Goal: Task Accomplishment & Management: Manage account settings

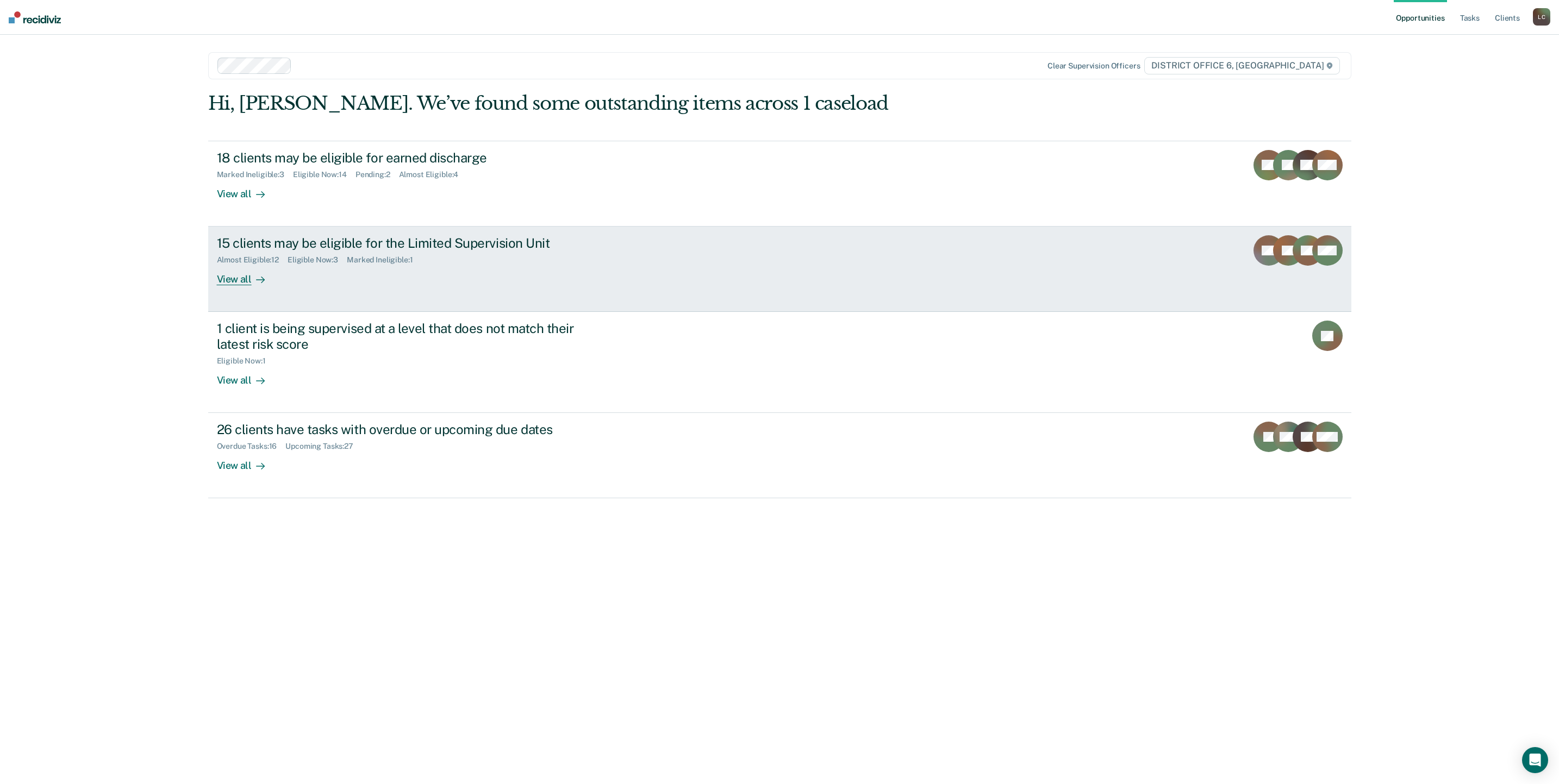
click at [370, 244] on div "15 clients may be eligible for the Limited Supervision Unit" at bounding box center [407, 243] width 381 height 16
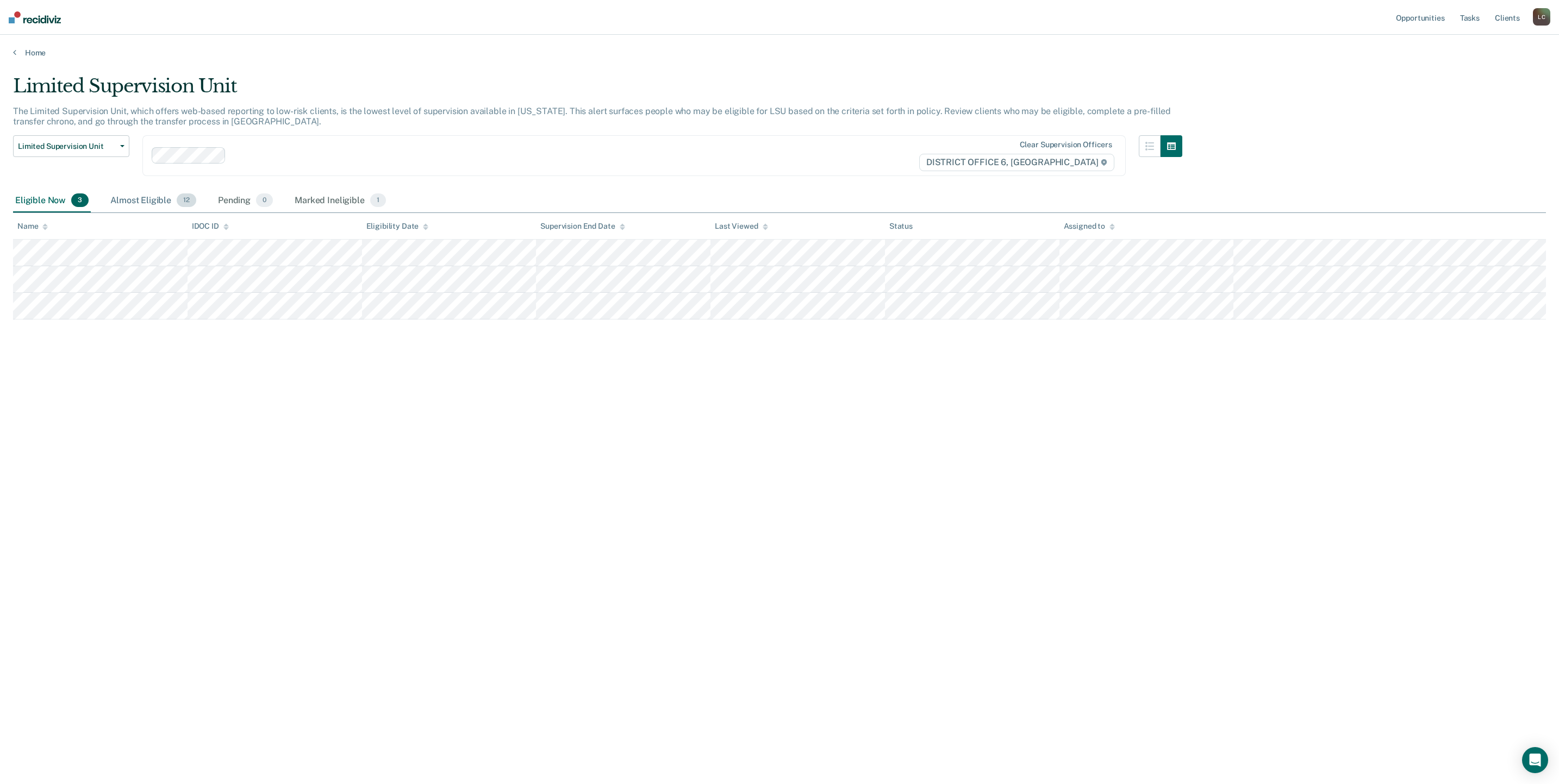
click at [147, 189] on div "Almost Eligible 12" at bounding box center [153, 201] width 90 height 24
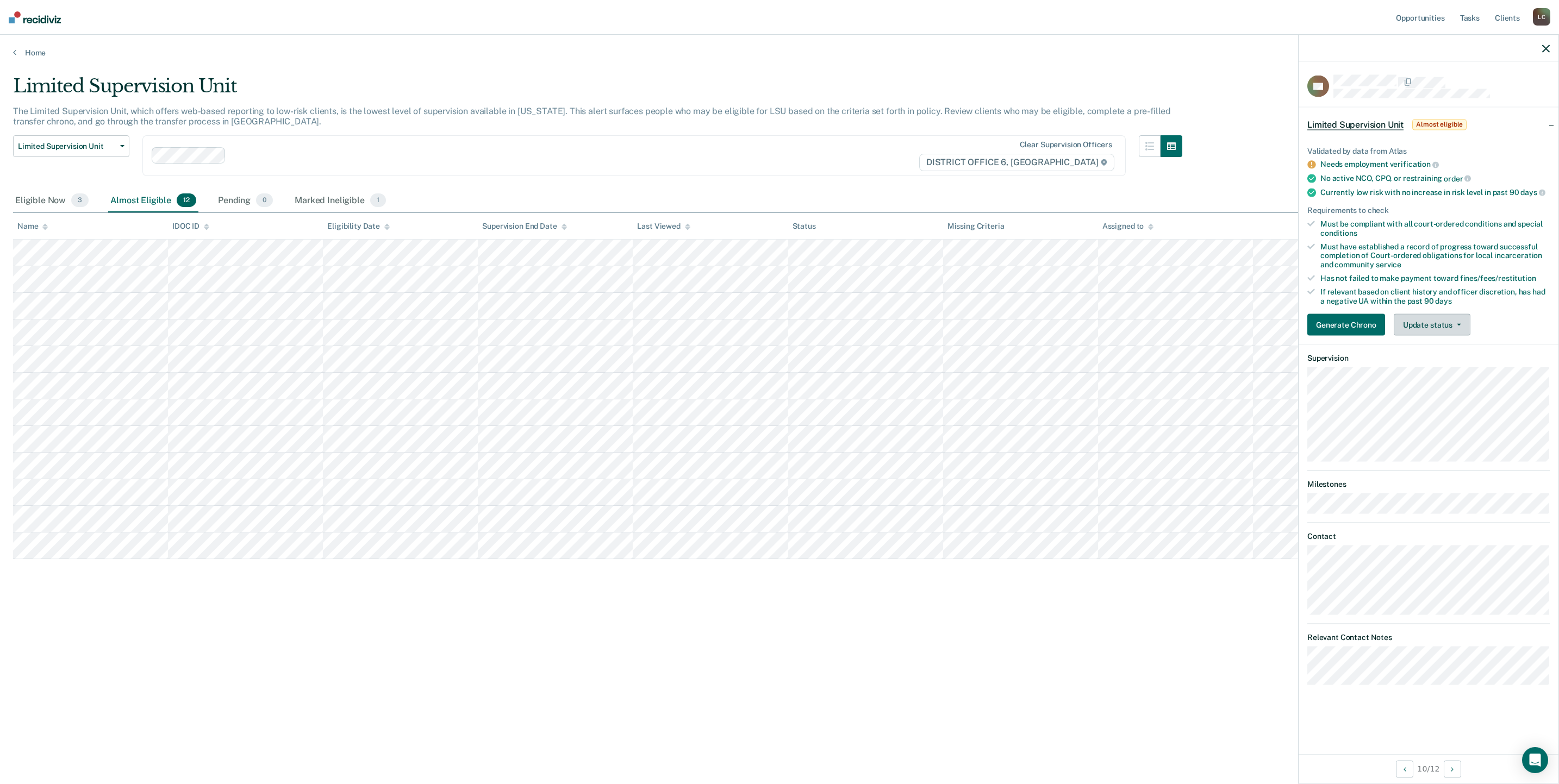
click at [1455, 326] on button "Update status" at bounding box center [1431, 325] width 76 height 22
click at [1416, 365] on button "Mark Ineligible" at bounding box center [1446, 369] width 105 height 17
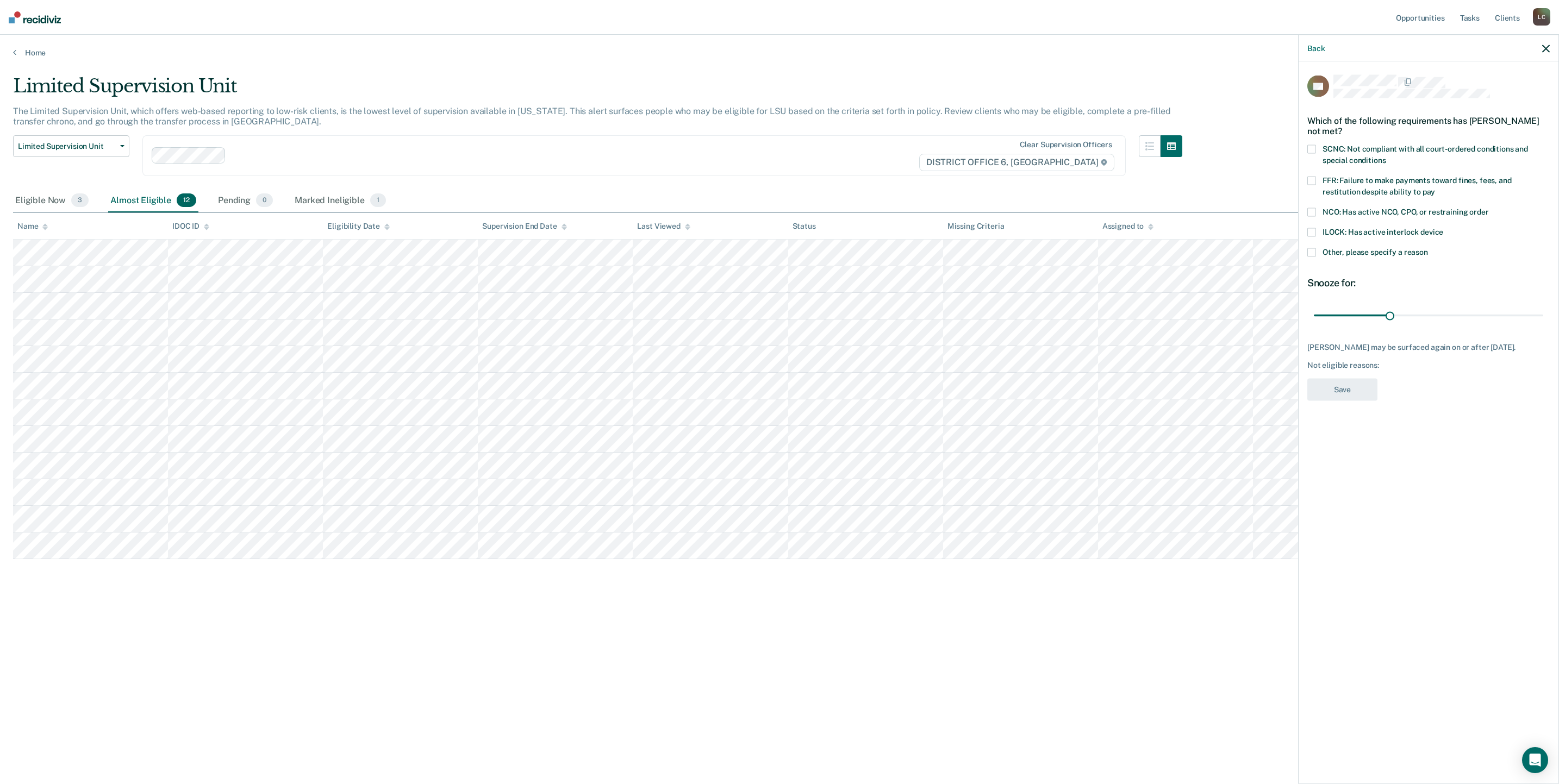
click at [1315, 255] on span at bounding box center [1312, 252] width 9 height 9
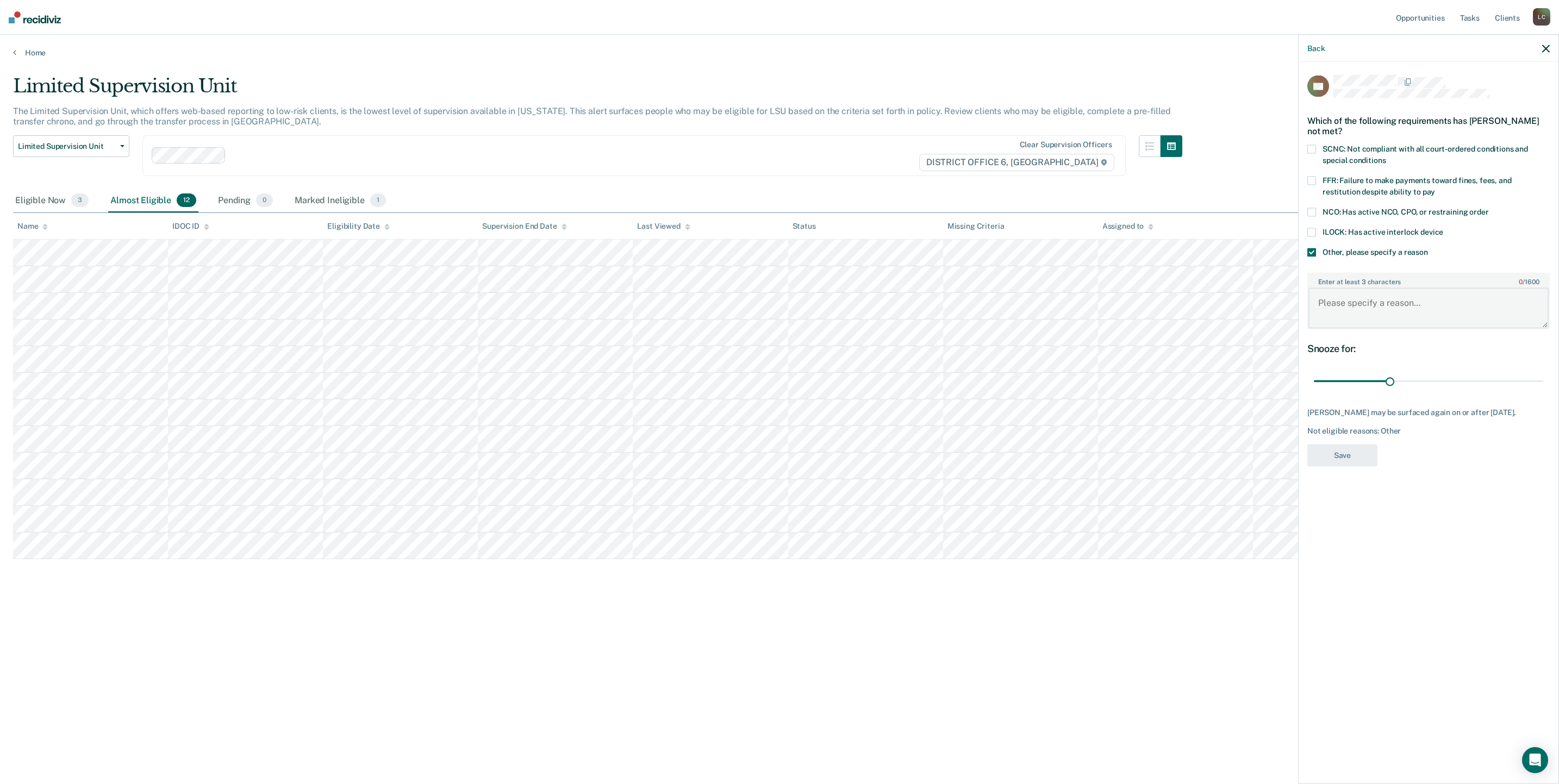
click at [1356, 300] on textarea "Enter at least 3 characters 0 / 1600" at bounding box center [1428, 308] width 240 height 40
type textarea "Needs to work on her 200 hours of Community Service, and start to make some pay…"
drag, startPoint x: 1391, startPoint y: 381, endPoint x: 1538, endPoint y: 382, distance: 147.0
type input "90"
click at [1538, 382] on input "range" at bounding box center [1428, 381] width 229 height 19
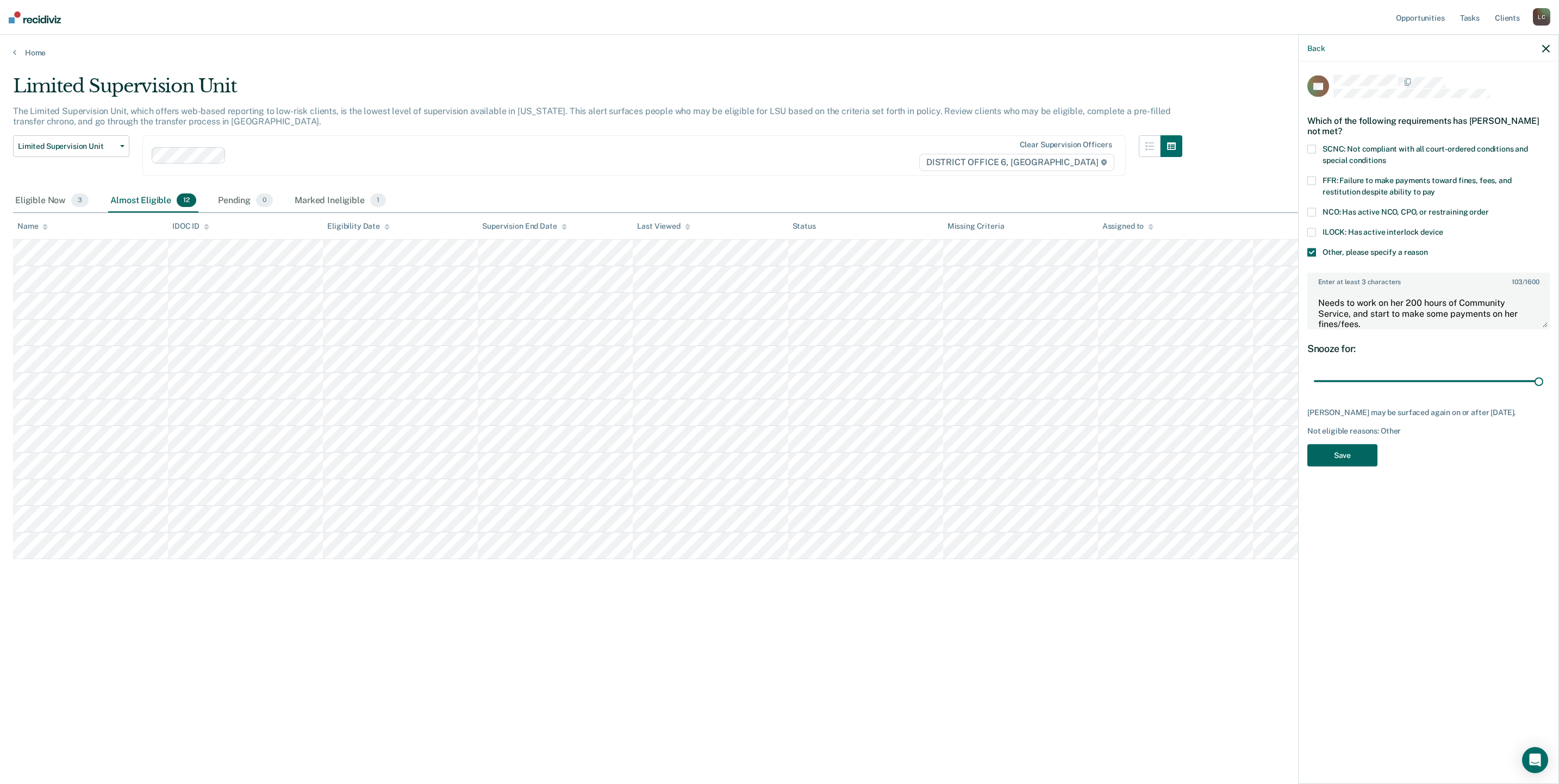
click at [1336, 455] on button "Save" at bounding box center [1342, 455] width 70 height 22
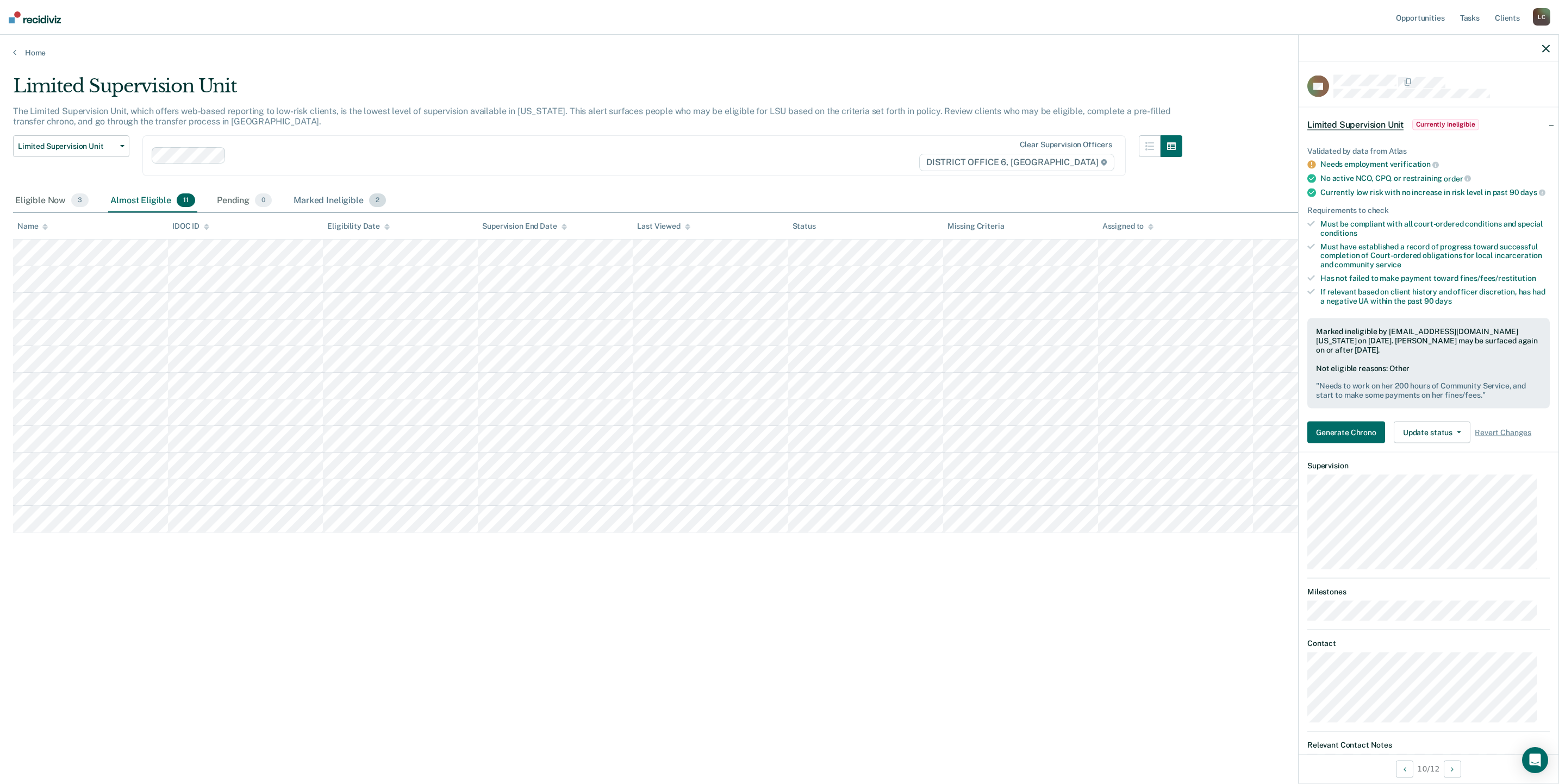
click at [336, 189] on div "Marked Ineligible 2" at bounding box center [340, 201] width 97 height 24
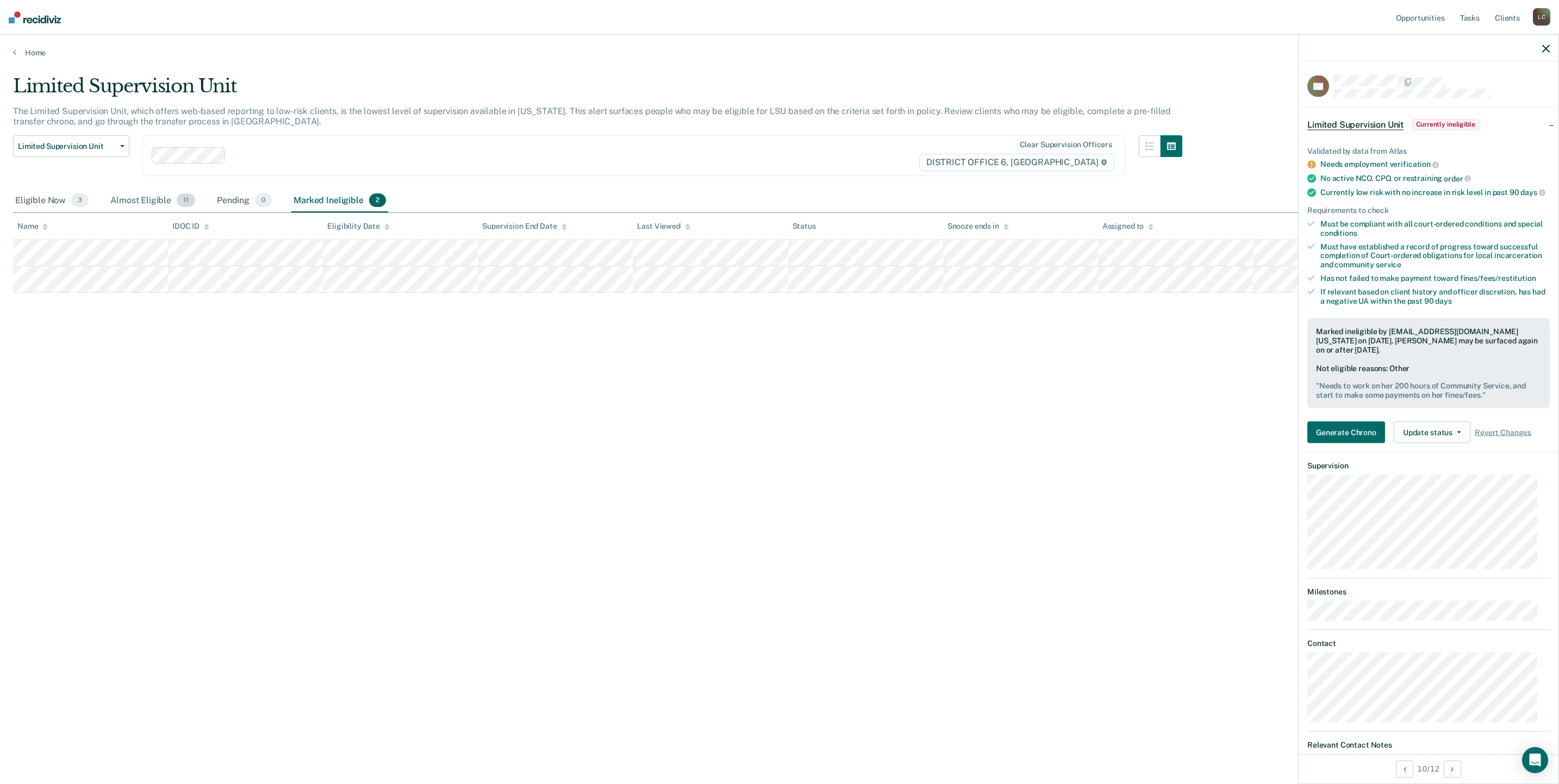
click at [121, 189] on div "Almost Eligible 11" at bounding box center [152, 201] width 89 height 24
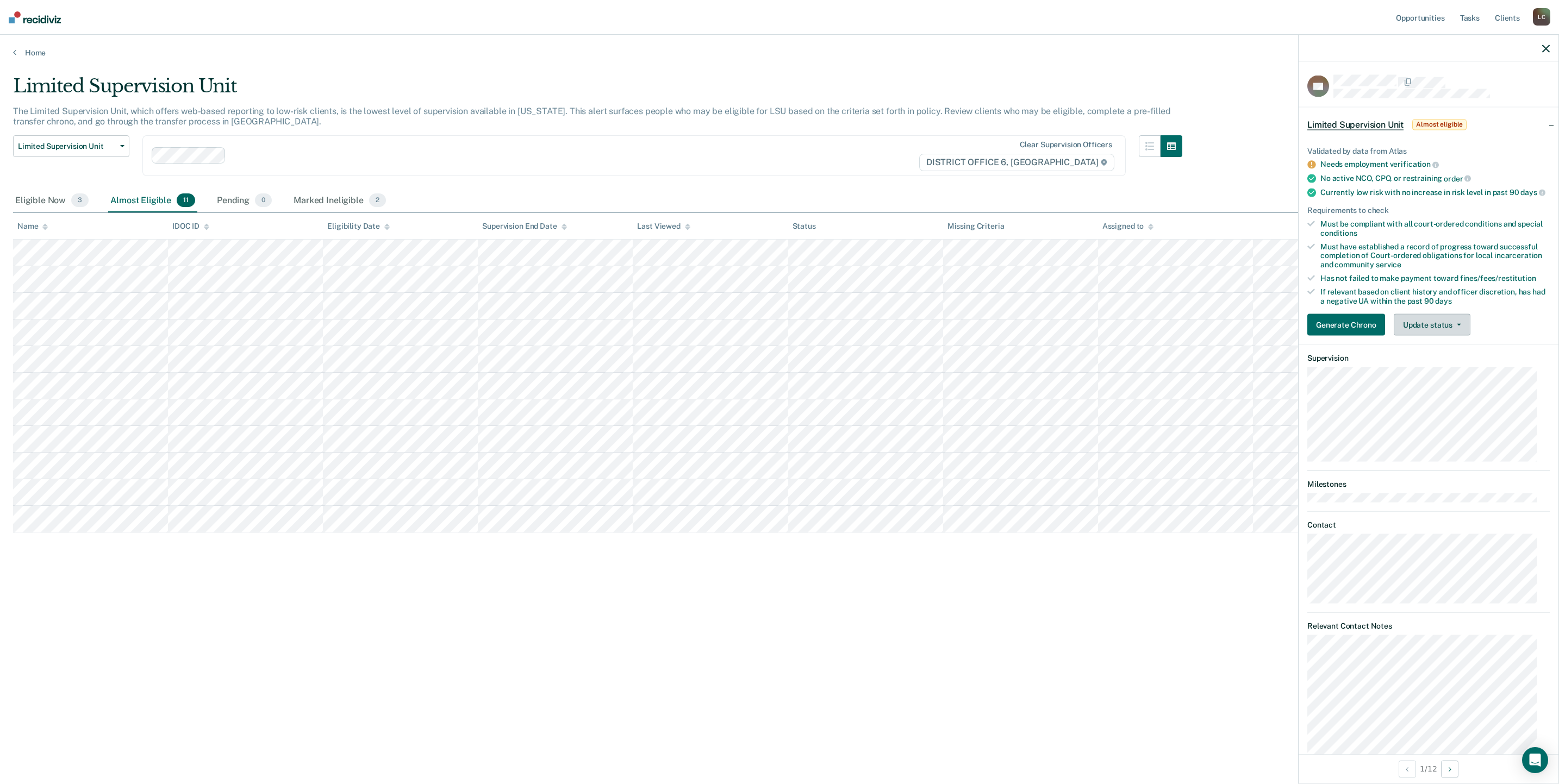
click at [1434, 329] on button "Update status" at bounding box center [1431, 325] width 76 height 22
click at [1421, 377] on button "Mark Ineligible" at bounding box center [1446, 369] width 105 height 17
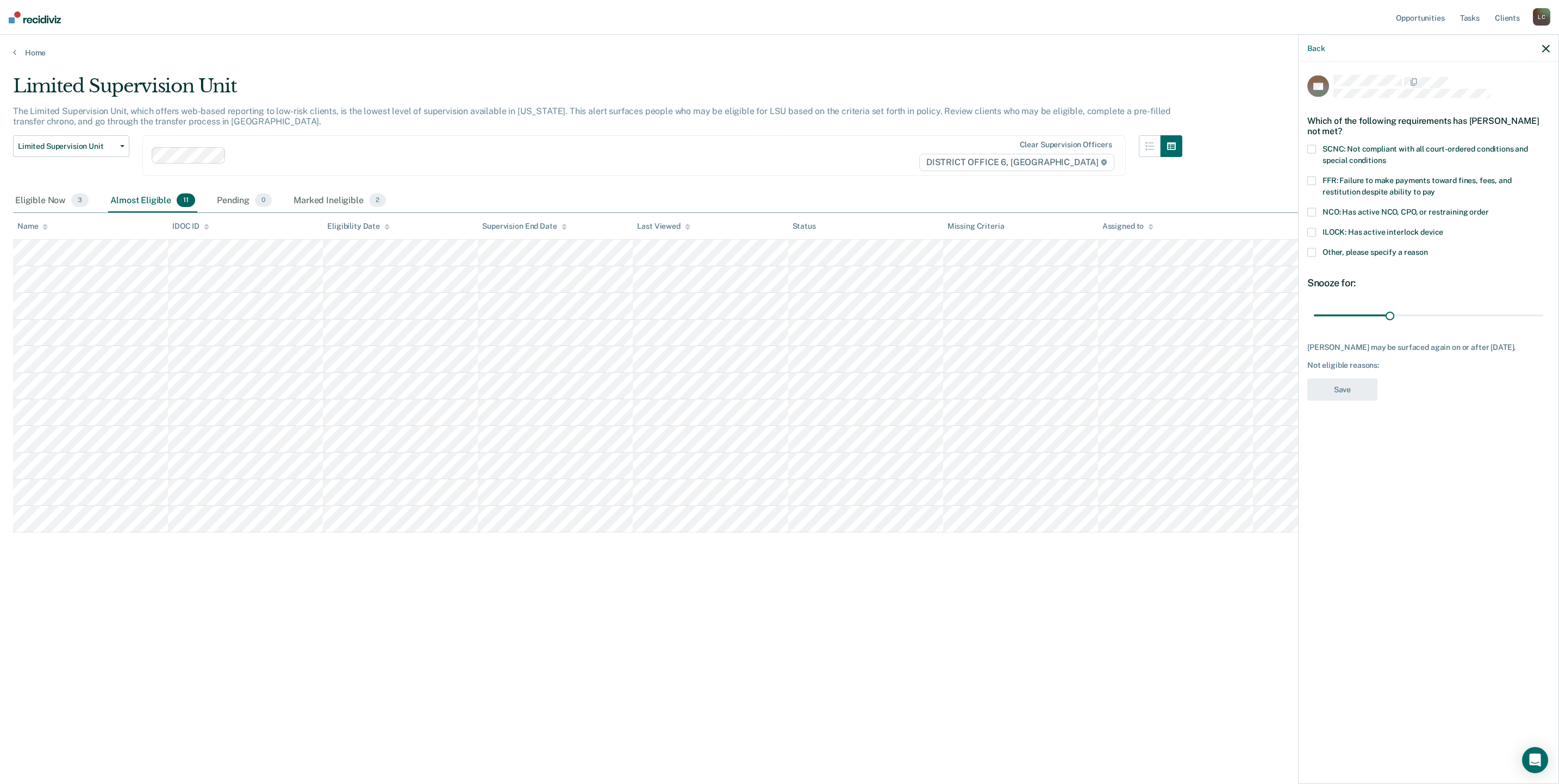
click at [1316, 147] on label "SCNC: Not compliant with all court-ordered conditions and special conditions" at bounding box center [1429, 156] width 243 height 23
drag, startPoint x: 1390, startPoint y: 311, endPoint x: 1464, endPoint y: 303, distance: 74.4
type input "60"
click at [1464, 306] on input "range" at bounding box center [1428, 315] width 229 height 19
click at [1347, 390] on button "Save" at bounding box center [1342, 390] width 70 height 22
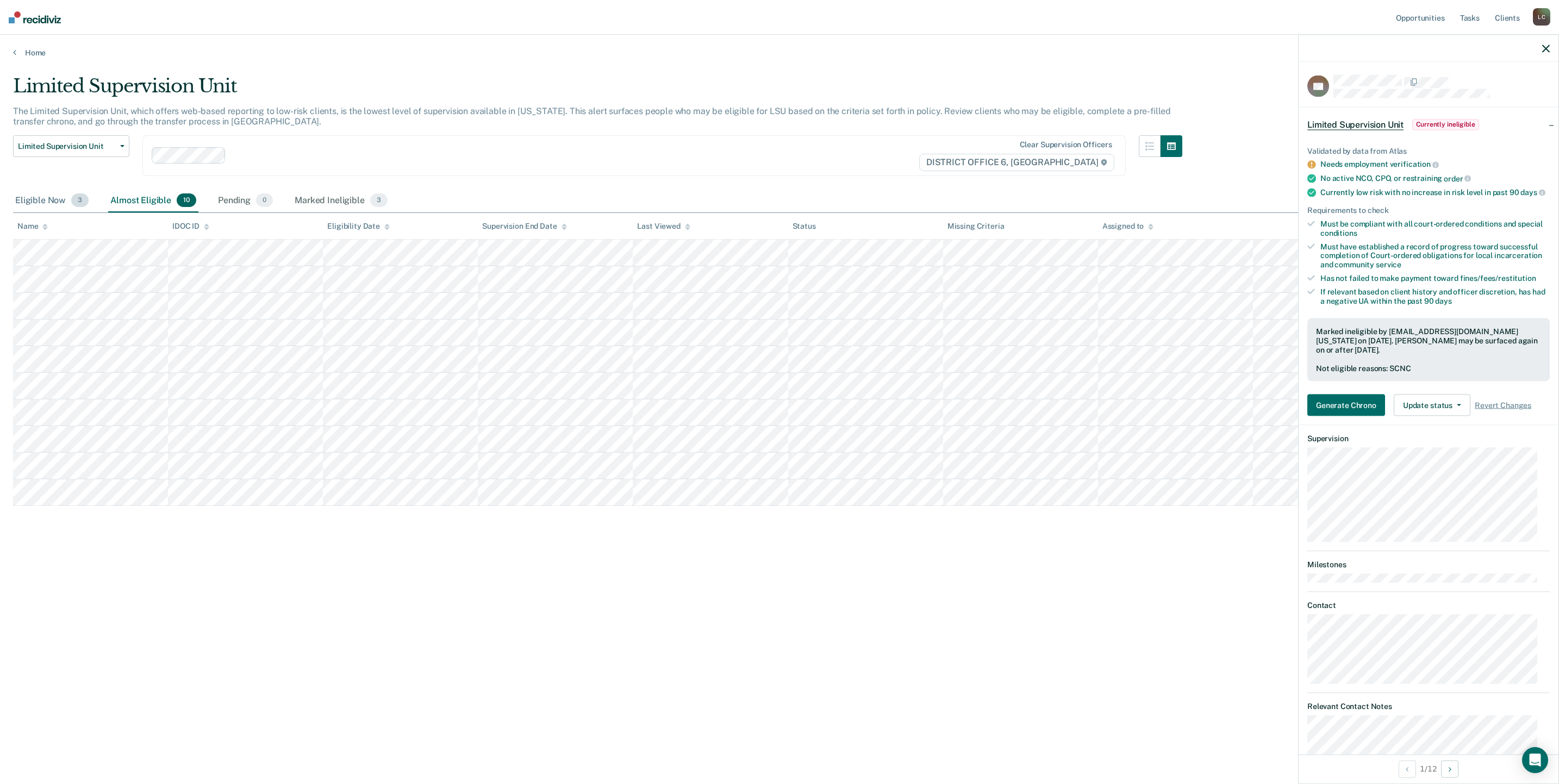
click at [39, 189] on div "Eligible Now 3" at bounding box center [52, 201] width 78 height 24
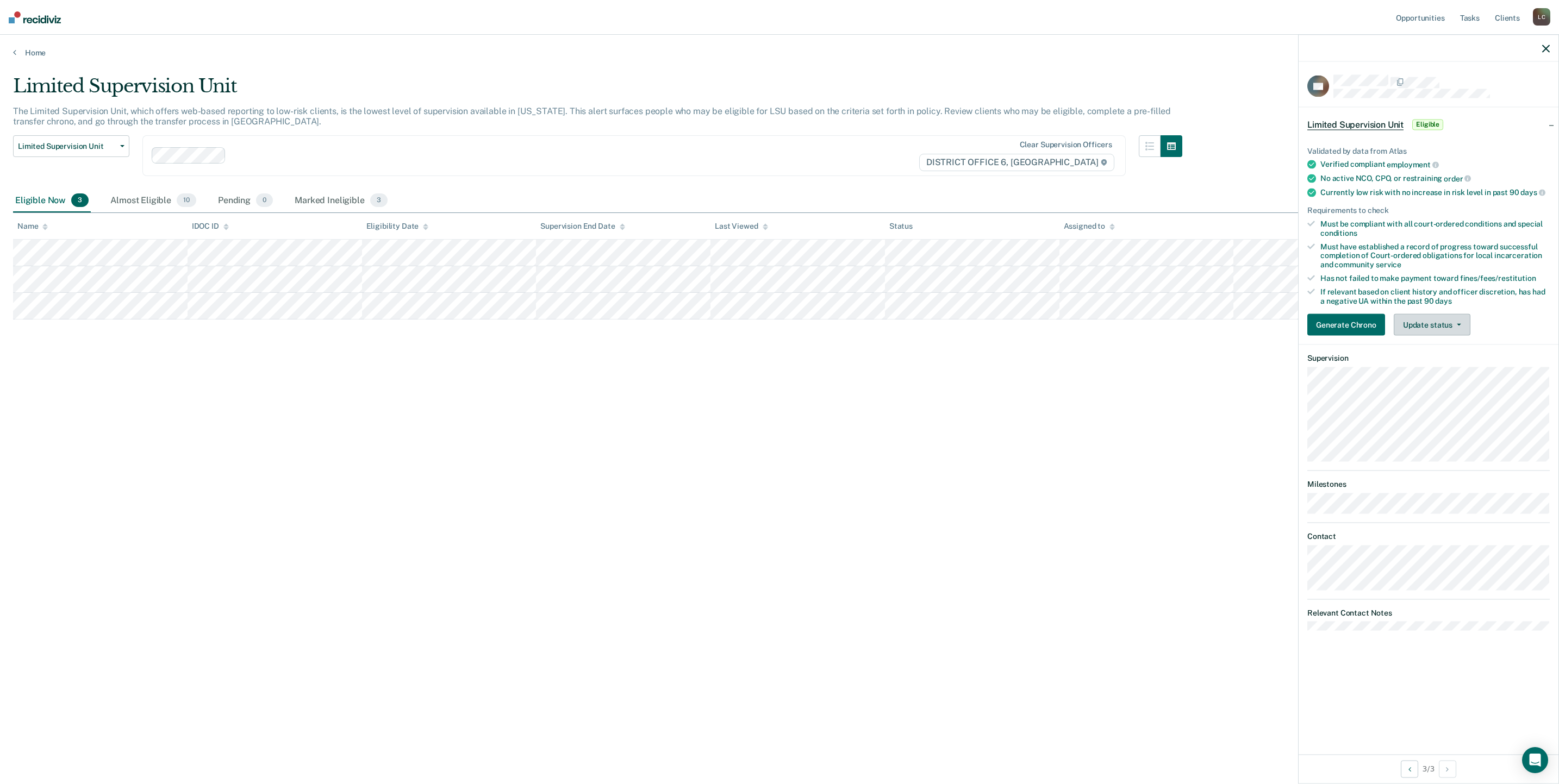
click at [1421, 321] on button "Update status" at bounding box center [1431, 325] width 76 height 22
click at [1431, 367] on button "Mark Ineligible" at bounding box center [1446, 369] width 105 height 17
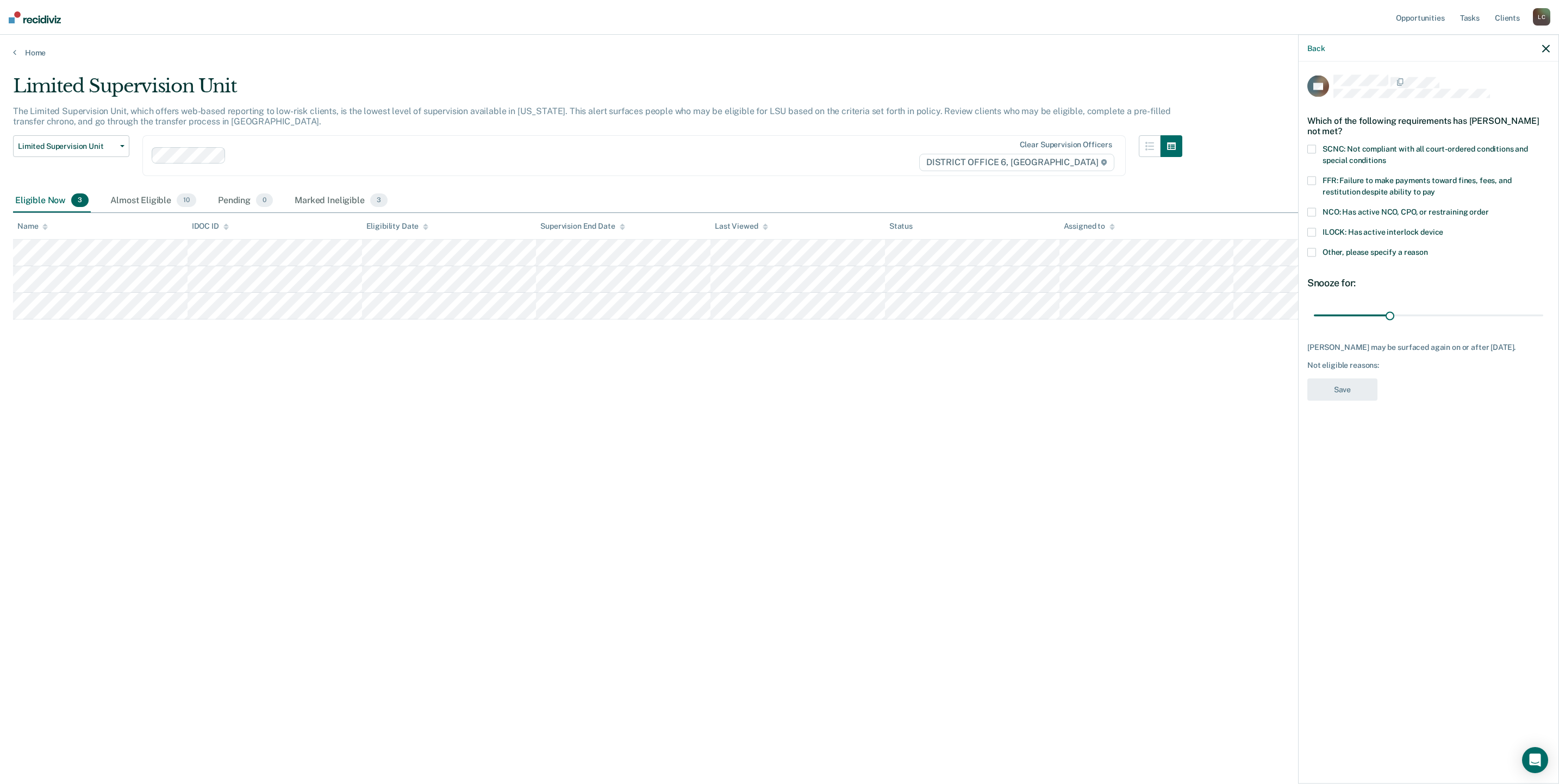
click at [1312, 147] on span at bounding box center [1312, 149] width 9 height 9
drag, startPoint x: 1388, startPoint y: 313, endPoint x: 1463, endPoint y: 310, distance: 75.1
type input "60"
click at [1463, 310] on input "range" at bounding box center [1428, 315] width 229 height 19
click at [1308, 251] on span at bounding box center [1312, 252] width 9 height 9
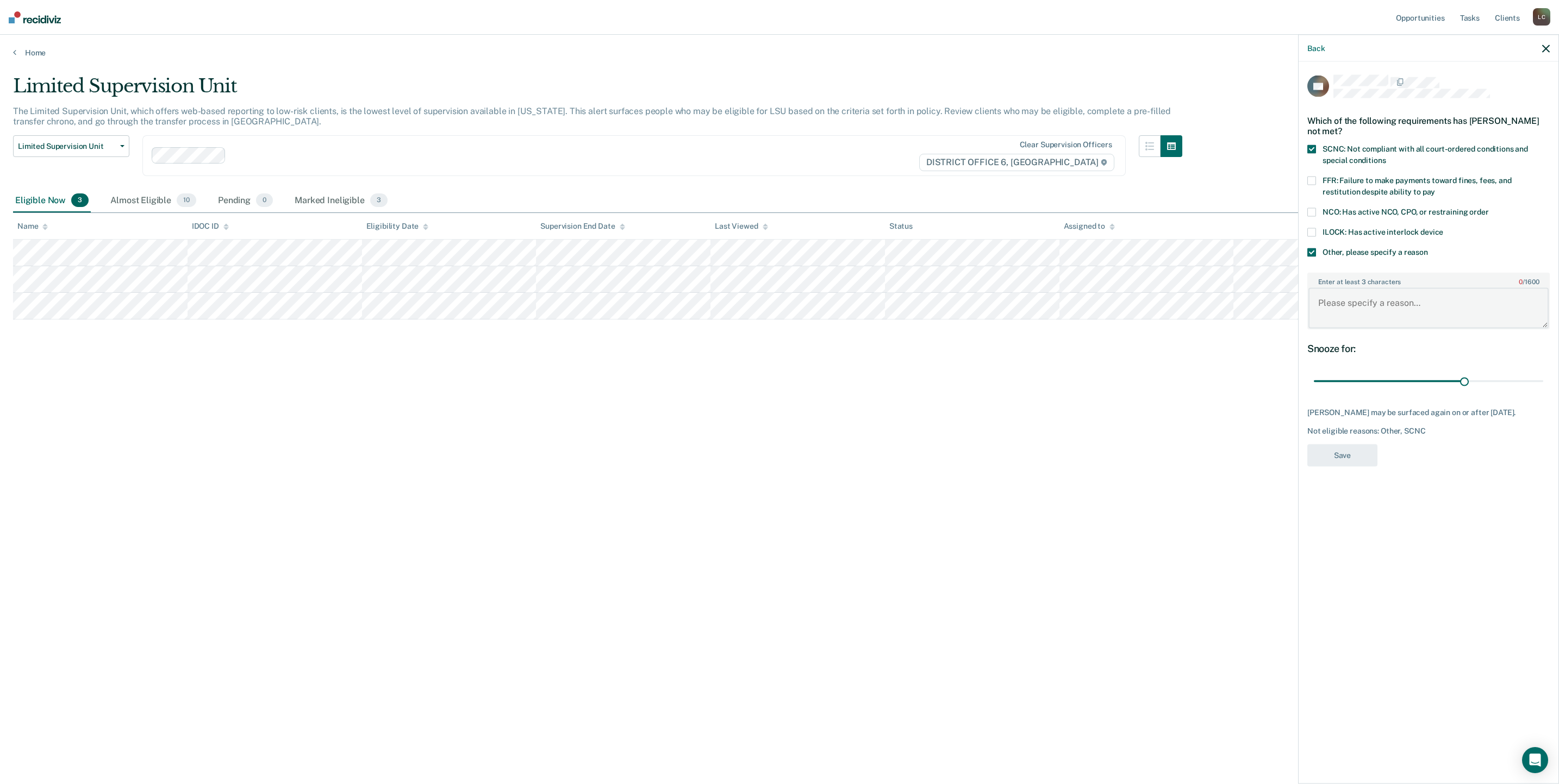
click at [1333, 295] on textarea "Enter at least 3 characters 0 / 1600" at bounding box center [1428, 308] width 240 height 40
click at [1463, 302] on textarea "Has not showed up to UA's and" at bounding box center [1428, 308] width 240 height 40
type textarea "Has not showed up to UA's and missing some group meetings in treatment"
click at [1356, 448] on button "Save" at bounding box center [1342, 455] width 70 height 22
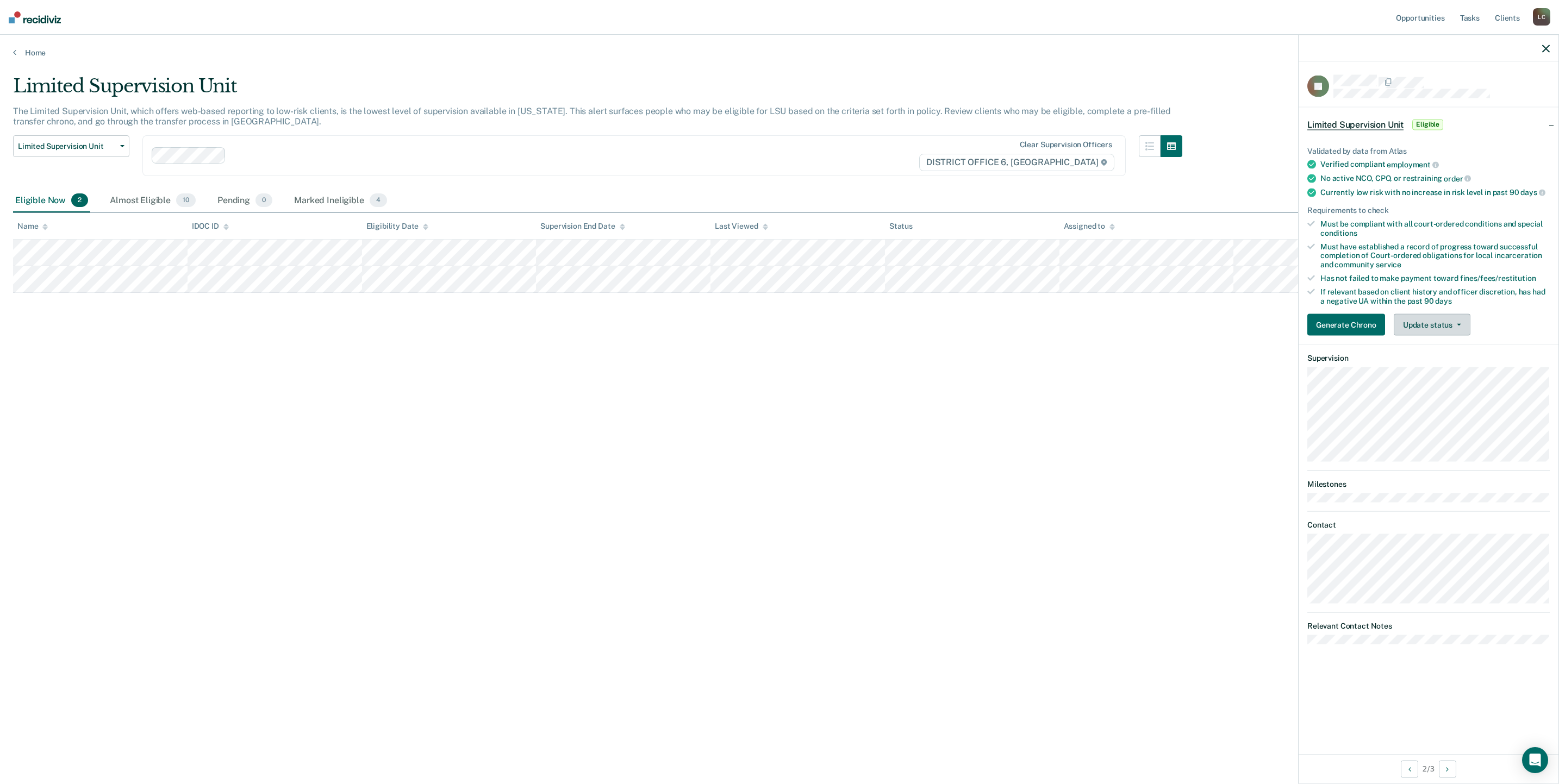
click at [1435, 326] on button "Update status" at bounding box center [1431, 325] width 76 height 22
click at [1435, 367] on button "Mark Ineligible" at bounding box center [1446, 369] width 105 height 17
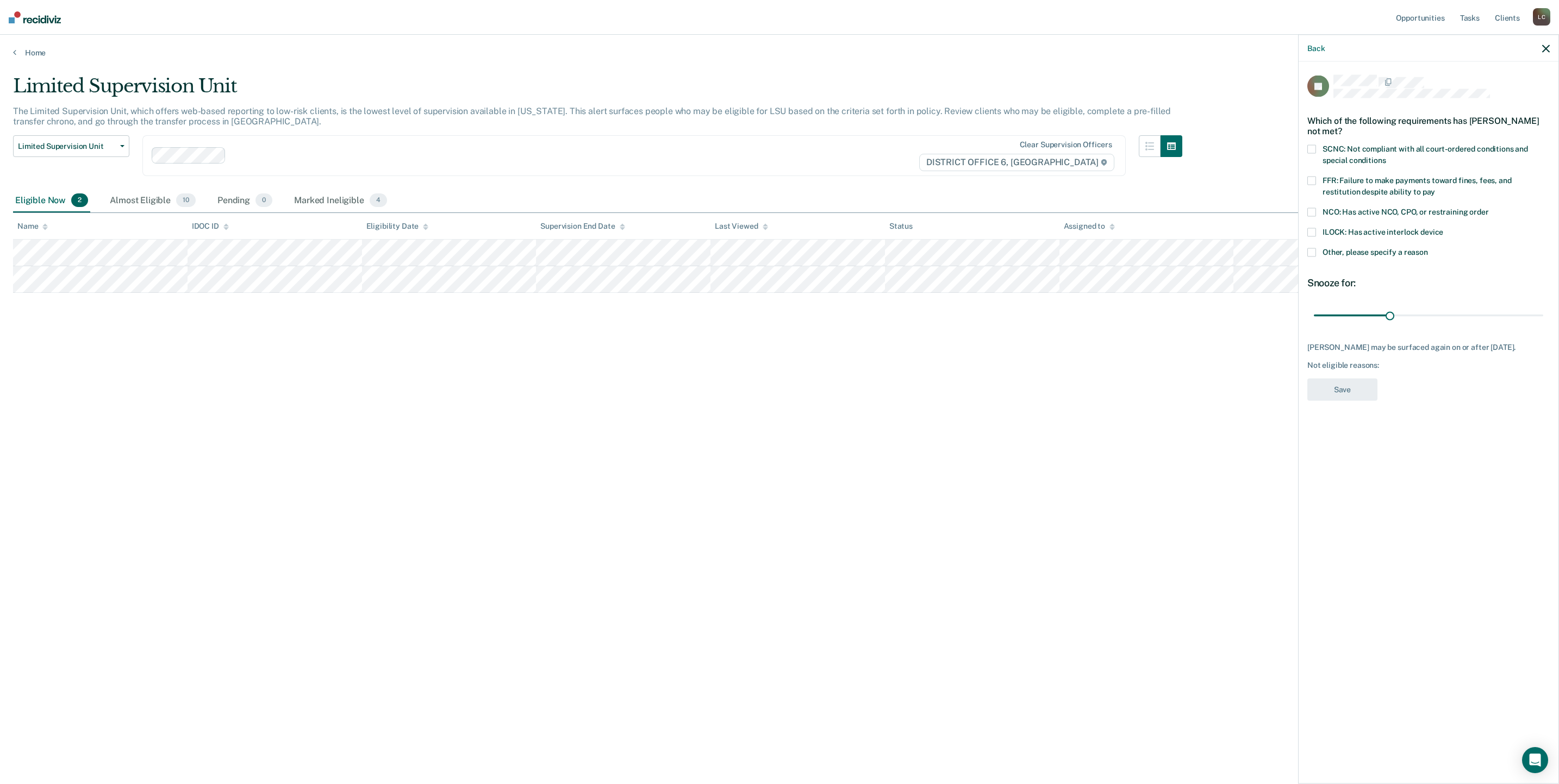
click at [1313, 248] on label "Other, please specify a reason" at bounding box center [1429, 254] width 243 height 11
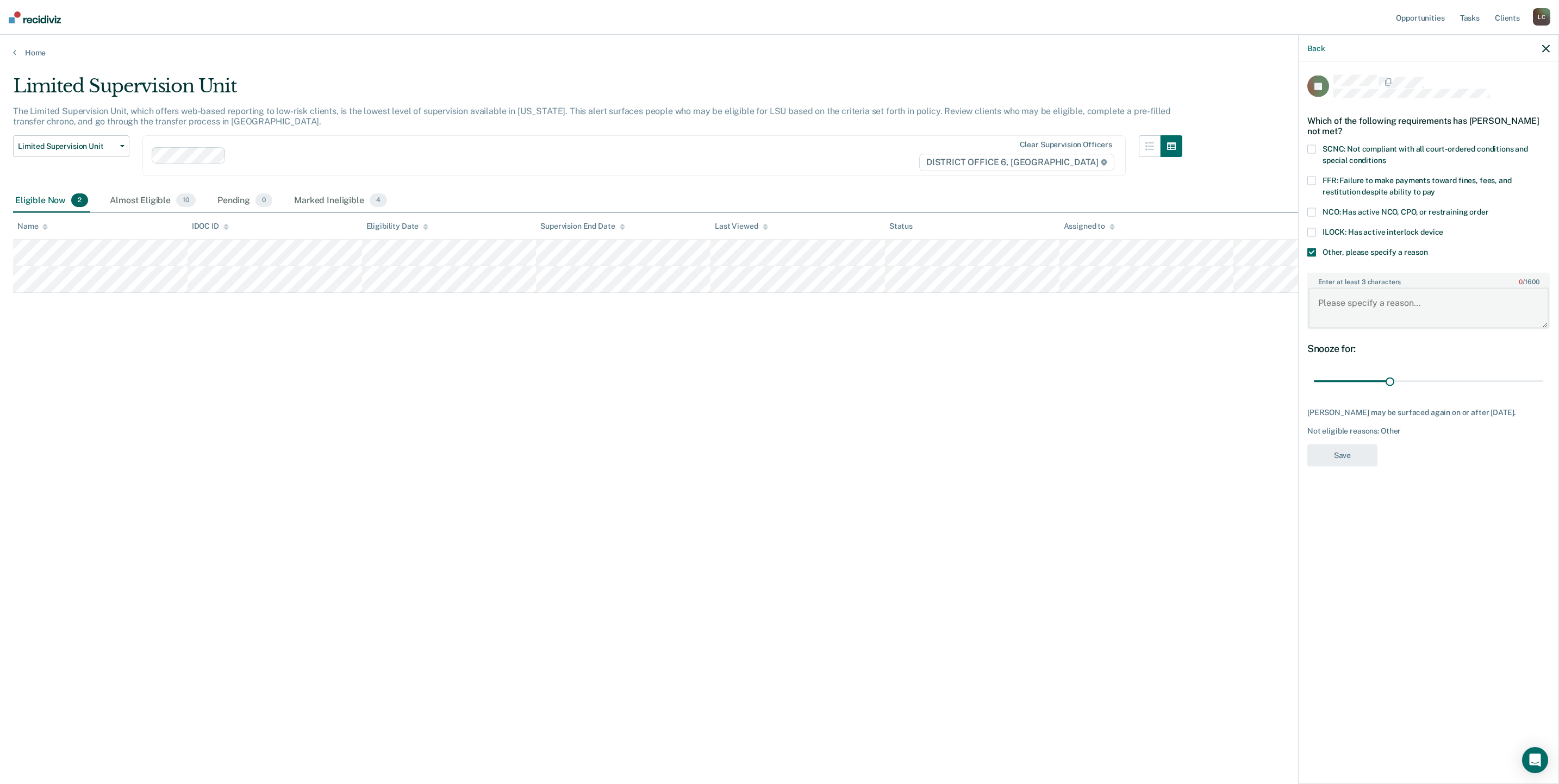
click at [1368, 300] on textarea "Enter at least 3 characters 0 / 1600" at bounding box center [1428, 308] width 240 height 40
type textarea "Still having some issues with UA testing"
drag, startPoint x: 1388, startPoint y: 367, endPoint x: 1465, endPoint y: 363, distance: 77.1
type input "60"
click at [1465, 372] on input "range" at bounding box center [1428, 381] width 229 height 19
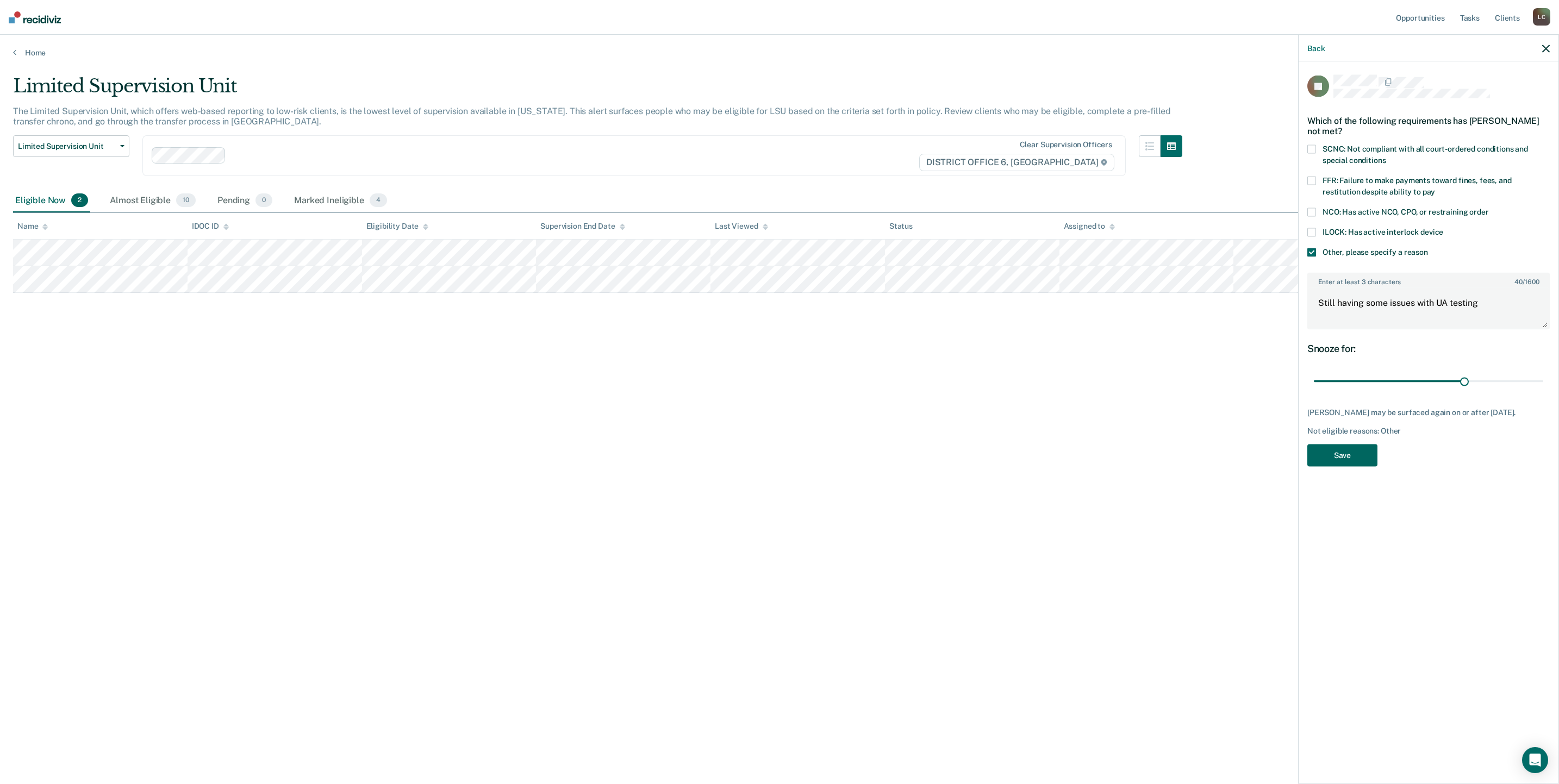
click at [1346, 444] on button "Save" at bounding box center [1342, 455] width 70 height 22
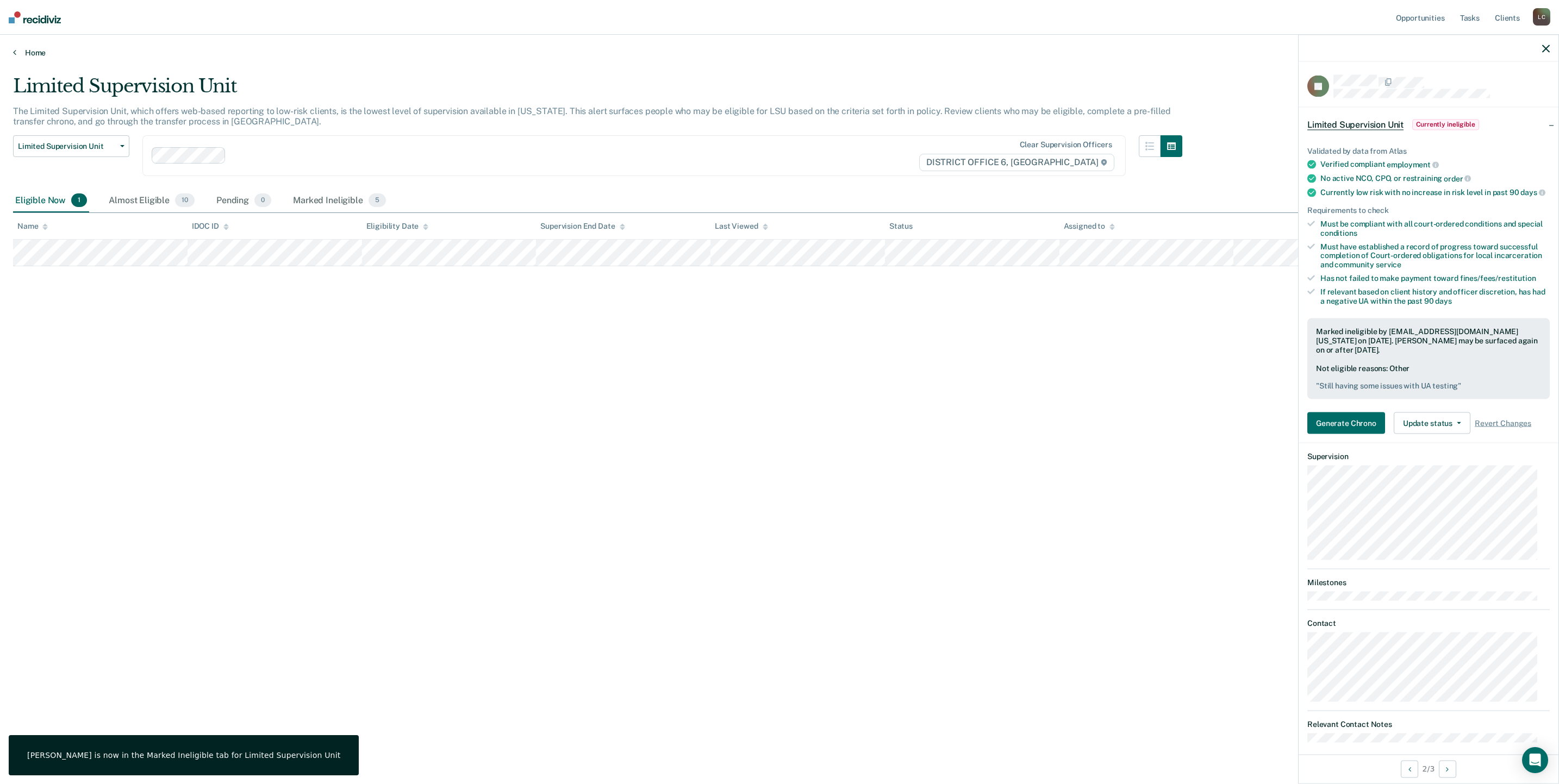
click at [15, 50] on icon at bounding box center [15, 52] width 3 height 9
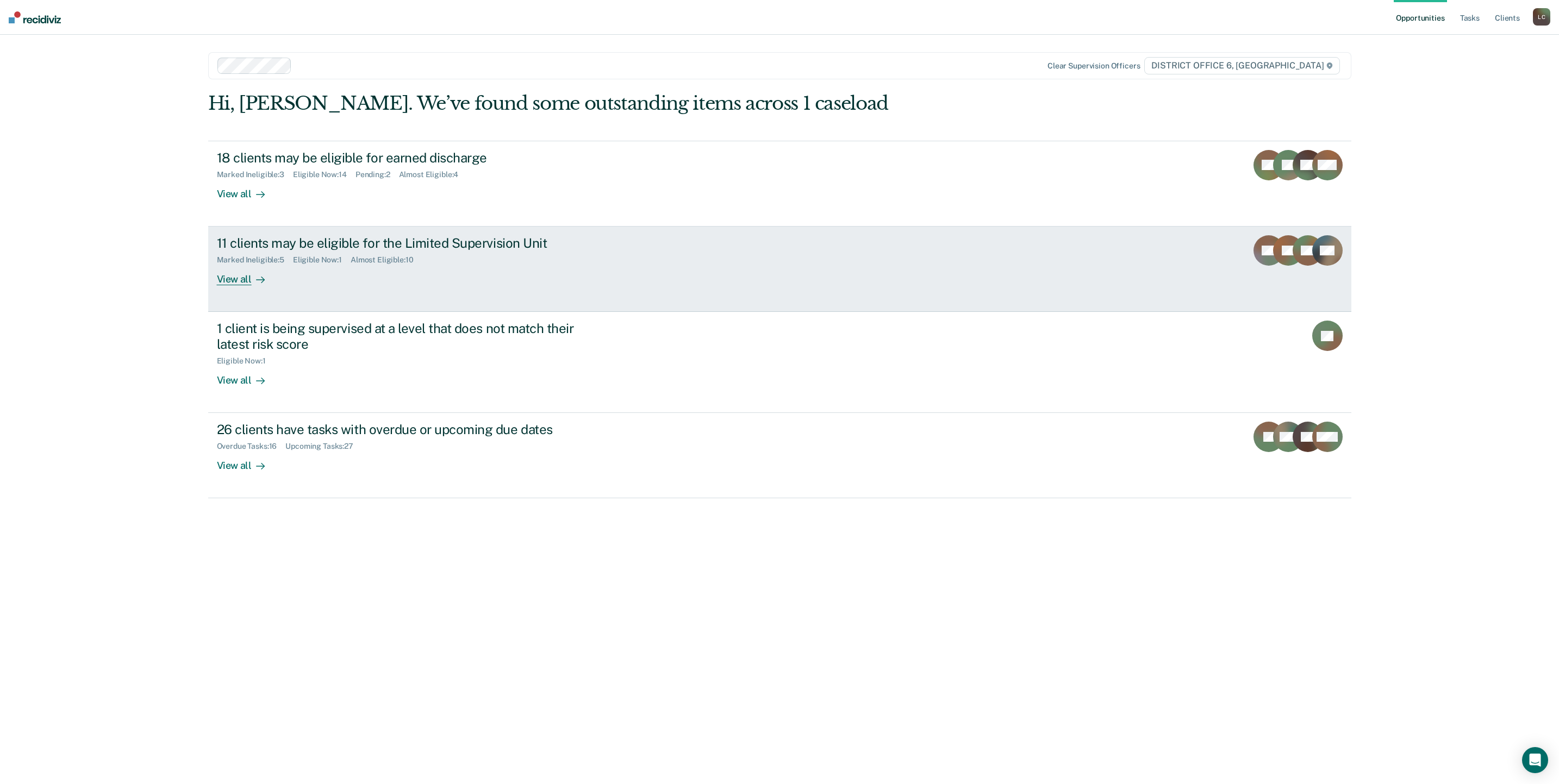
click at [348, 243] on div "11 clients may be eligible for the Limited Supervision Unit" at bounding box center [407, 243] width 381 height 16
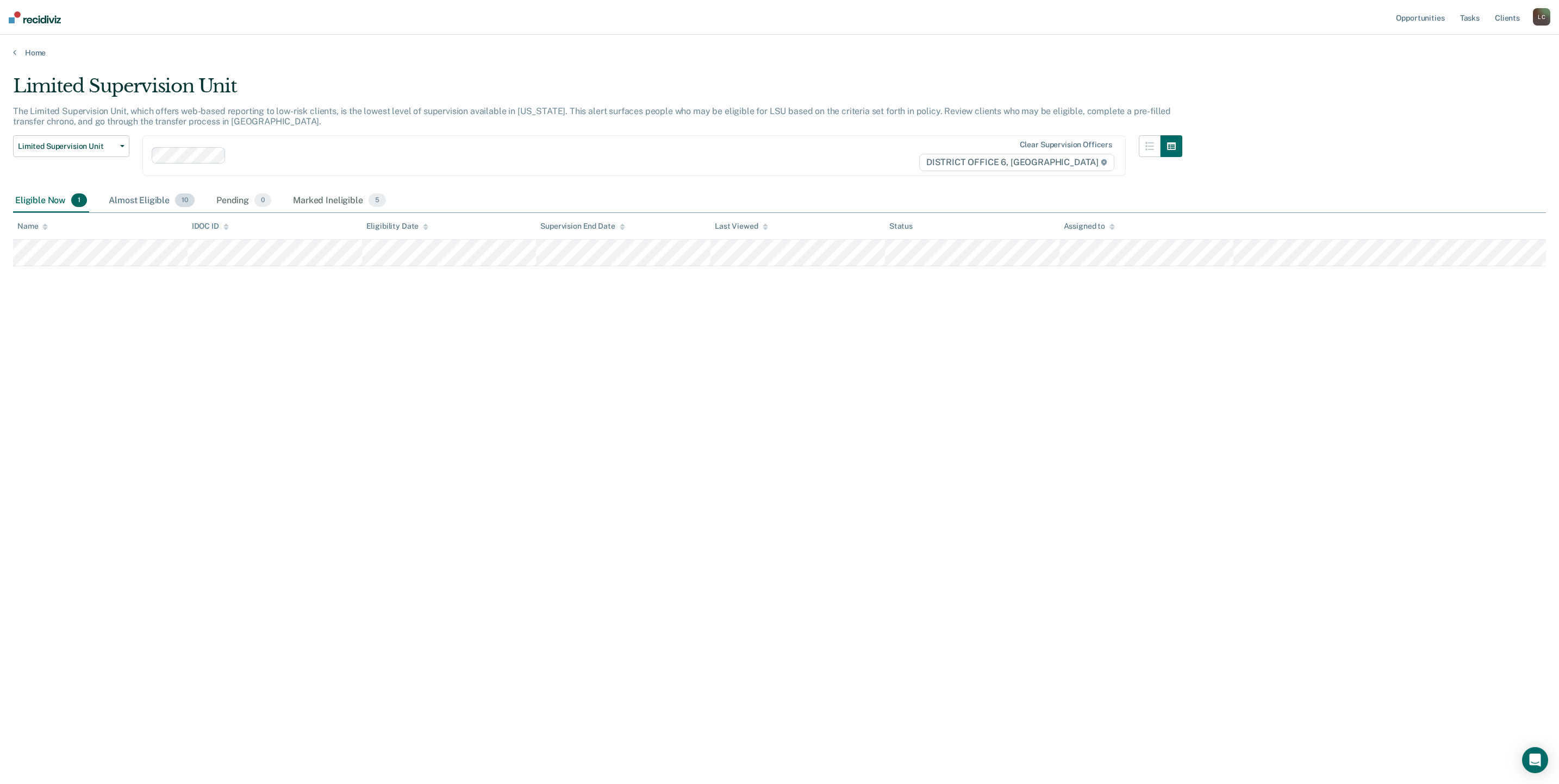
click at [140, 189] on div "Almost Eligible 10" at bounding box center [151, 201] width 90 height 24
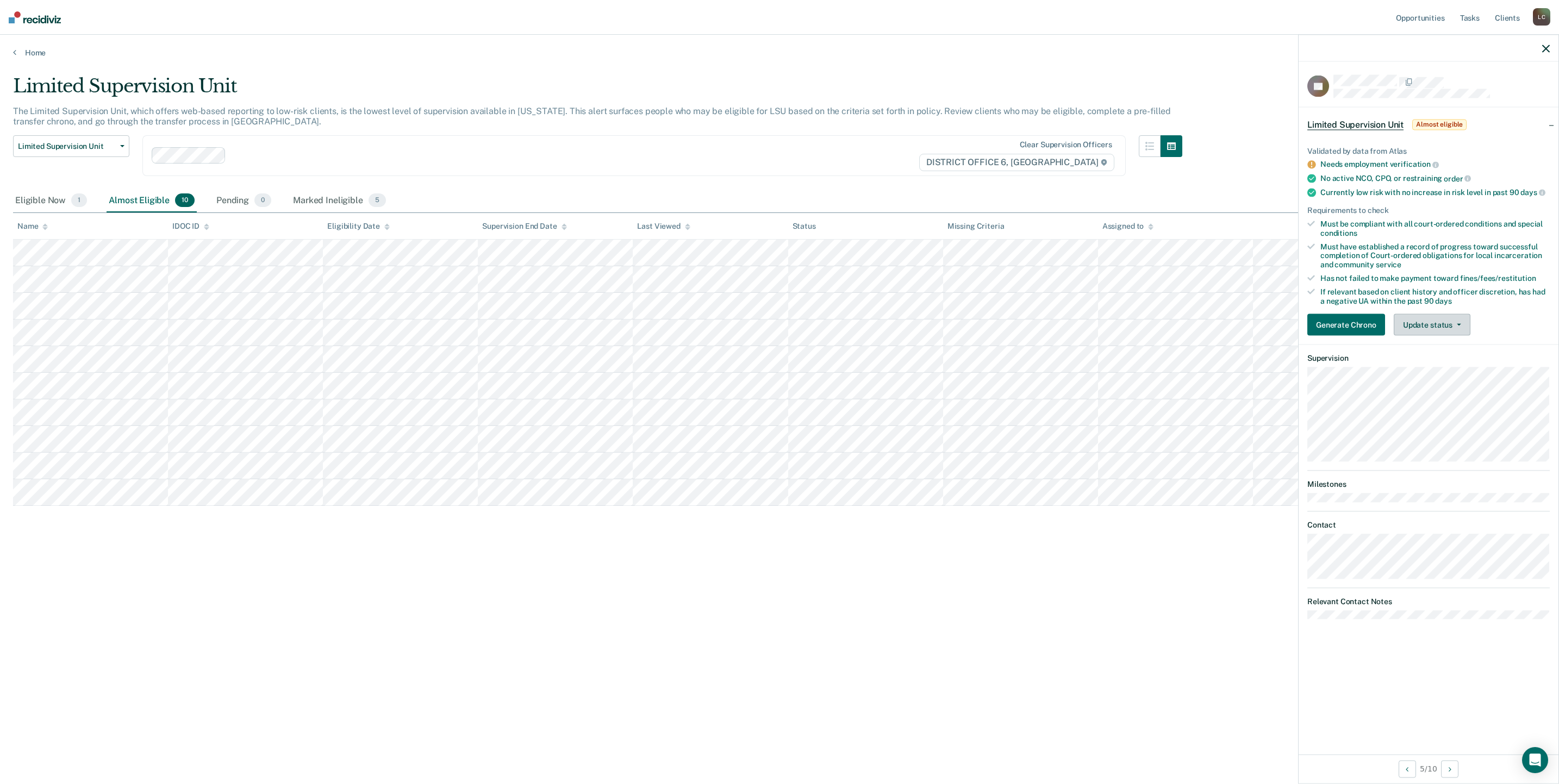
click at [1426, 326] on button "Update status" at bounding box center [1431, 325] width 76 height 22
click at [1431, 364] on button "Mark Ineligible" at bounding box center [1446, 369] width 105 height 17
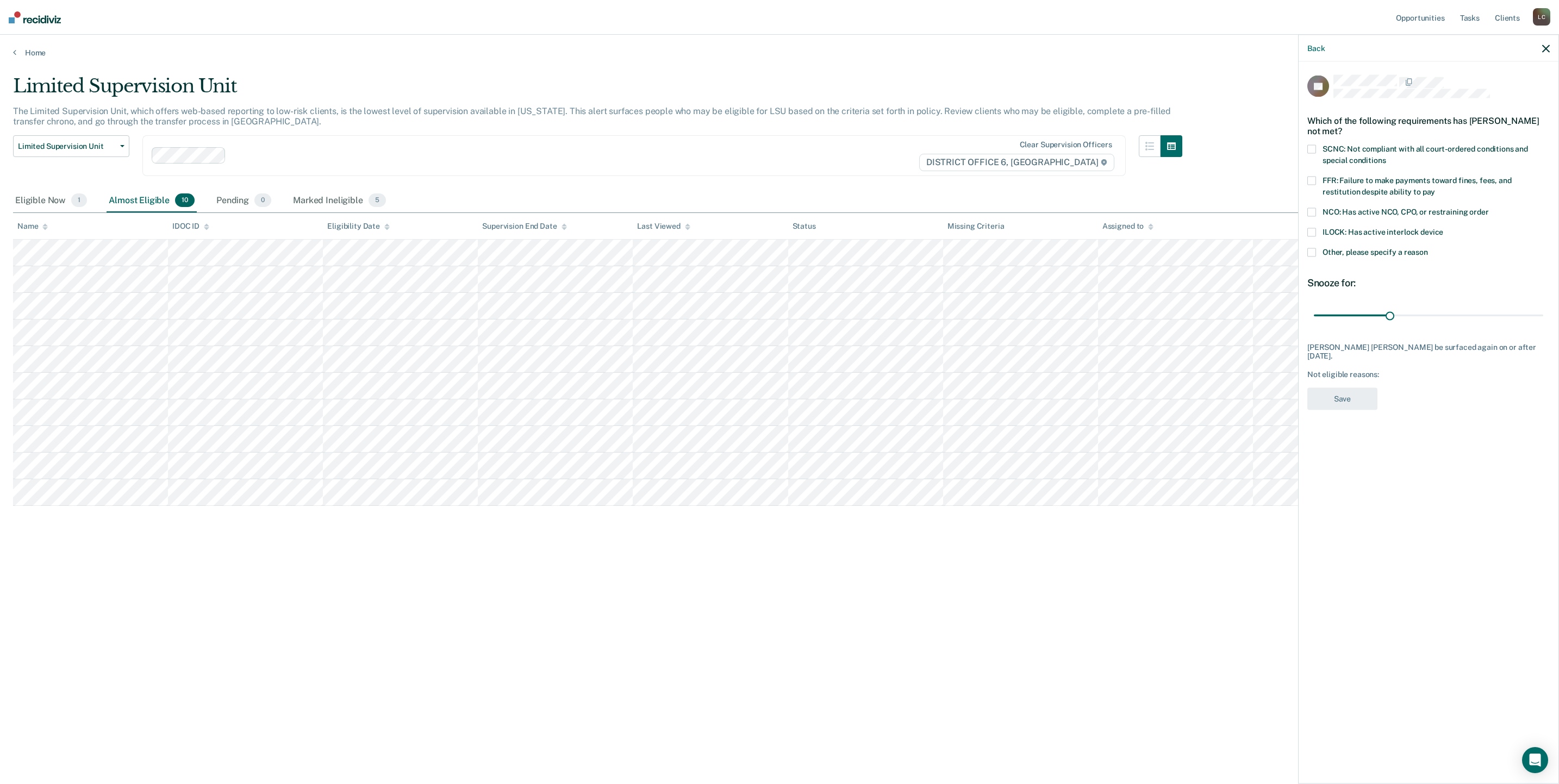
click at [1315, 180] on span at bounding box center [1312, 180] width 9 height 9
click at [1351, 396] on button "Save" at bounding box center [1342, 399] width 70 height 22
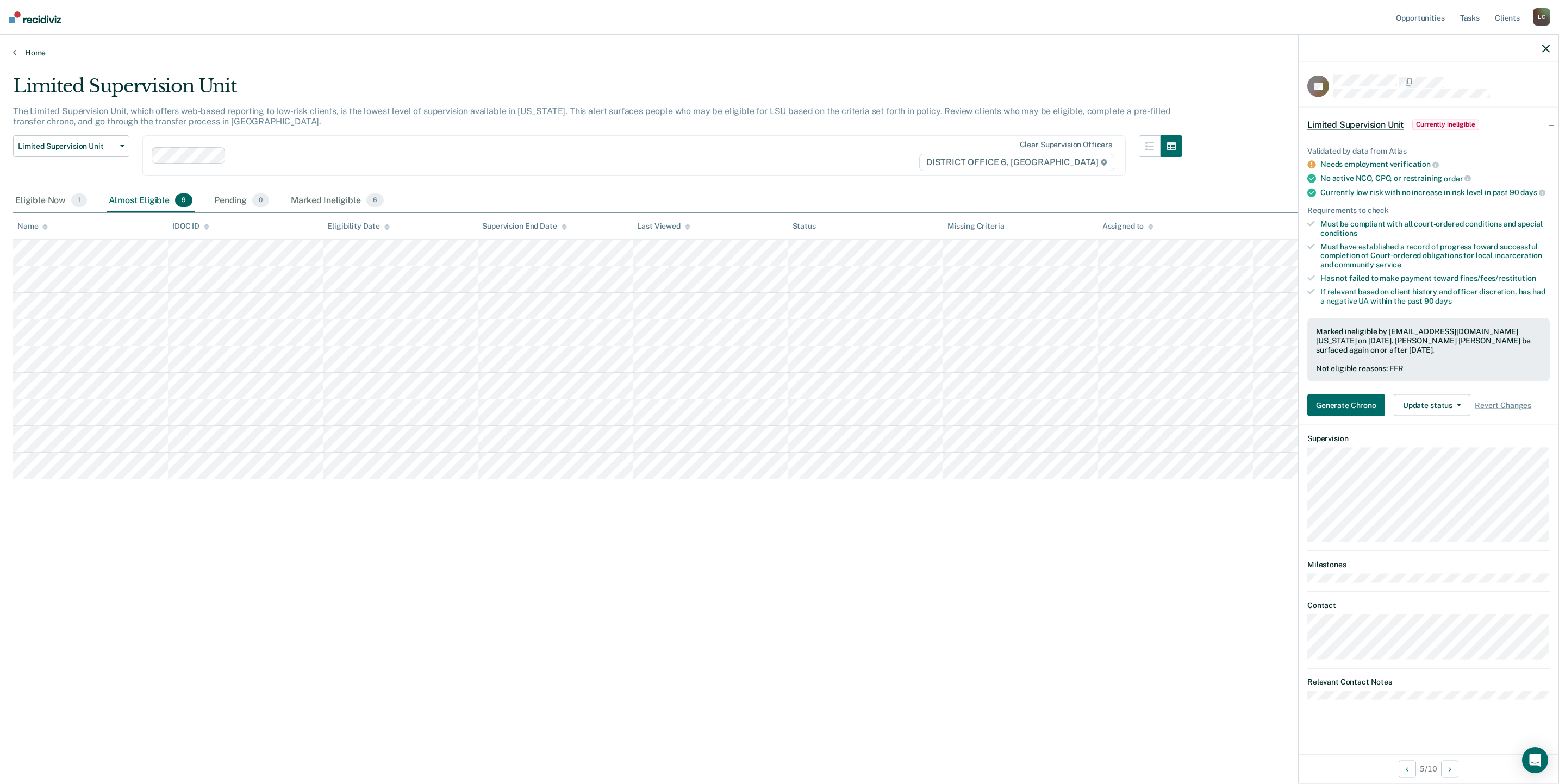
click at [17, 54] on link "Home" at bounding box center [780, 53] width 1533 height 9
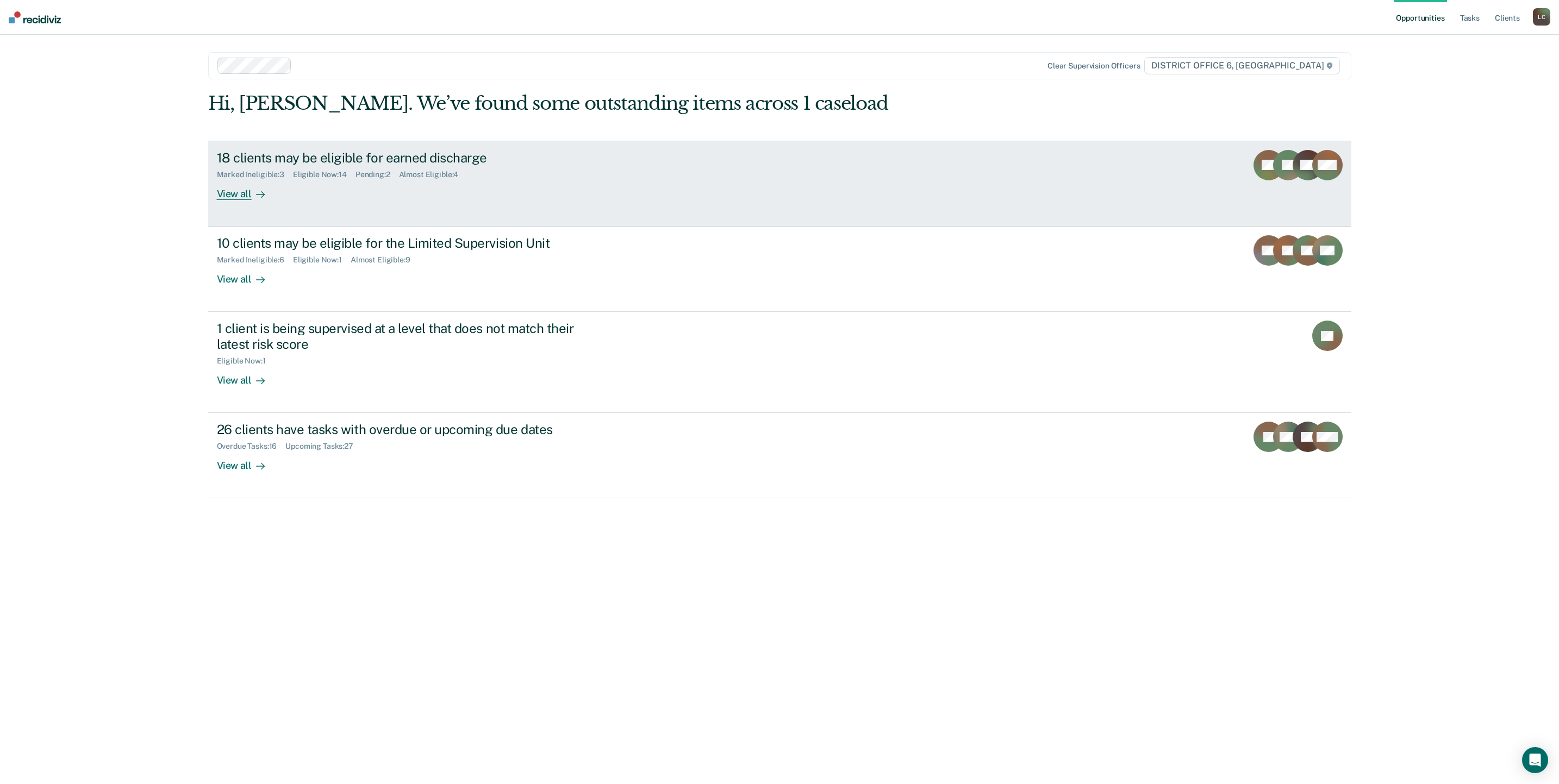
click at [353, 158] on div "18 clients may be eligible for earned discharge" at bounding box center [407, 158] width 381 height 16
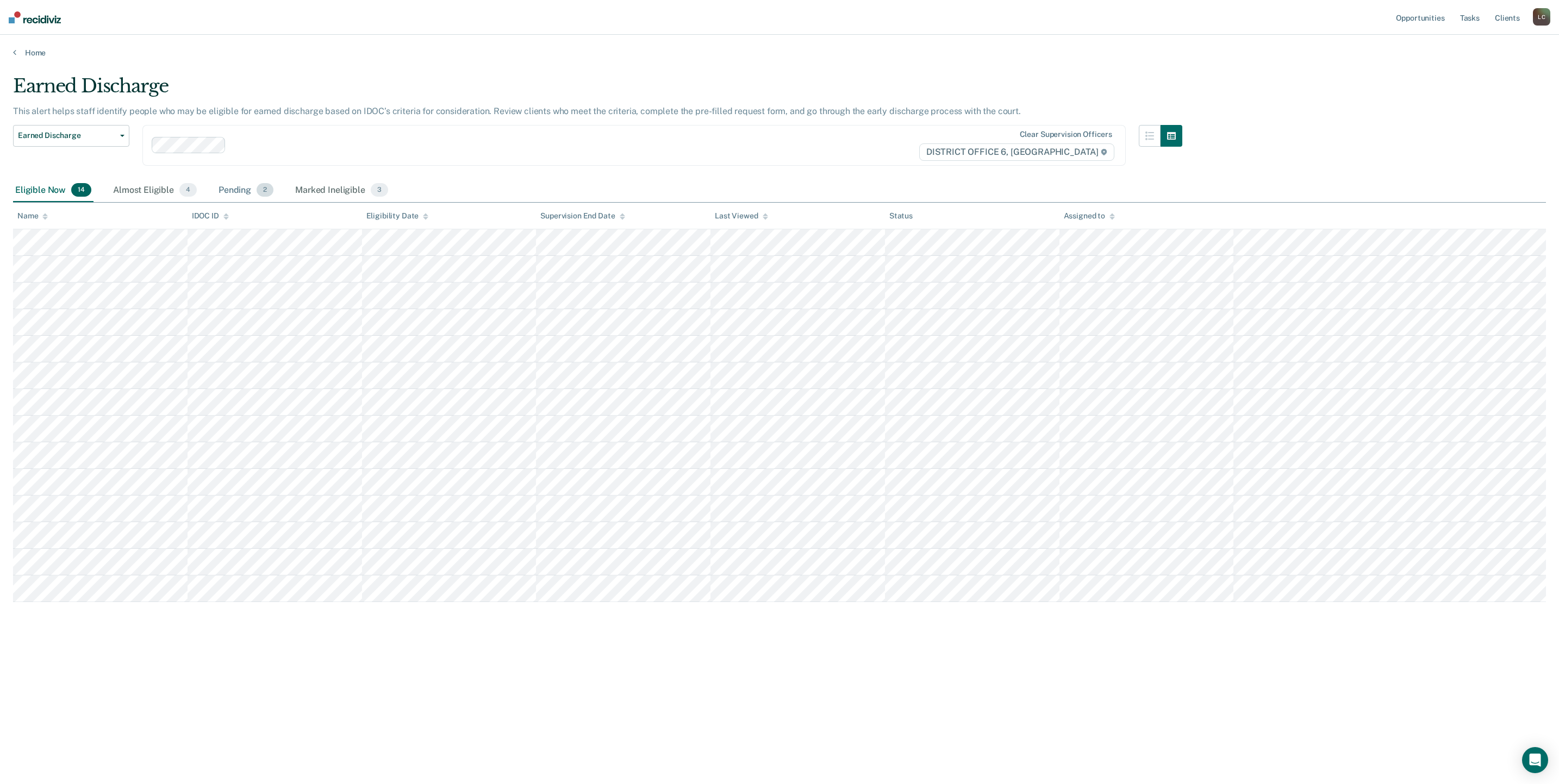
click at [233, 179] on div "Pending 2" at bounding box center [245, 191] width 59 height 24
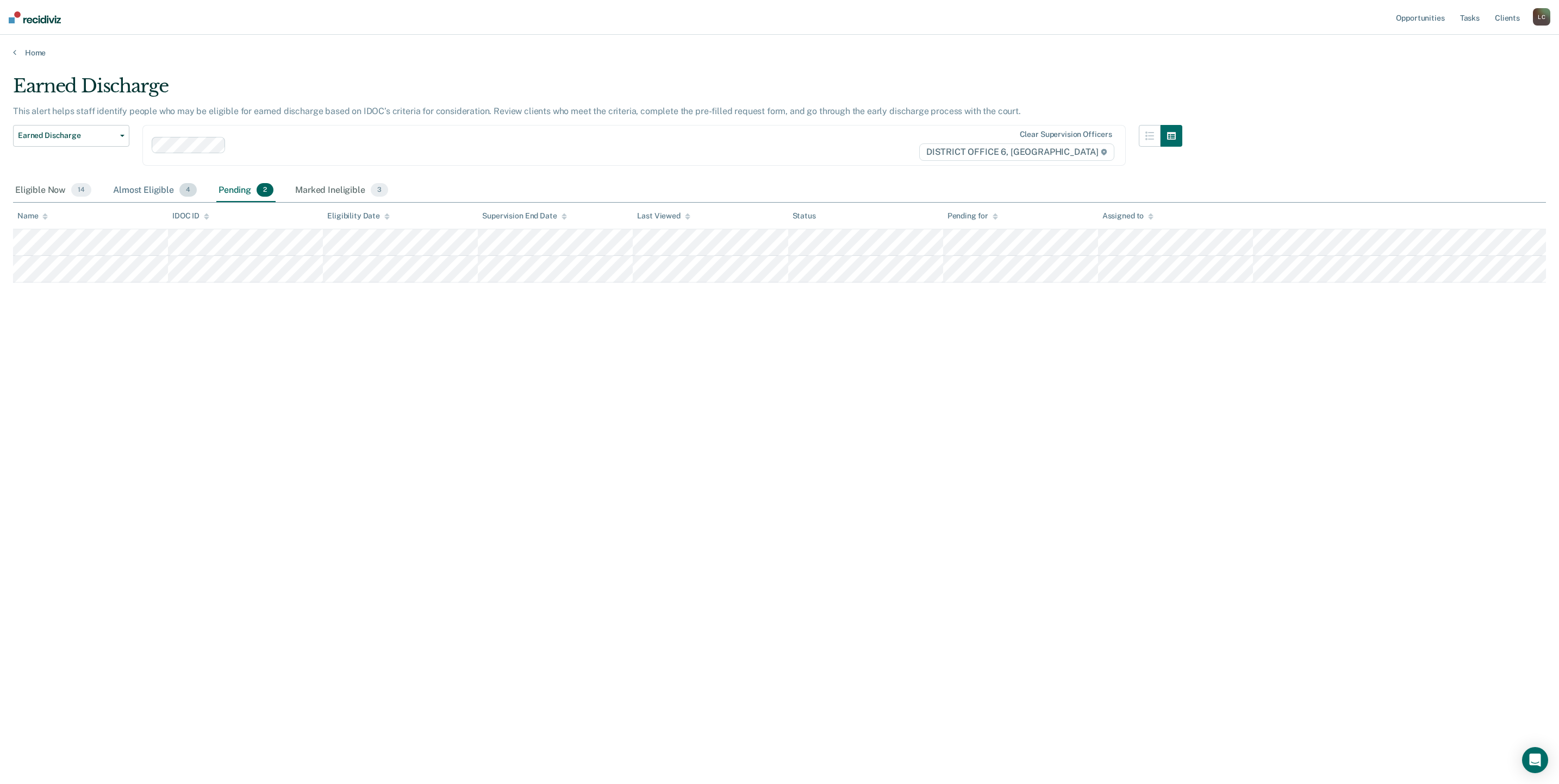
click at [136, 179] on div "Almost Eligible 4" at bounding box center [155, 191] width 88 height 24
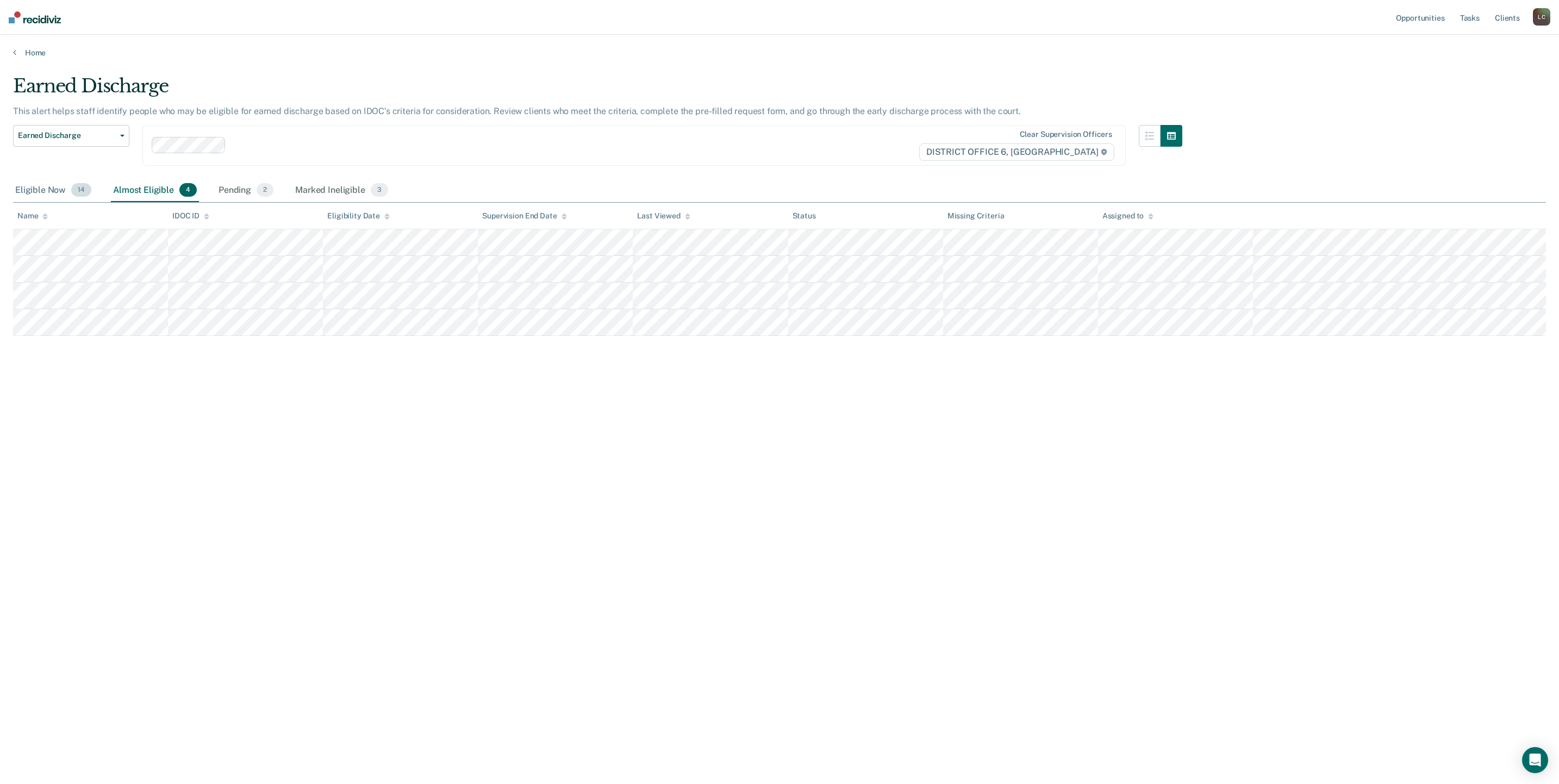
click at [57, 179] on div "Eligible Now 14" at bounding box center [54, 191] width 80 height 24
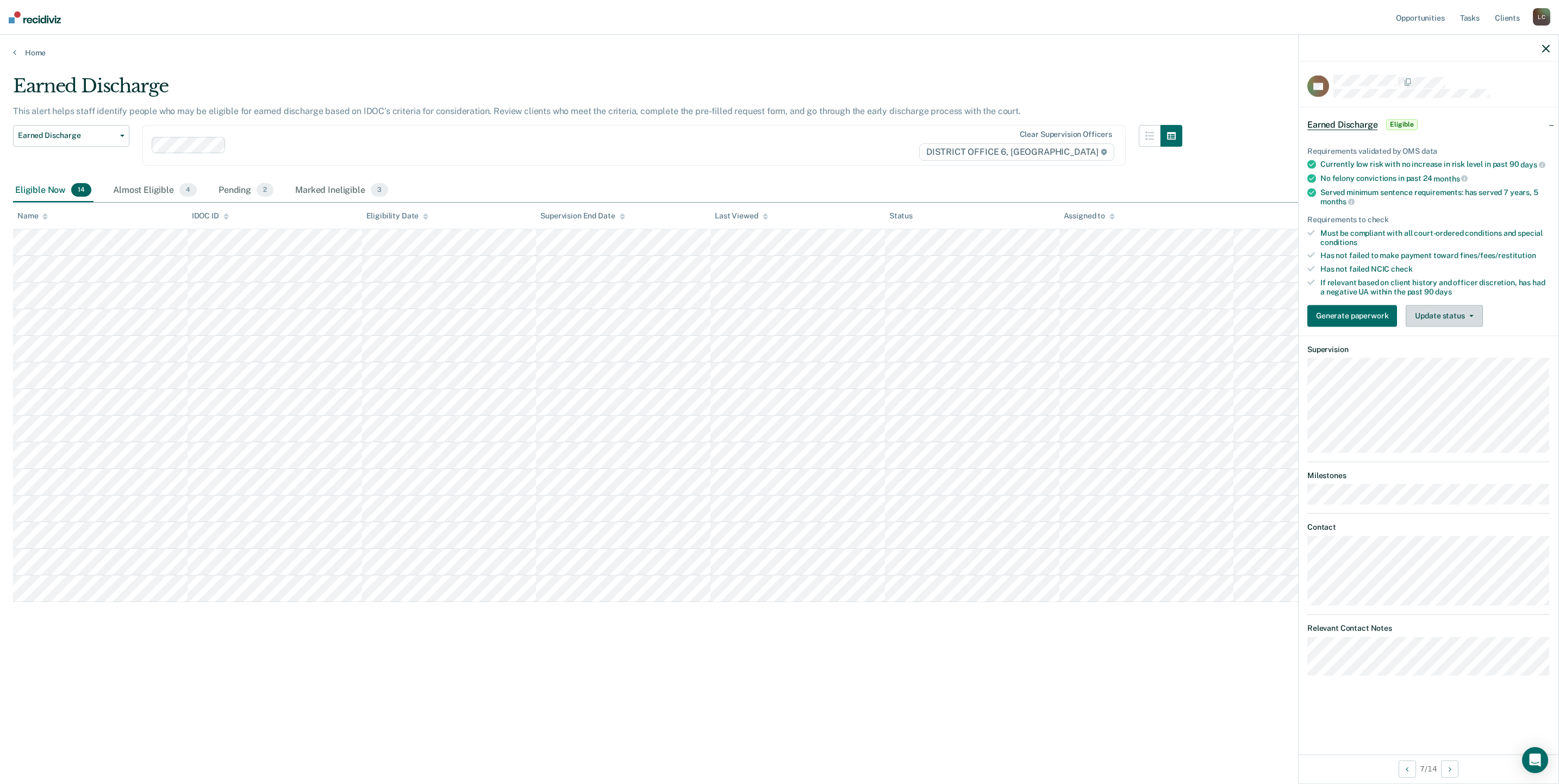
click at [1457, 311] on button "Update status" at bounding box center [1443, 316] width 76 height 22
click at [1447, 356] on button "Mark Ineligible" at bounding box center [1457, 359] width 105 height 17
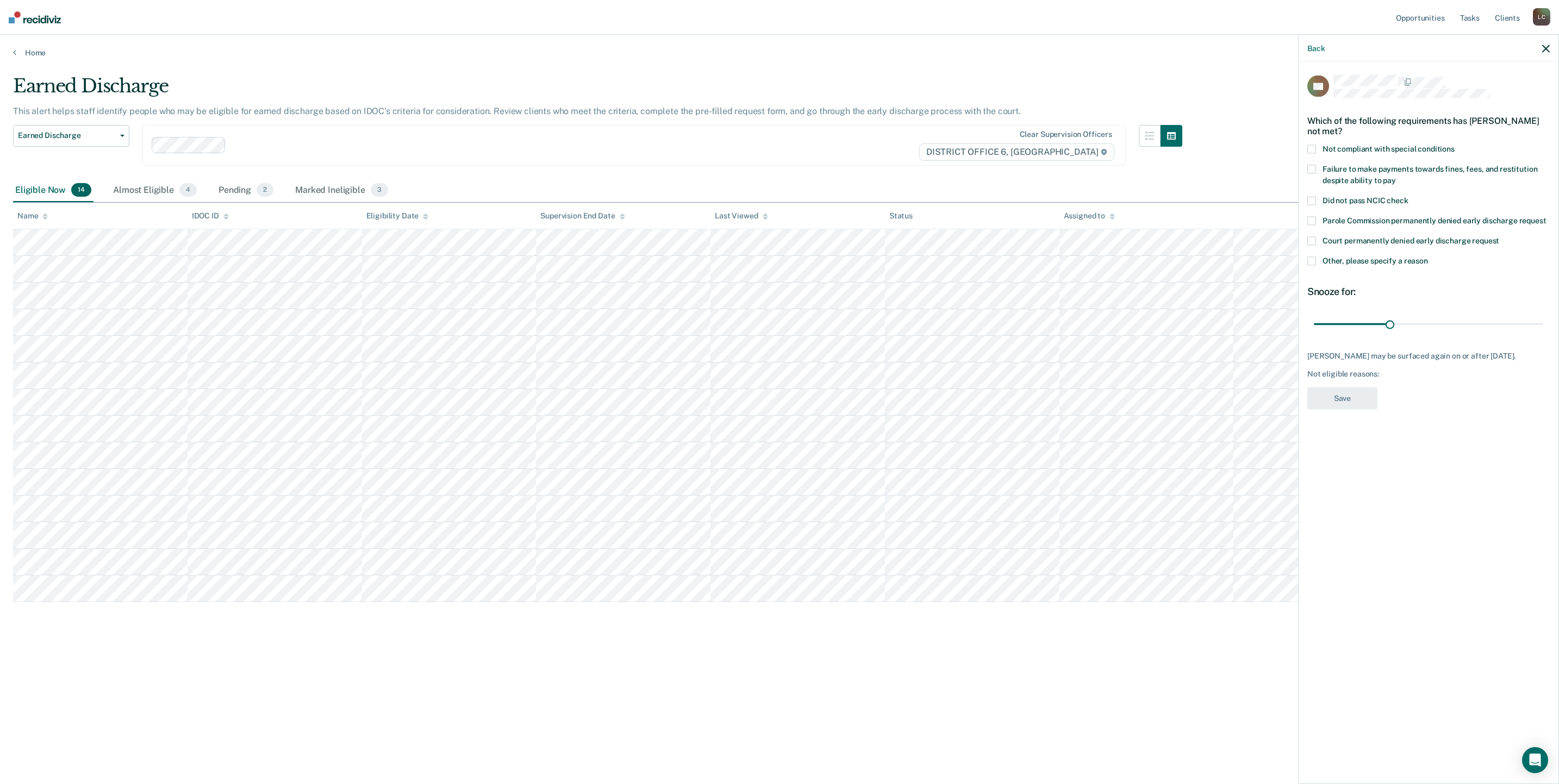
click at [1310, 165] on span at bounding box center [1312, 169] width 9 height 9
click at [1312, 148] on span at bounding box center [1312, 149] width 9 height 9
drag, startPoint x: 1391, startPoint y: 323, endPoint x: 1546, endPoint y: 320, distance: 155.0
type input "90"
click at [1543, 320] on input "range" at bounding box center [1428, 324] width 229 height 19
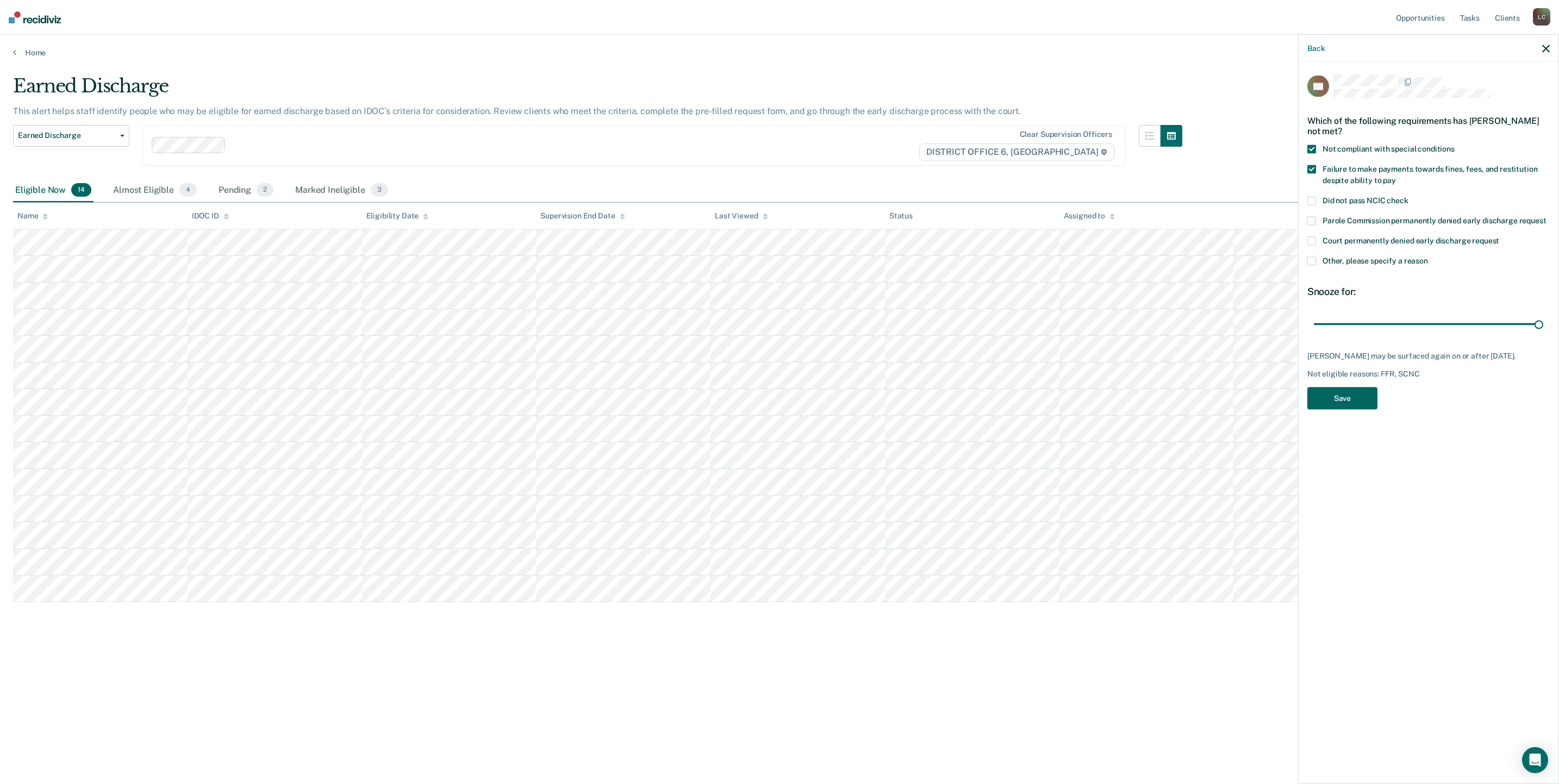
click at [1355, 399] on button "Save" at bounding box center [1342, 399] width 70 height 22
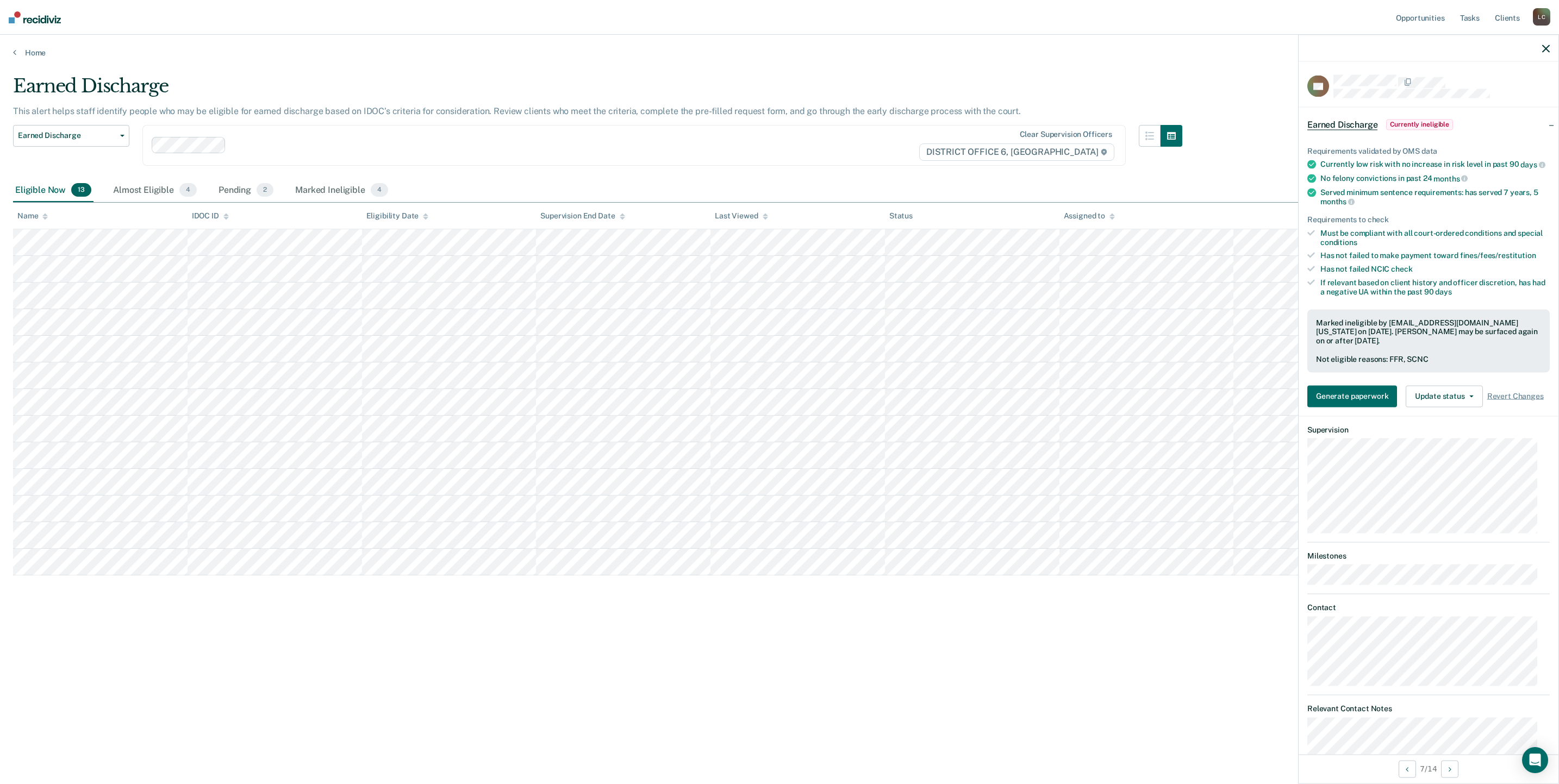
click at [82, 637] on div "Earned Discharge This alert helps staff identify people who may be eligible for…" at bounding box center [780, 388] width 1533 height 628
click at [1546, 43] on button "button" at bounding box center [1546, 48] width 8 height 9
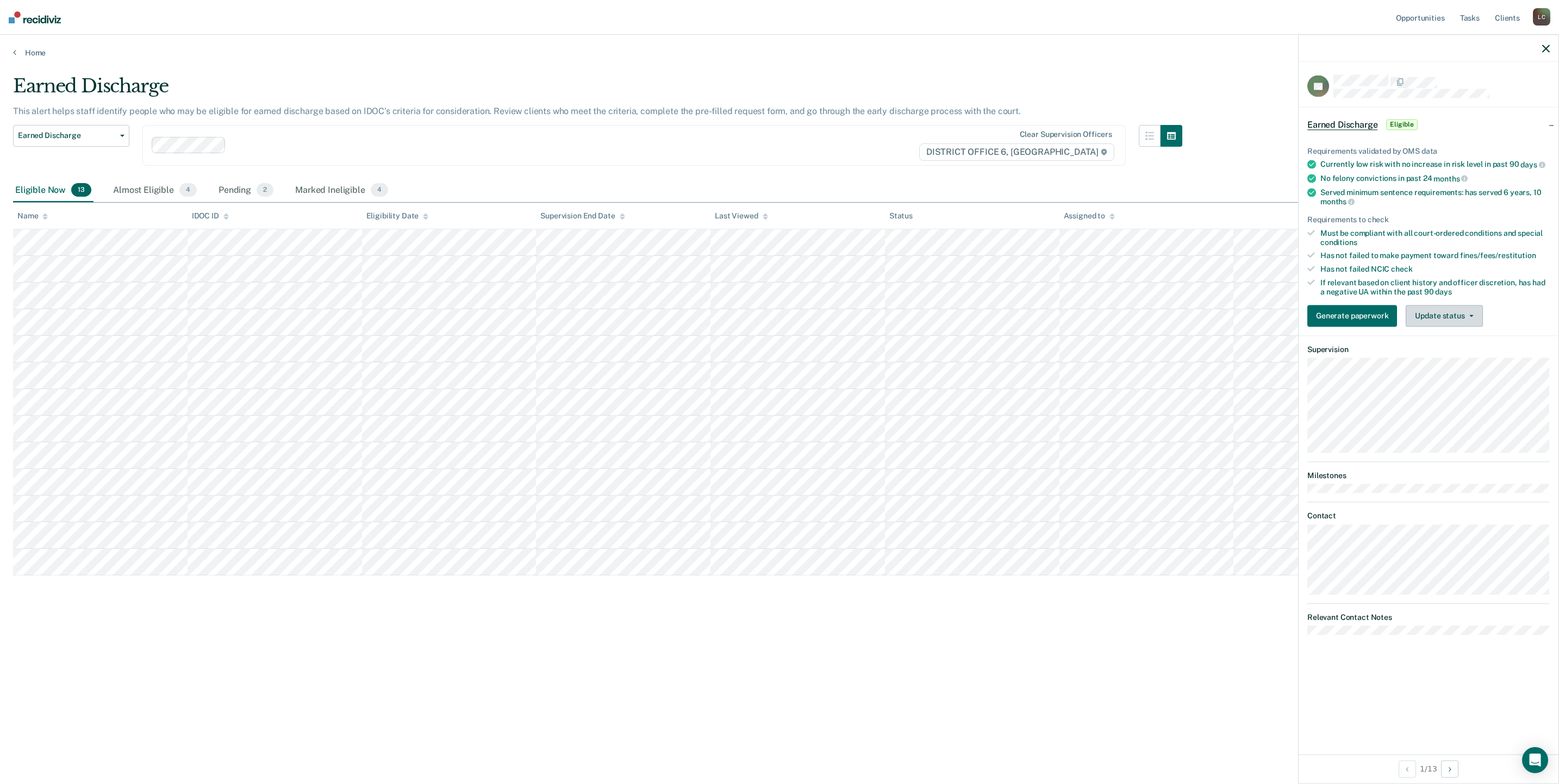
click at [1427, 314] on button "Update status" at bounding box center [1443, 316] width 76 height 22
click at [1425, 356] on button "Mark Ineligible" at bounding box center [1457, 359] width 105 height 17
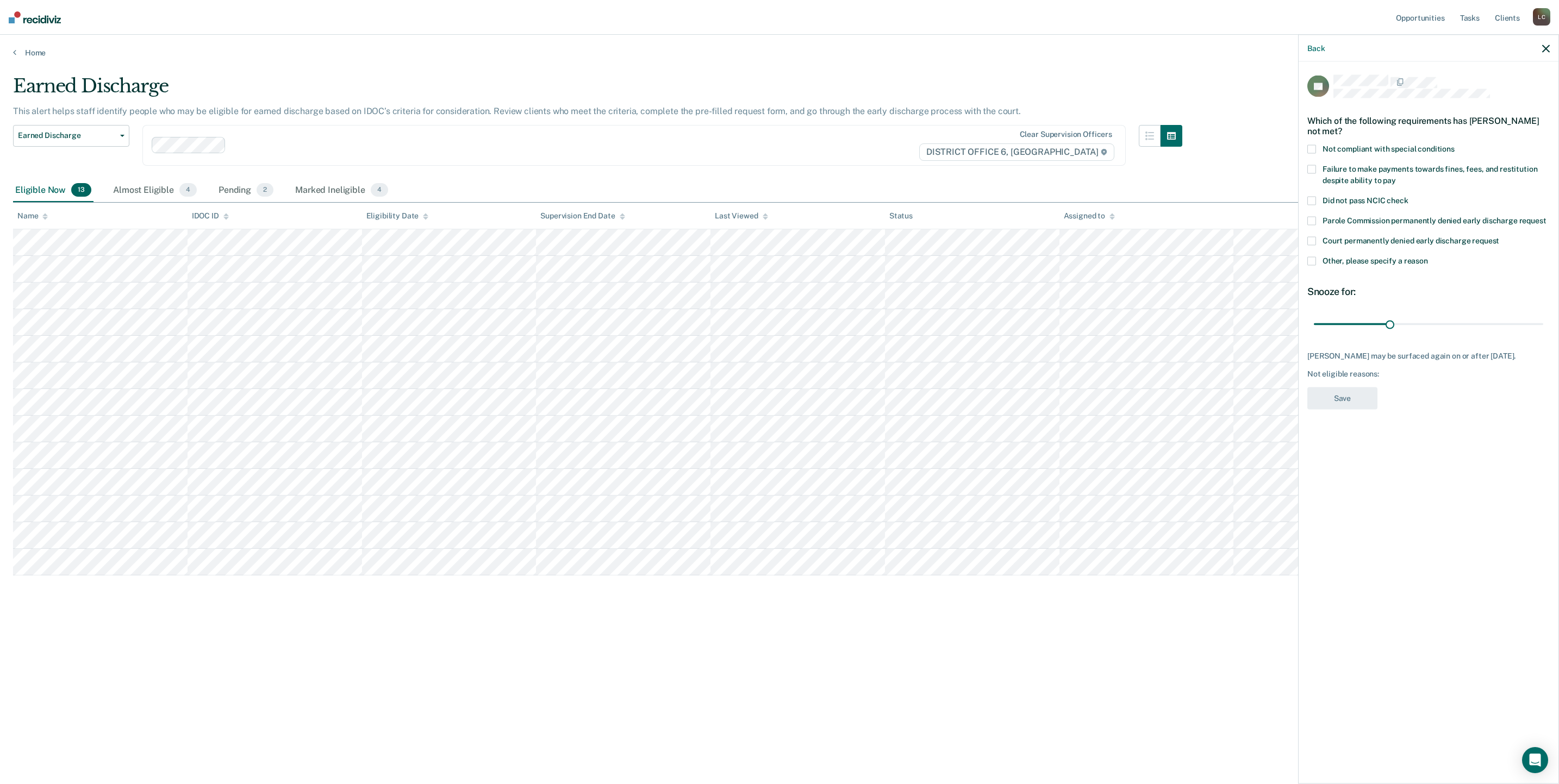
click at [1312, 168] on span at bounding box center [1312, 169] width 9 height 9
drag, startPoint x: 1390, startPoint y: 325, endPoint x: 1554, endPoint y: 329, distance: 164.0
type input "90"
click at [1543, 328] on input "range" at bounding box center [1428, 324] width 229 height 19
click at [1339, 404] on button "Save" at bounding box center [1342, 399] width 70 height 22
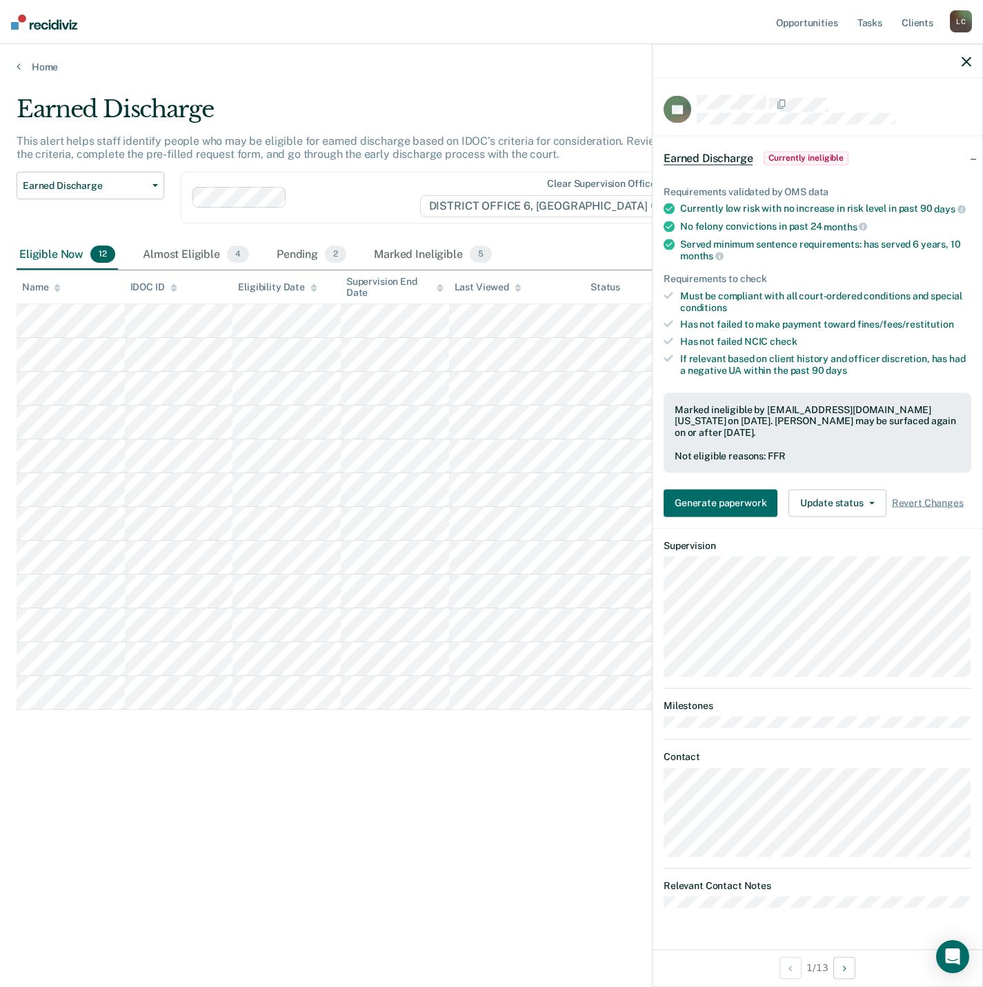
click at [386, 77] on main "Earned Discharge This alert helps staff identify people who may be eligible for…" at bounding box center [491, 528] width 983 height 910
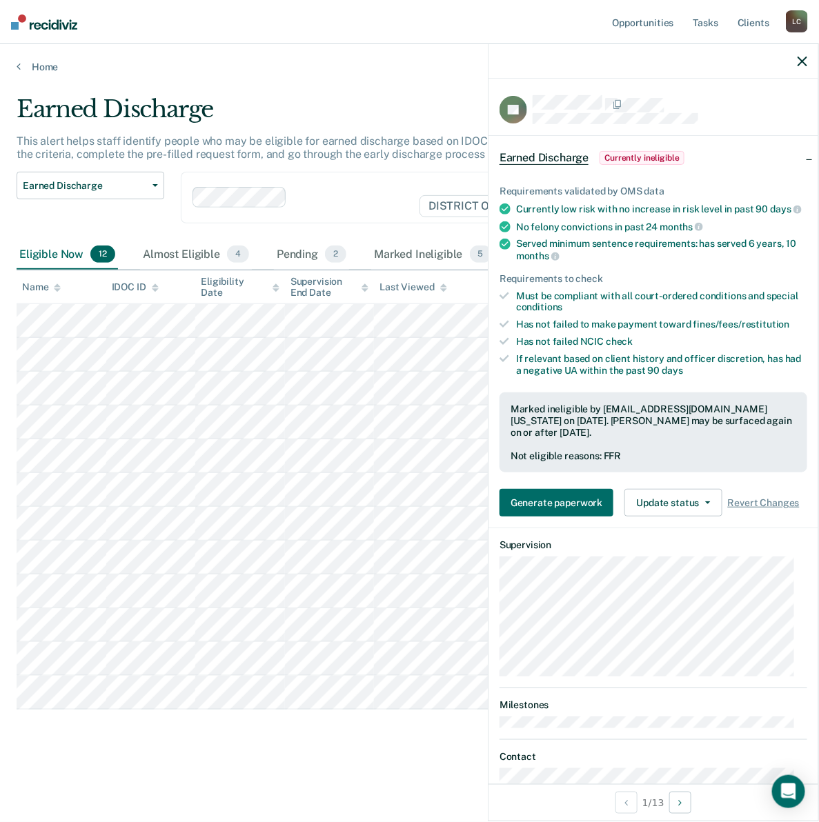
click at [798, 59] on icon "button" at bounding box center [802, 62] width 10 height 10
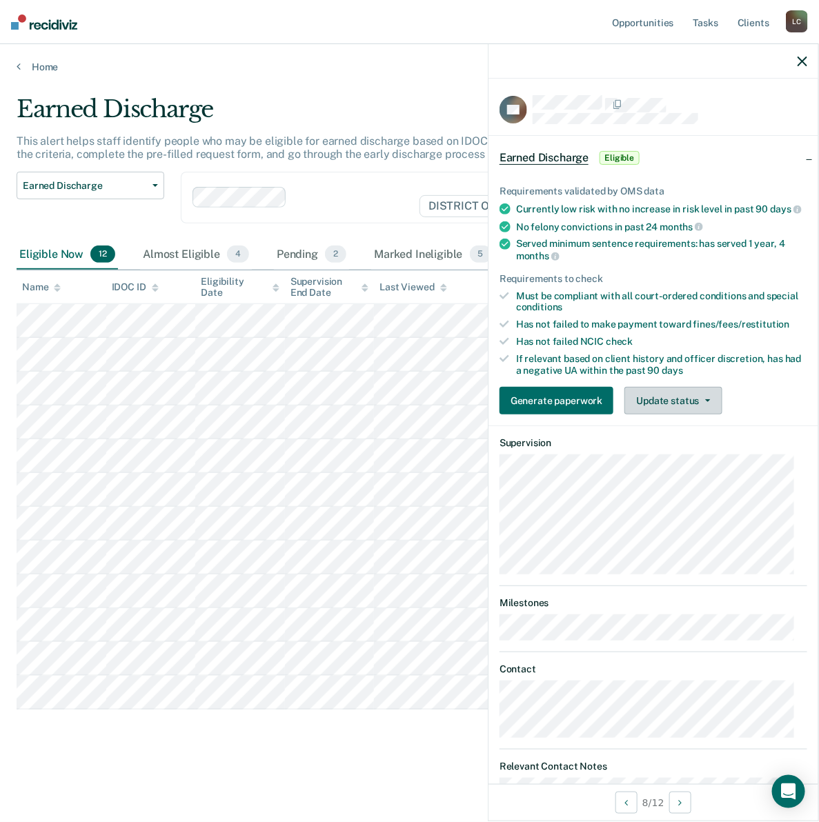
click at [688, 410] on button "Update status" at bounding box center [672, 401] width 97 height 28
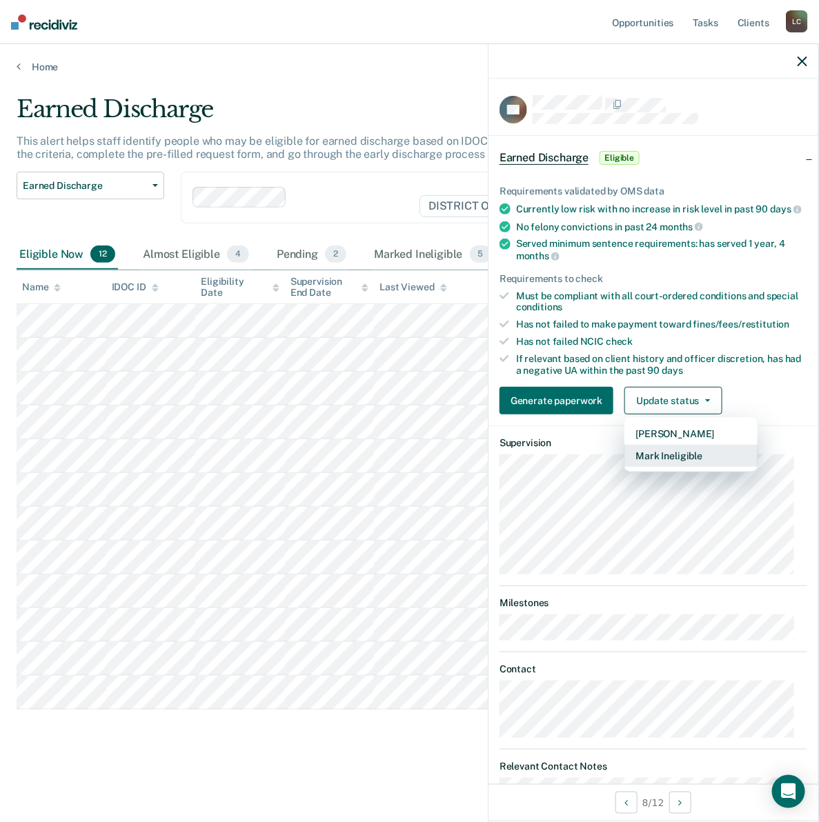
click at [681, 463] on button "Mark Ineligible" at bounding box center [690, 456] width 133 height 22
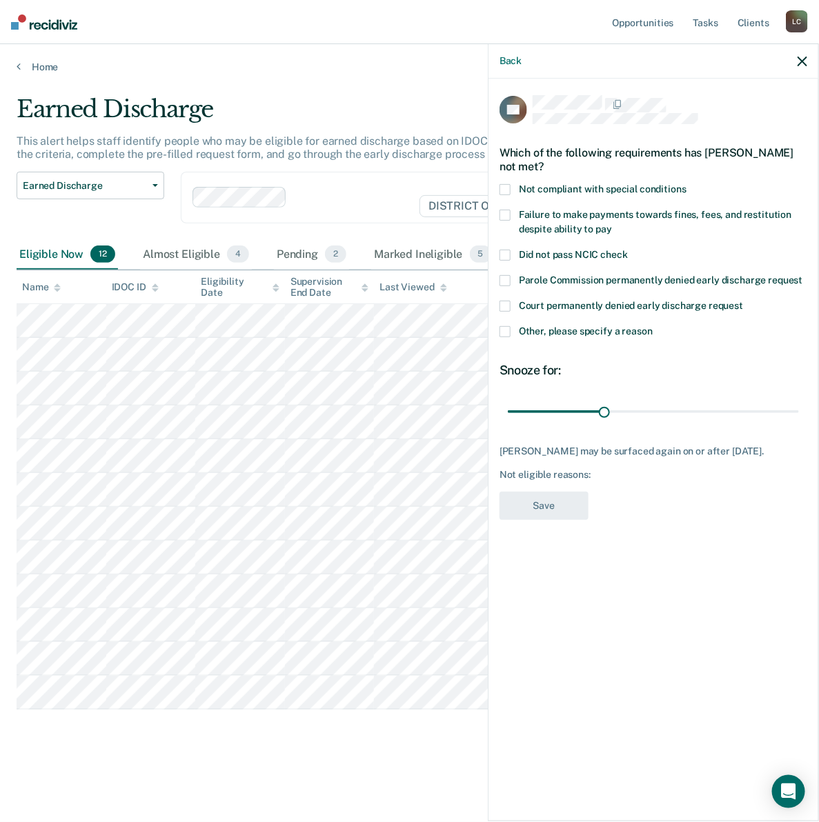
click at [509, 215] on span at bounding box center [504, 215] width 11 height 11
drag, startPoint x: 603, startPoint y: 409, endPoint x: 701, endPoint y: 403, distance: 98.1
type input "61"
click at [701, 403] on input "range" at bounding box center [653, 411] width 291 height 24
click at [547, 502] on button "Save" at bounding box center [543, 506] width 89 height 28
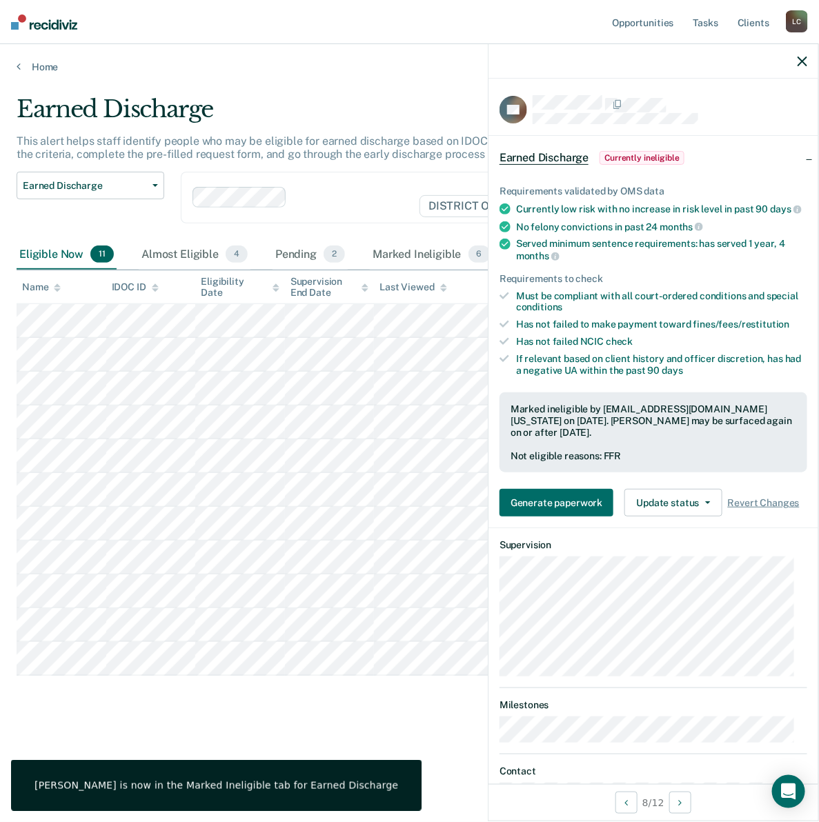
drag, startPoint x: 801, startPoint y: 64, endPoint x: 783, endPoint y: 70, distance: 19.4
click at [802, 64] on icon "button" at bounding box center [802, 62] width 10 height 10
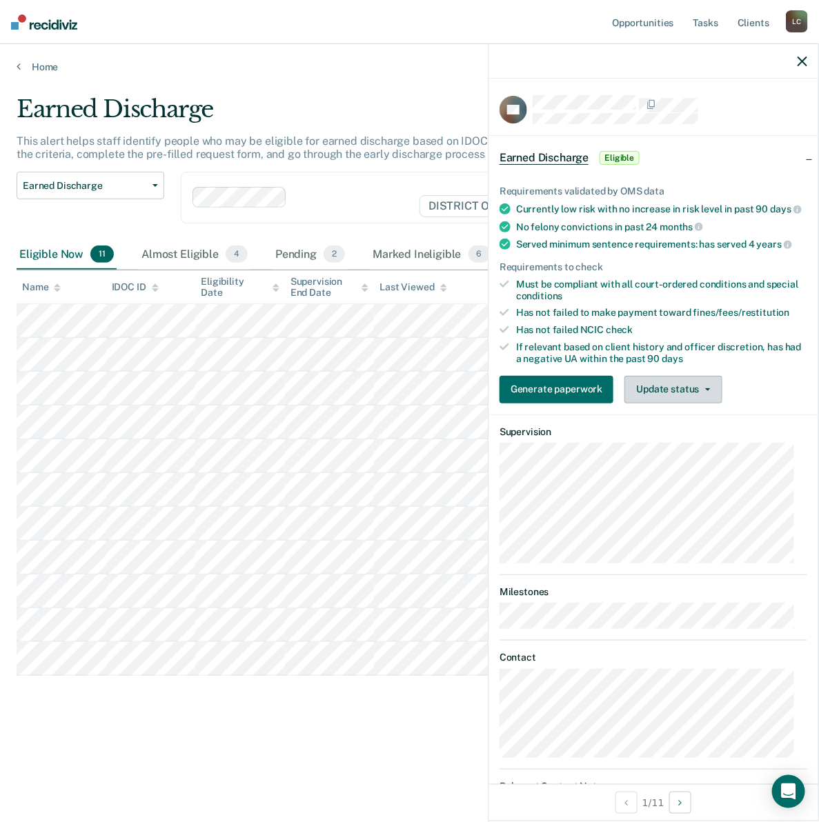
click at [704, 403] on button "Update status" at bounding box center [672, 390] width 97 height 28
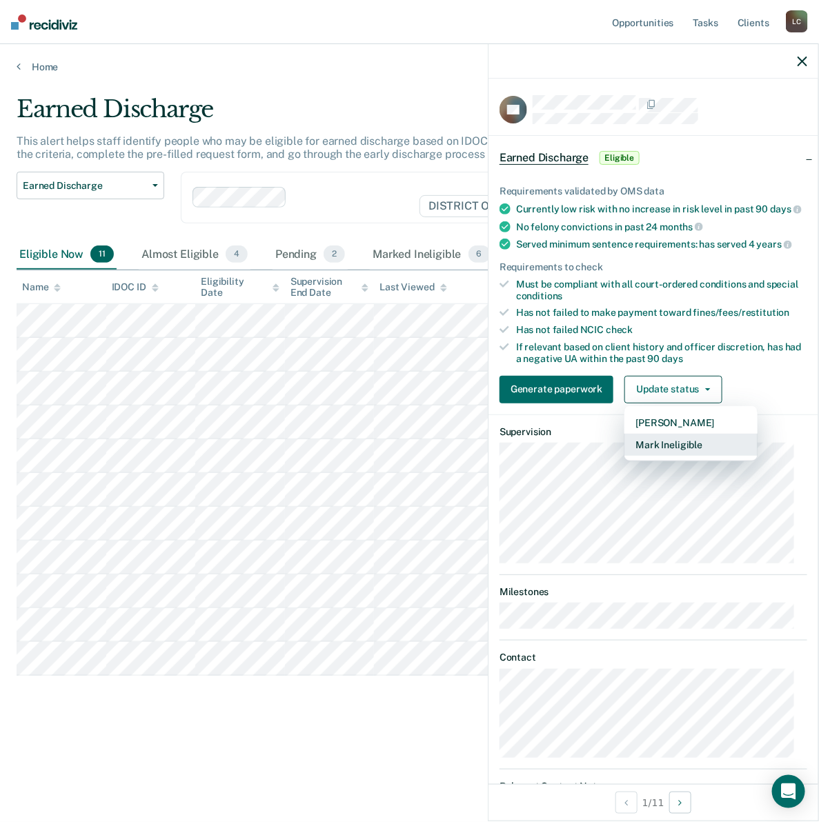
click at [674, 454] on button "Mark Ineligible" at bounding box center [690, 445] width 133 height 22
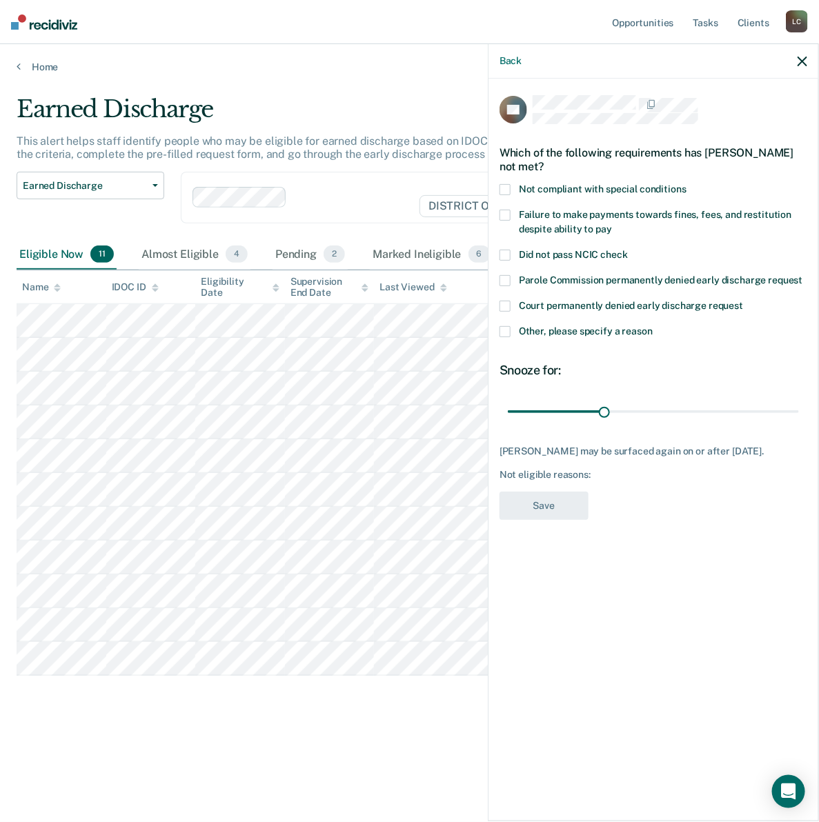
click at [504, 187] on span at bounding box center [504, 189] width 11 height 11
click at [509, 210] on span at bounding box center [504, 215] width 11 height 11
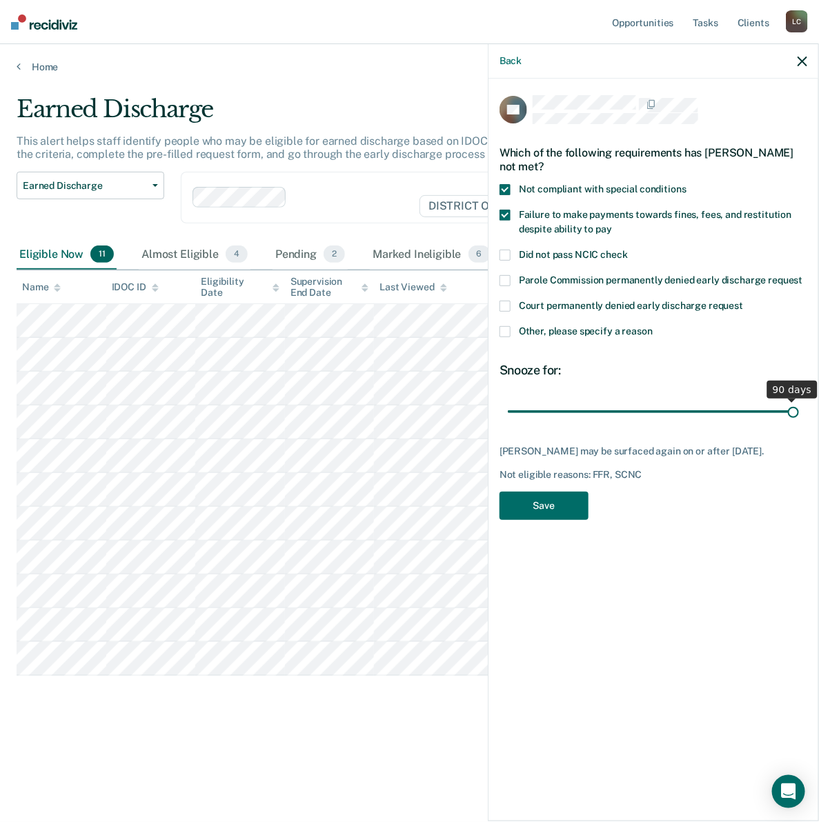
drag, startPoint x: 608, startPoint y: 408, endPoint x: 812, endPoint y: 374, distance: 207.6
type input "90"
click at [799, 399] on input "range" at bounding box center [653, 411] width 291 height 24
click at [570, 512] on button "Save" at bounding box center [543, 506] width 89 height 28
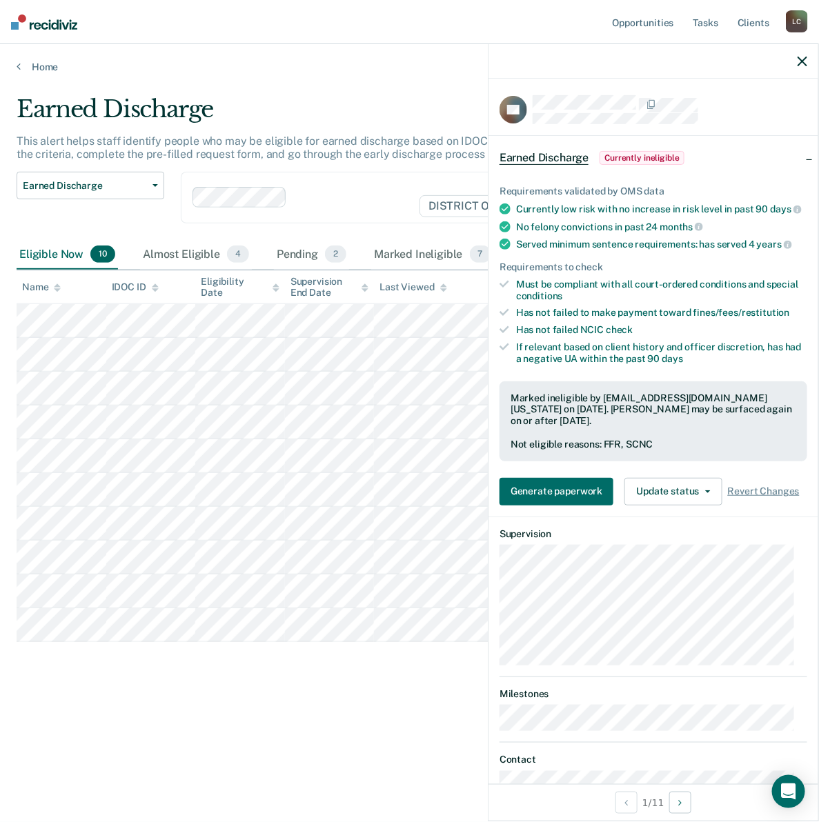
click at [797, 59] on div at bounding box center [653, 61] width 330 height 34
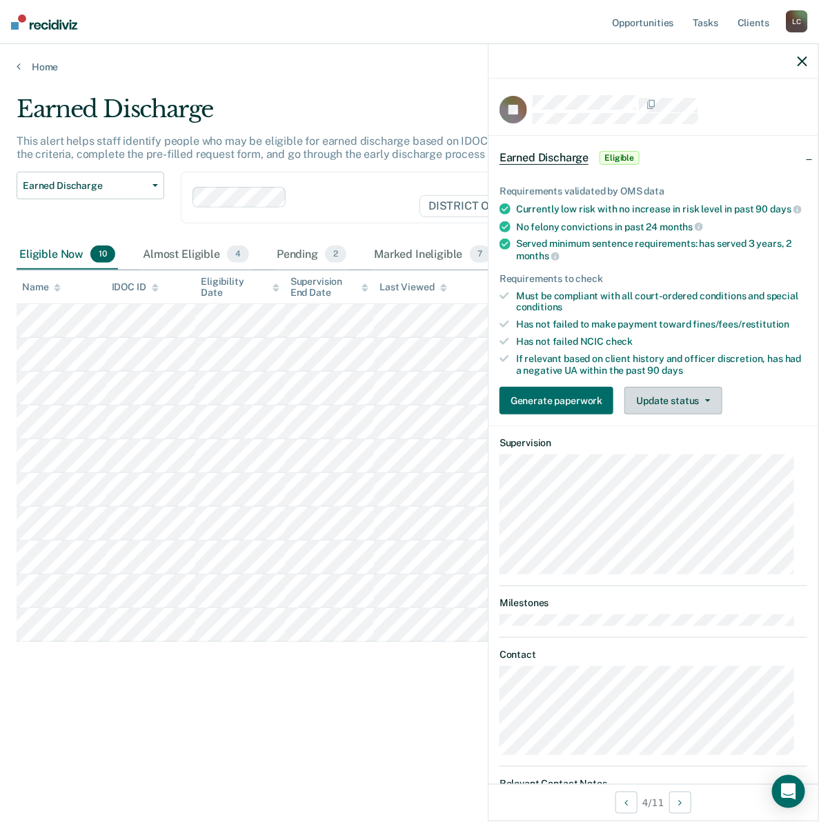
click at [673, 414] on button "Update status" at bounding box center [672, 401] width 97 height 28
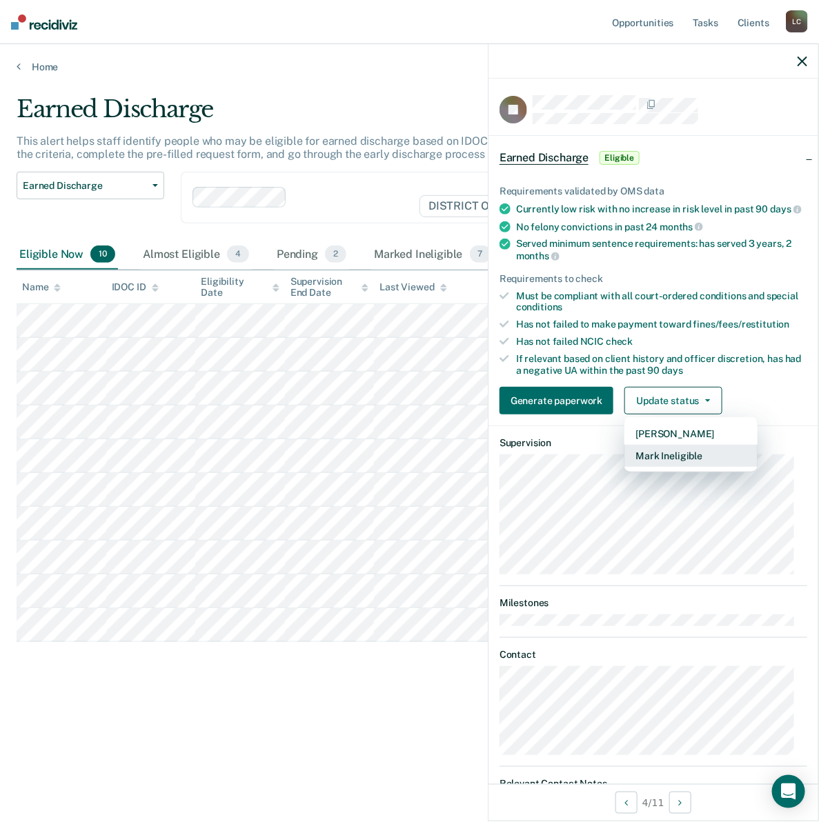
click at [656, 467] on button "Mark Ineligible" at bounding box center [690, 456] width 133 height 22
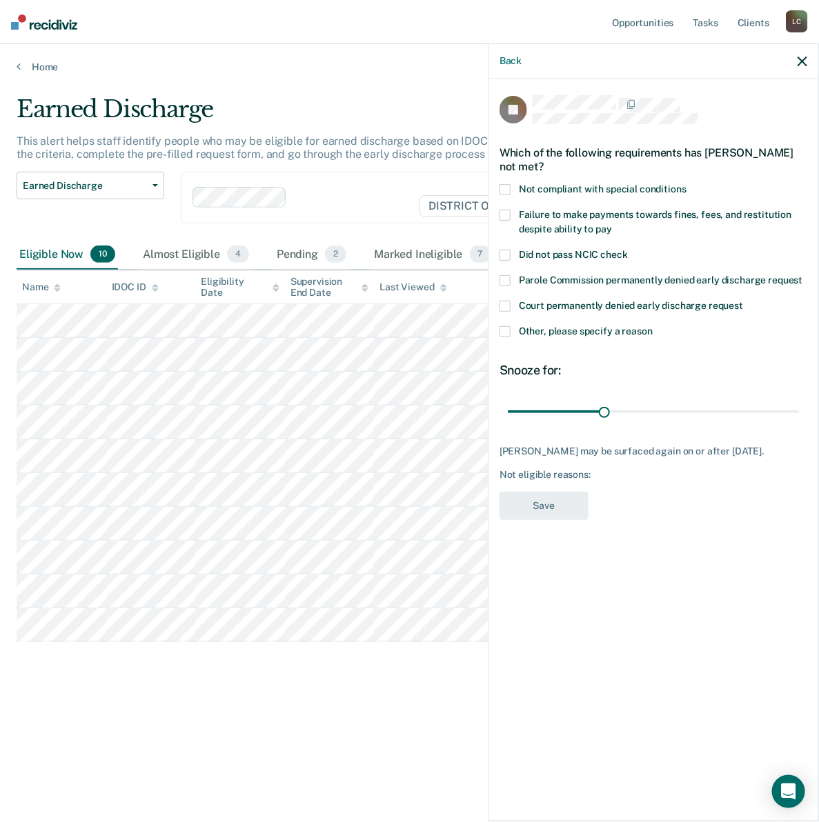
click at [504, 188] on span at bounding box center [504, 189] width 11 height 11
drag, startPoint x: 608, startPoint y: 409, endPoint x: 700, endPoint y: 399, distance: 93.0
type input "60"
click at [700, 399] on input "range" at bounding box center [653, 411] width 291 height 24
click at [561, 502] on button "Save" at bounding box center [543, 506] width 89 height 28
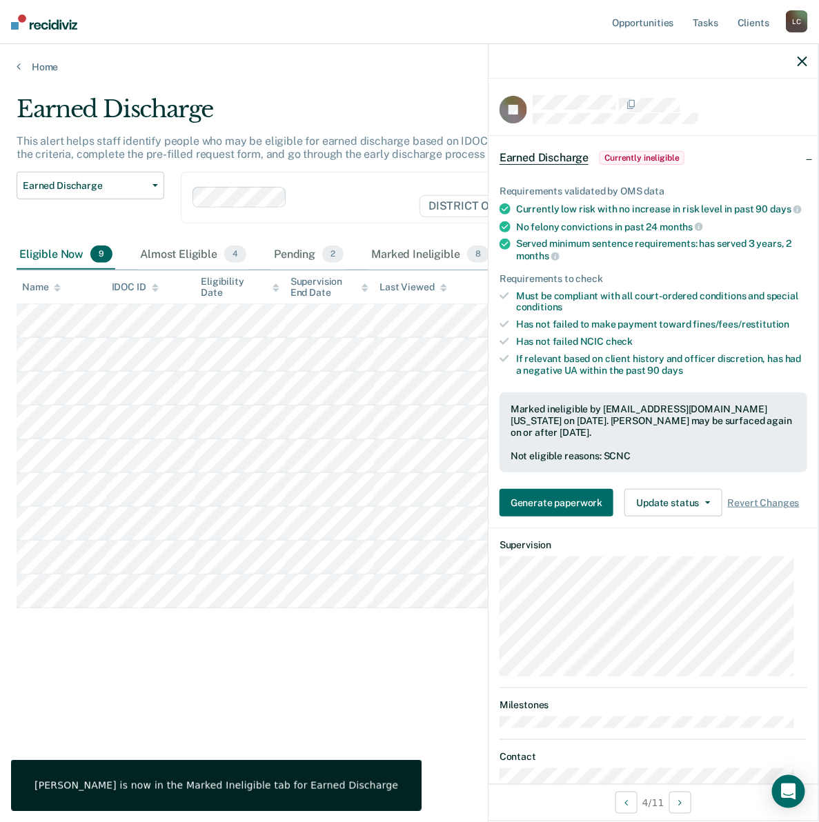
click at [797, 57] on div at bounding box center [653, 61] width 330 height 34
click at [799, 59] on icon "button" at bounding box center [802, 62] width 10 height 10
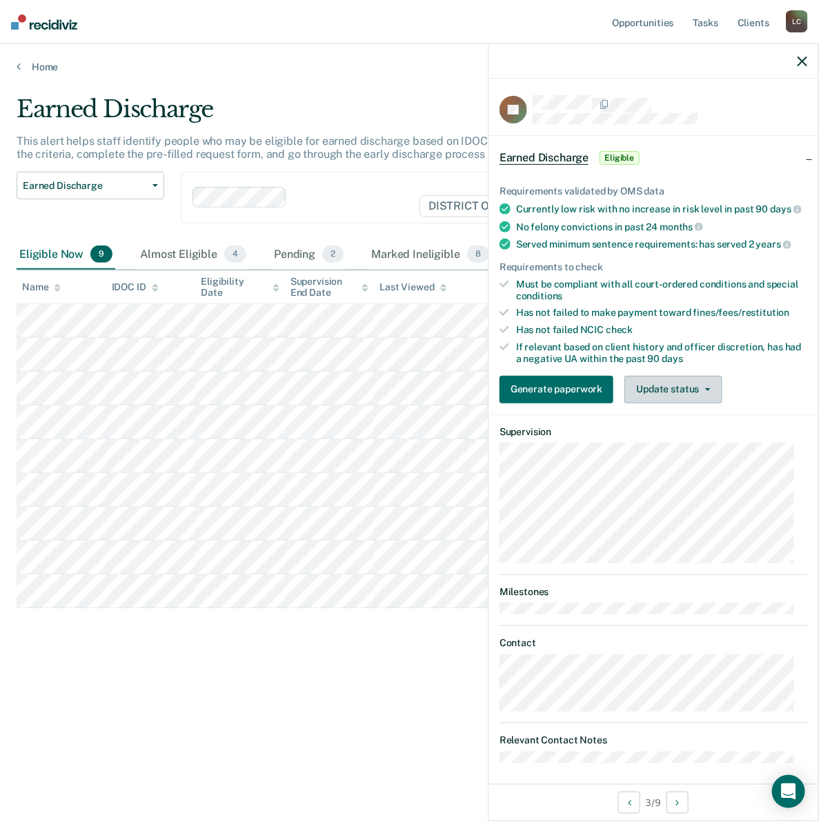
click at [691, 402] on button "Update status" at bounding box center [672, 390] width 97 height 28
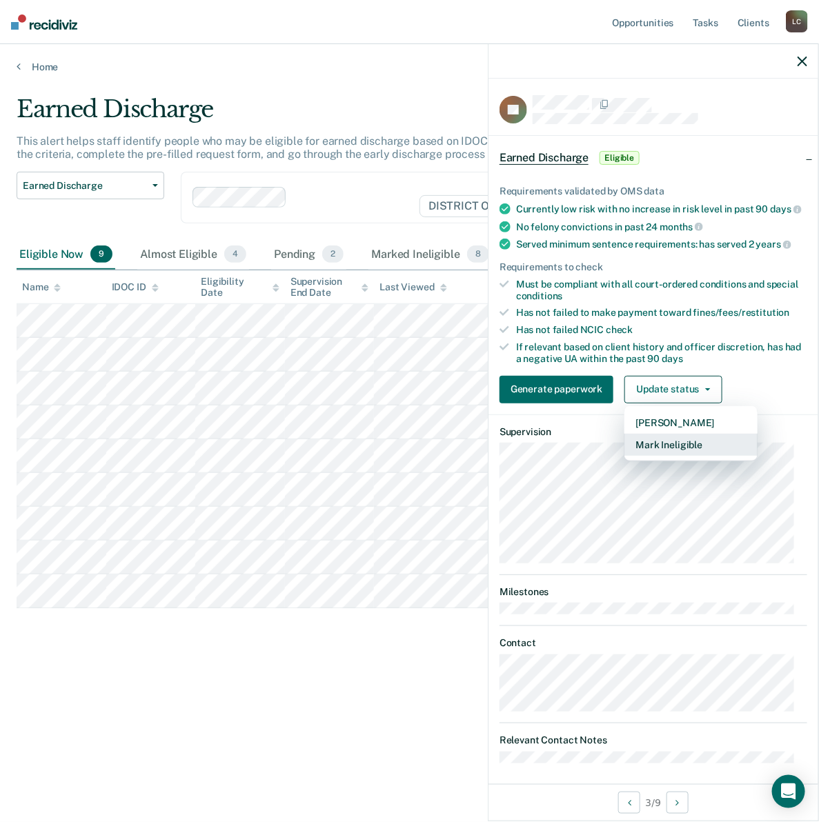
click at [687, 456] on button "Mark Ineligible" at bounding box center [690, 445] width 133 height 22
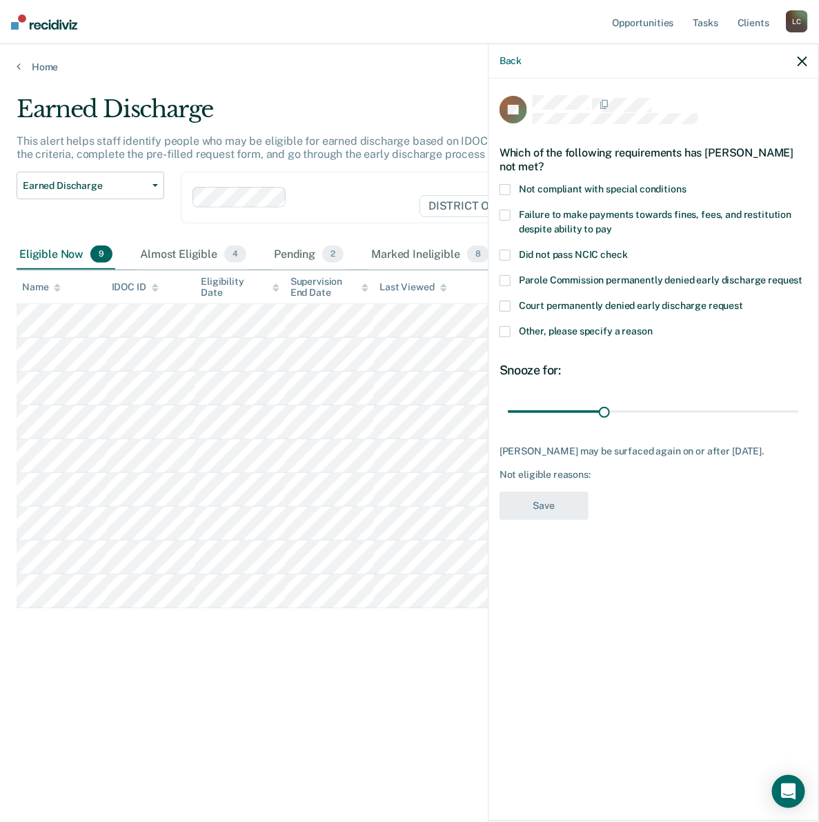
click at [502, 184] on span at bounding box center [504, 189] width 11 height 11
drag, startPoint x: 607, startPoint y: 395, endPoint x: 799, endPoint y: 388, distance: 191.9
type input "90"
click at [799, 399] on input "range" at bounding box center [653, 411] width 291 height 24
click at [535, 493] on button "Save" at bounding box center [543, 506] width 89 height 28
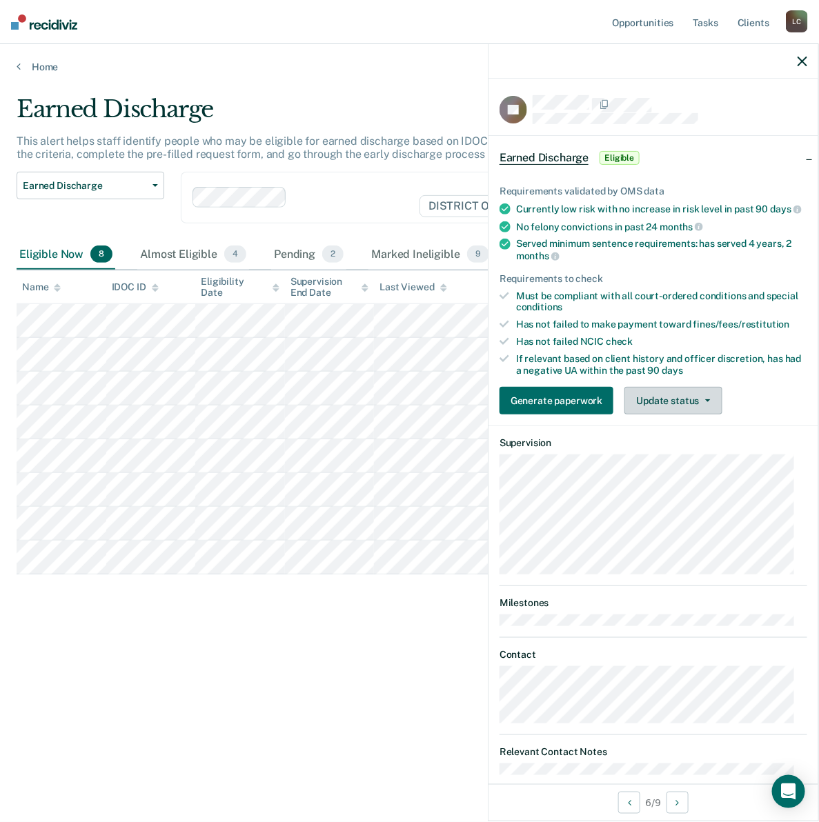
click at [679, 414] on button "Update status" at bounding box center [672, 401] width 97 height 28
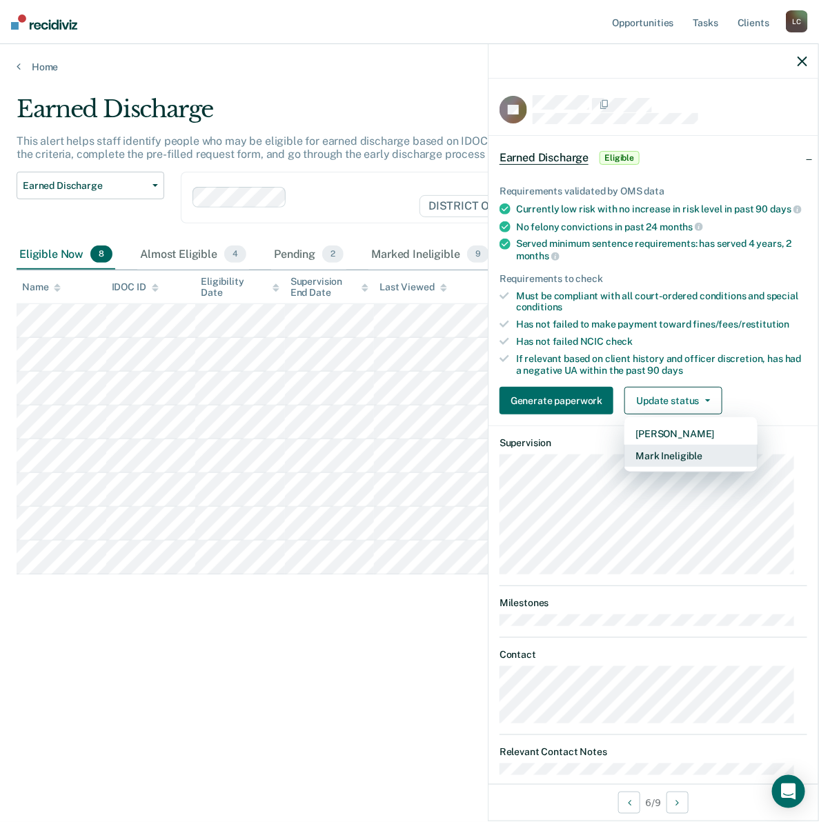
click at [666, 464] on button "Mark Ineligible" at bounding box center [690, 456] width 133 height 22
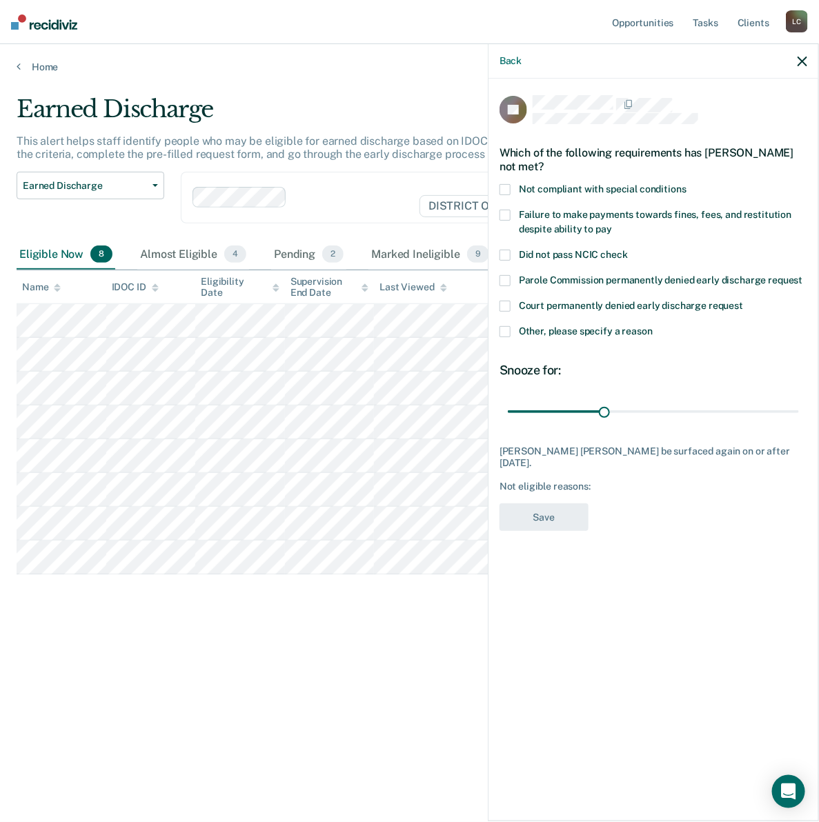
click at [505, 210] on span at bounding box center [504, 215] width 11 height 11
drag, startPoint x: 601, startPoint y: 407, endPoint x: 699, endPoint y: 404, distance: 97.3
type input "60"
click at [699, 404] on input "range" at bounding box center [653, 411] width 291 height 24
click at [559, 503] on button "Save" at bounding box center [543, 517] width 89 height 28
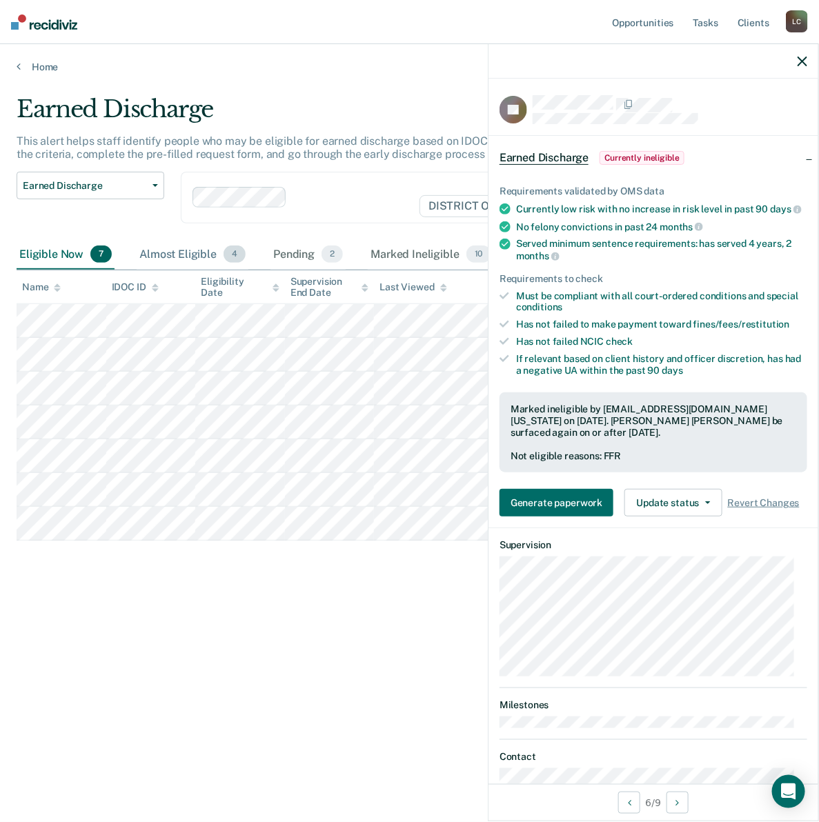
click at [179, 250] on div "Almost Eligible 4" at bounding box center [193, 255] width 112 height 30
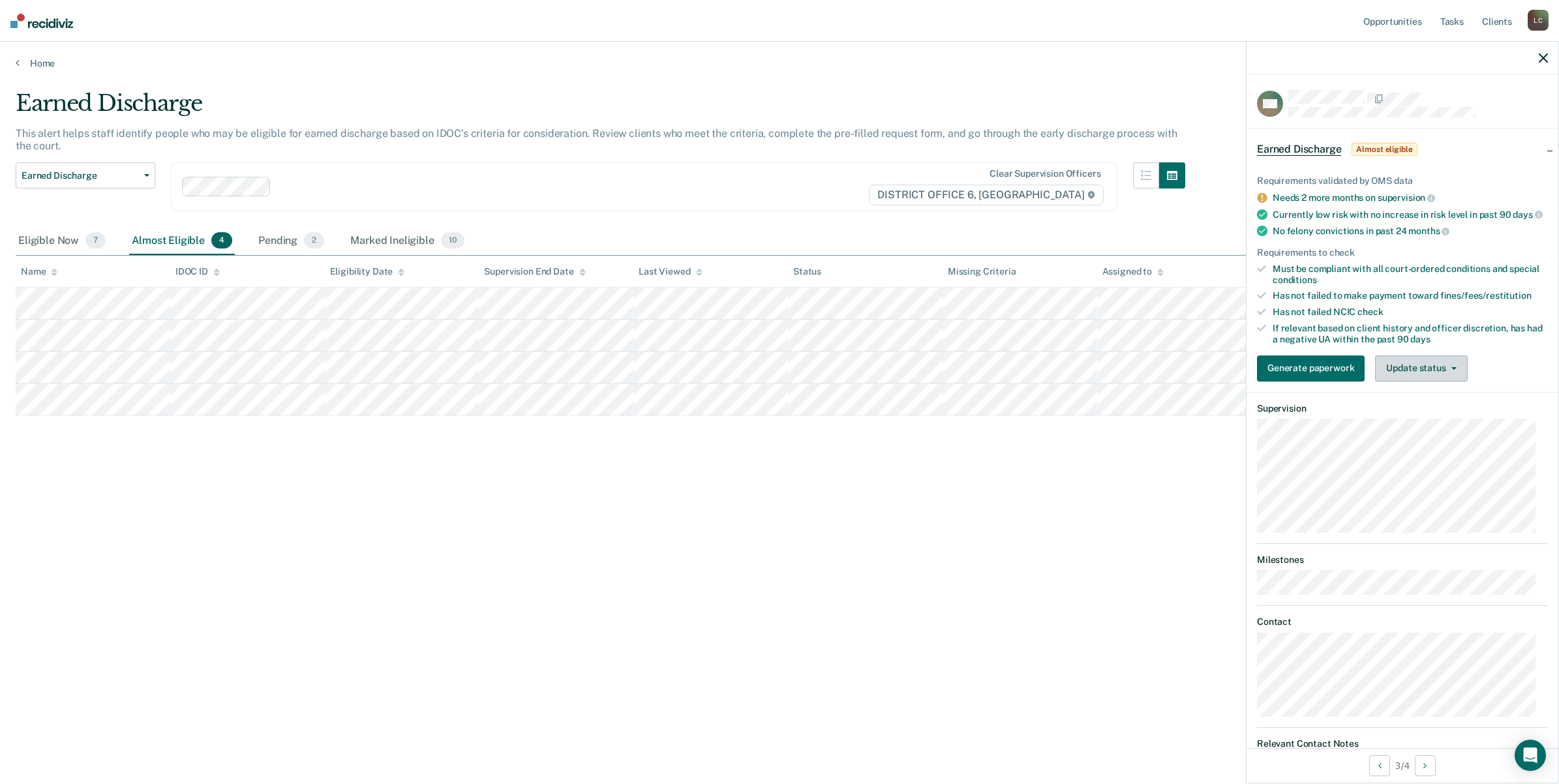
click at [1414, 373] on button "Update status" at bounding box center [1421, 369] width 92 height 26
click at [1423, 427] on button "Mark Ineligible" at bounding box center [1438, 421] width 126 height 21
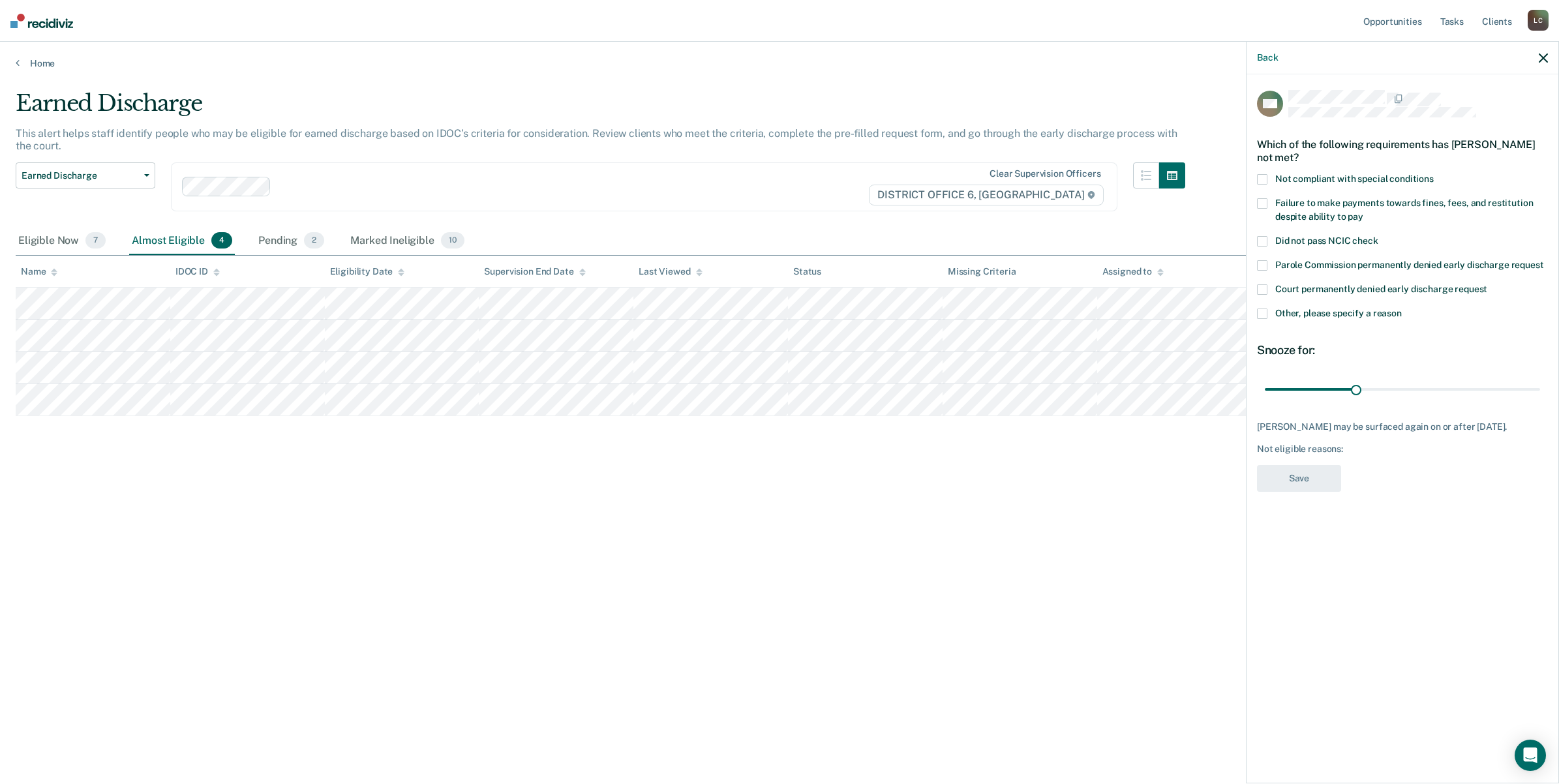
click at [1261, 314] on span at bounding box center [1262, 313] width 10 height 10
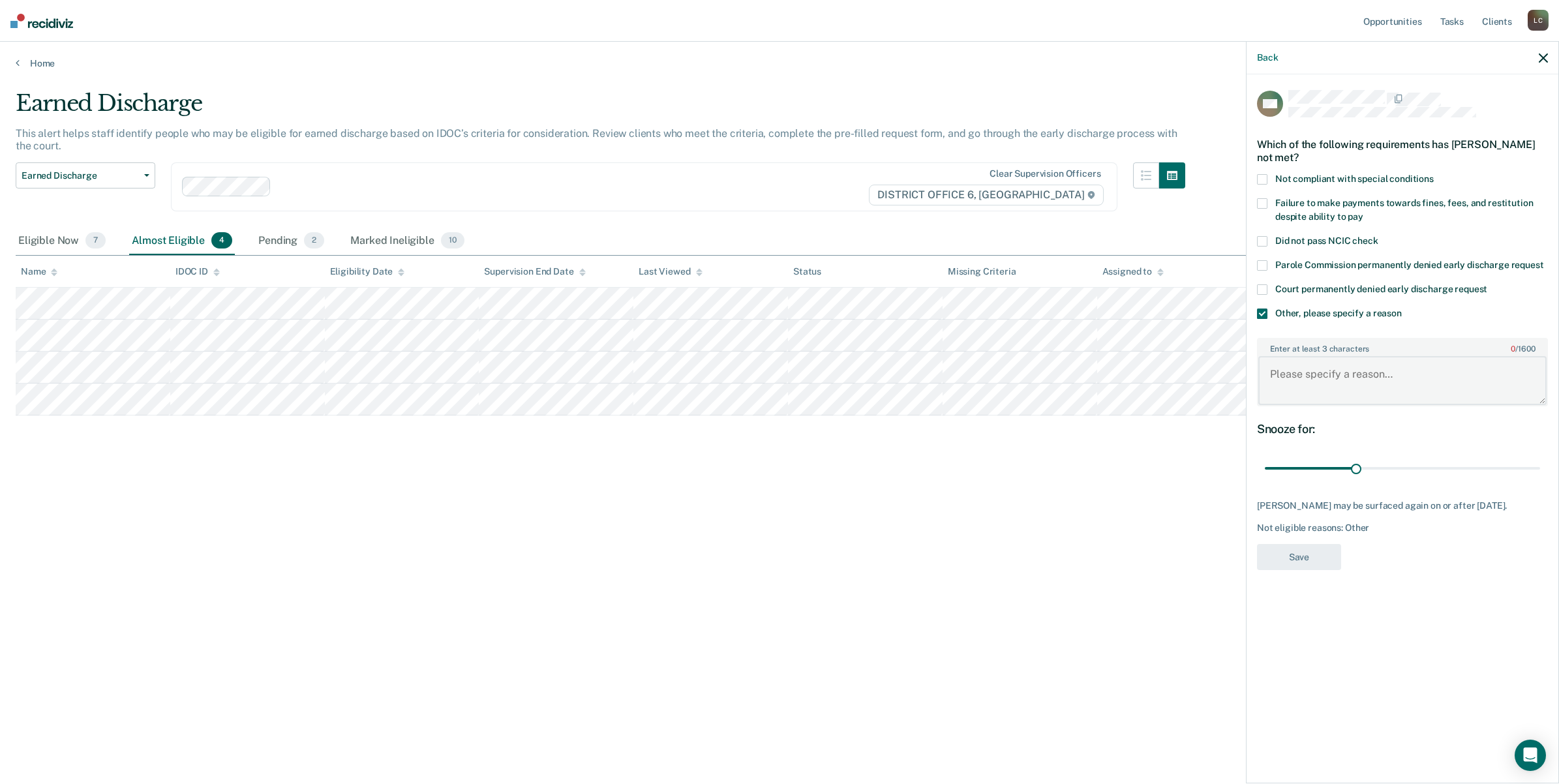
click at [1287, 371] on textarea "Enter at least 3 characters 0 / 1600" at bounding box center [1402, 380] width 289 height 48
type textarea "H"
type textarea "Not eligible till 2028"
click at [1300, 567] on button "Save" at bounding box center [1299, 557] width 84 height 26
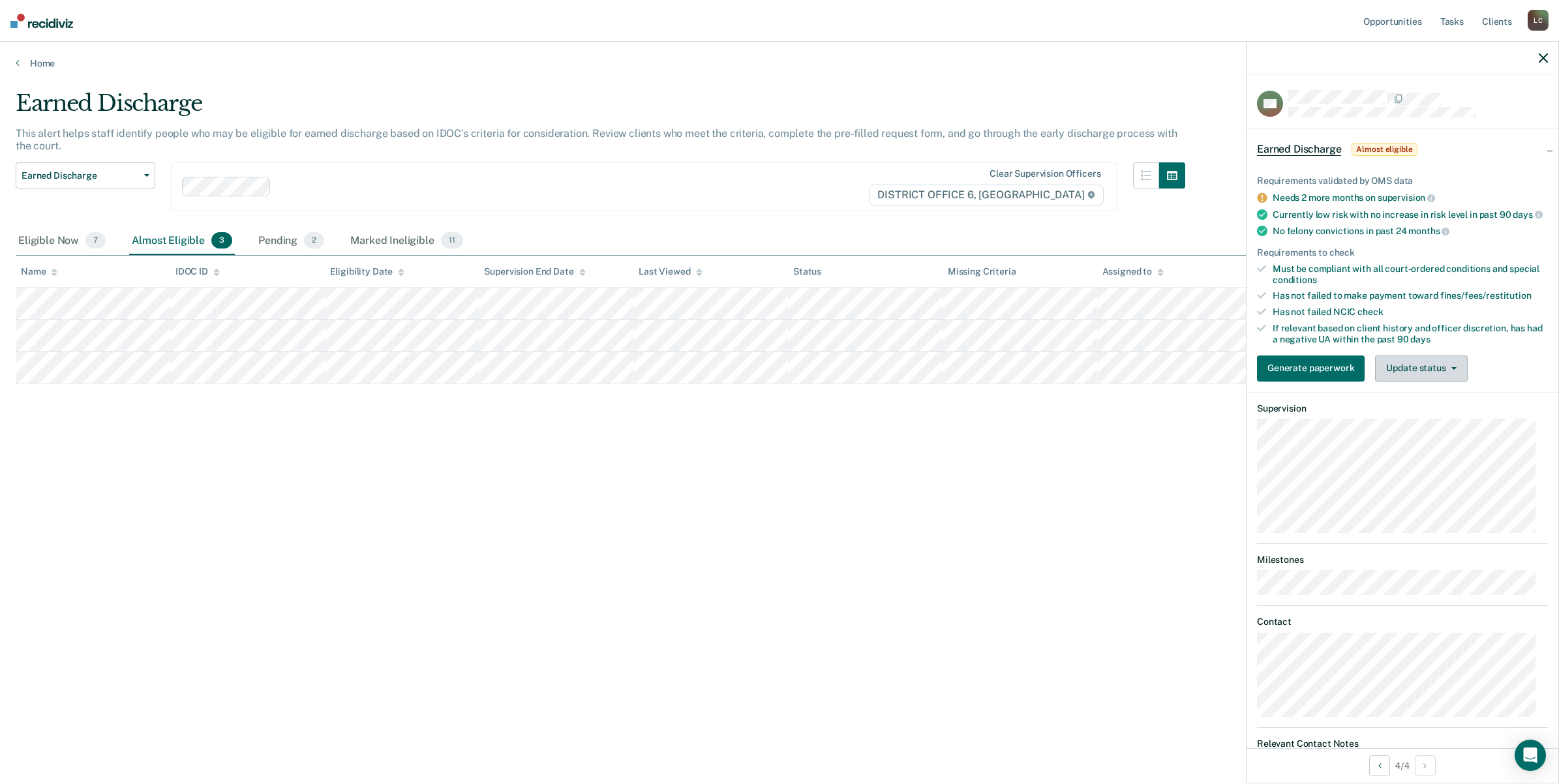
click at [1449, 380] on button "Update status" at bounding box center [1421, 369] width 92 height 26
click at [1428, 430] on button "Mark Ineligible" at bounding box center [1438, 421] width 126 height 21
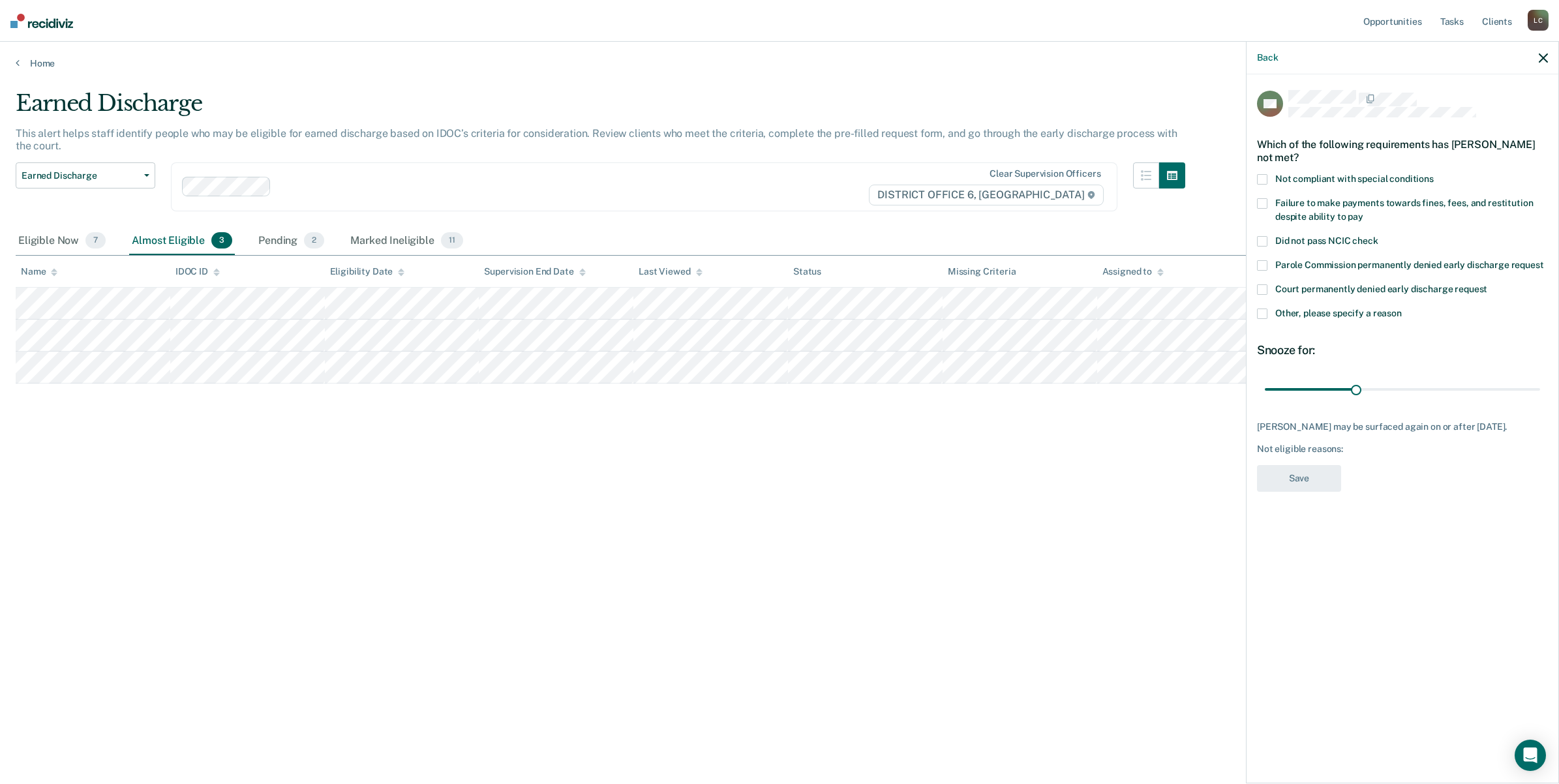
click at [1265, 181] on span at bounding box center [1262, 179] width 10 height 10
click at [1303, 479] on button "Save" at bounding box center [1299, 479] width 84 height 26
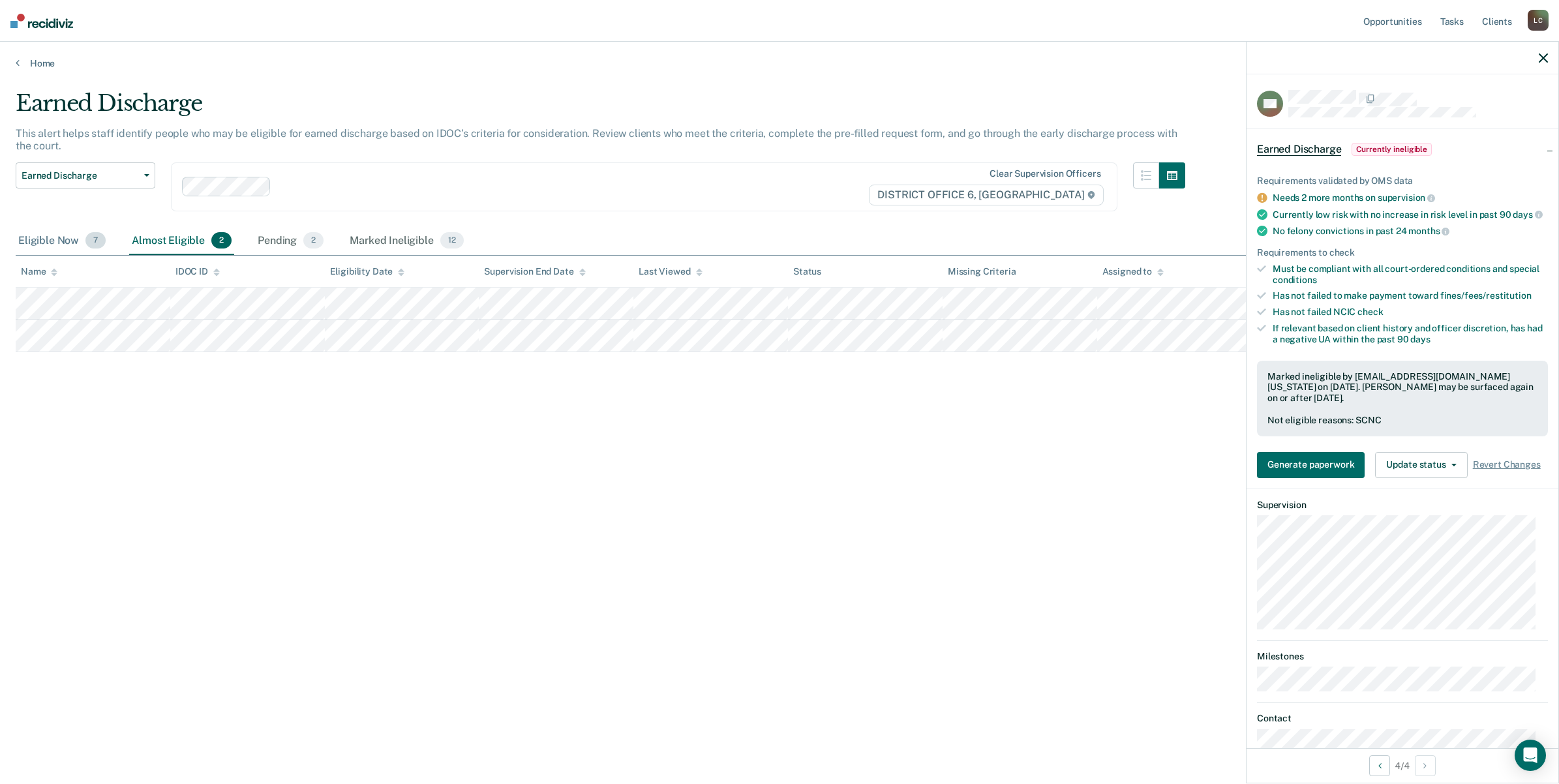
click at [60, 243] on div "Eligible Now 7" at bounding box center [62, 241] width 93 height 28
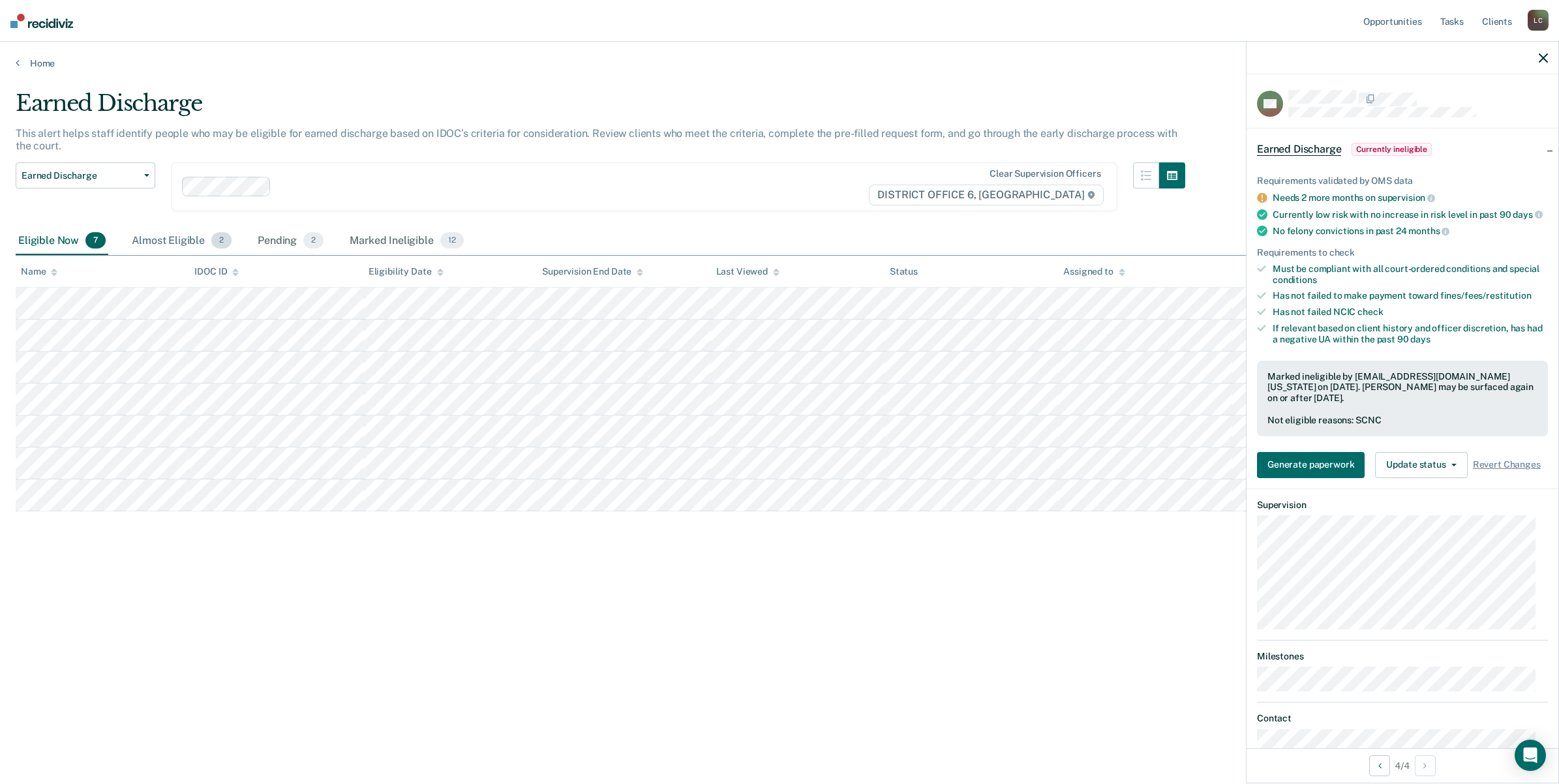
click at [176, 238] on div "Almost Eligible 2" at bounding box center [182, 241] width 105 height 28
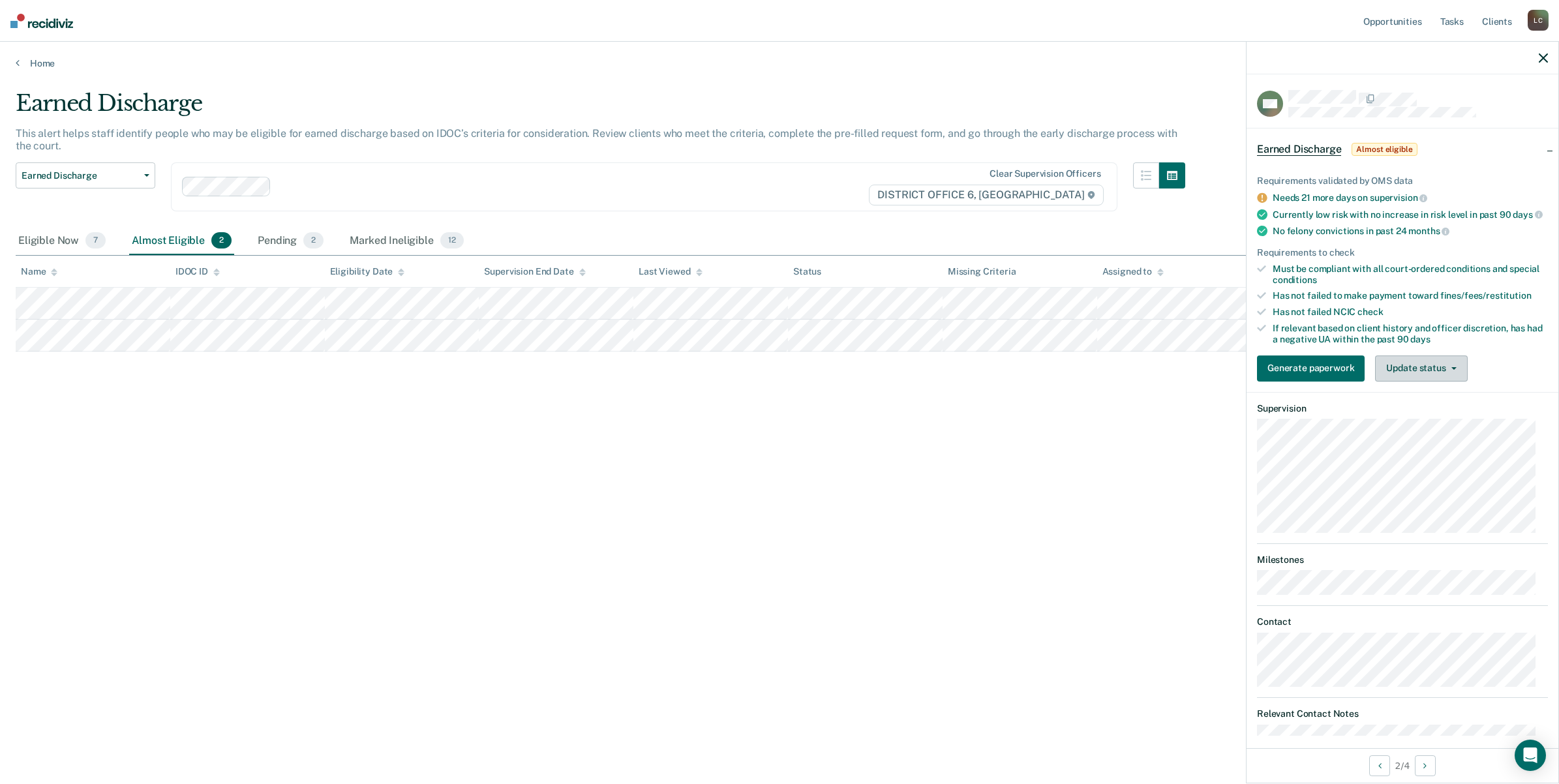
click at [1442, 377] on button "Update status" at bounding box center [1421, 369] width 92 height 26
click at [1410, 431] on button "Mark Ineligible" at bounding box center [1438, 421] width 126 height 21
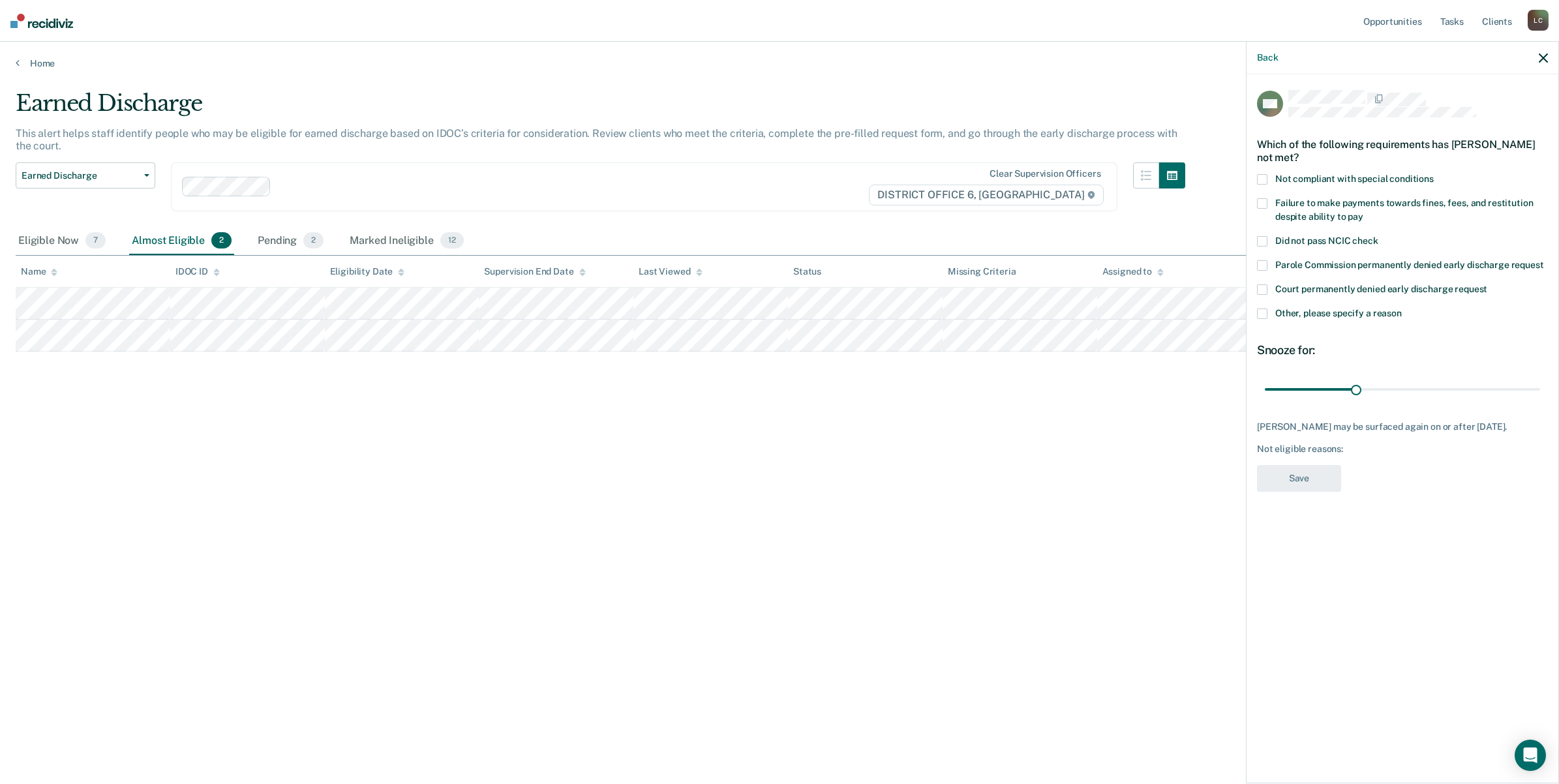
click at [1266, 180] on span at bounding box center [1262, 179] width 10 height 10
drag, startPoint x: 1358, startPoint y: 390, endPoint x: 1538, endPoint y: 396, distance: 180.1
type input "90"
click at [1538, 396] on input "range" at bounding box center [1402, 389] width 275 height 23
click at [1310, 471] on button "Save" at bounding box center [1299, 479] width 84 height 26
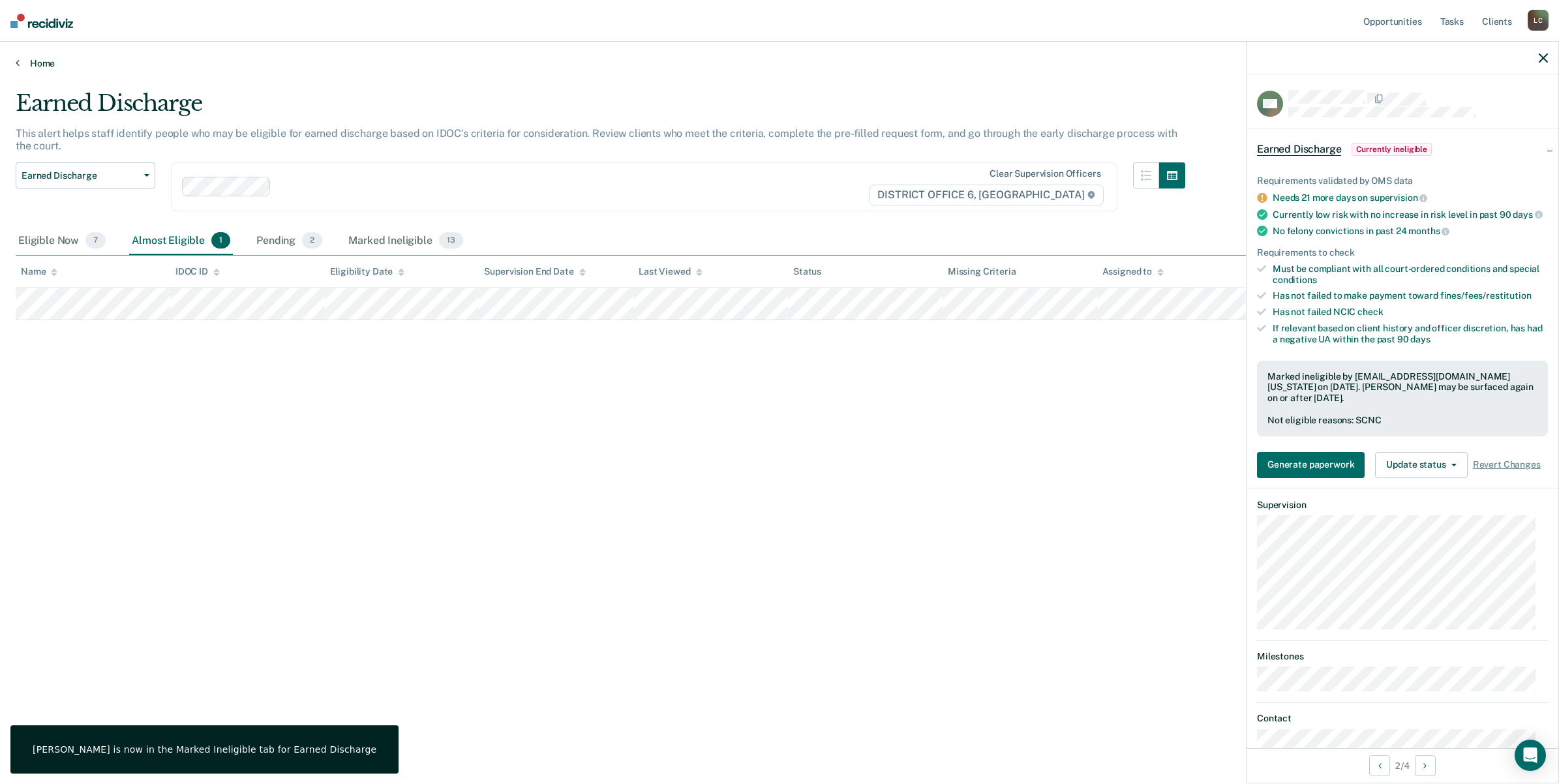
click at [37, 61] on link "Home" at bounding box center [780, 63] width 1528 height 11
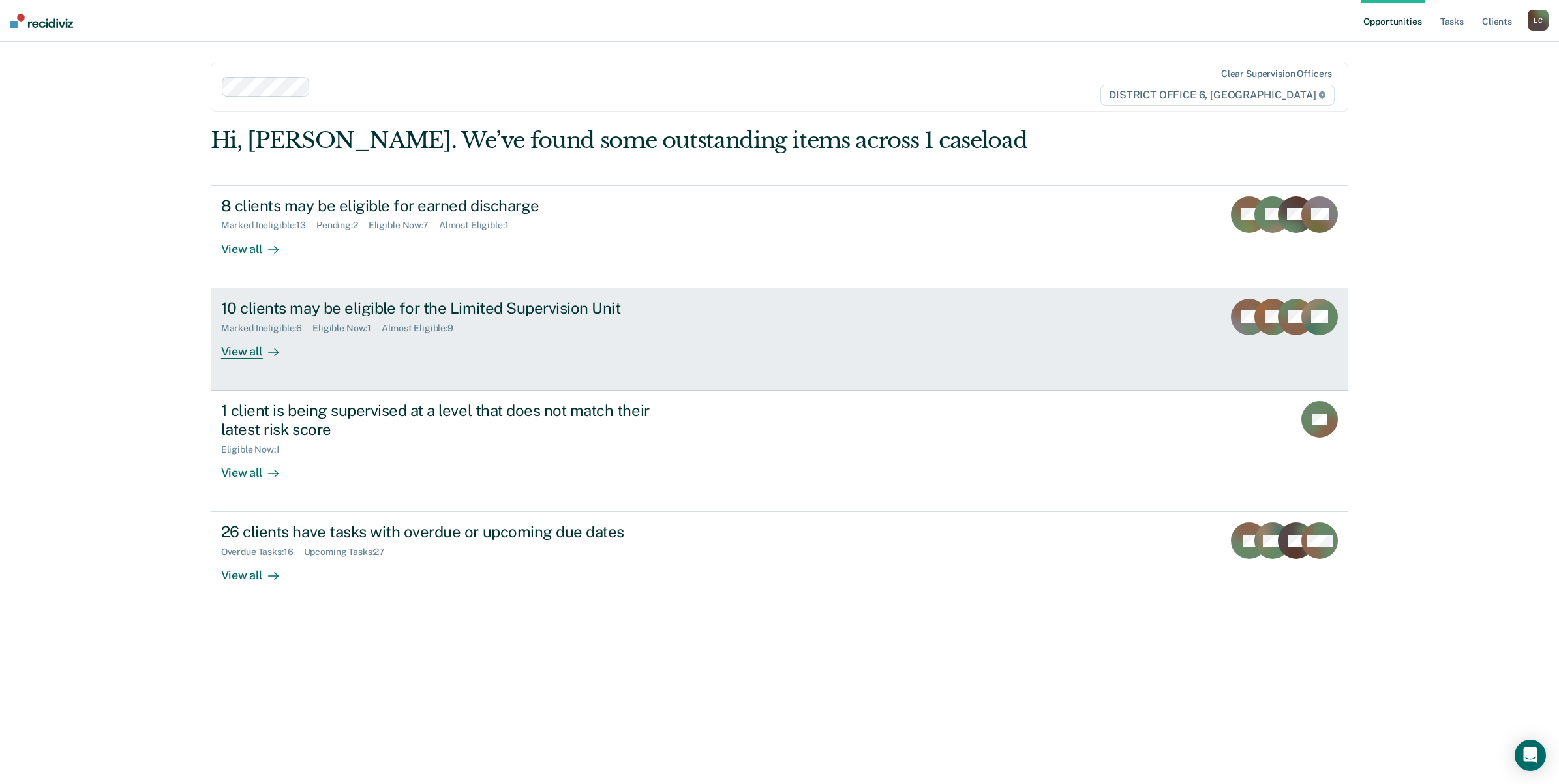
click at [403, 299] on div "10 clients may be eligible for the Limited Supervision Unit" at bounding box center [450, 308] width 458 height 19
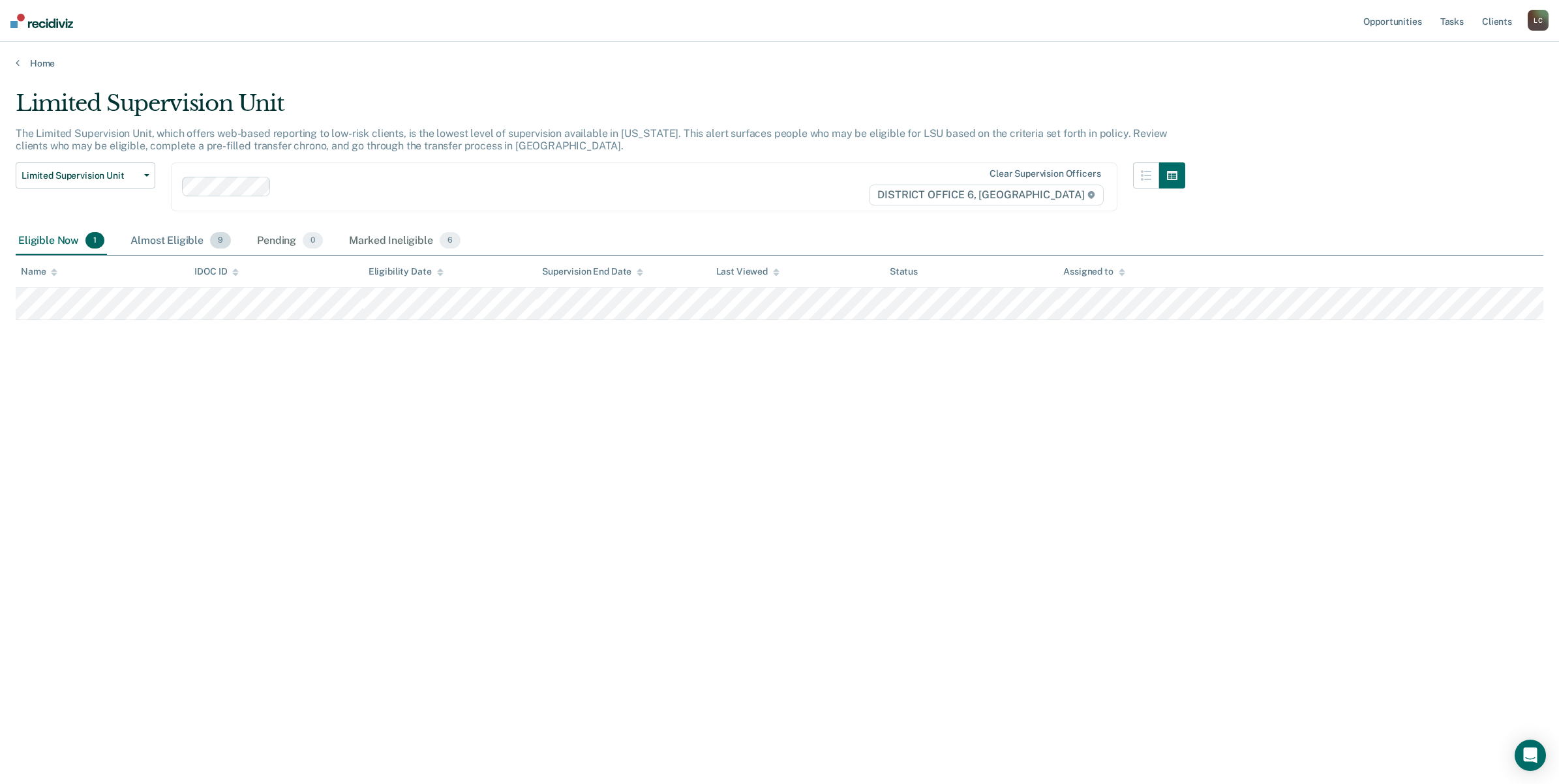
click at [174, 239] on div "Almost Eligible 9" at bounding box center [181, 241] width 106 height 28
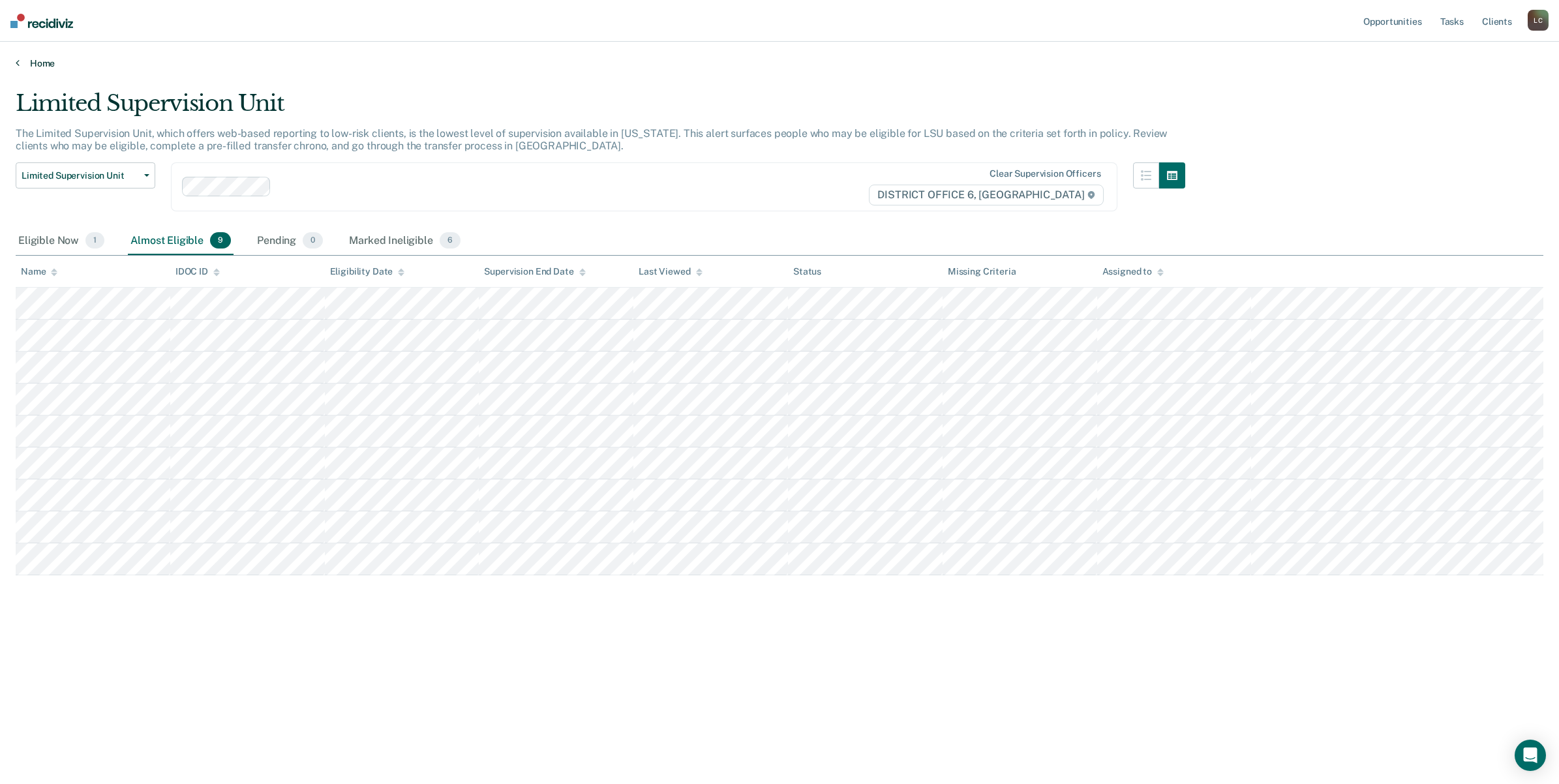
click at [16, 62] on icon at bounding box center [18, 62] width 4 height 10
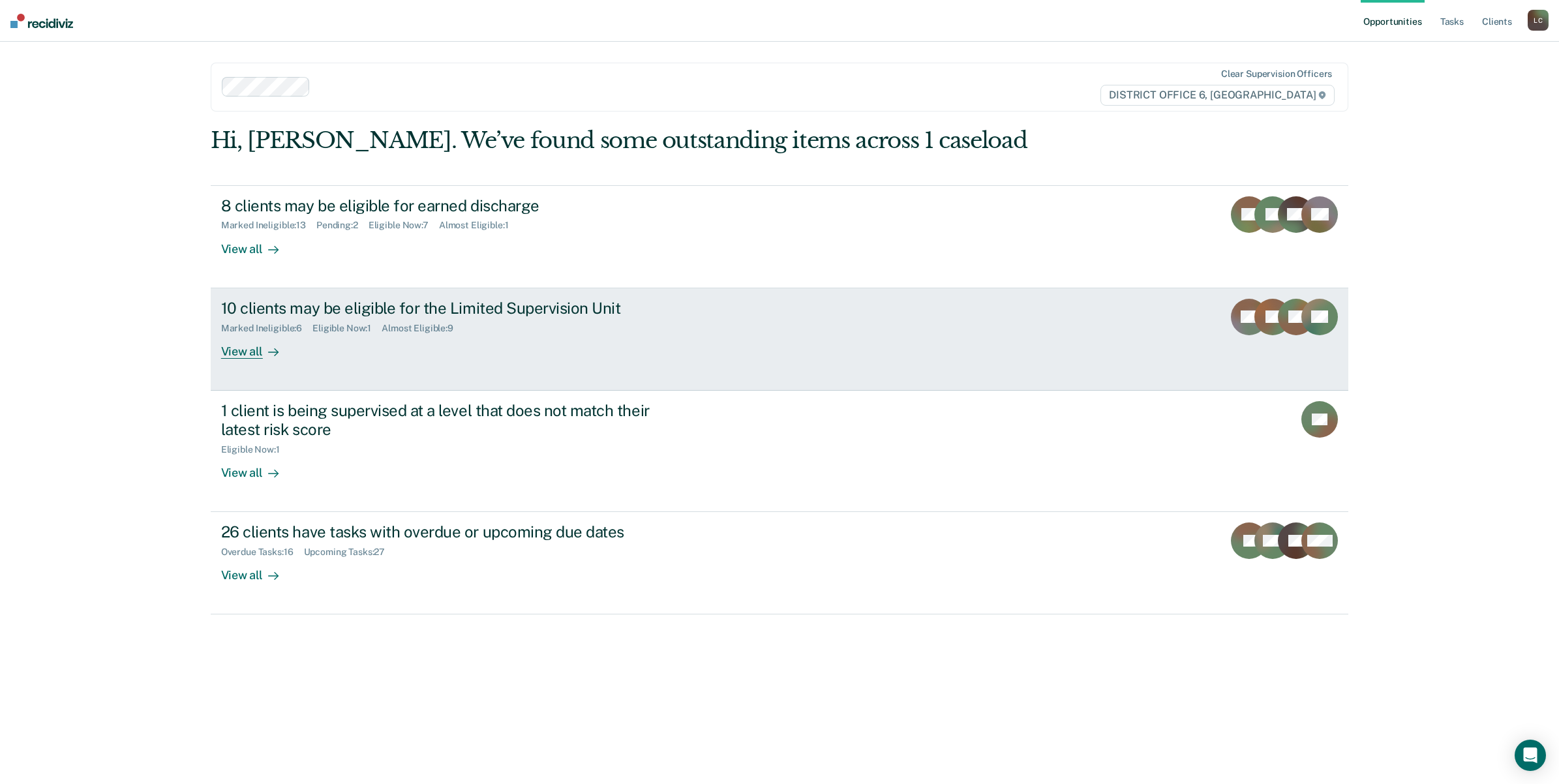
click at [249, 302] on div "10 clients may be eligible for the Limited Supervision Unit" at bounding box center [450, 308] width 458 height 19
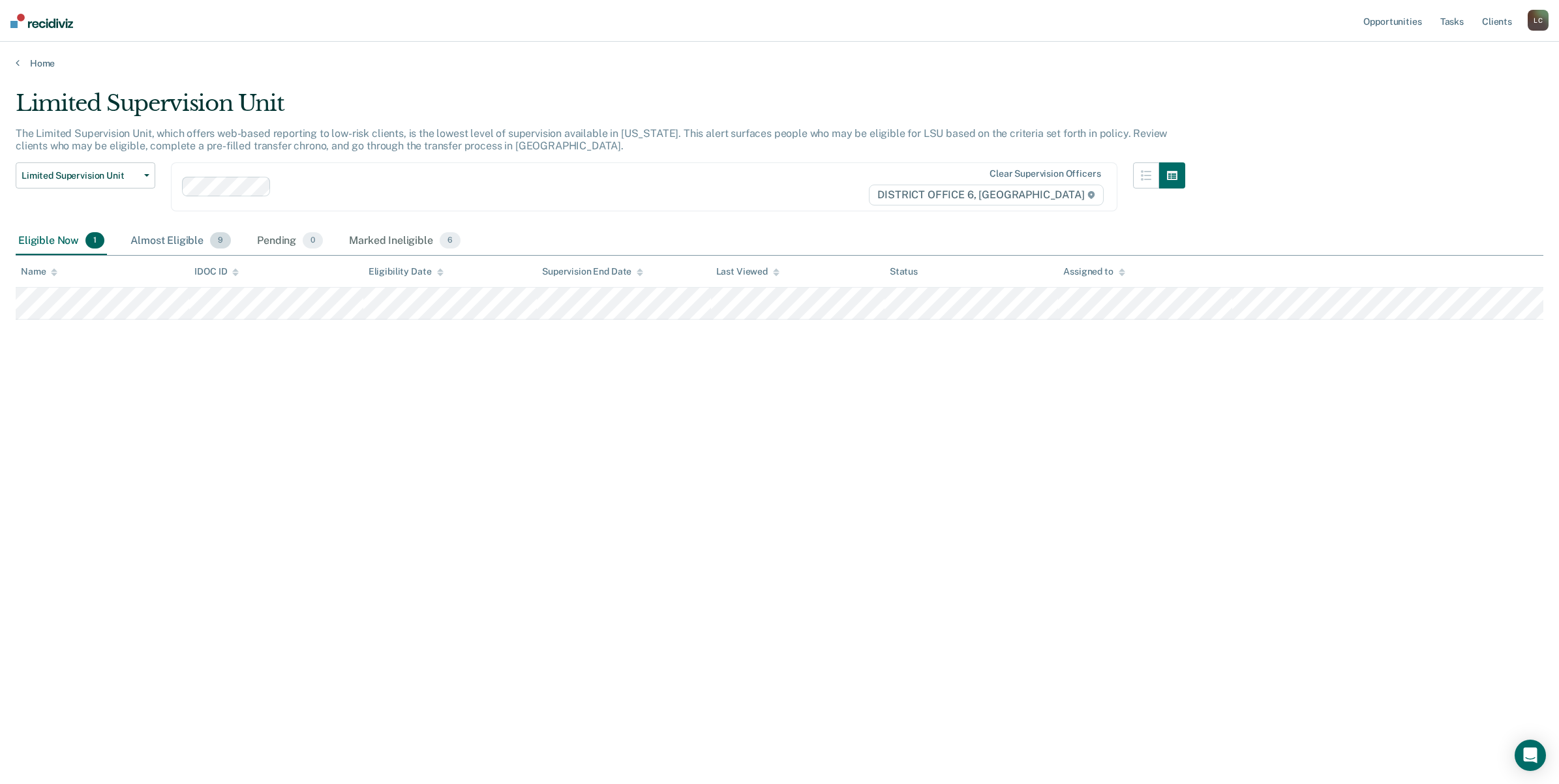
click at [163, 239] on div "Almost Eligible 9" at bounding box center [181, 241] width 106 height 28
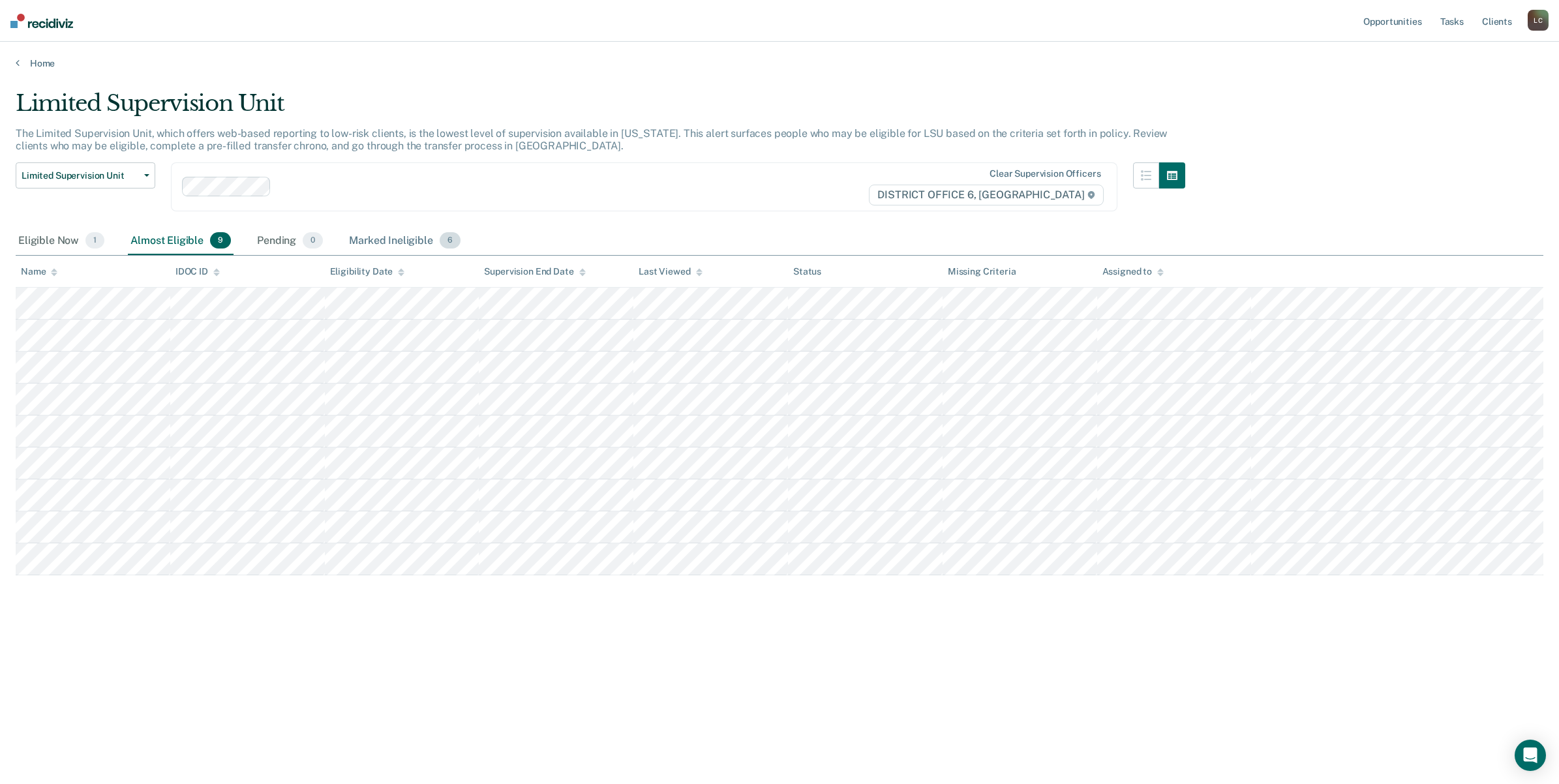
click at [382, 238] on div "Marked Ineligible 6" at bounding box center [404, 241] width 116 height 28
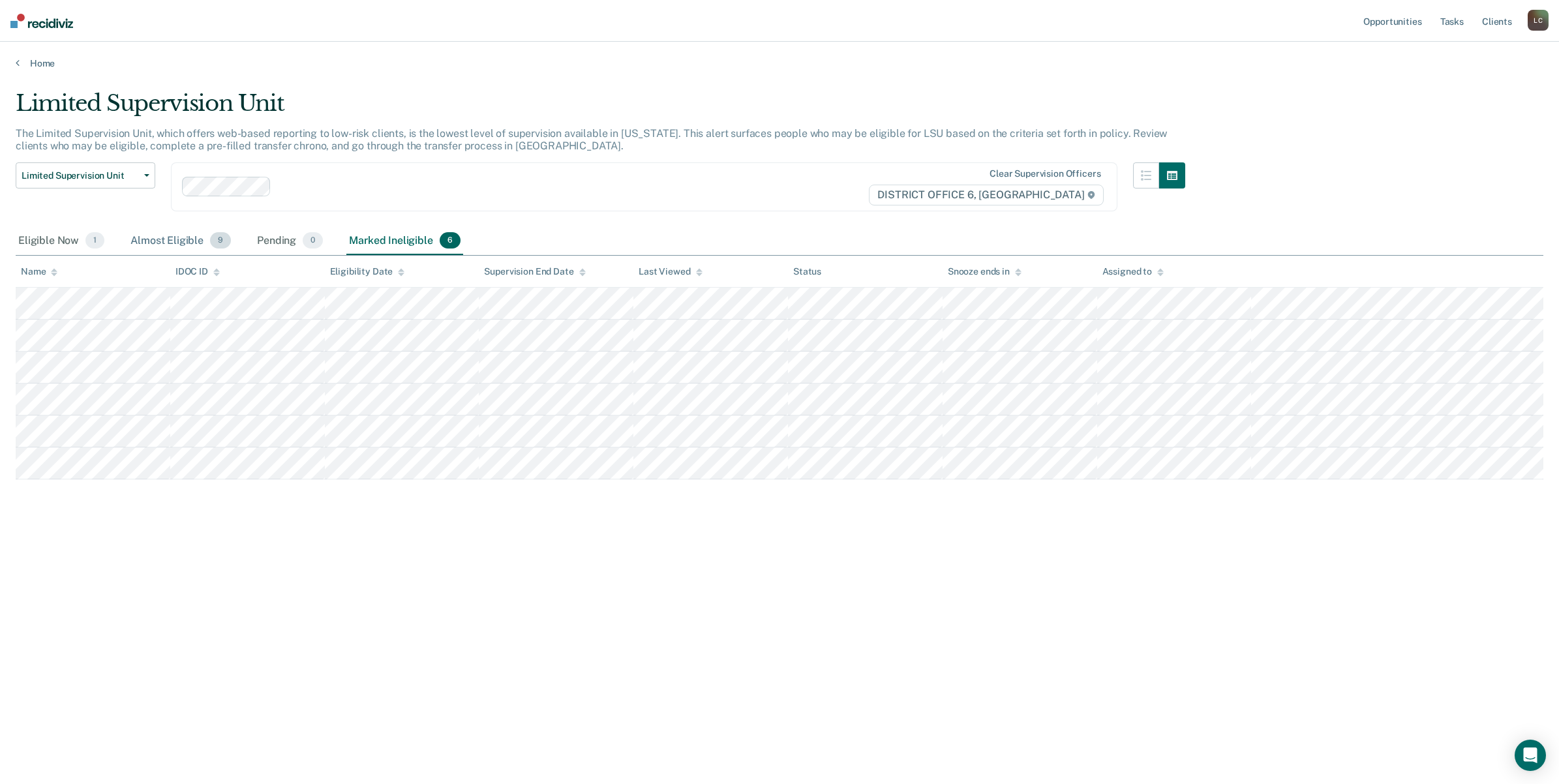
click at [169, 243] on div "Almost Eligible 9" at bounding box center [181, 241] width 106 height 28
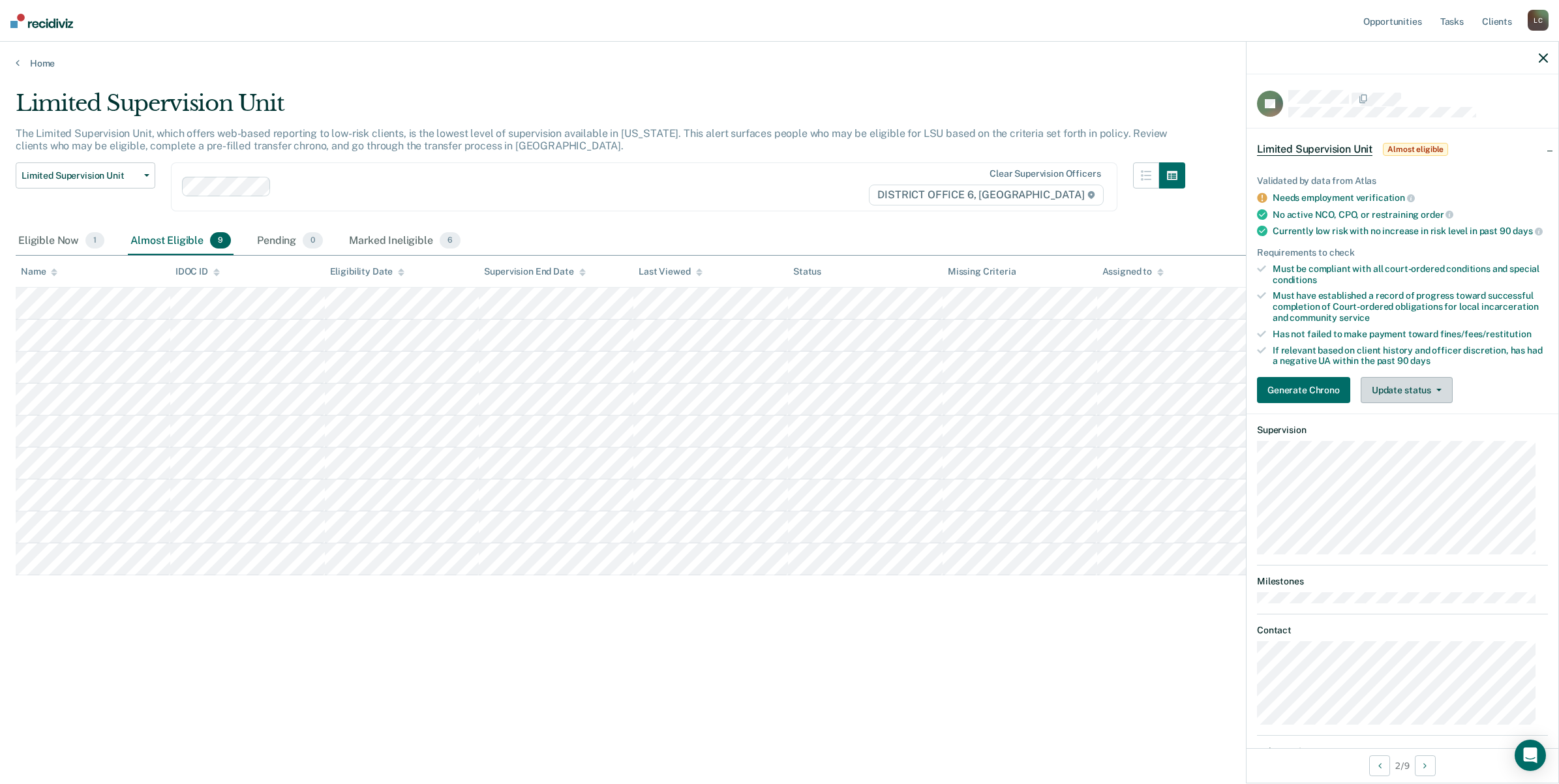
click at [1410, 403] on button "Update status" at bounding box center [1407, 391] width 92 height 26
click at [1393, 451] on button "Mark Ineligible" at bounding box center [1424, 443] width 126 height 21
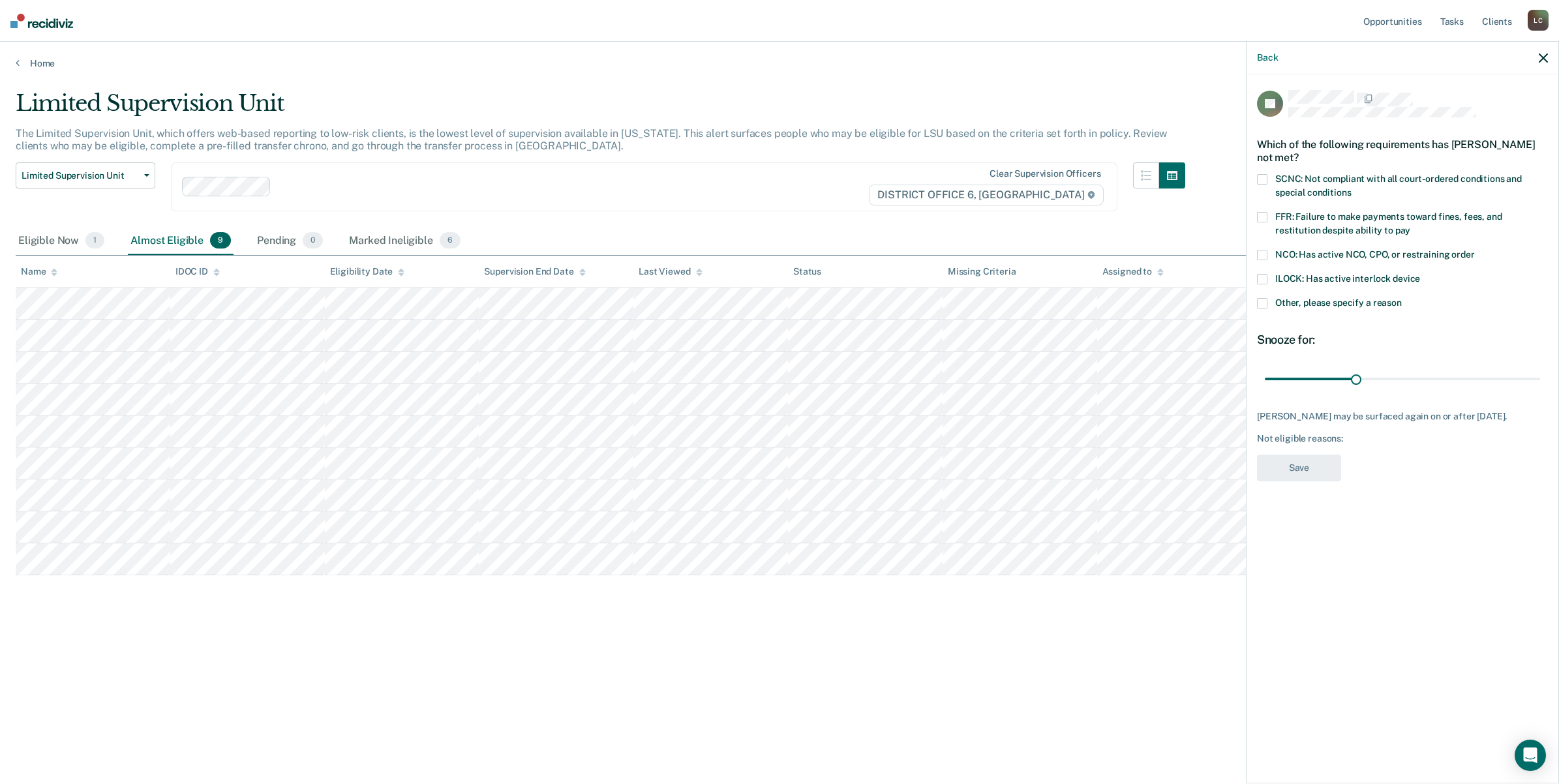
click at [1262, 298] on span at bounding box center [1262, 303] width 10 height 10
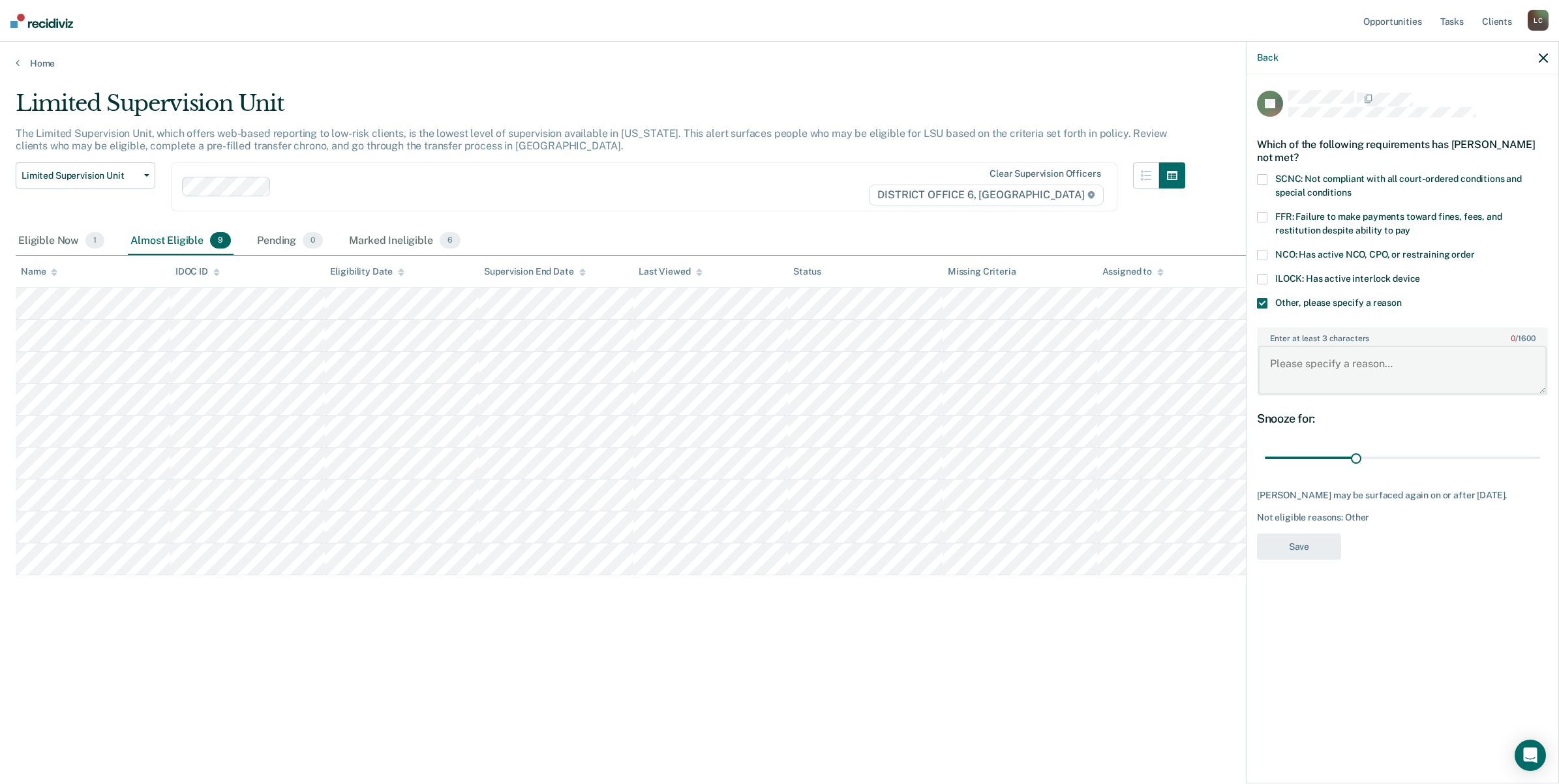
click at [1303, 381] on textarea "Enter at least 3 characters 0 / 1600" at bounding box center [1402, 370] width 289 height 48
click at [1357, 375] on textarea "Not making payments on Fines and fees due to being laid off. Still owes 25,339.…" at bounding box center [1402, 370] width 289 height 48
type textarea "Not making payments on Fines and fees due to being laid off. Still owes $25,339…"
drag, startPoint x: 1358, startPoint y: 453, endPoint x: 1558, endPoint y: 444, distance: 200.2
type input "90"
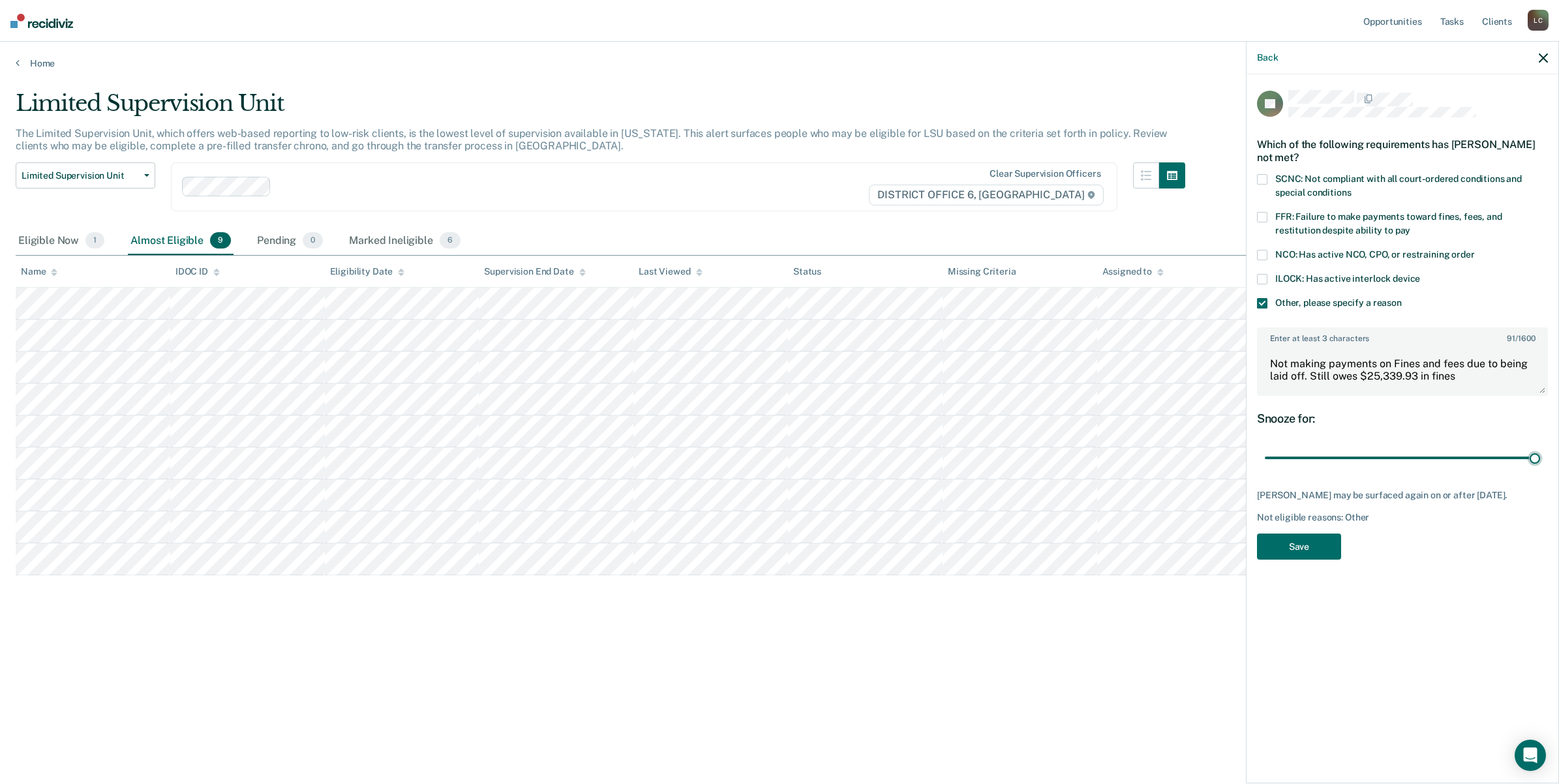
click at [1540, 446] on input "range" at bounding box center [1402, 458] width 275 height 23
click at [1289, 539] on button "Save" at bounding box center [1299, 547] width 84 height 26
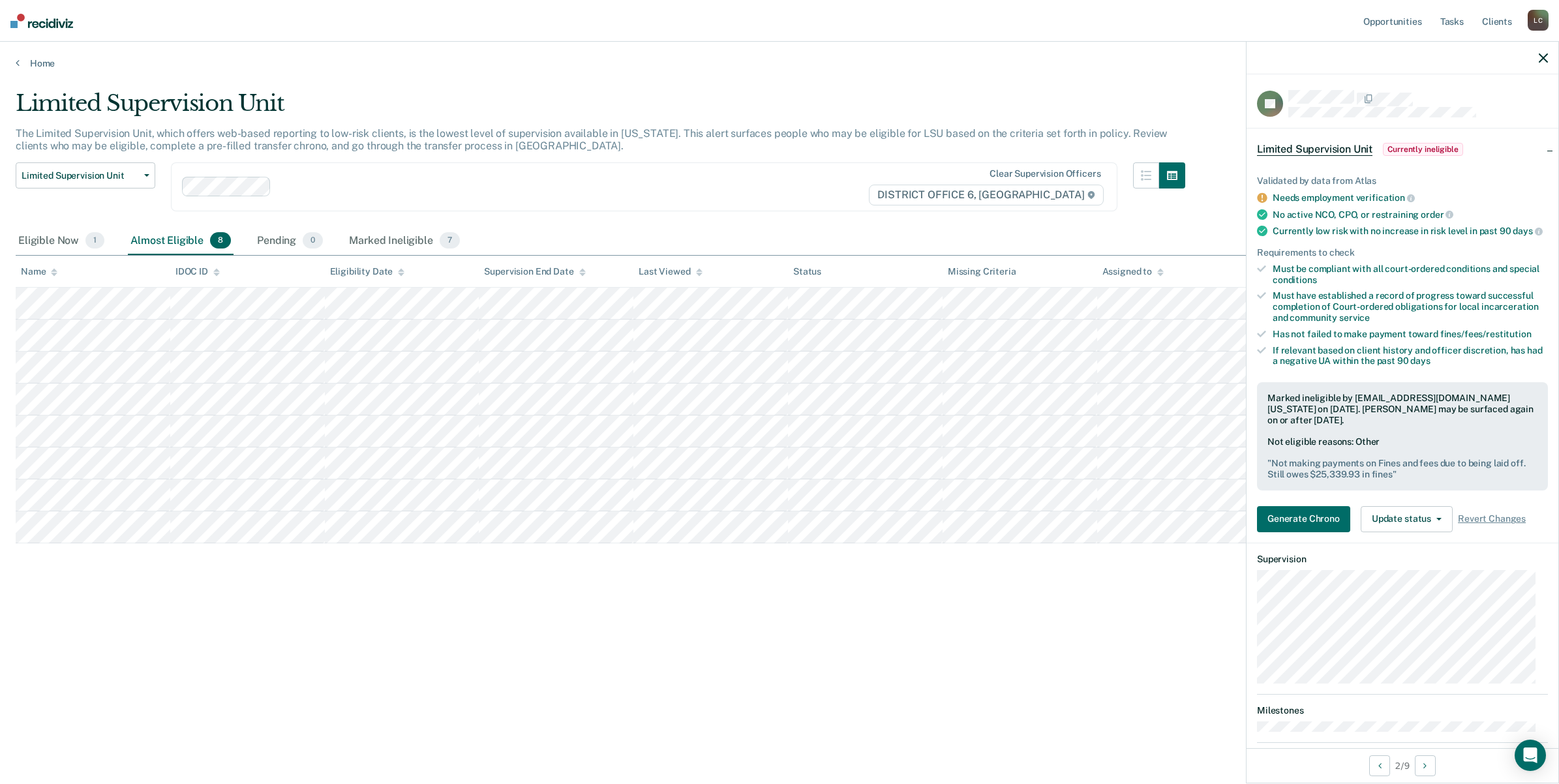
click at [1545, 60] on icon "button" at bounding box center [1544, 59] width 9 height 9
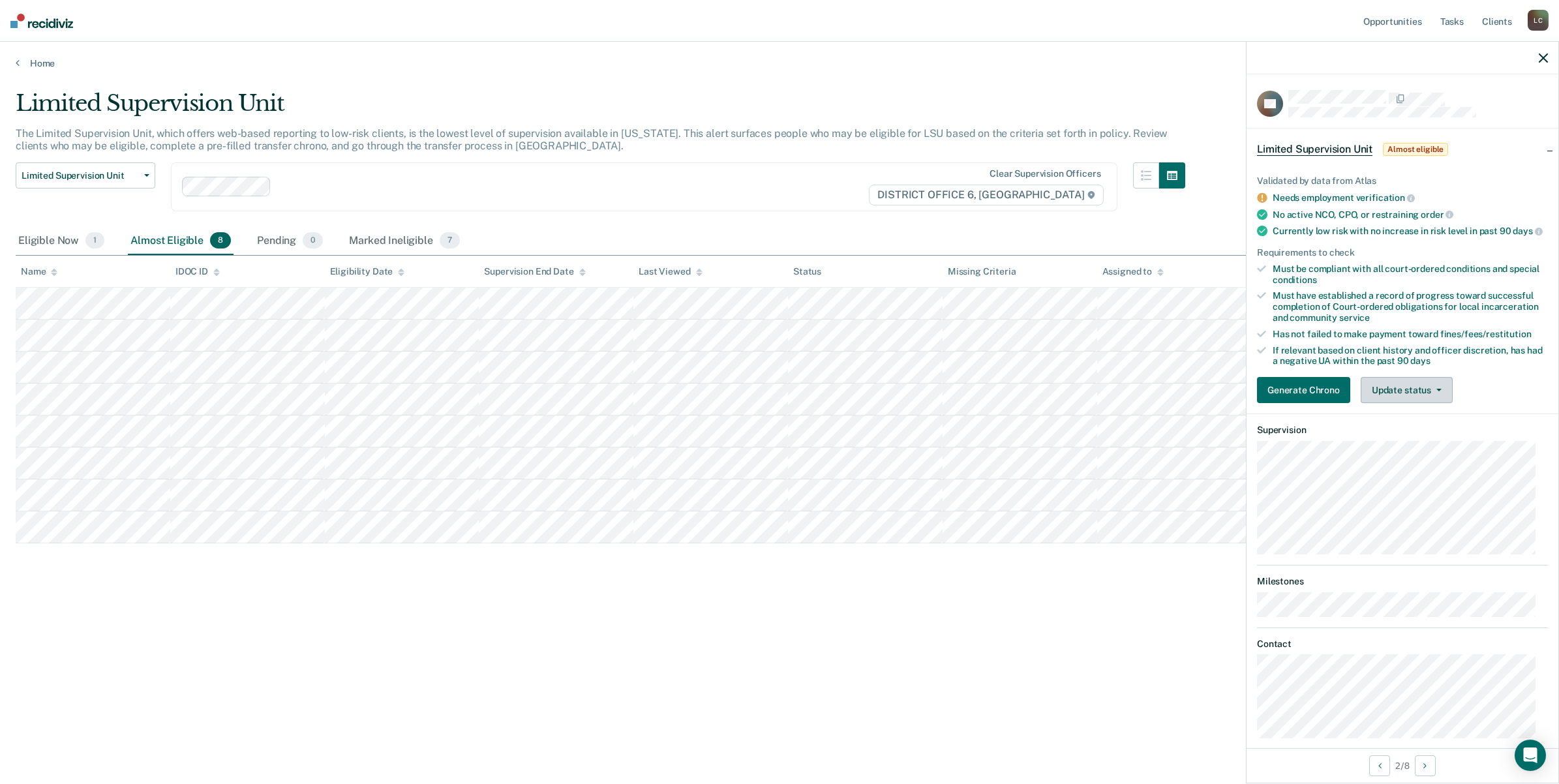
click at [1441, 394] on button "Update status" at bounding box center [1407, 391] width 92 height 26
click at [1421, 451] on button "Mark Ineligible" at bounding box center [1424, 443] width 126 height 21
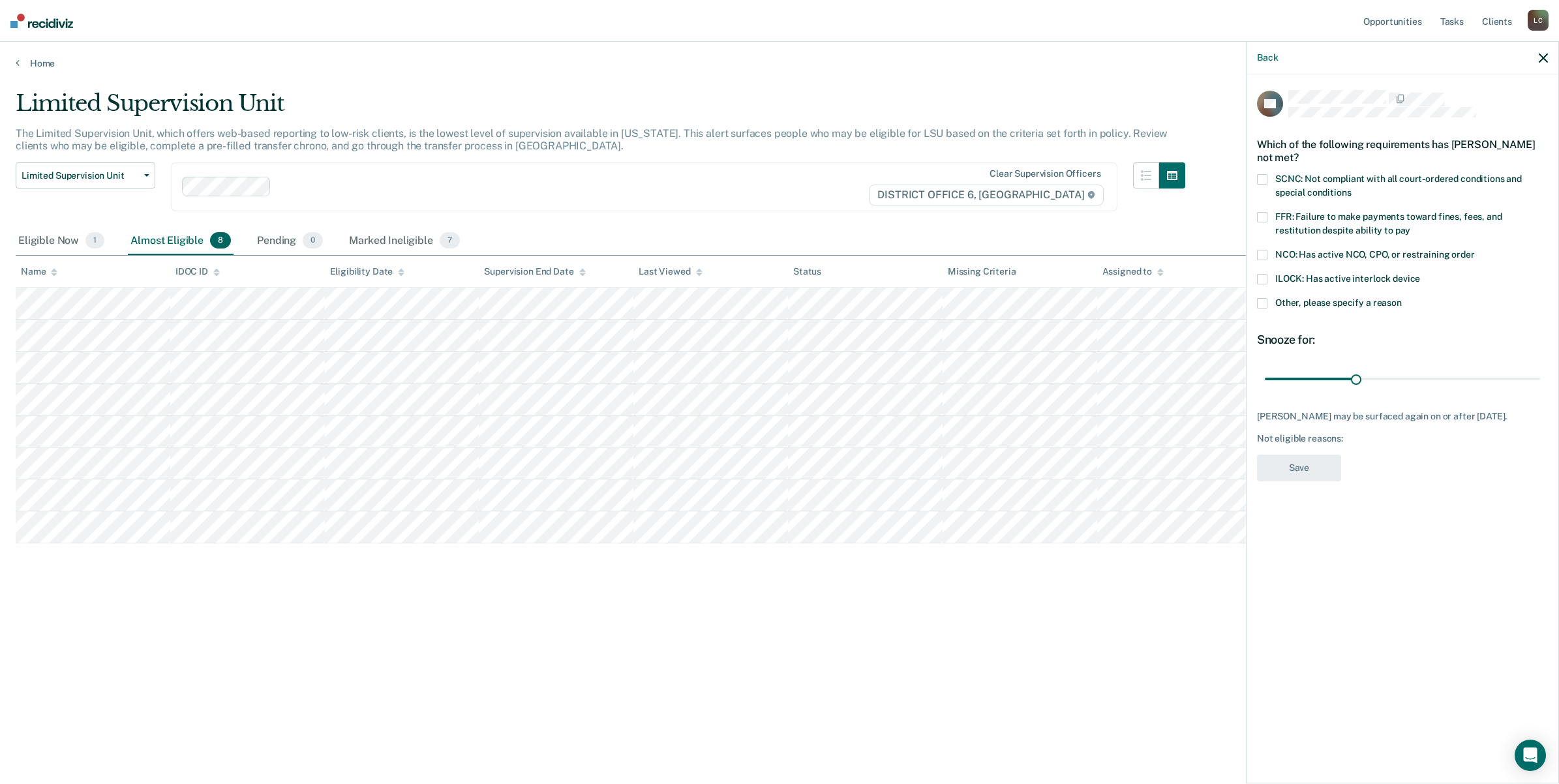
click at [1266, 178] on span at bounding box center [1262, 179] width 10 height 10
click at [1262, 214] on span at bounding box center [1262, 217] width 10 height 10
drag, startPoint x: 1372, startPoint y: 377, endPoint x: 1543, endPoint y: 362, distance: 171.7
type input "90"
click at [1540, 367] on input "range" at bounding box center [1402, 378] width 275 height 23
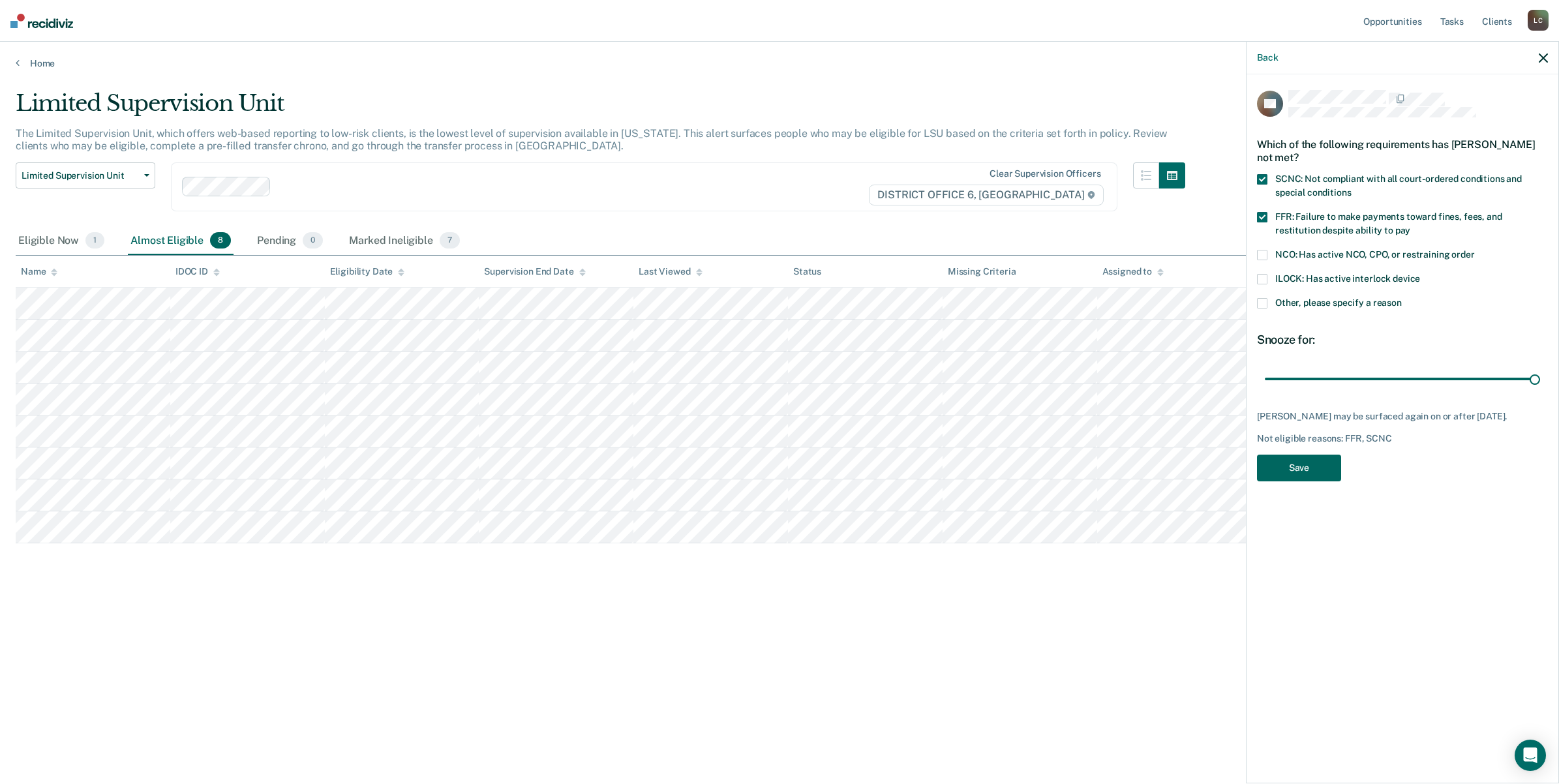
click at [1302, 479] on button "Save" at bounding box center [1299, 468] width 84 height 26
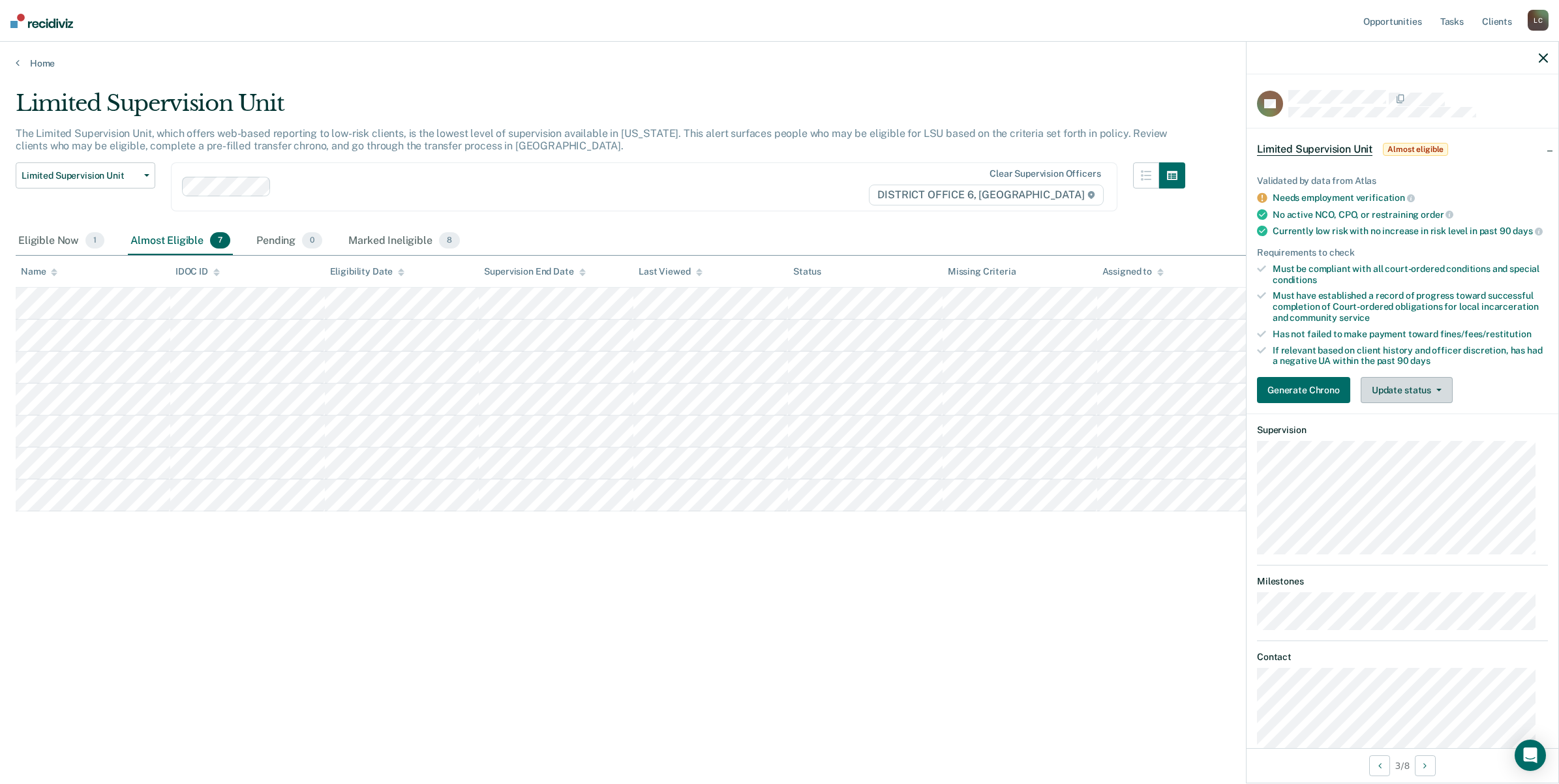
click at [1428, 401] on button "Update status" at bounding box center [1407, 391] width 92 height 26
click at [1413, 446] on button "Mark Ineligible" at bounding box center [1424, 443] width 126 height 21
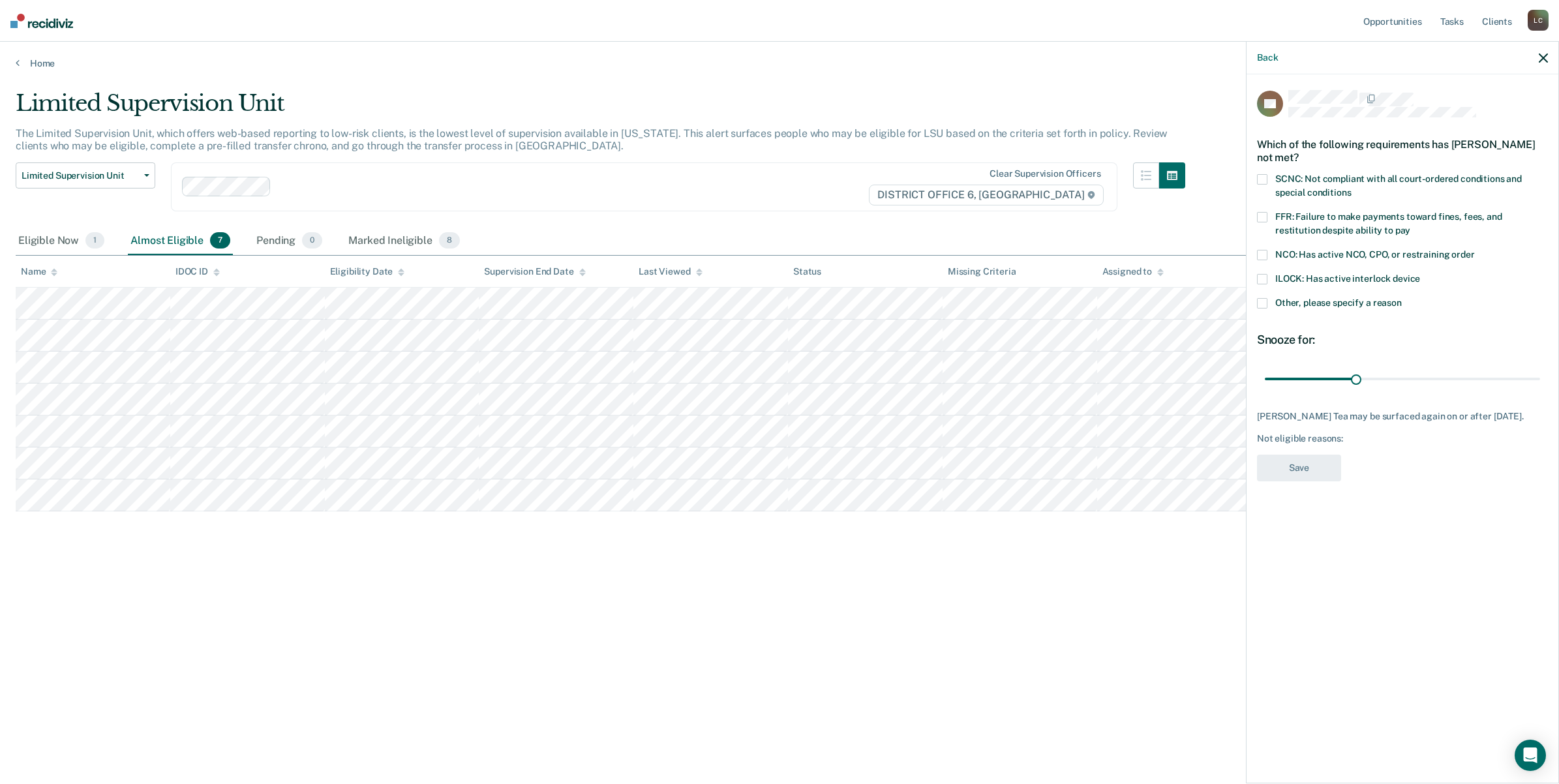
click at [1262, 178] on span at bounding box center [1262, 179] width 10 height 10
drag, startPoint x: 1262, startPoint y: 171, endPoint x: 1280, endPoint y: 281, distance: 111.5
click at [1264, 178] on span at bounding box center [1262, 179] width 10 height 10
click at [1262, 305] on span at bounding box center [1262, 303] width 10 height 10
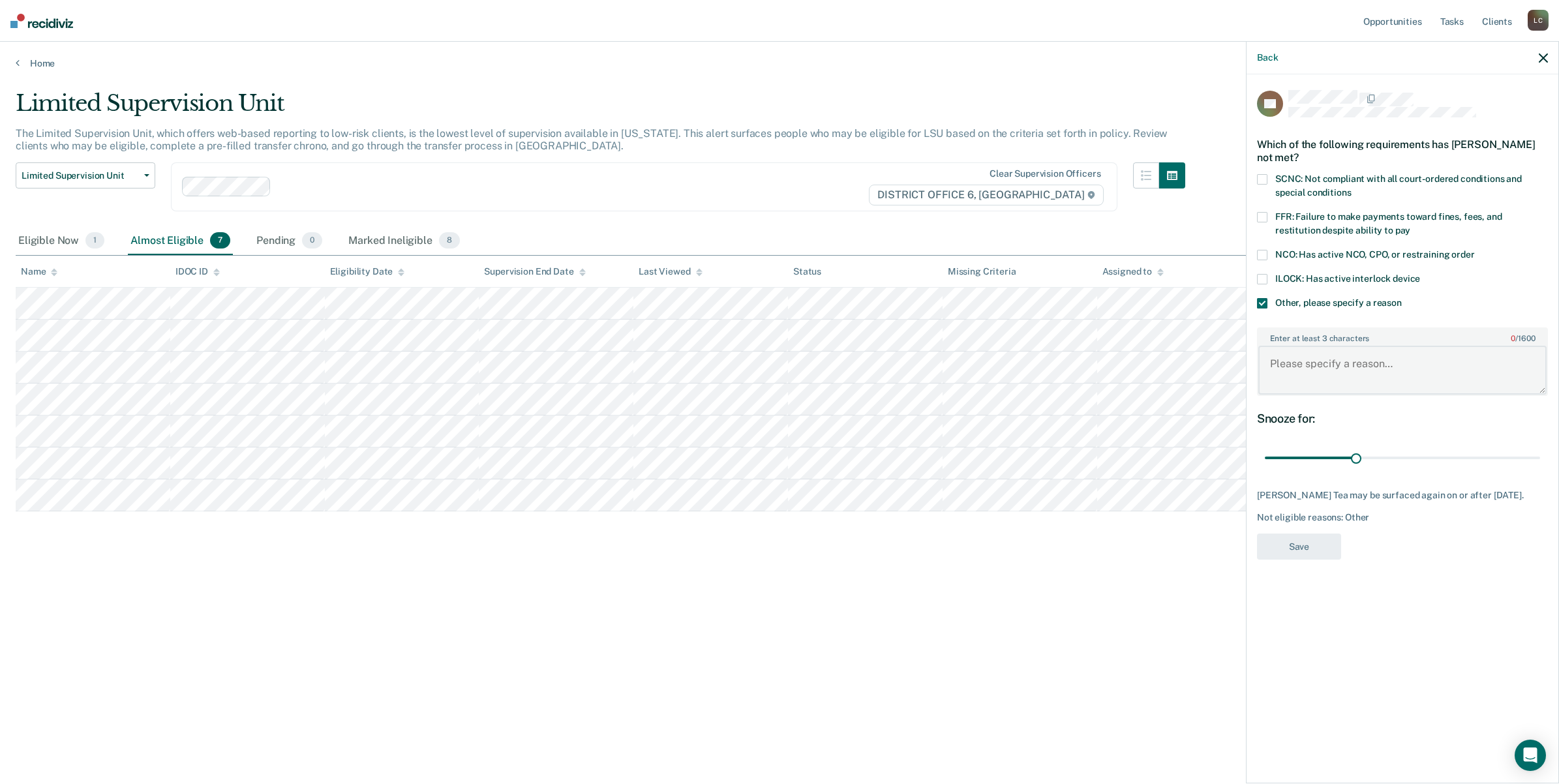
click at [1294, 366] on textarea "Enter at least 3 characters 0 / 1600" at bounding box center [1402, 370] width 289 height 48
type textarea "Still working on completing community service hours."
drag, startPoint x: 1359, startPoint y: 455, endPoint x: 1446, endPoint y: 444, distance: 87.7
type input "60"
click at [1446, 446] on input "range" at bounding box center [1402, 458] width 275 height 23
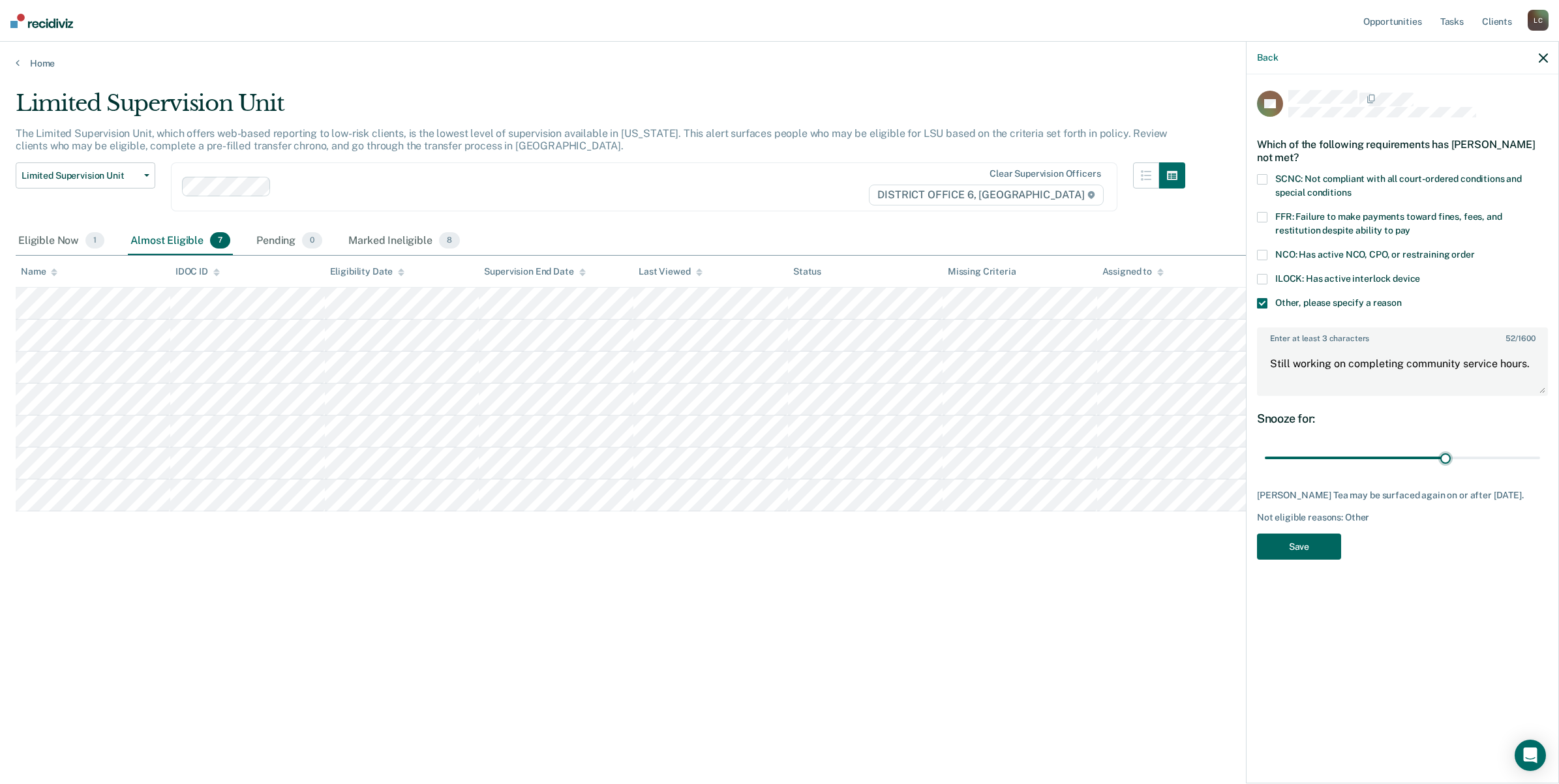
drag, startPoint x: 1306, startPoint y: 543, endPoint x: 1296, endPoint y: 536, distance: 12.2
click at [1303, 540] on button "Save" at bounding box center [1299, 547] width 84 height 26
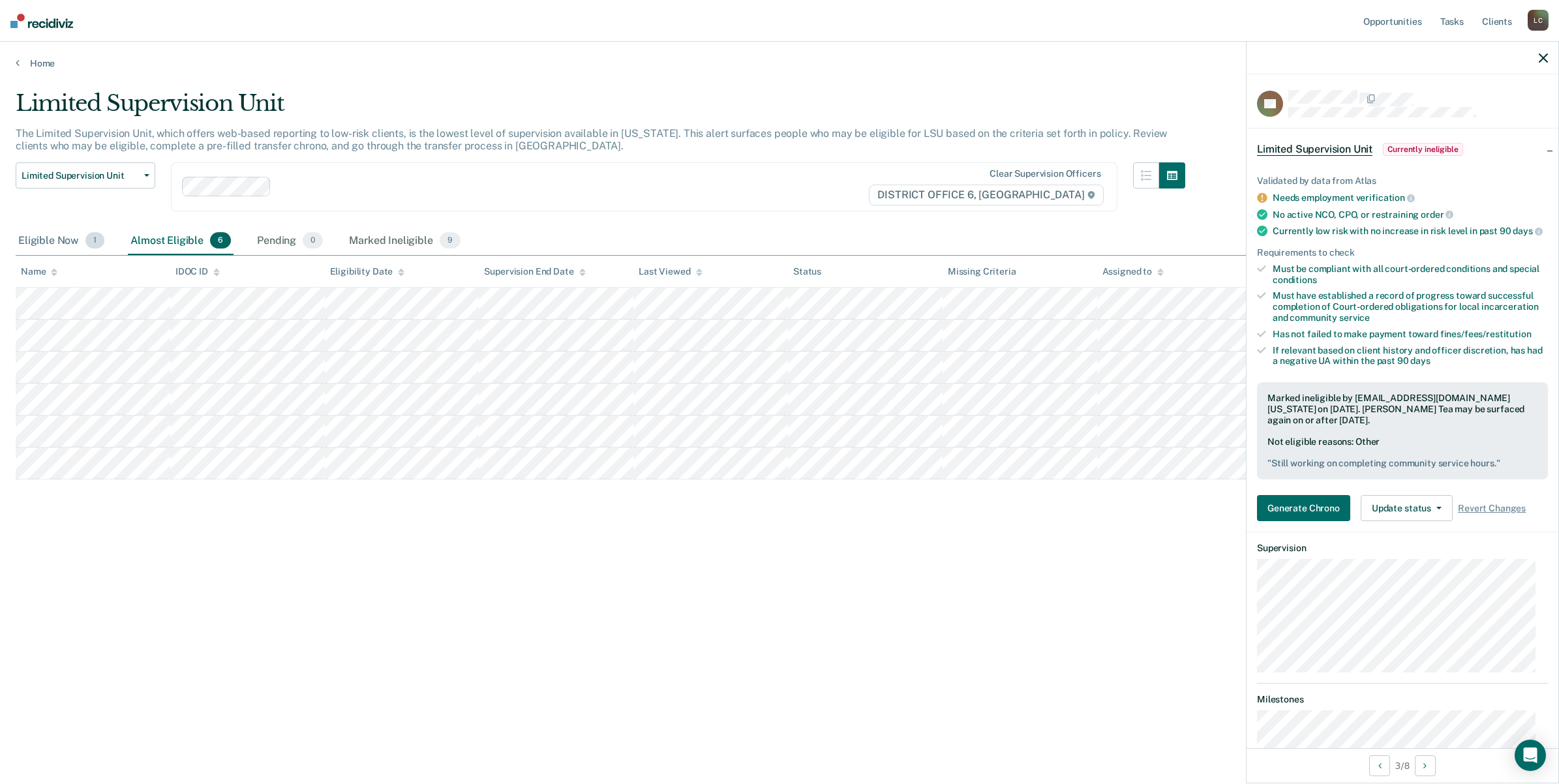
click at [56, 238] on div "Eligible Now 1" at bounding box center [61, 241] width 92 height 28
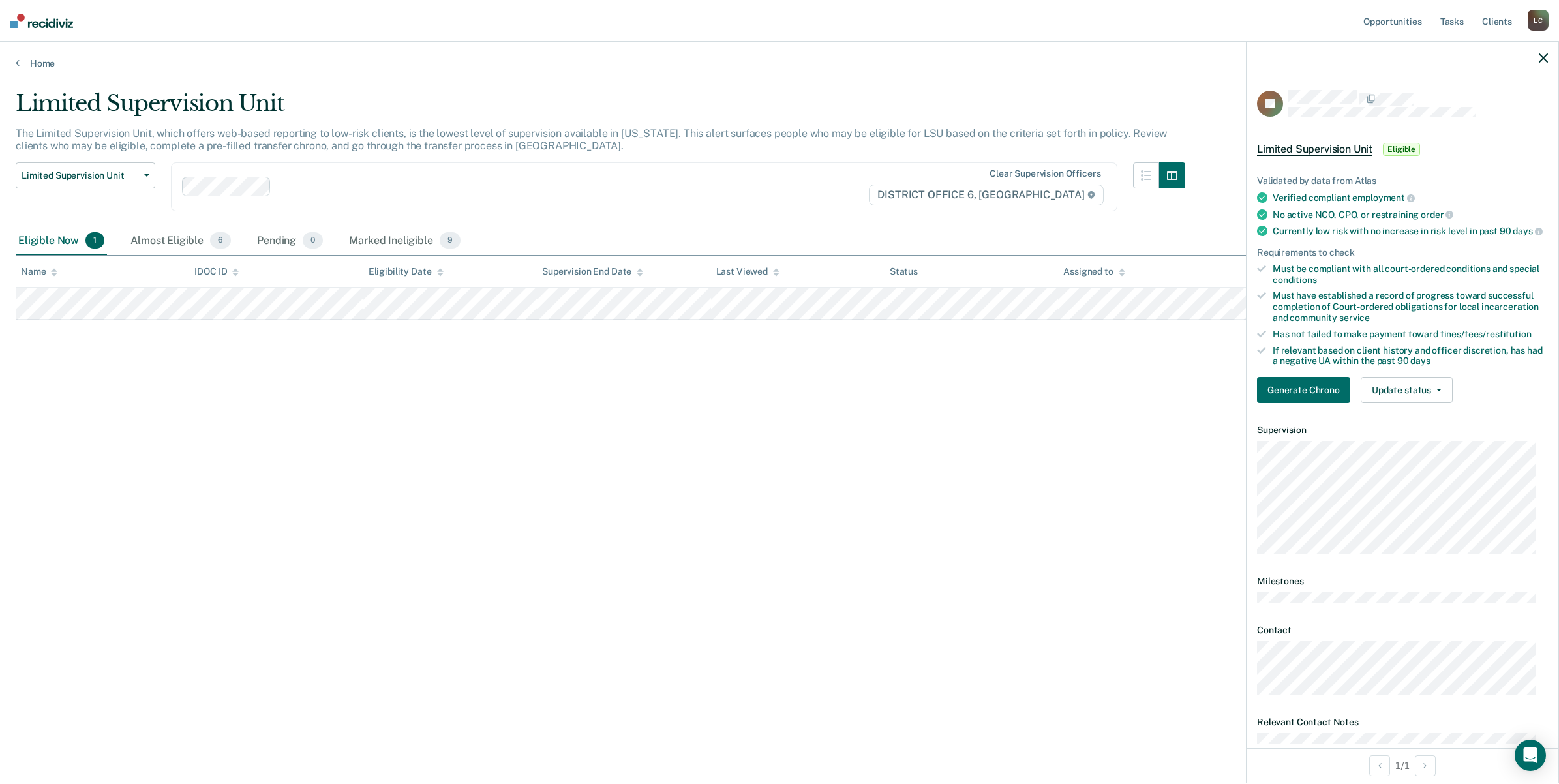
click at [1407, 151] on span "Eligible" at bounding box center [1401, 149] width 37 height 13
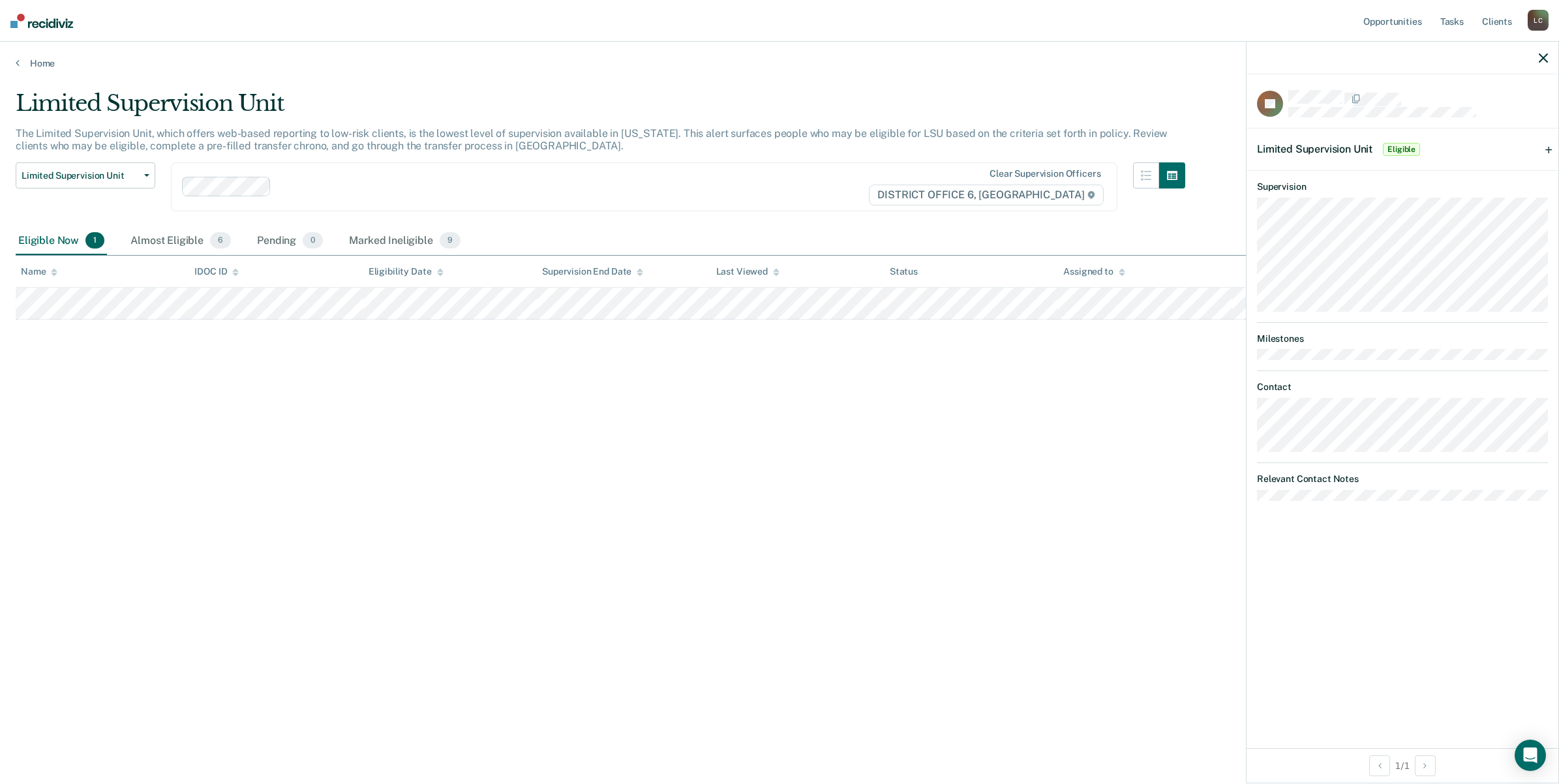
click at [1540, 56] on icon "button" at bounding box center [1544, 59] width 9 height 9
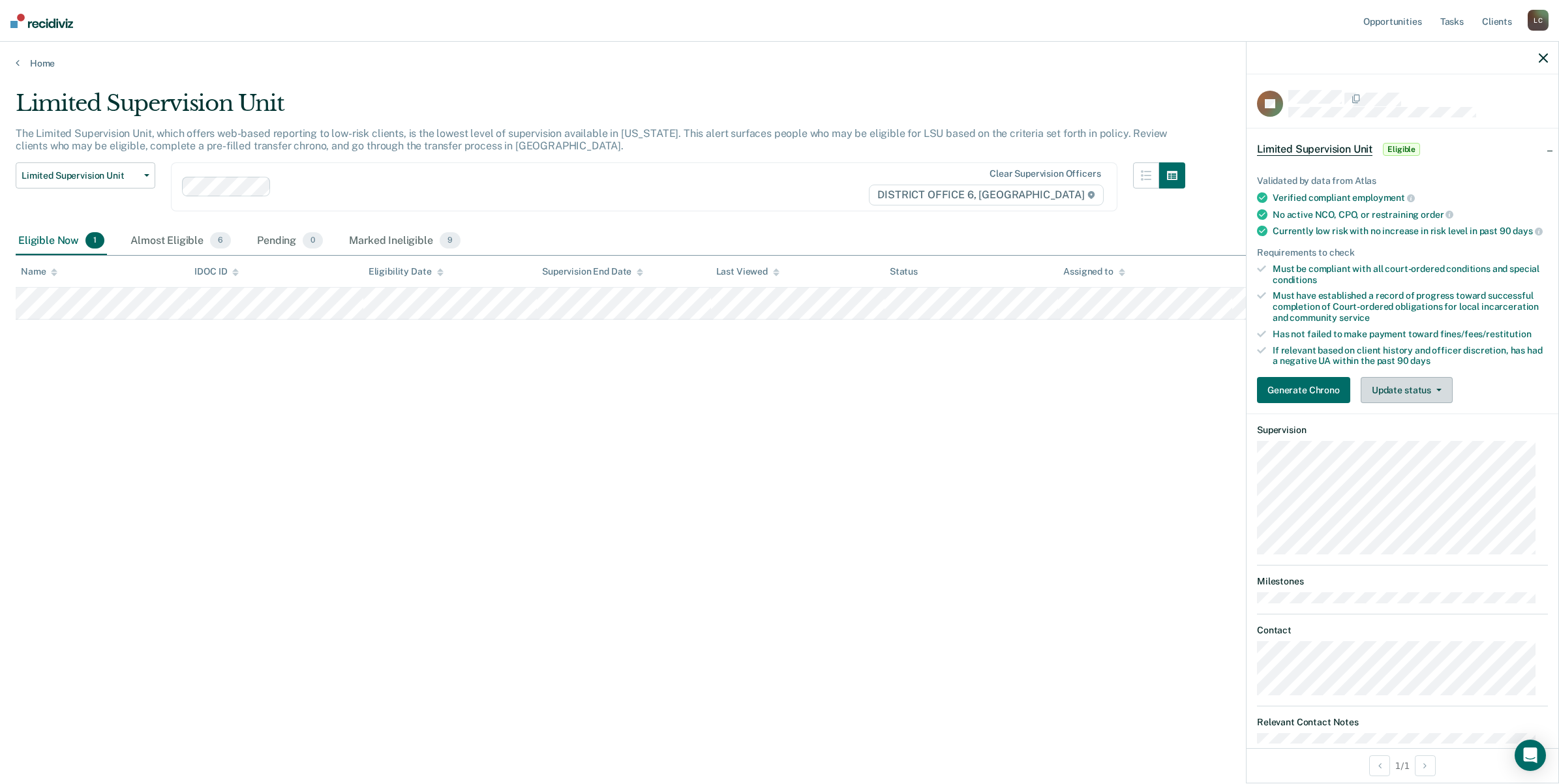
click at [1439, 396] on button "Update status" at bounding box center [1407, 391] width 92 height 26
click at [1428, 453] on button "Mark Ineligible" at bounding box center [1424, 443] width 126 height 21
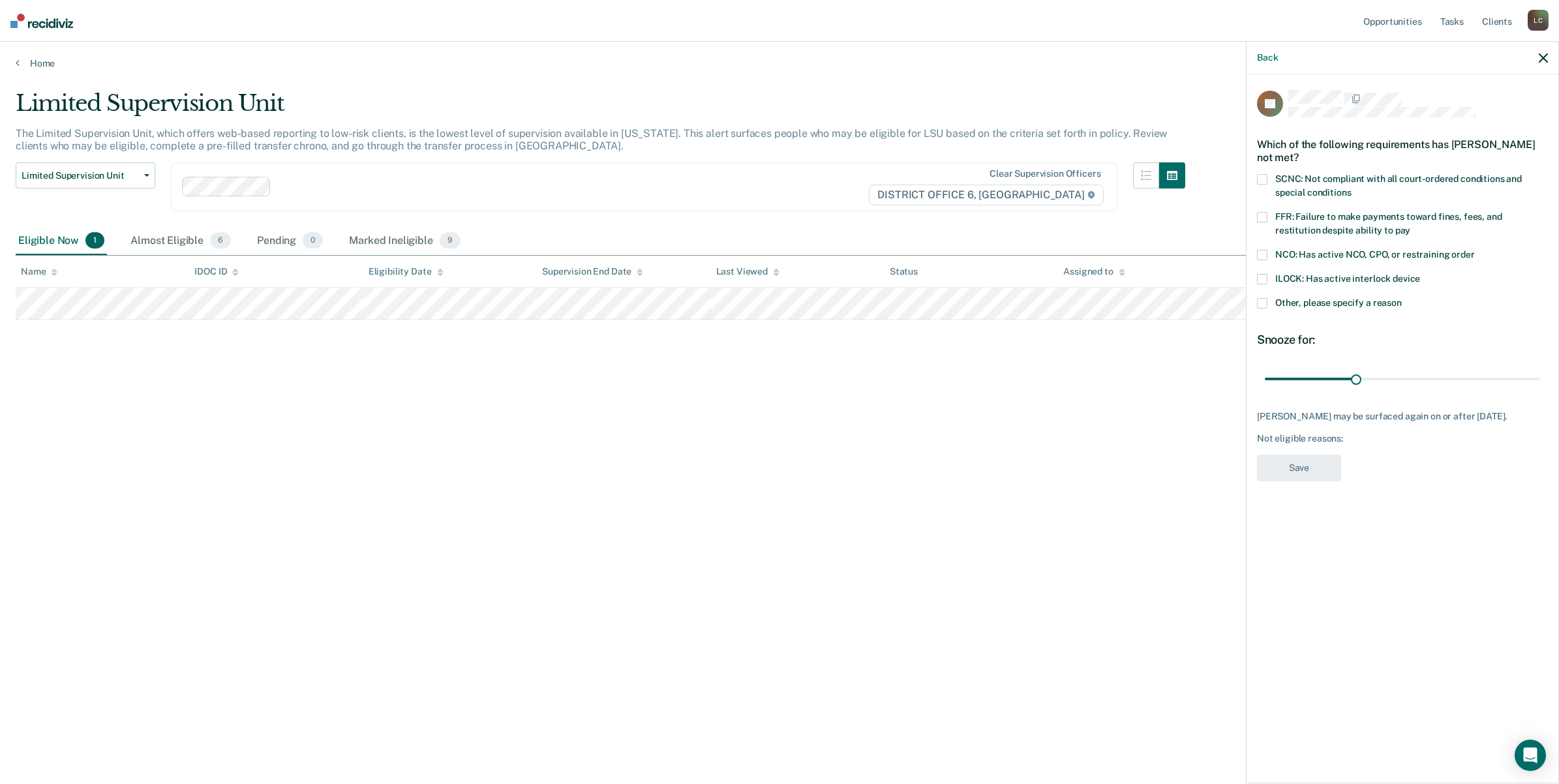
click at [1266, 174] on span at bounding box center [1262, 179] width 10 height 10
click at [1262, 298] on span at bounding box center [1262, 303] width 10 height 10
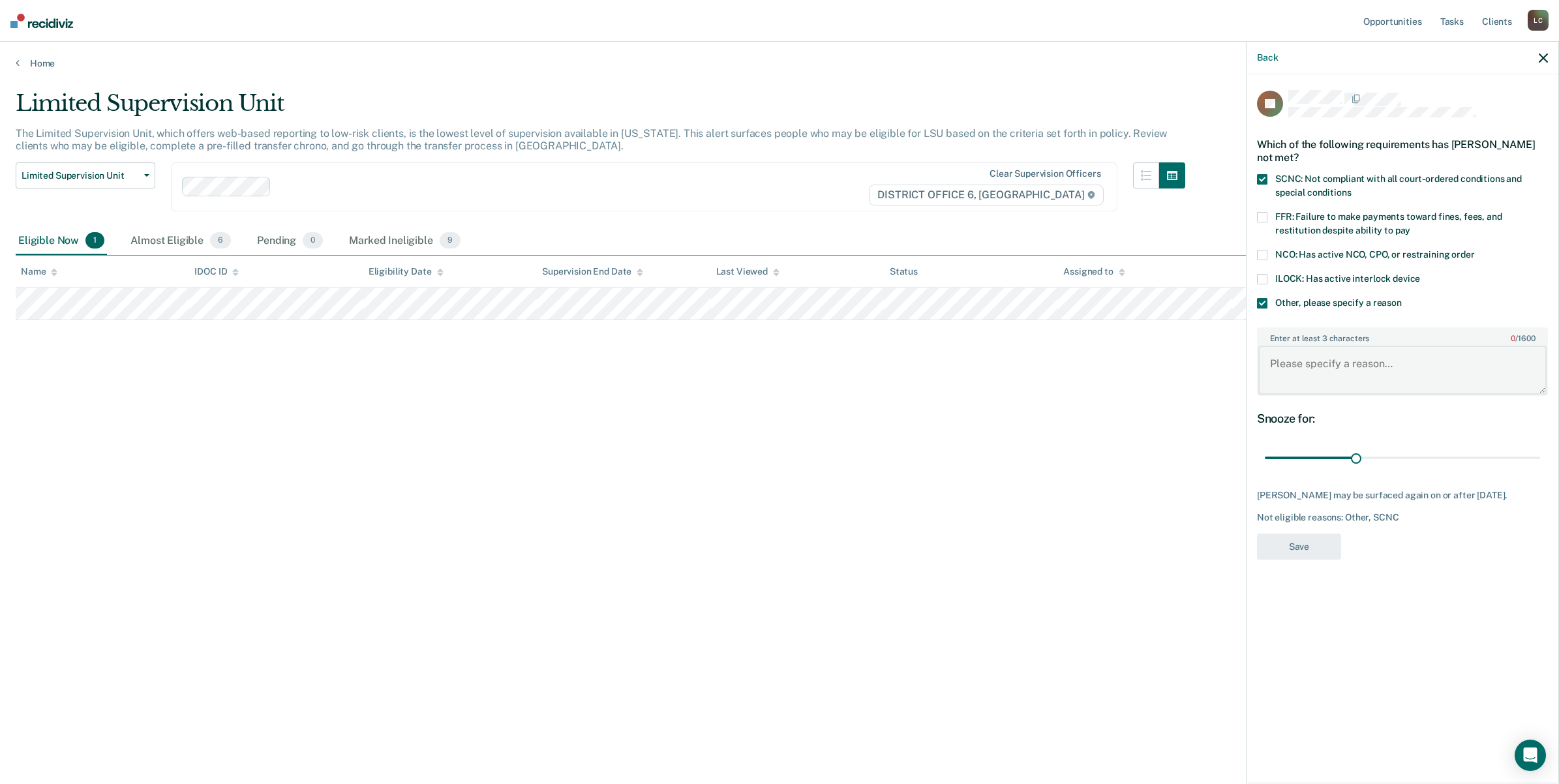
click at [1299, 354] on textarea "Enter at least 3 characters 0 / 1600" at bounding box center [1402, 370] width 289 height 48
type textarea "She is not working and on SSI and having a hard time paying on her fine/fees"
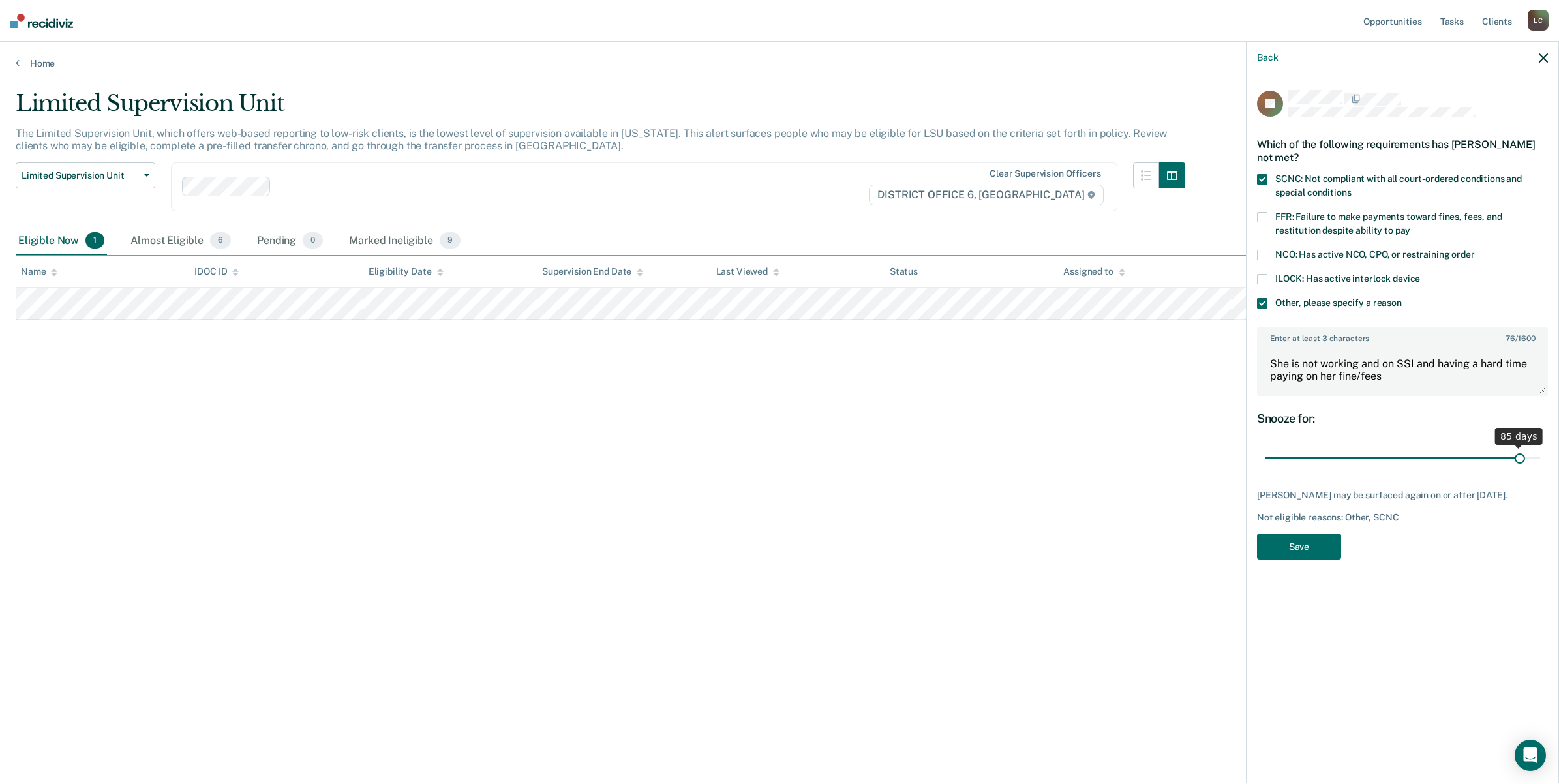
drag, startPoint x: 1355, startPoint y: 438, endPoint x: 1520, endPoint y: 418, distance: 166.2
type input "85"
click at [1520, 446] on input "range" at bounding box center [1402, 458] width 275 height 23
click at [1293, 533] on button "Save" at bounding box center [1299, 547] width 84 height 26
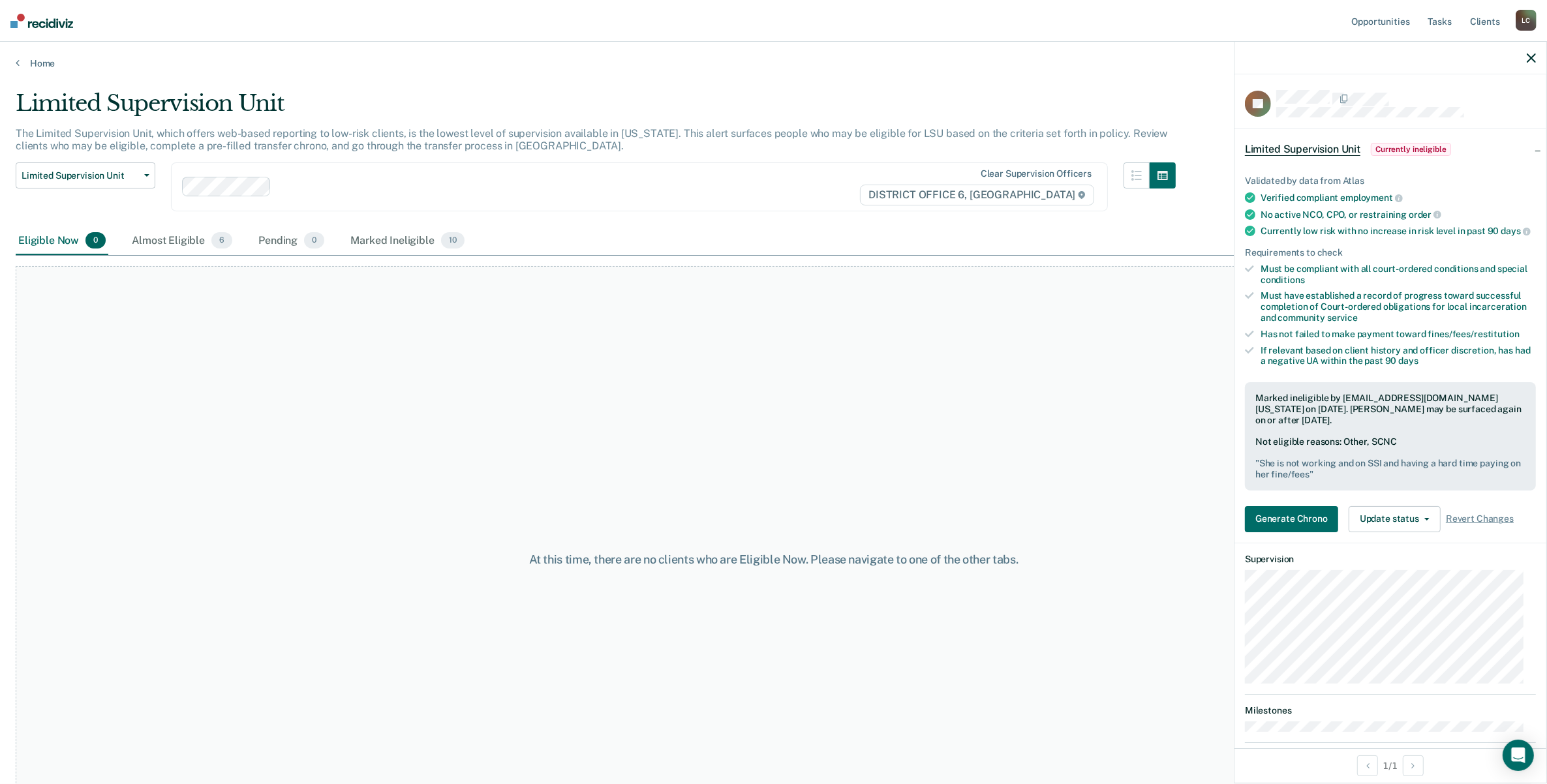
click at [29, 56] on div "Home" at bounding box center [773, 55] width 1547 height 27
click at [28, 60] on link "Home" at bounding box center [774, 63] width 1516 height 11
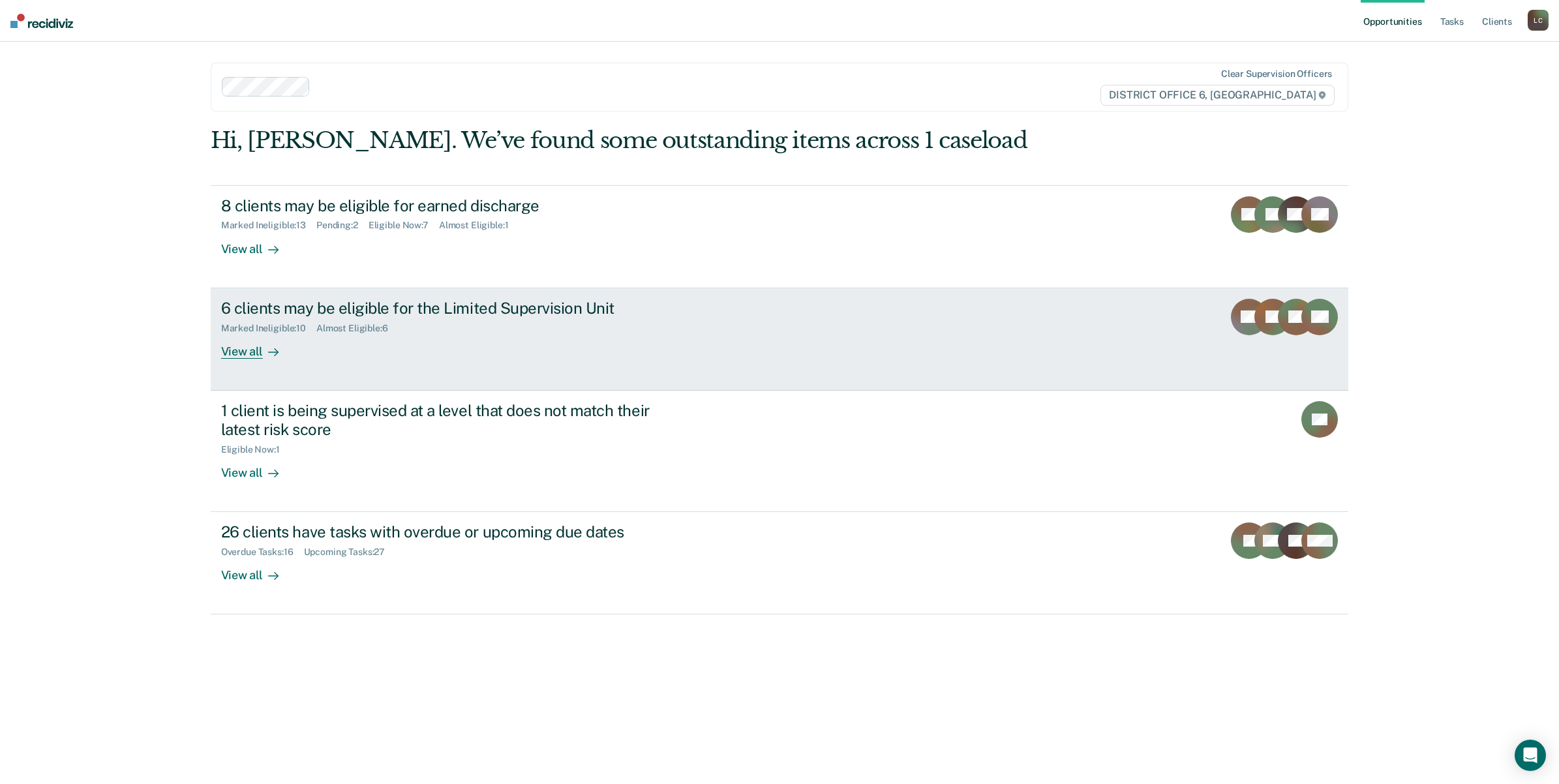
click at [318, 299] on div "6 clients may be eligible for the Limited Supervision Unit" at bounding box center [450, 308] width 458 height 19
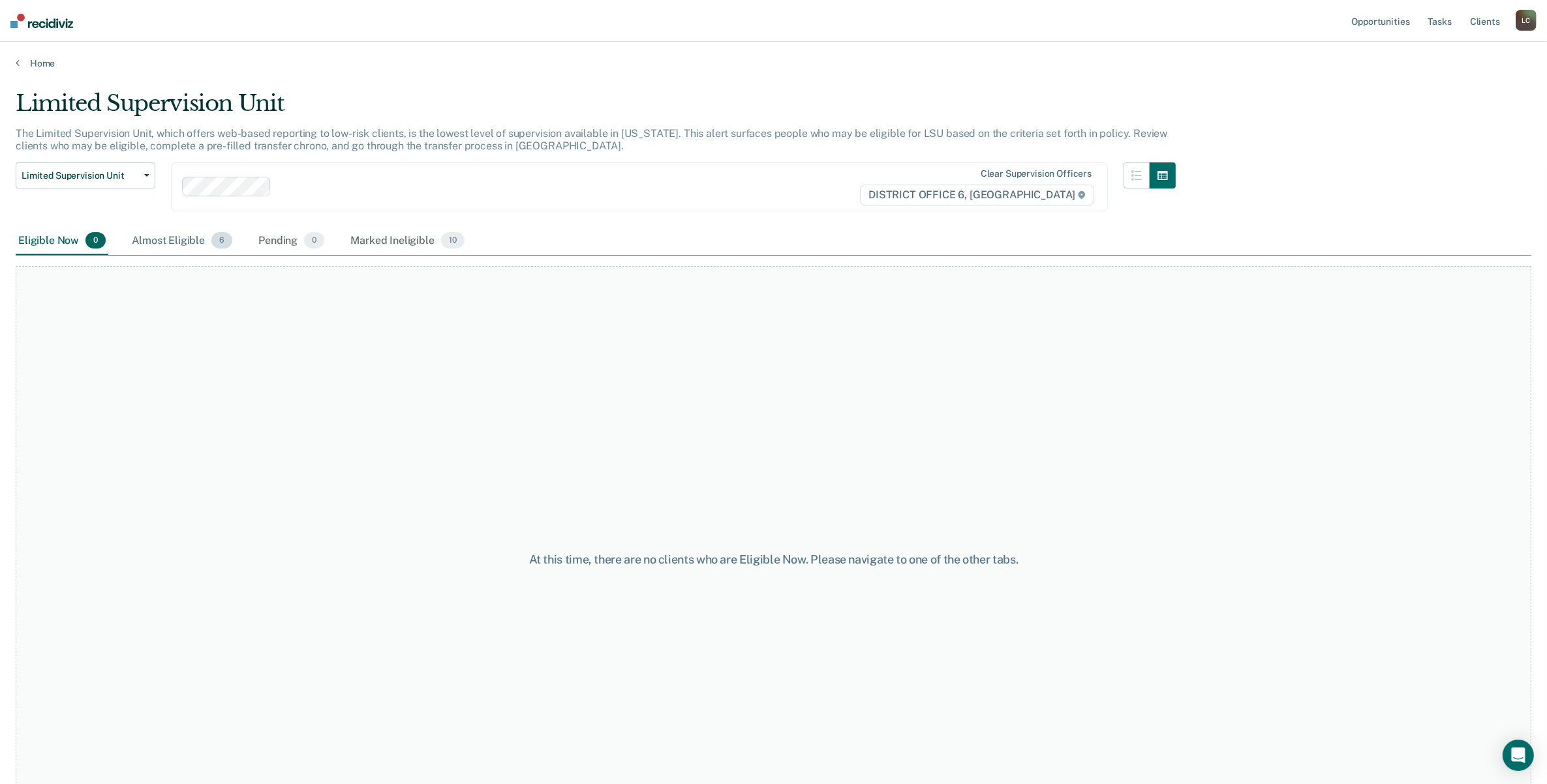
click at [186, 235] on div "Almost Eligible 6" at bounding box center [183, 241] width 106 height 28
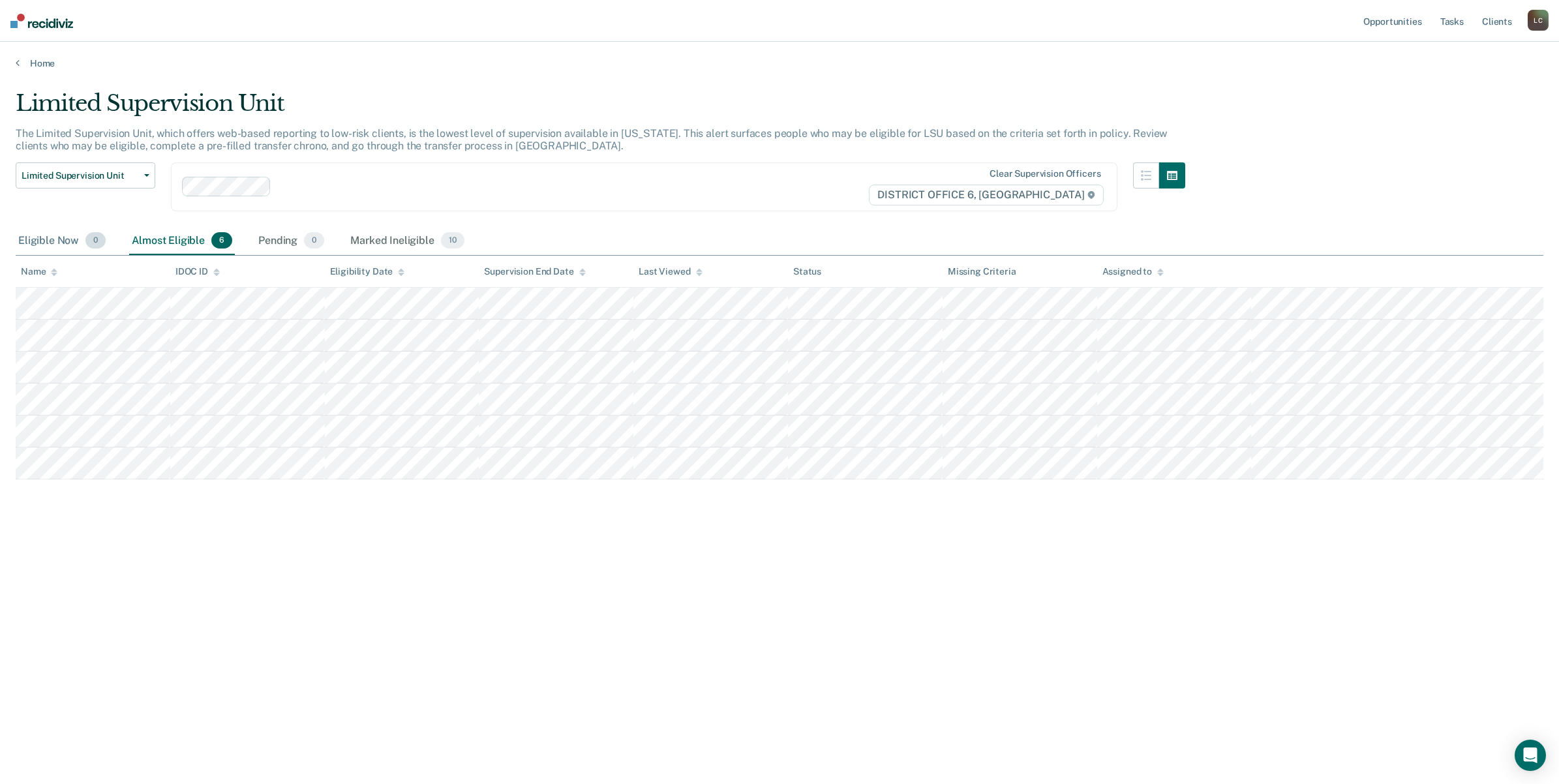
click at [57, 236] on div "Eligible Now 0" at bounding box center [62, 241] width 93 height 28
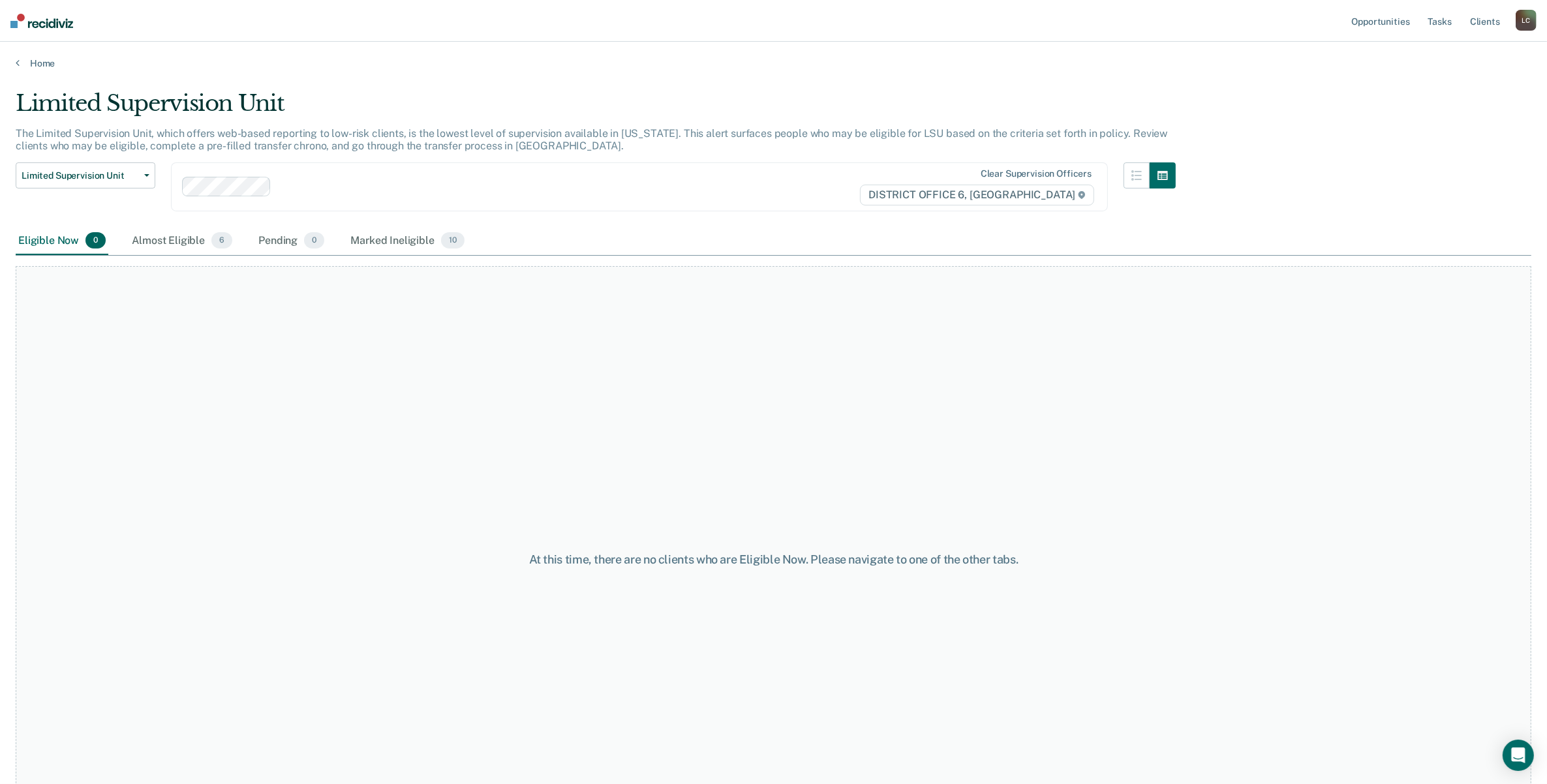
click at [66, 241] on div "Eligible Now 0" at bounding box center [62, 241] width 93 height 28
click at [22, 58] on link "Home" at bounding box center [774, 63] width 1516 height 11
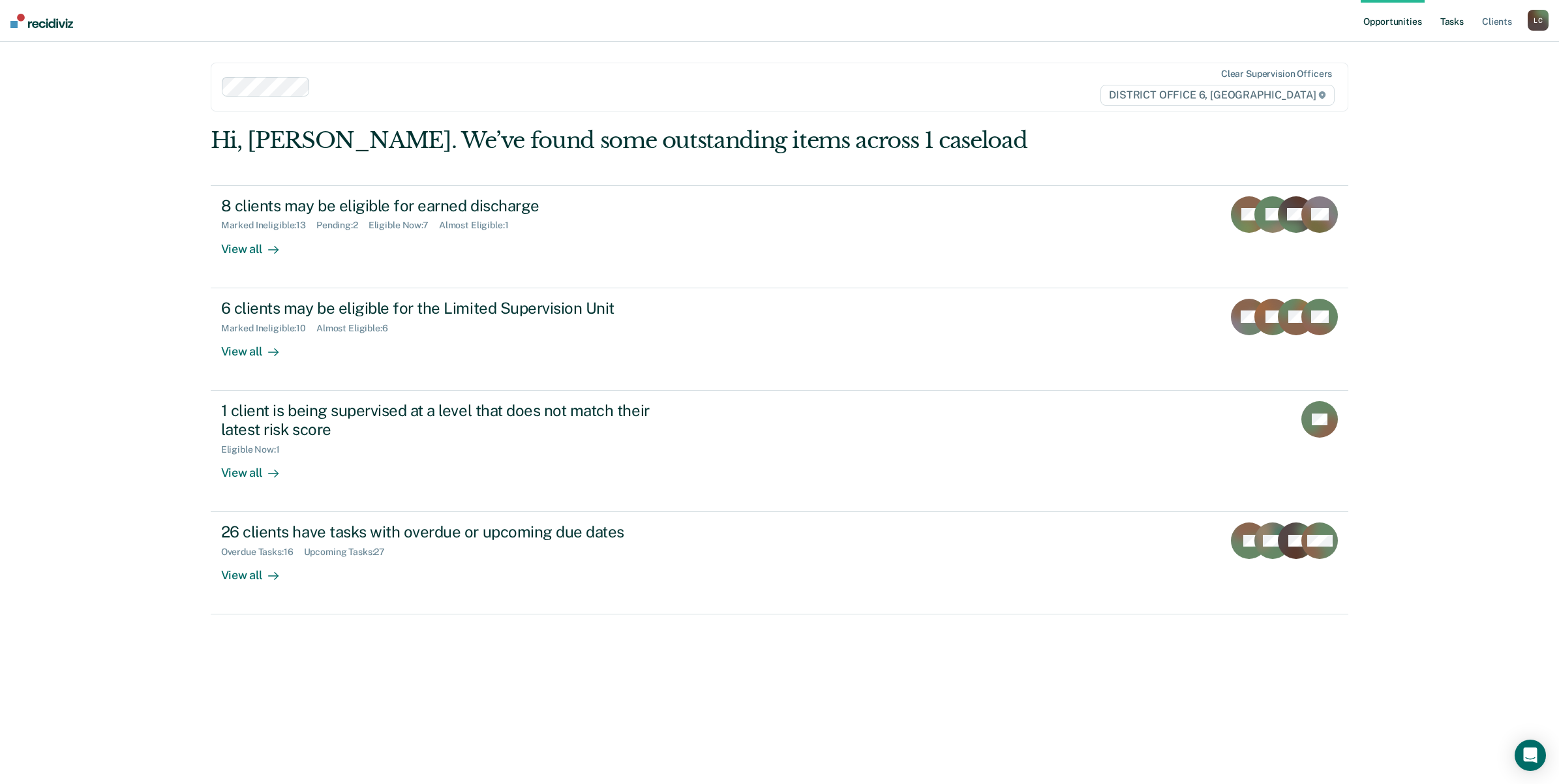
click at [1449, 24] on link "Tasks" at bounding box center [1452, 21] width 28 height 42
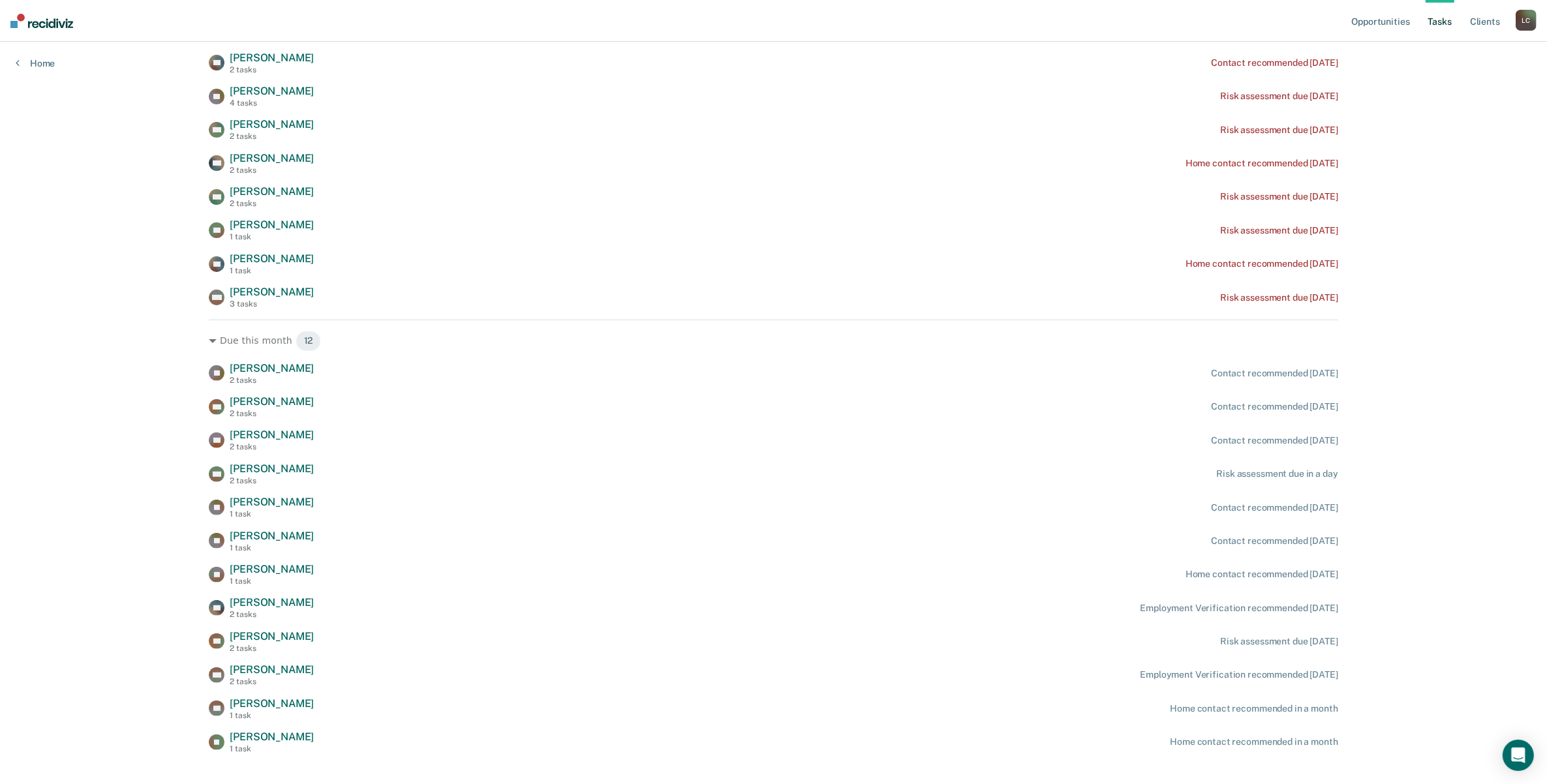
scroll to position [446, 0]
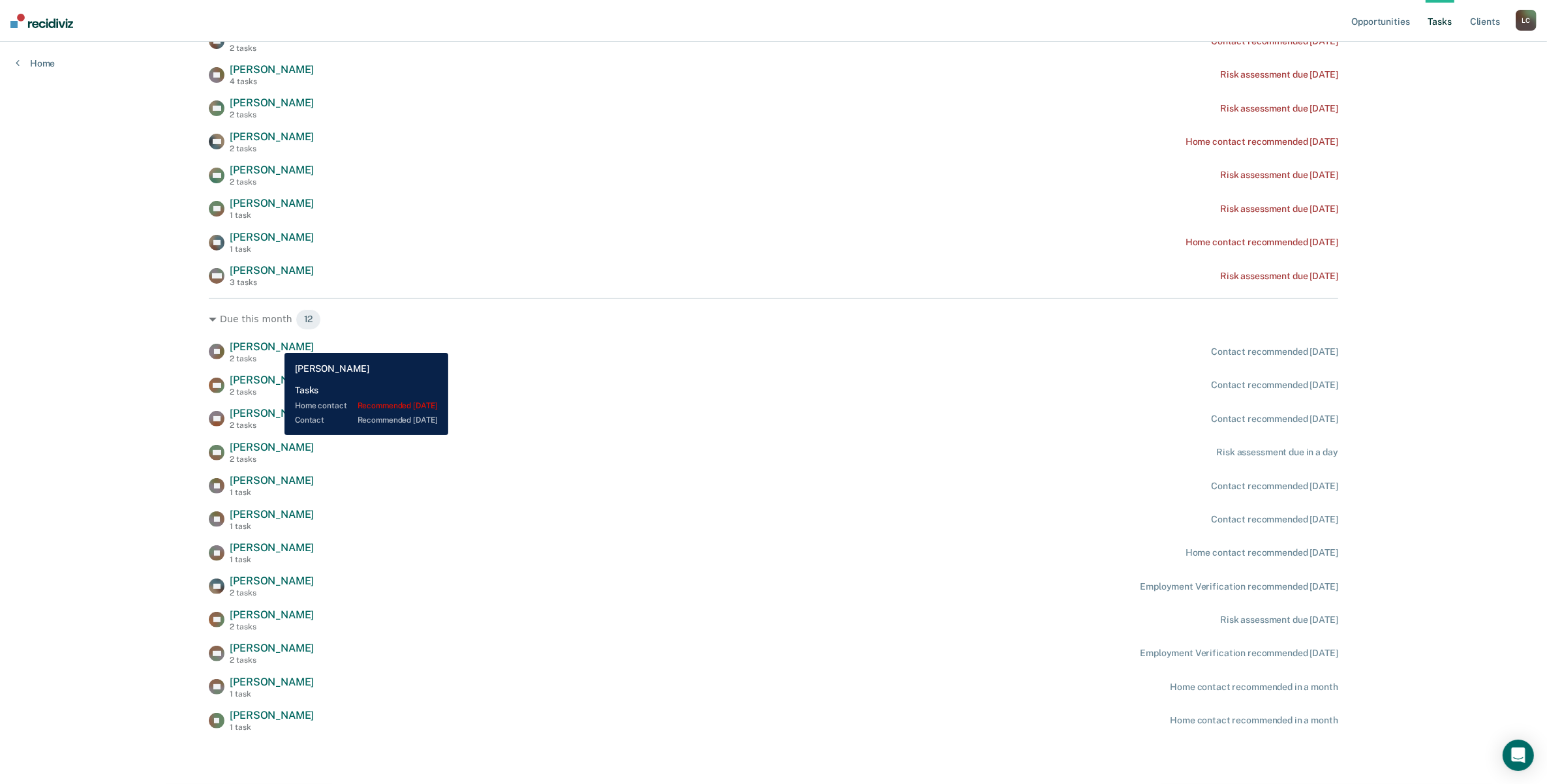
click at [274, 343] on span "[PERSON_NAME]" at bounding box center [272, 346] width 84 height 12
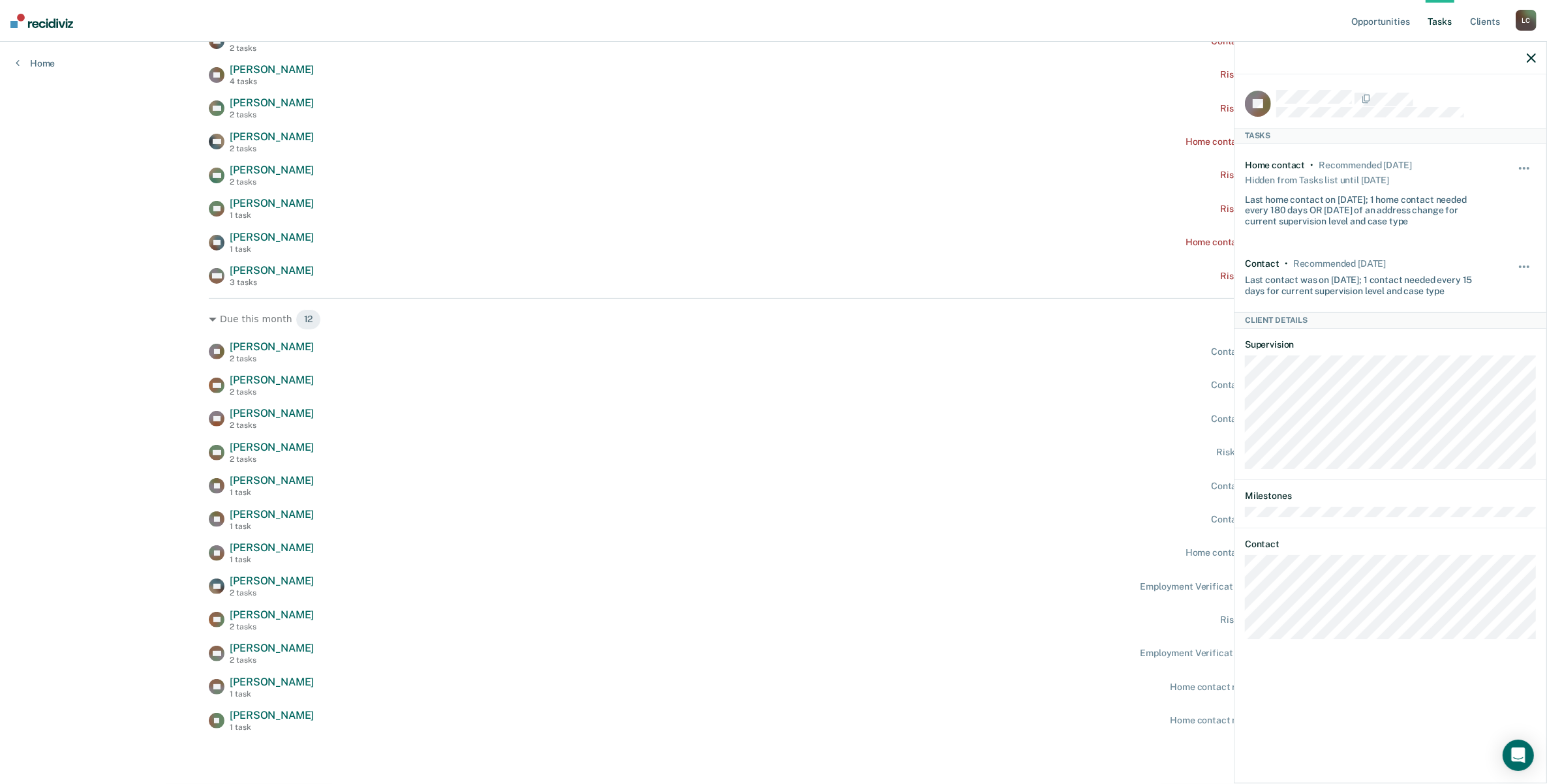
click at [157, 347] on div "Opportunities Tasks Client s [PERSON_NAME] [PERSON_NAME] Profile How it works L…" at bounding box center [773, 168] width 1547 height 1230
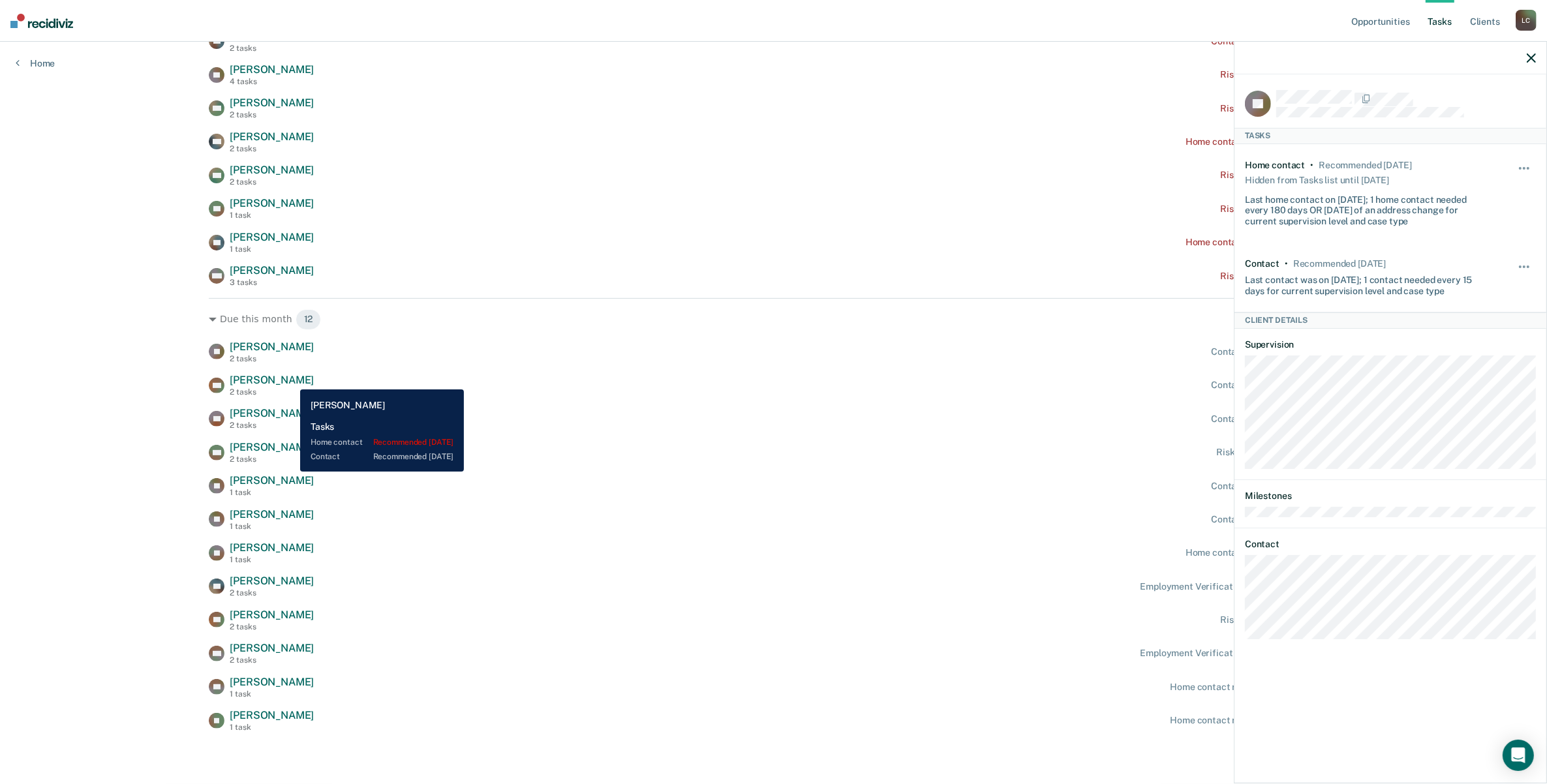
click at [290, 379] on span "[PERSON_NAME]" at bounding box center [272, 379] width 84 height 12
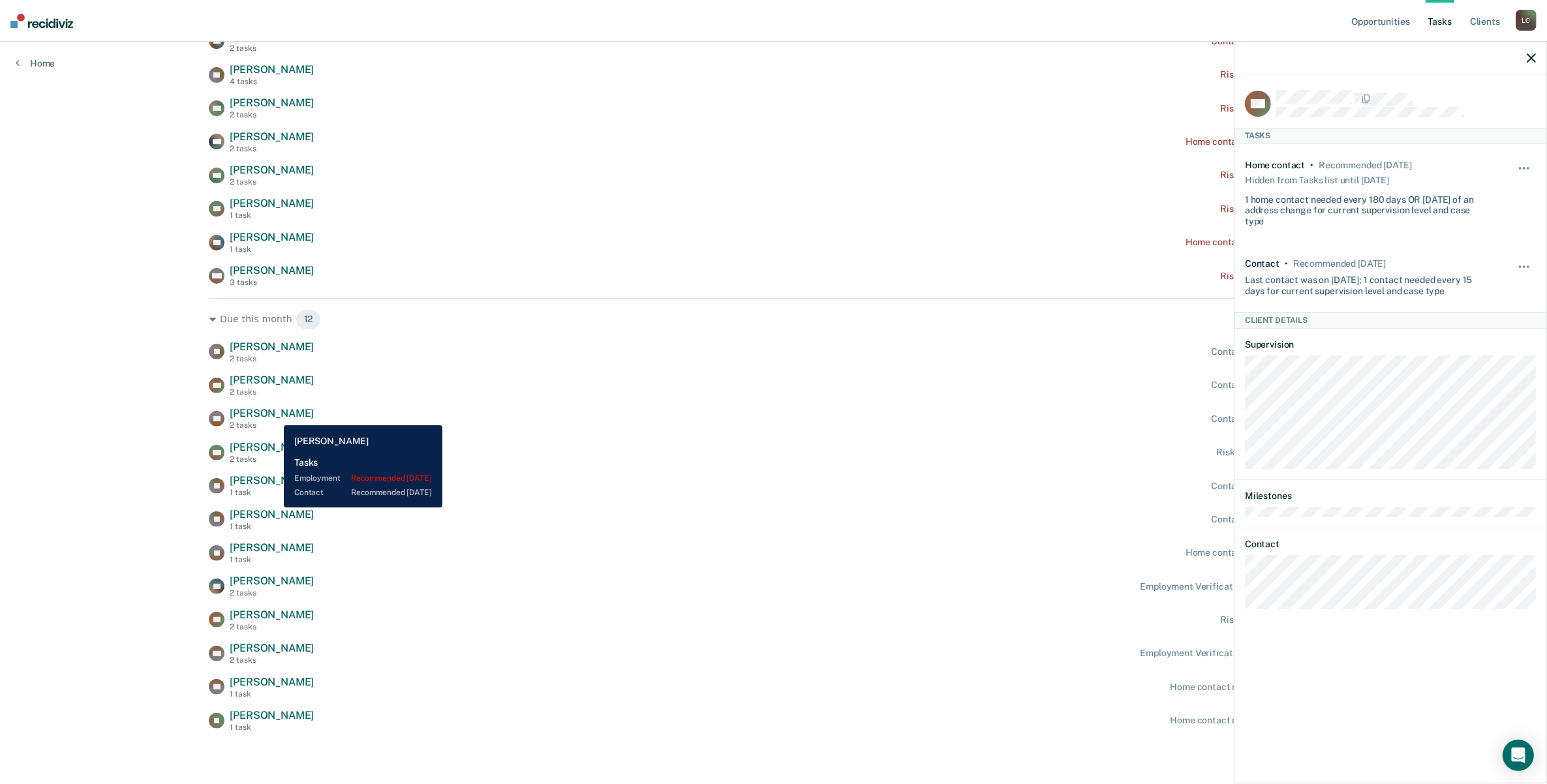
click at [274, 415] on span "[PERSON_NAME]" at bounding box center [272, 412] width 84 height 12
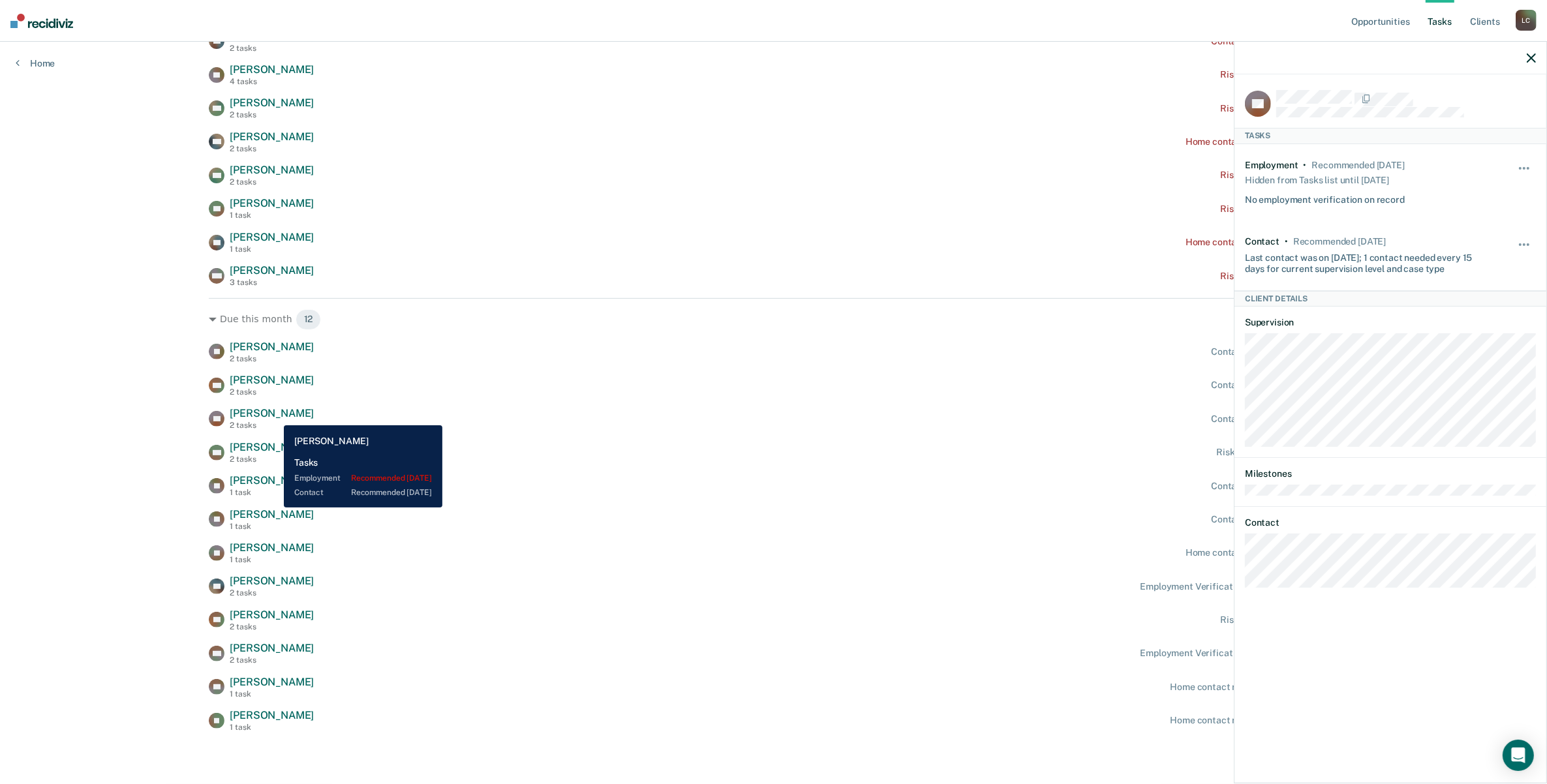
click at [274, 415] on span "[PERSON_NAME]" at bounding box center [272, 412] width 84 height 12
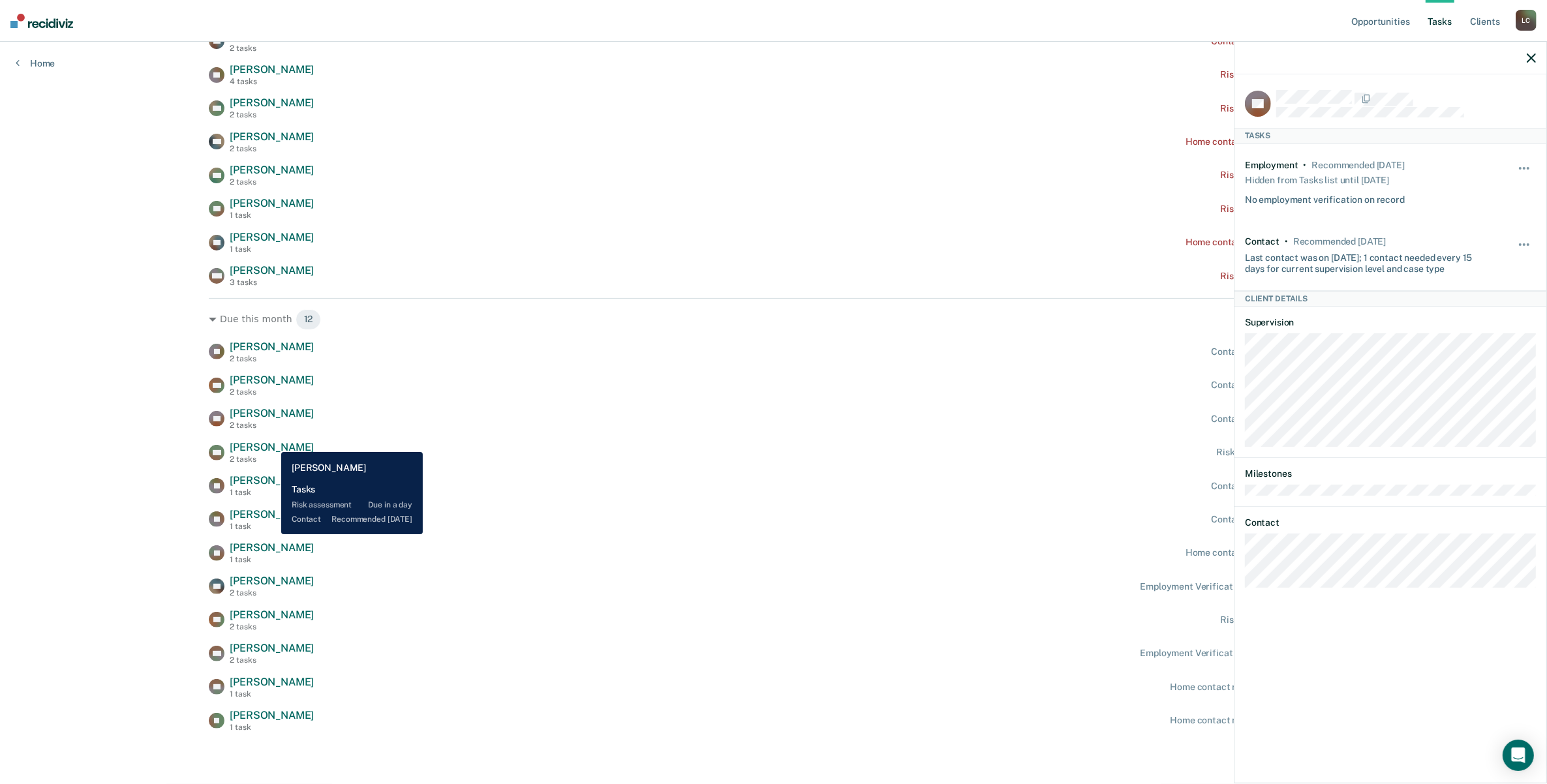
click at [272, 443] on span "[PERSON_NAME]" at bounding box center [272, 446] width 84 height 12
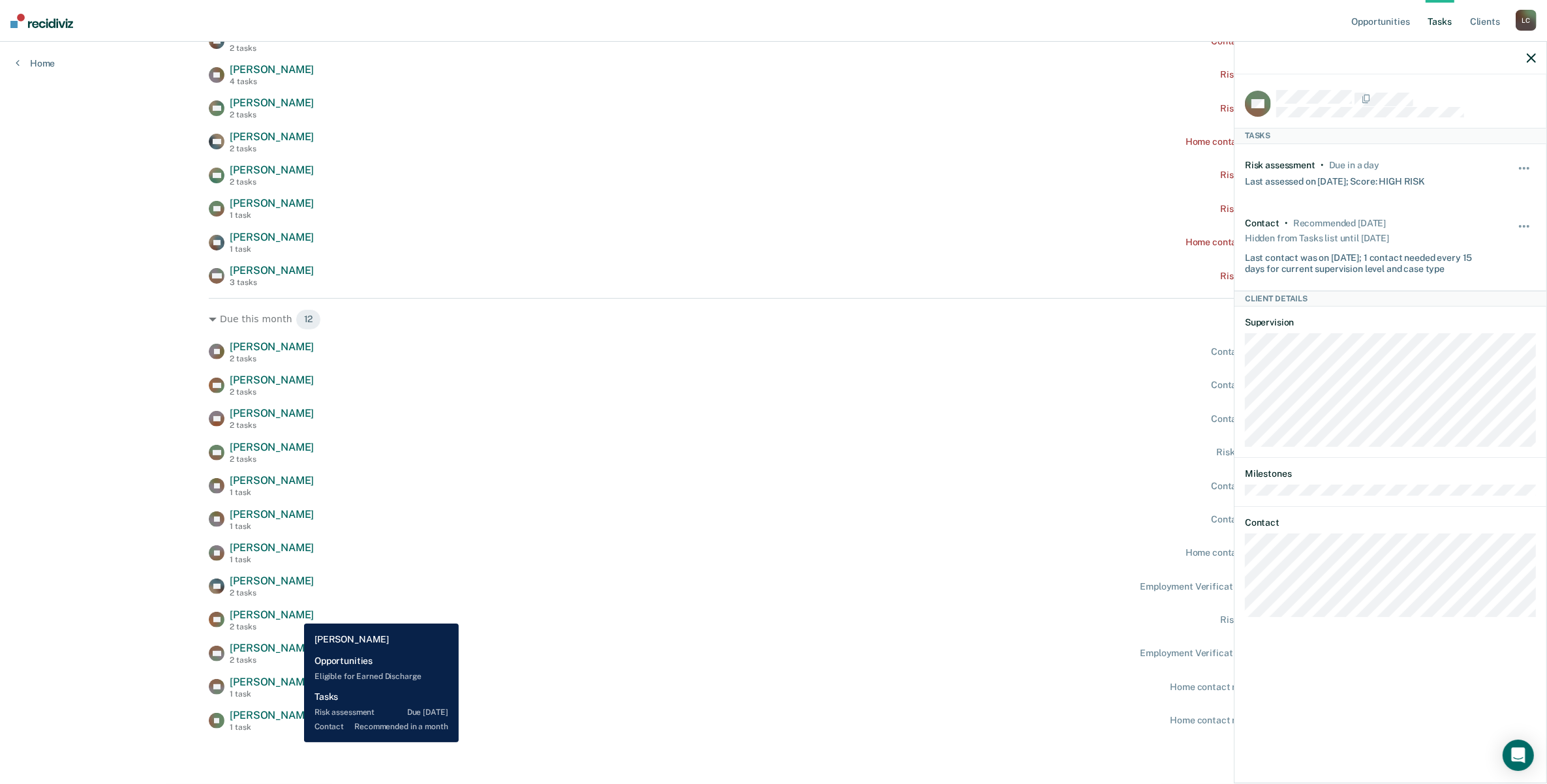
click at [294, 614] on span "[PERSON_NAME]" at bounding box center [272, 614] width 84 height 12
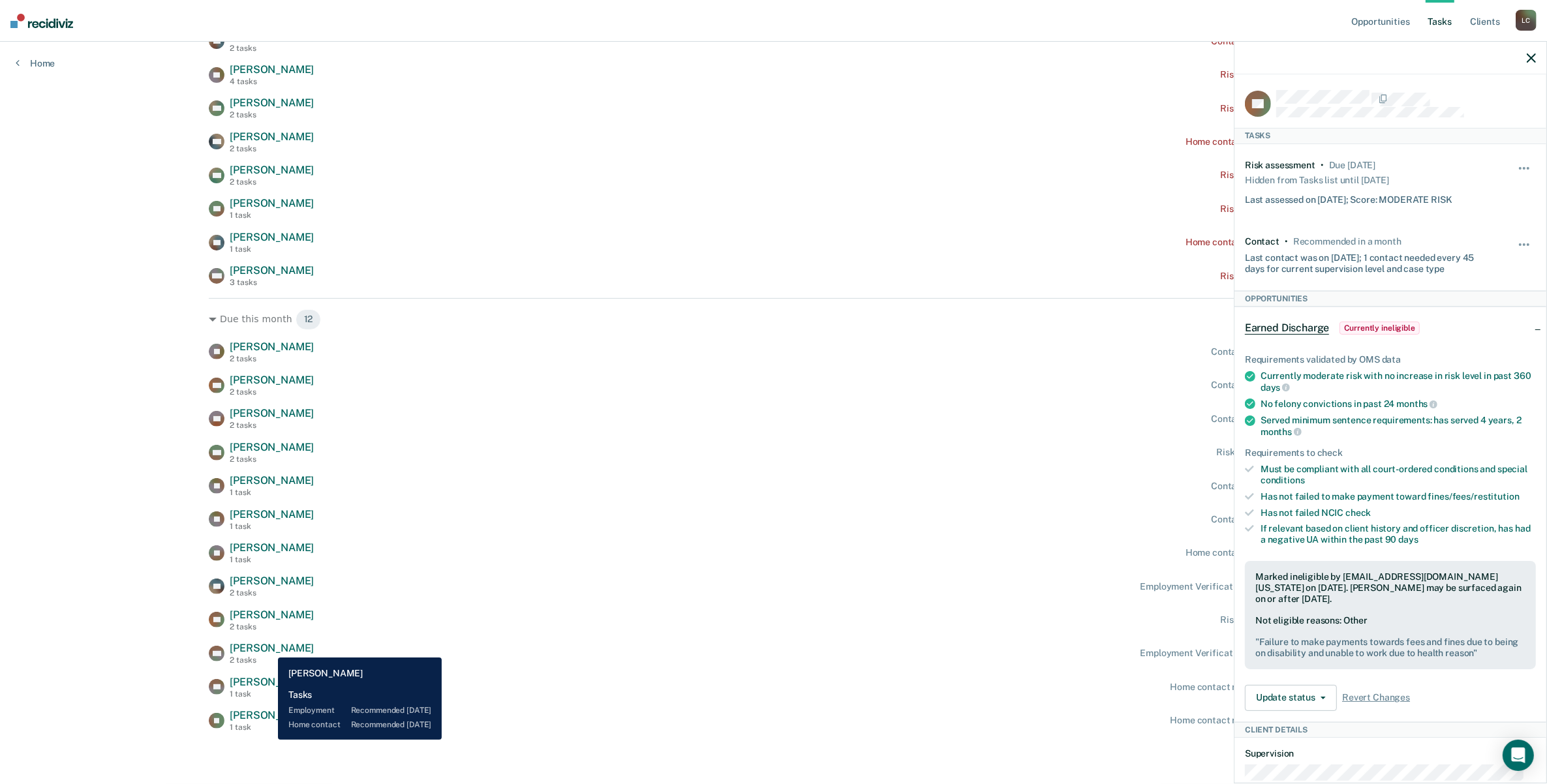
click at [268, 648] on span "[PERSON_NAME]" at bounding box center [272, 648] width 84 height 12
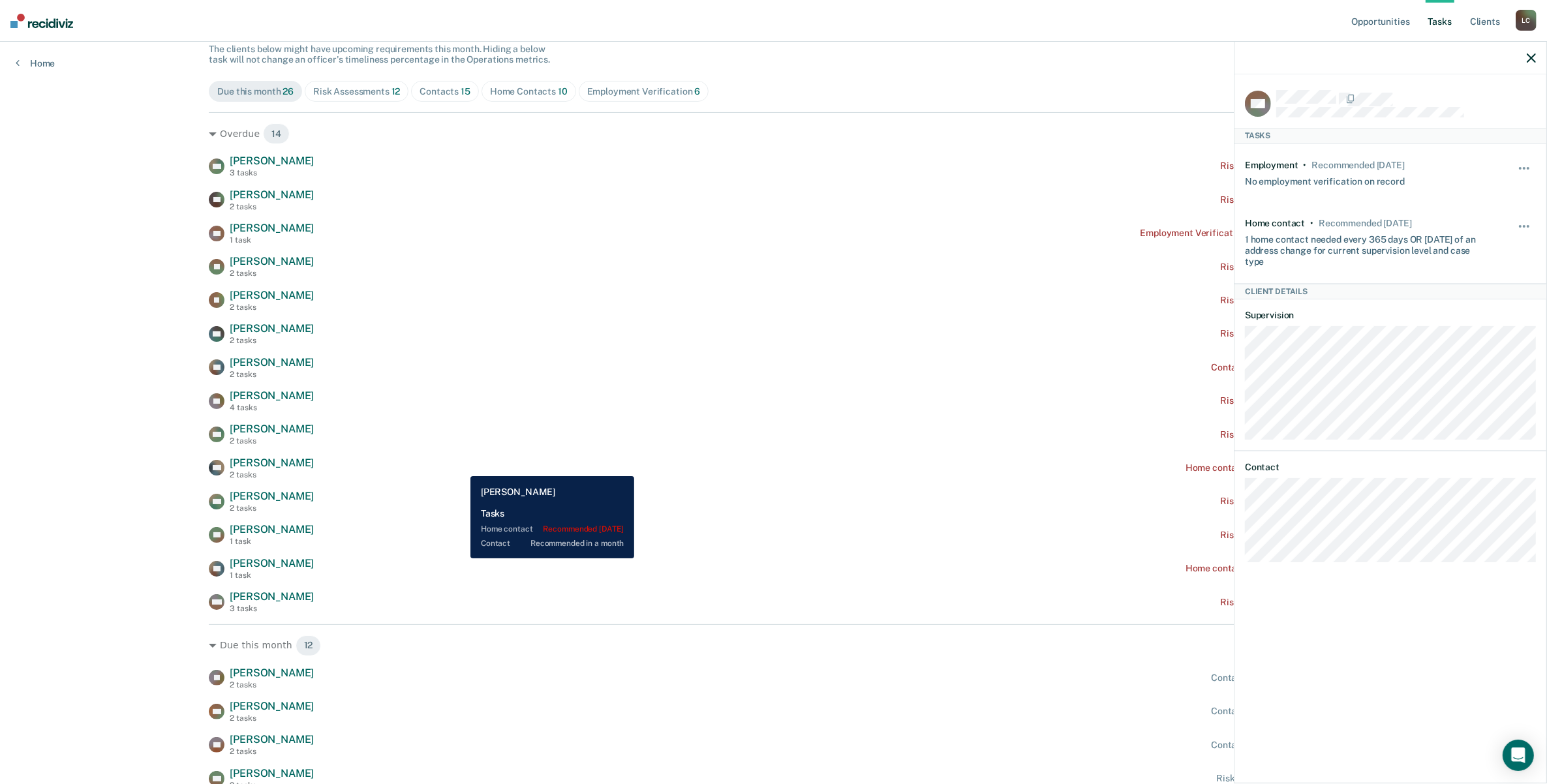
scroll to position [0, 0]
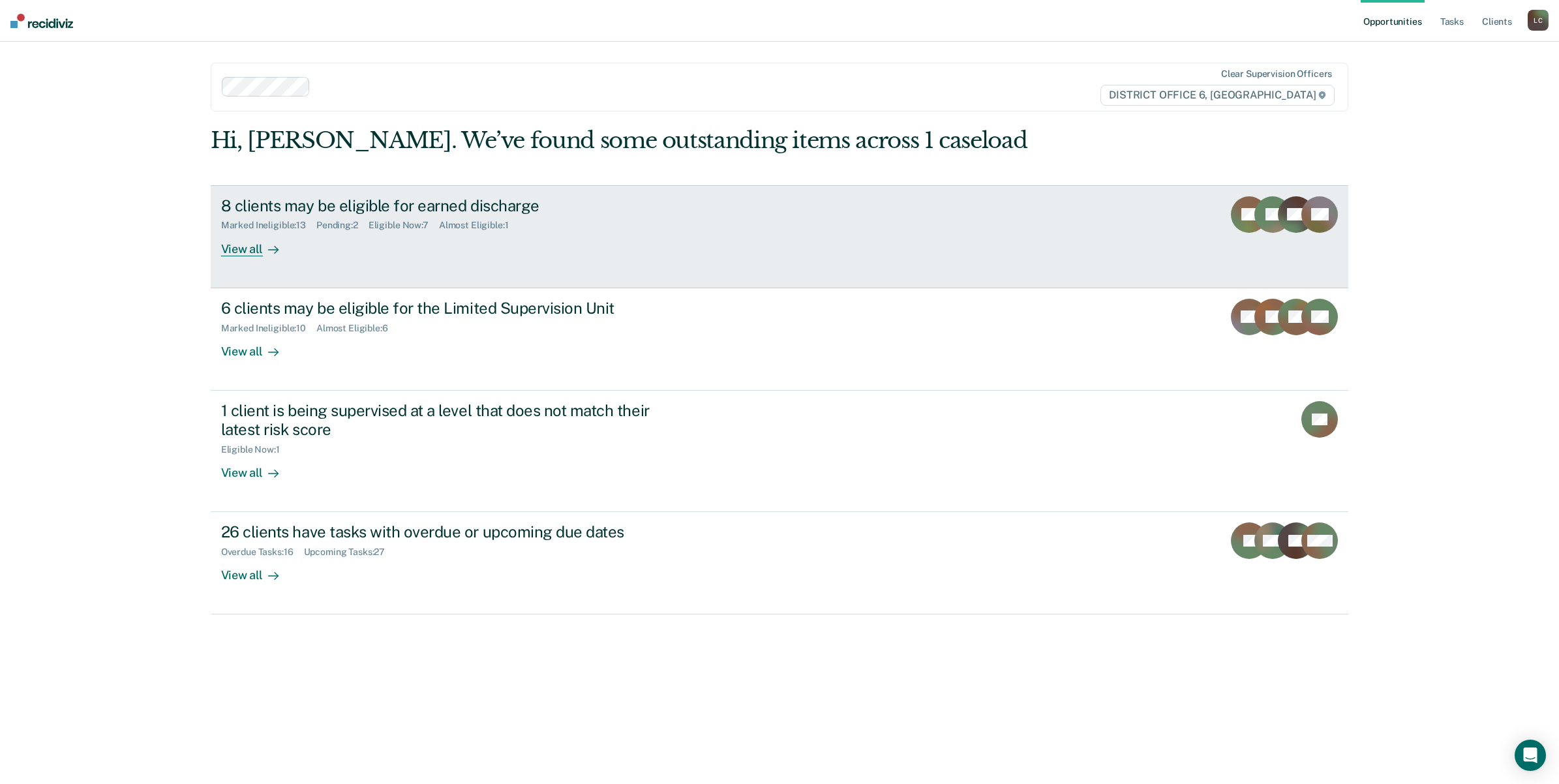
click at [342, 215] on div "Marked Ineligible : 13 Pending : 2 Eligible Now : 7 Almost Eligible : 1" at bounding box center [450, 222] width 458 height 16
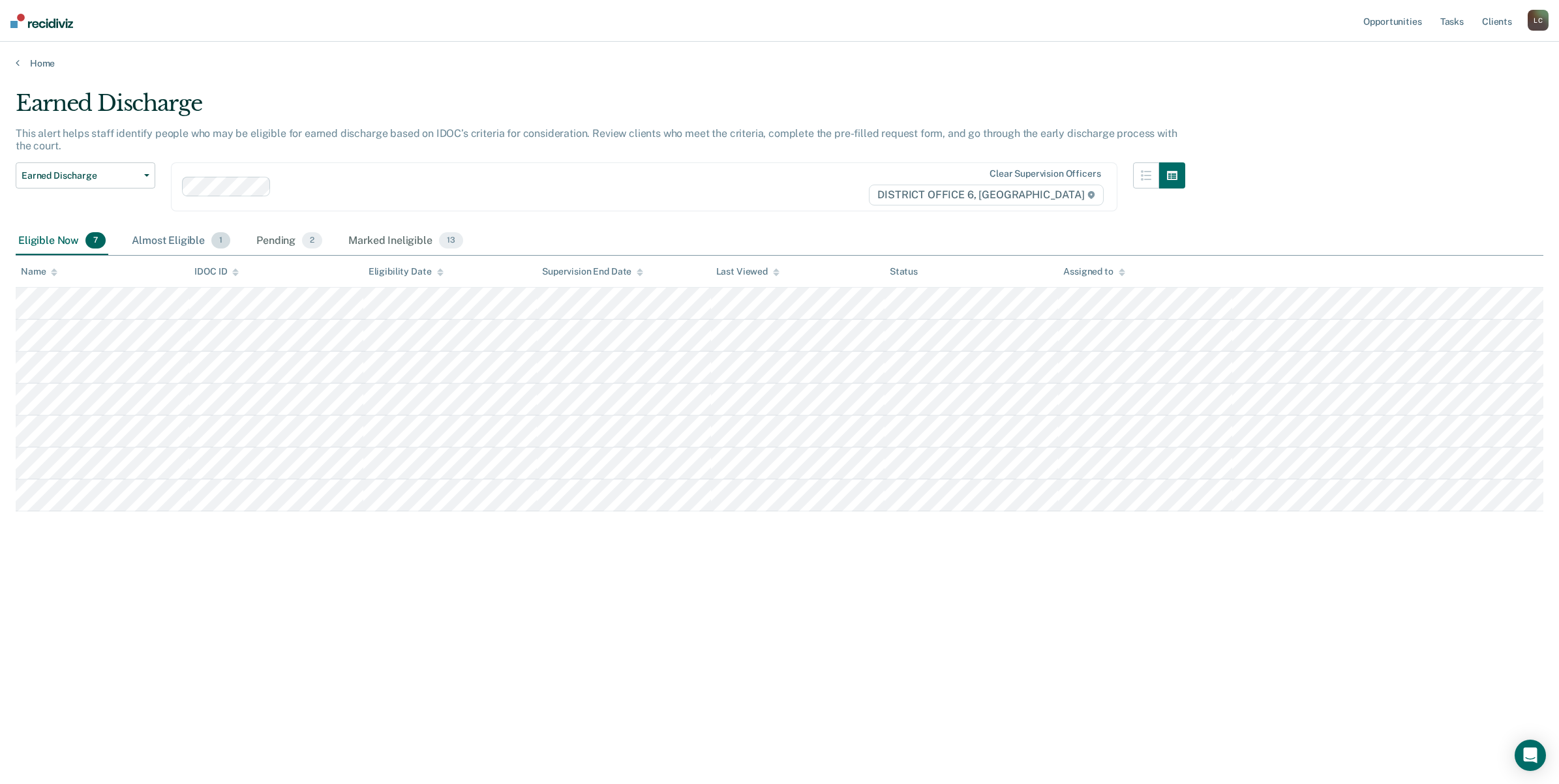
click at [177, 236] on div "Almost Eligible 1" at bounding box center [182, 241] width 104 height 28
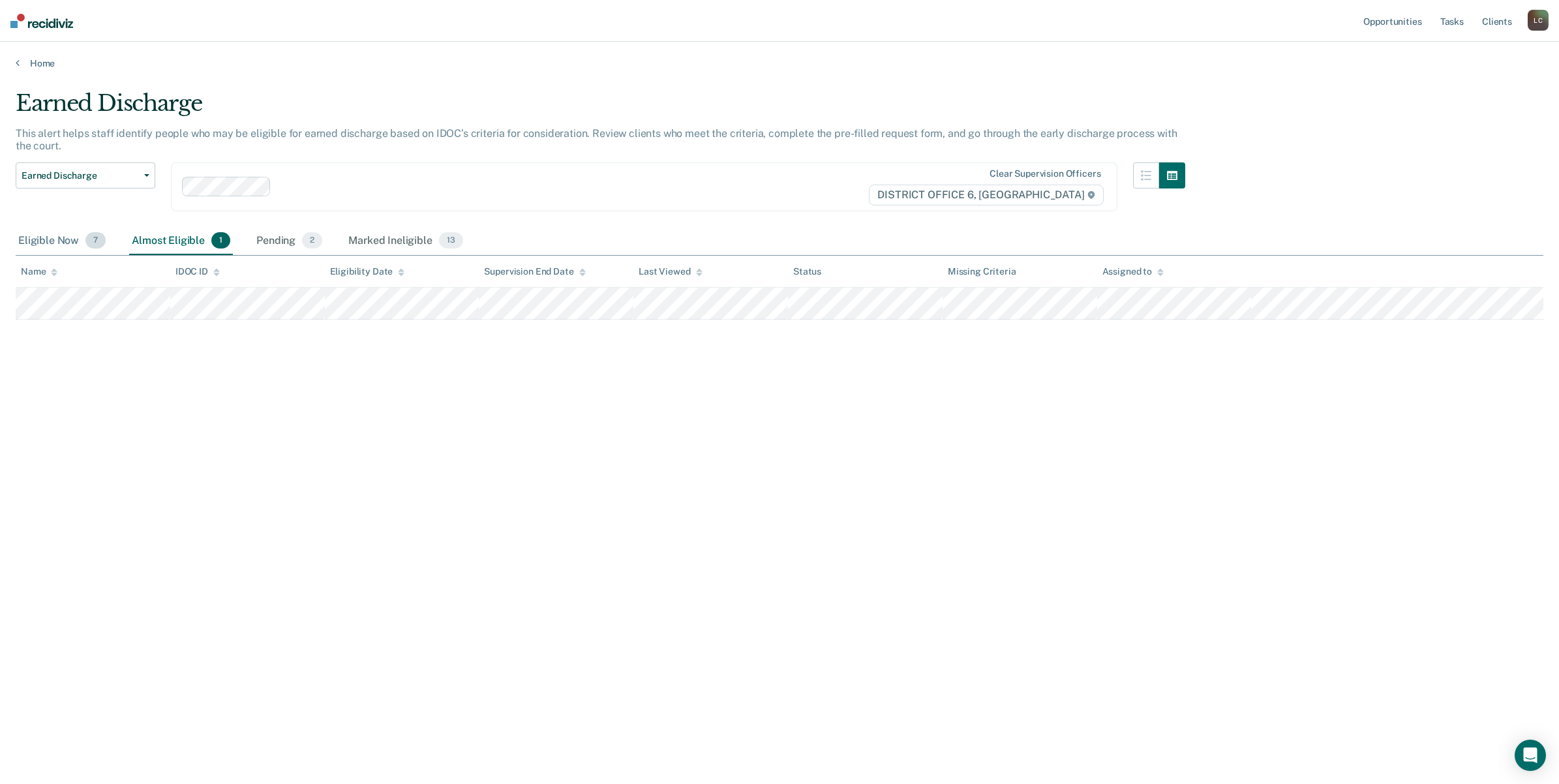
click at [61, 240] on div "Eligible Now 7" at bounding box center [62, 241] width 93 height 28
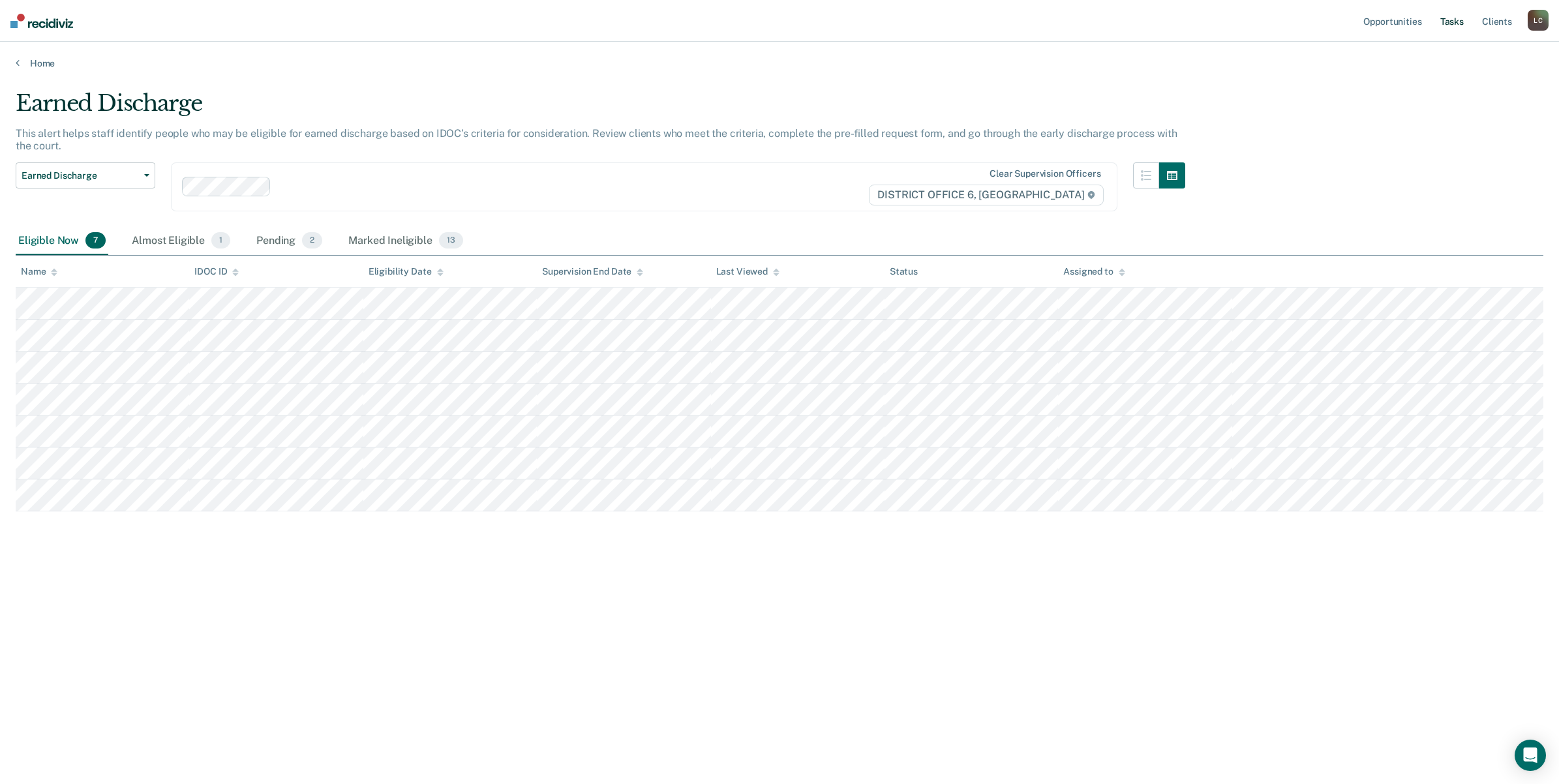
click at [1454, 24] on link "Tasks" at bounding box center [1452, 21] width 28 height 42
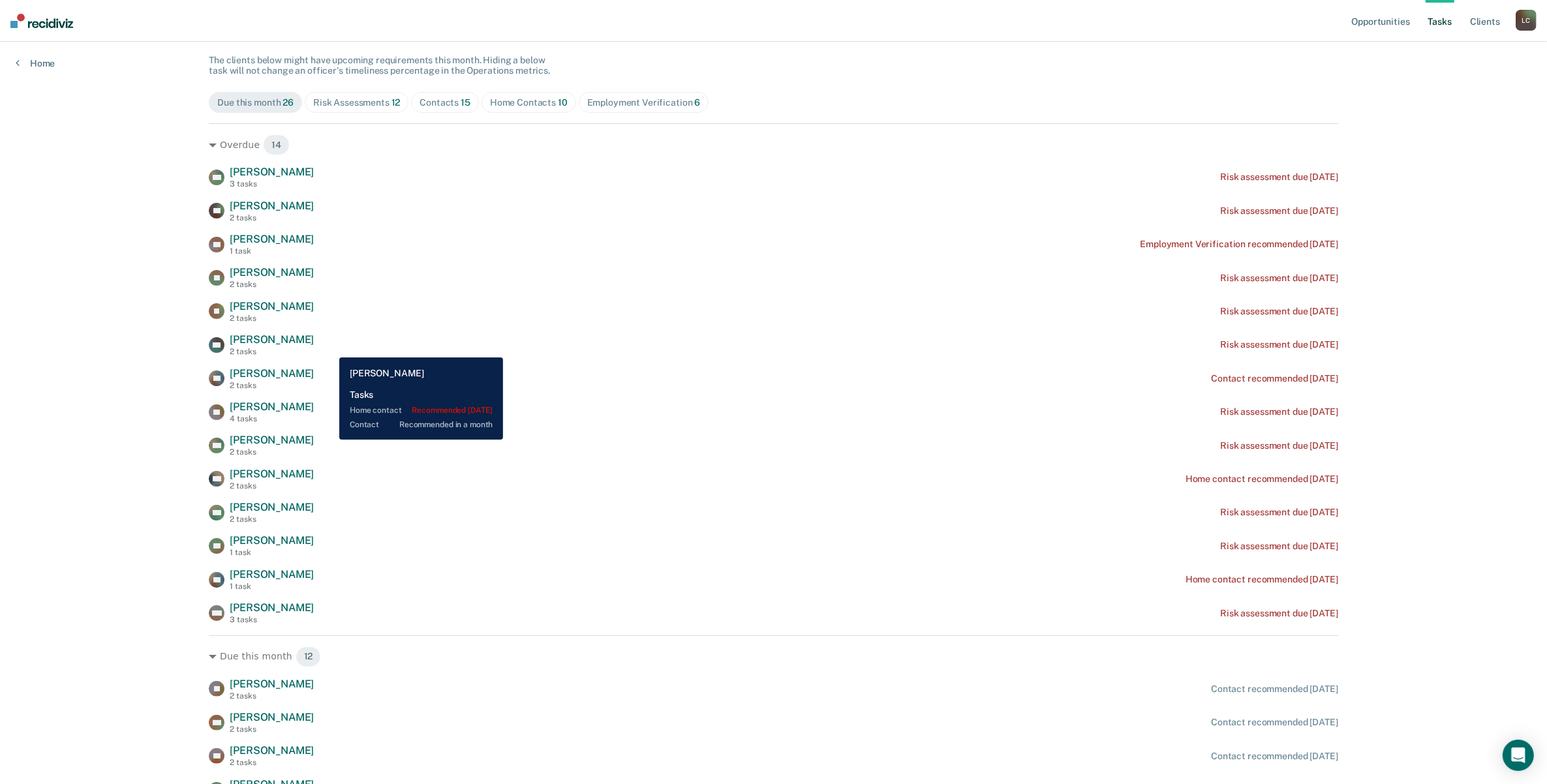
scroll to position [81, 0]
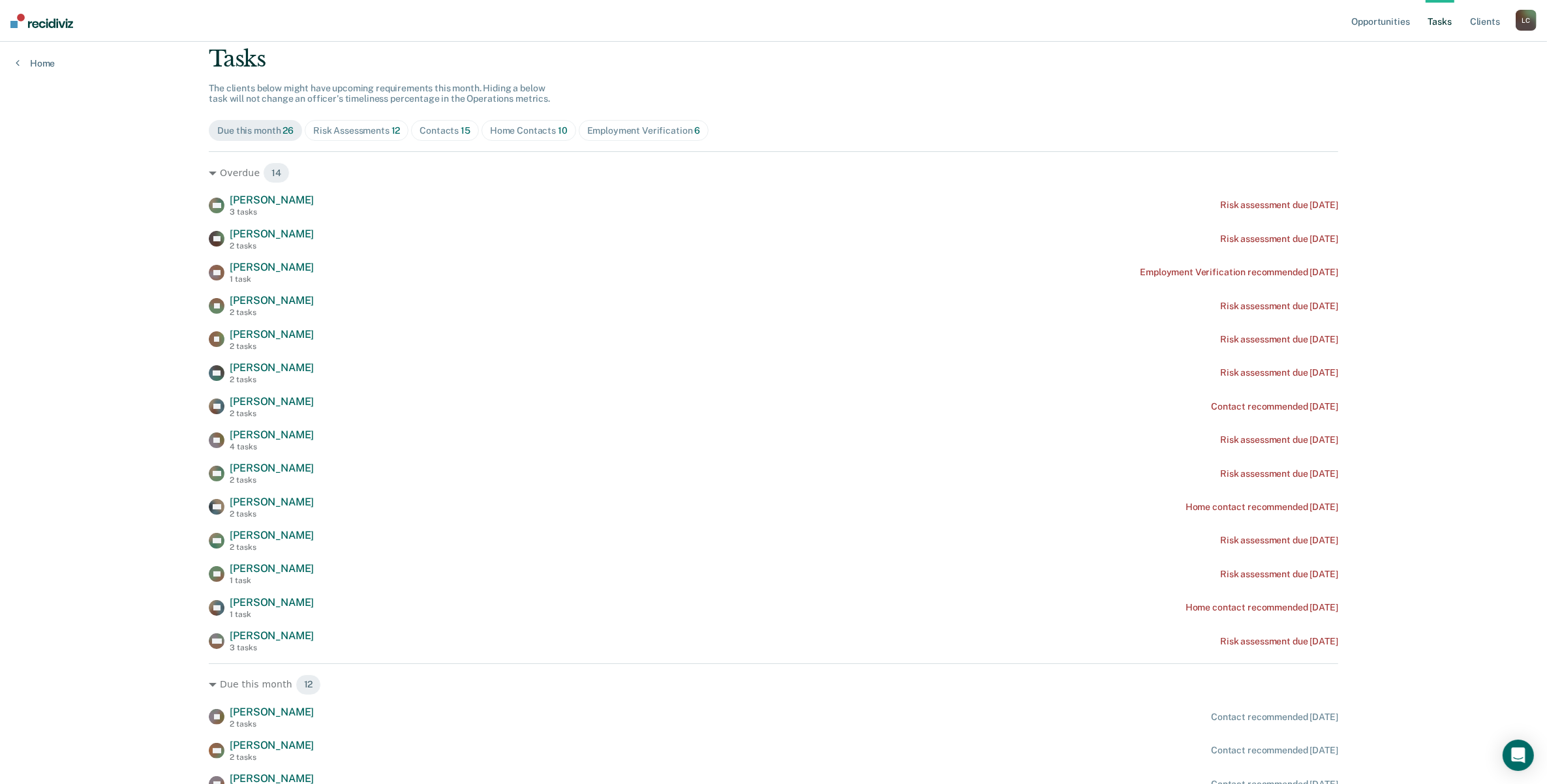
click at [608, 137] on span "Employment Verification 6" at bounding box center [644, 131] width 131 height 21
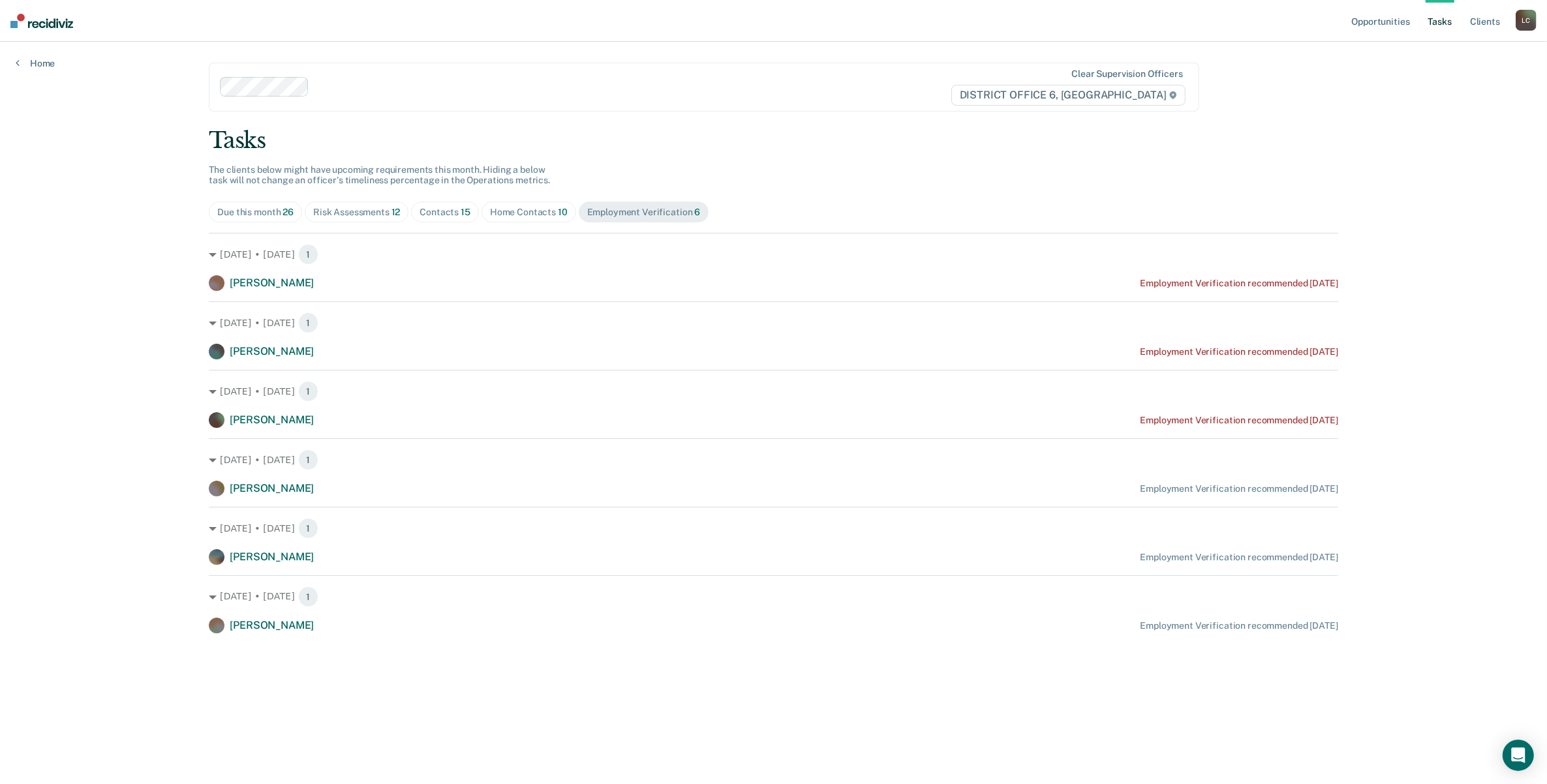
scroll to position [0, 0]
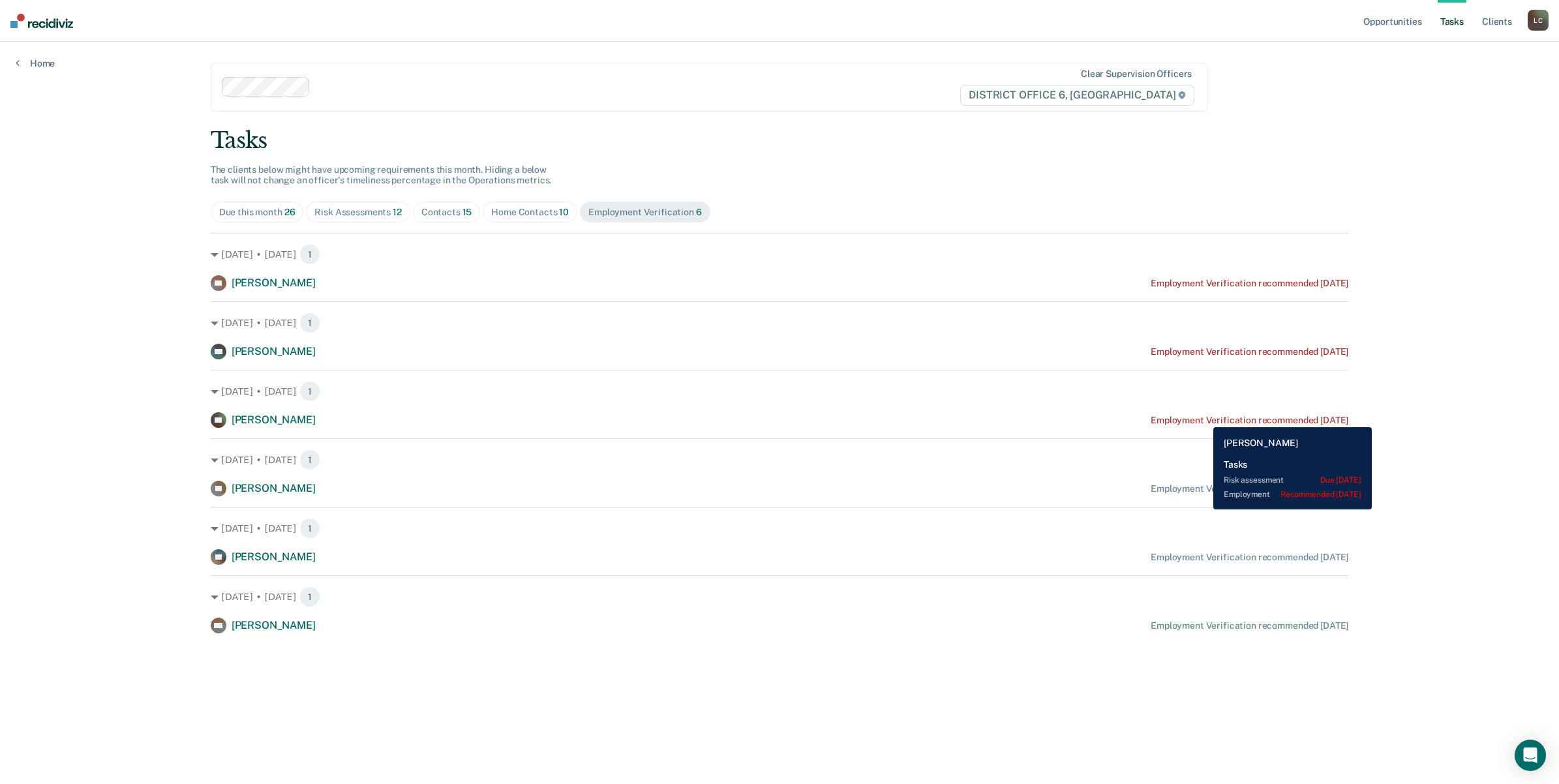
click at [1203, 417] on div "Employment Verification recommended 2 months ago" at bounding box center [1250, 421] width 198 height 11
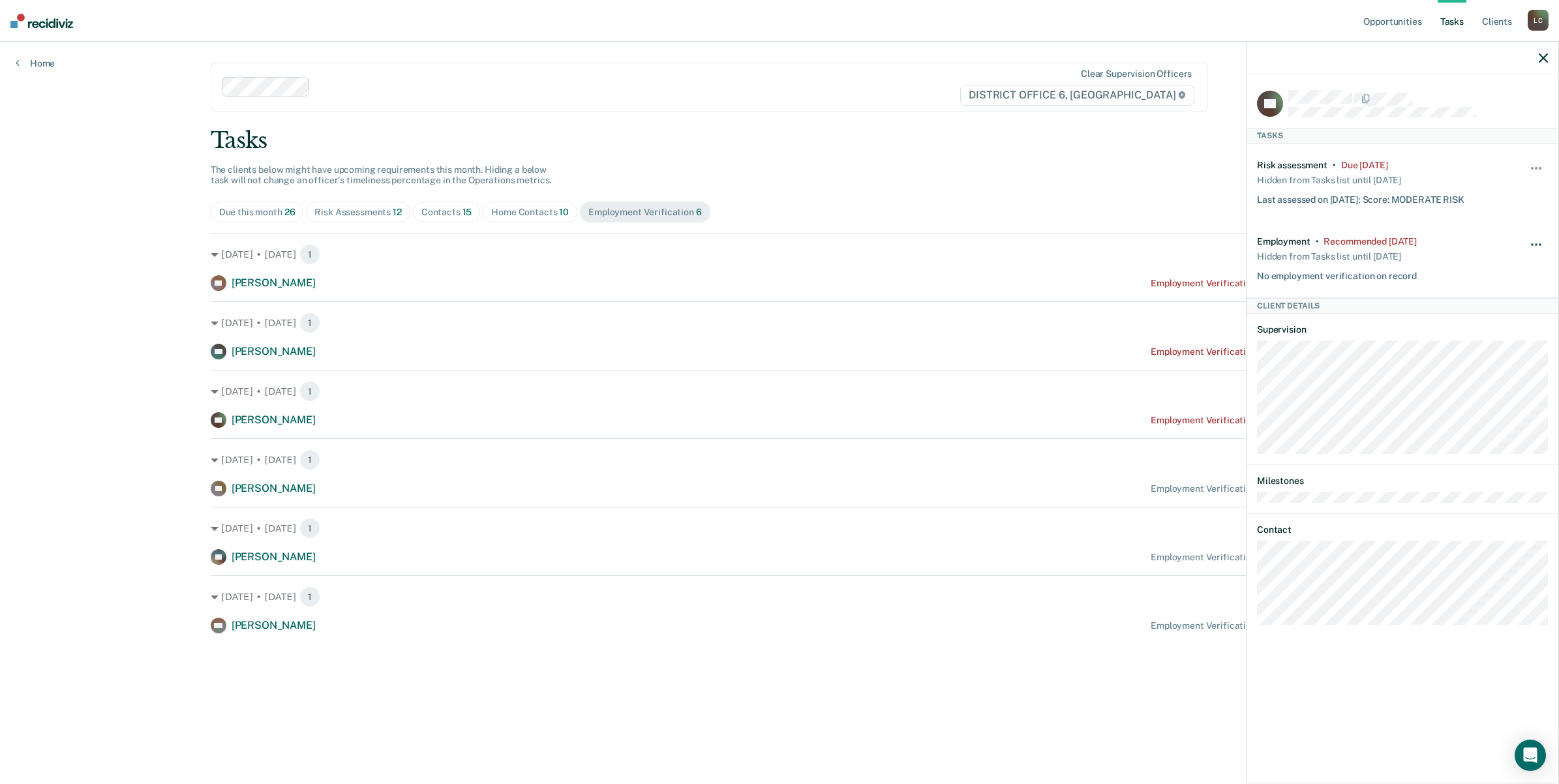
click at [1537, 243] on button "button" at bounding box center [1536, 251] width 22 height 21
click at [1491, 324] on button "30 days" at bounding box center [1500, 328] width 94 height 21
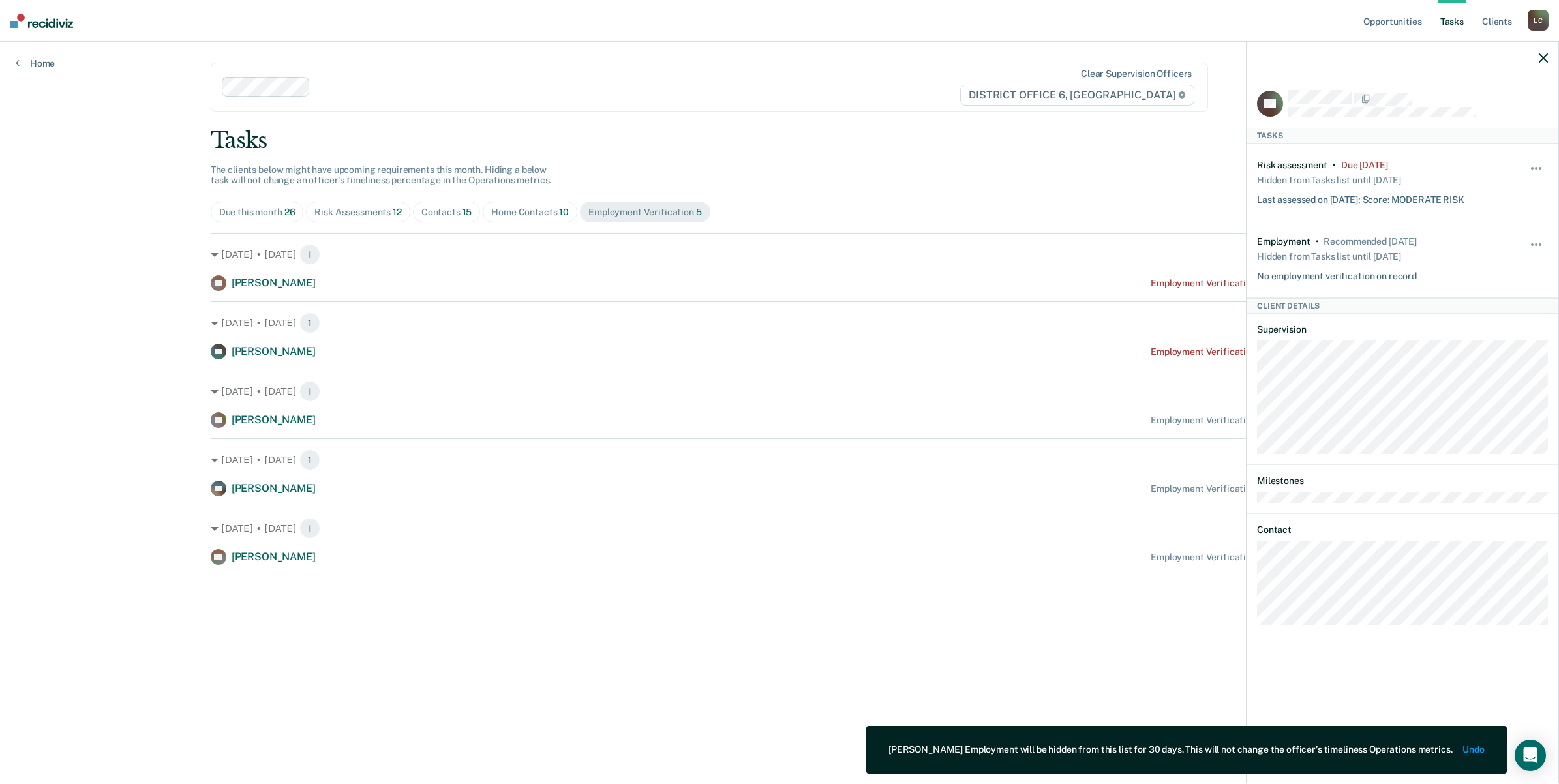
click at [1012, 602] on main "Clear supervision officers DISTRICT OFFICE 6, POCATELLO Tasks The clients below…" at bounding box center [780, 397] width 1170 height 711
click at [1536, 60] on div at bounding box center [1403, 58] width 312 height 32
click at [1538, 56] on div at bounding box center [1403, 58] width 312 height 32
click at [1544, 56] on icon "button" at bounding box center [1544, 59] width 9 height 9
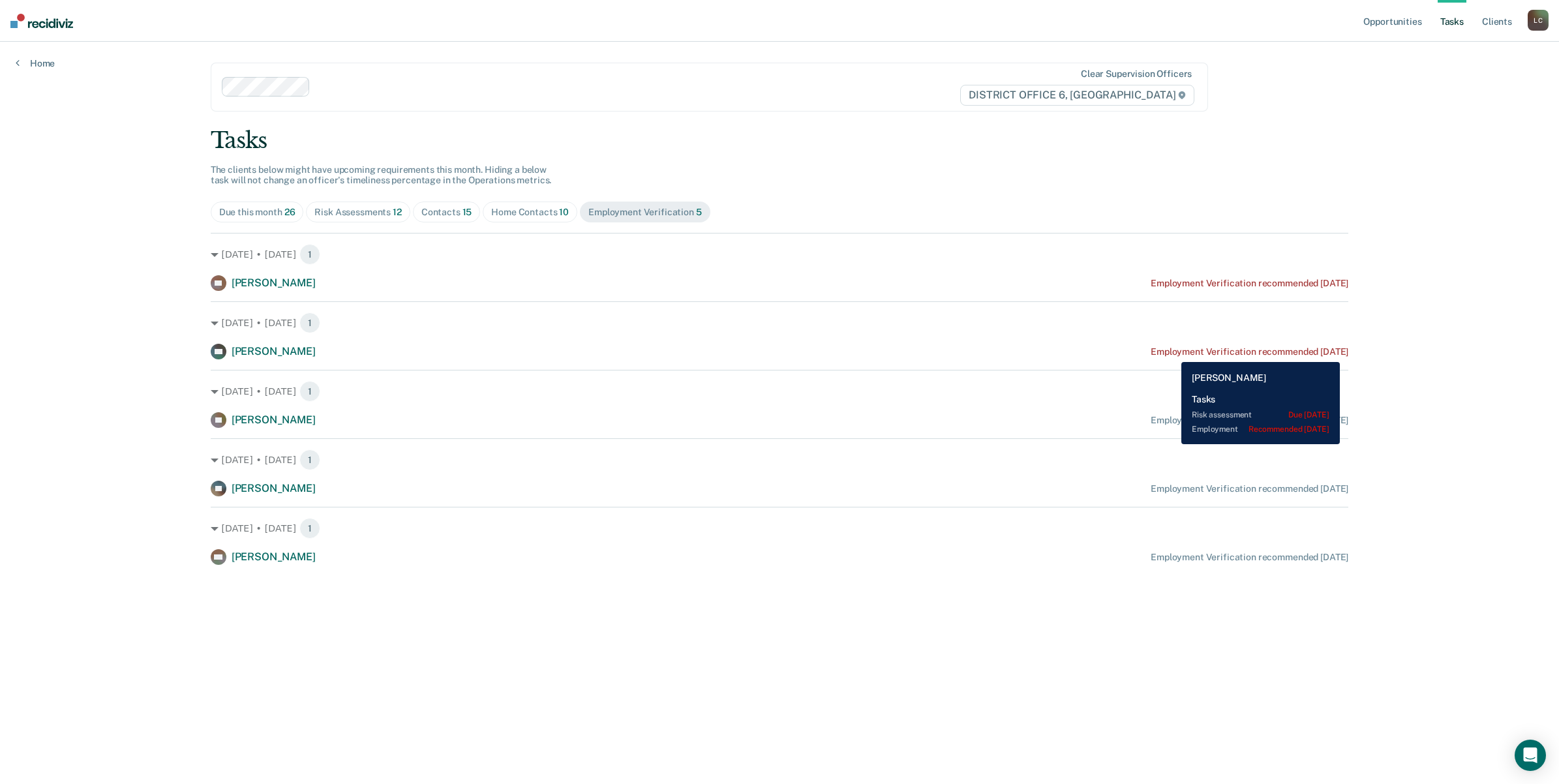
click at [1172, 352] on div "Employment Verification recommended 5 months ago" at bounding box center [1250, 352] width 198 height 11
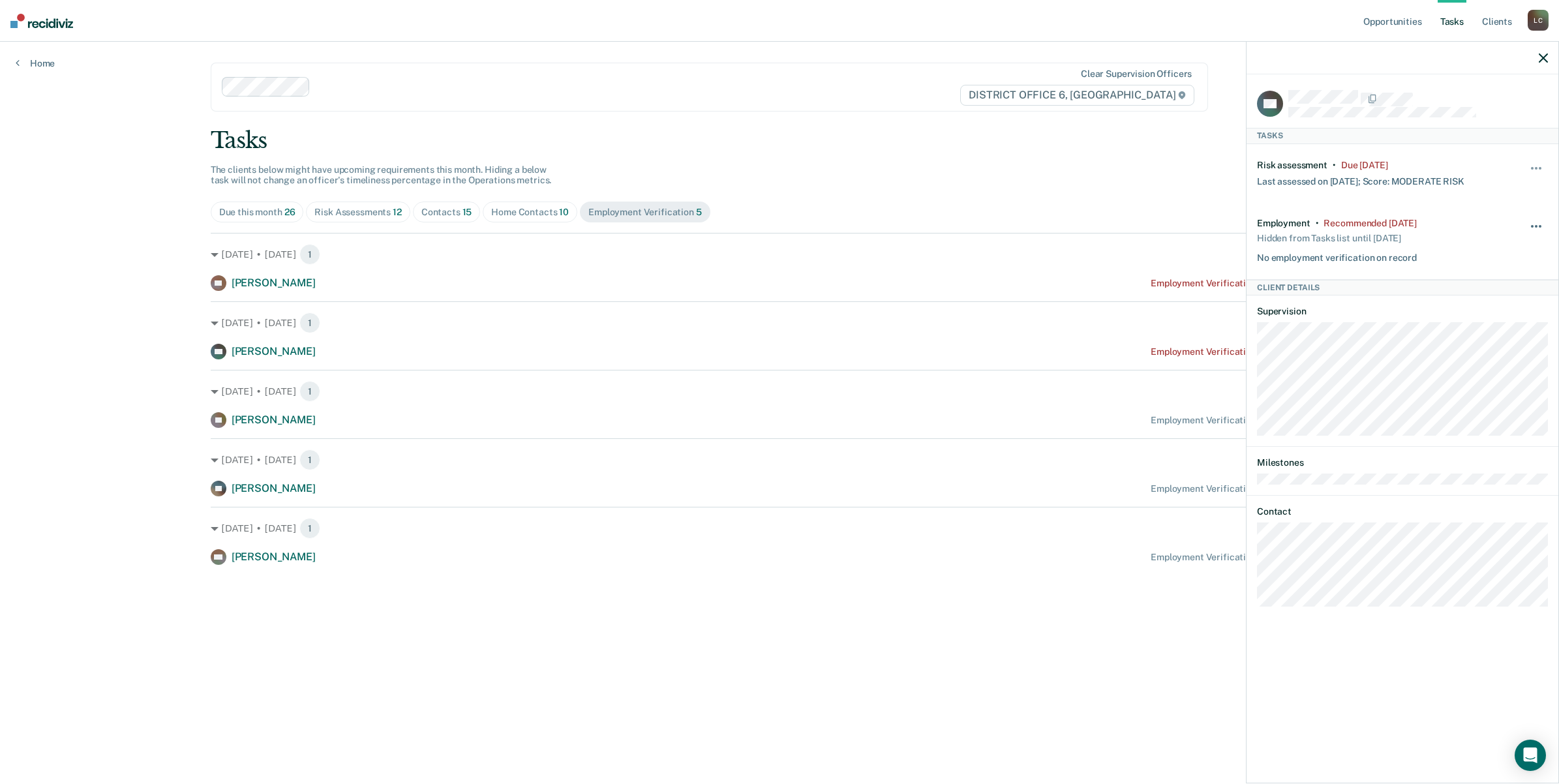
click at [1537, 226] on button "button" at bounding box center [1536, 233] width 22 height 21
click at [1488, 307] on button "30 days" at bounding box center [1500, 310] width 94 height 21
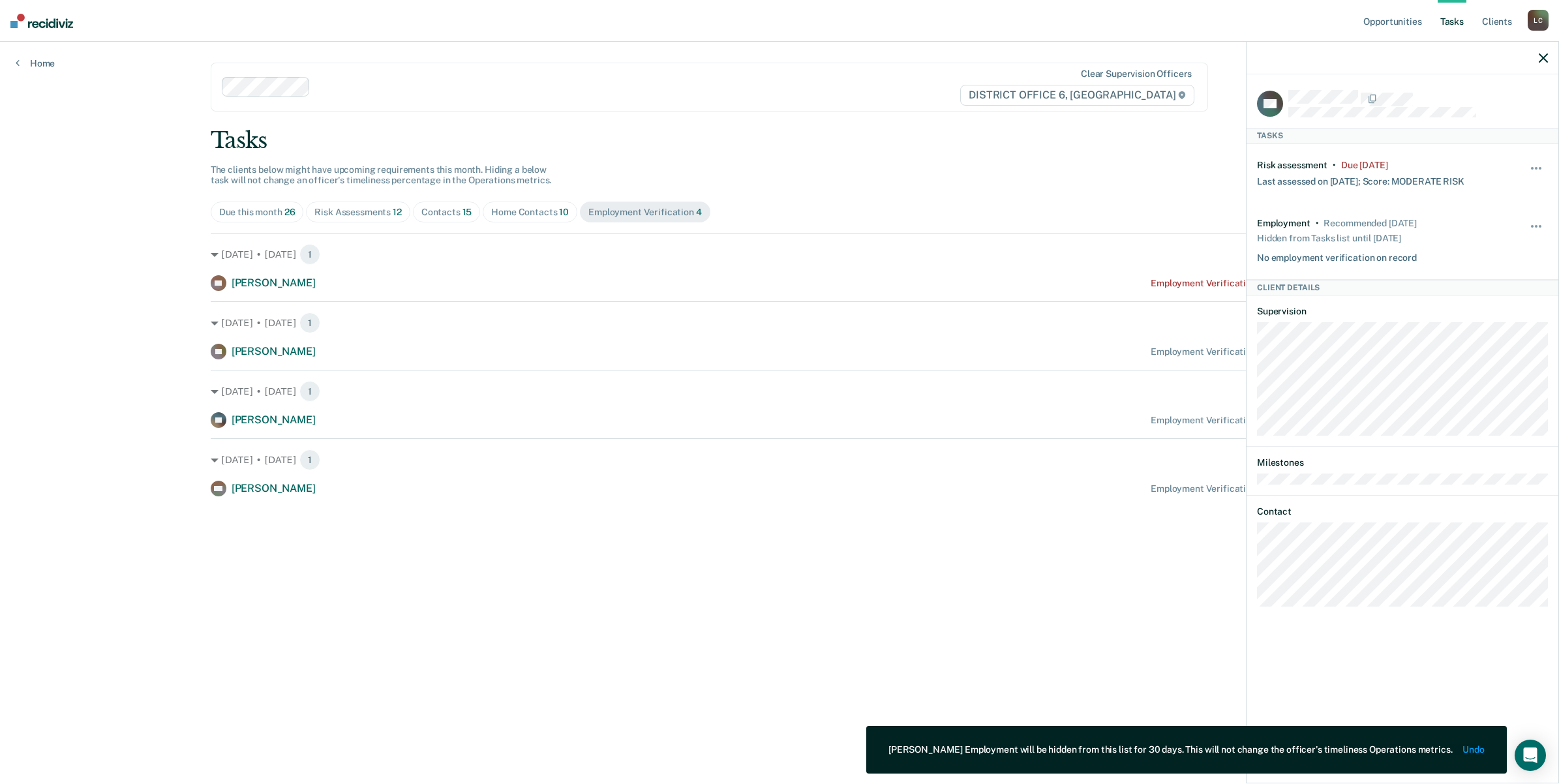
click at [1016, 539] on main "Clear supervision officers DISTRICT OFFICE 6, POCATELLO Tasks The clients below…" at bounding box center [780, 397] width 1170 height 711
click at [1540, 54] on icon "button" at bounding box center [1544, 59] width 9 height 9
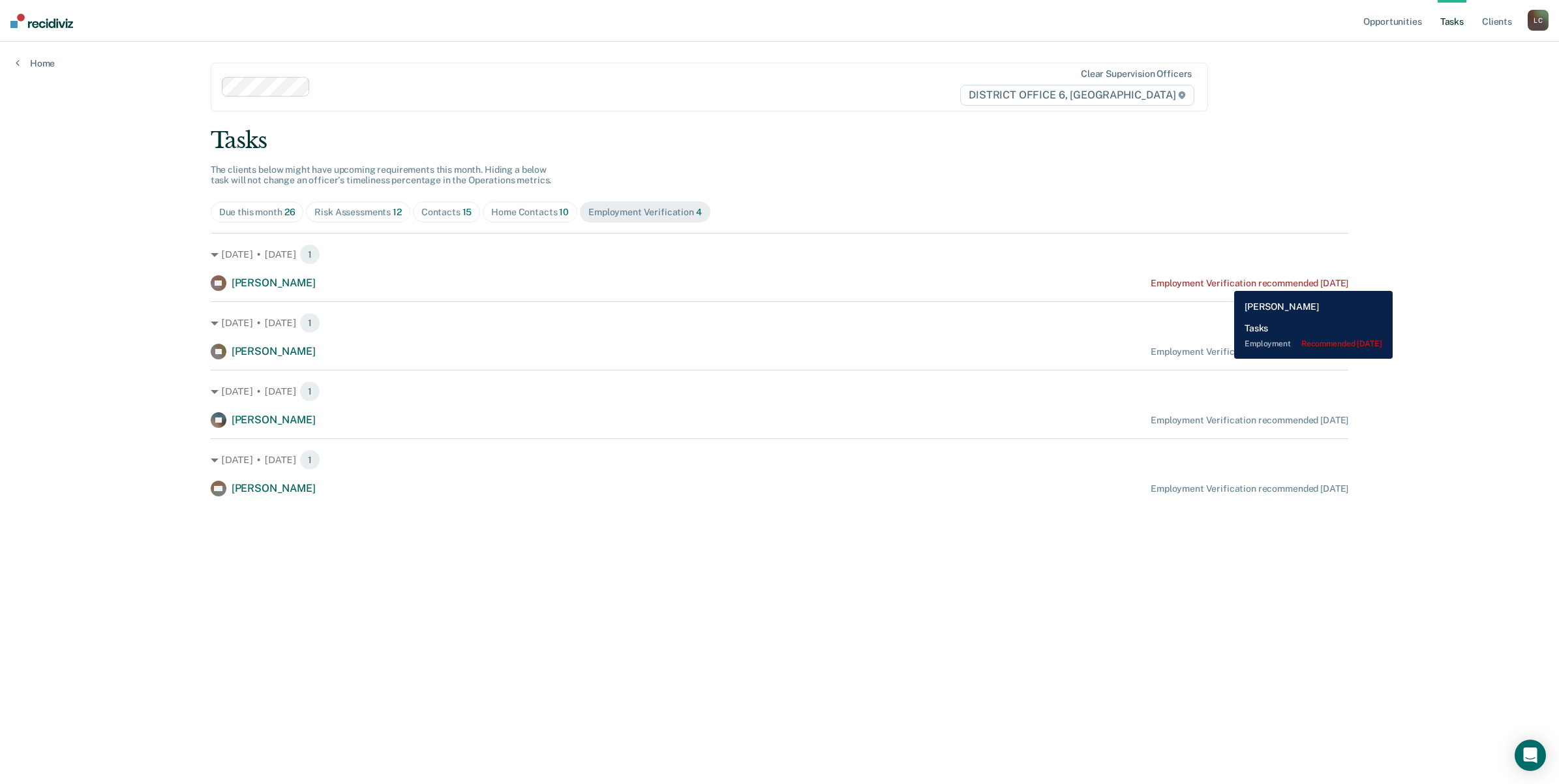
click at [1224, 281] on div "Employment Verification recommended [DATE]" at bounding box center [1250, 284] width 198 height 11
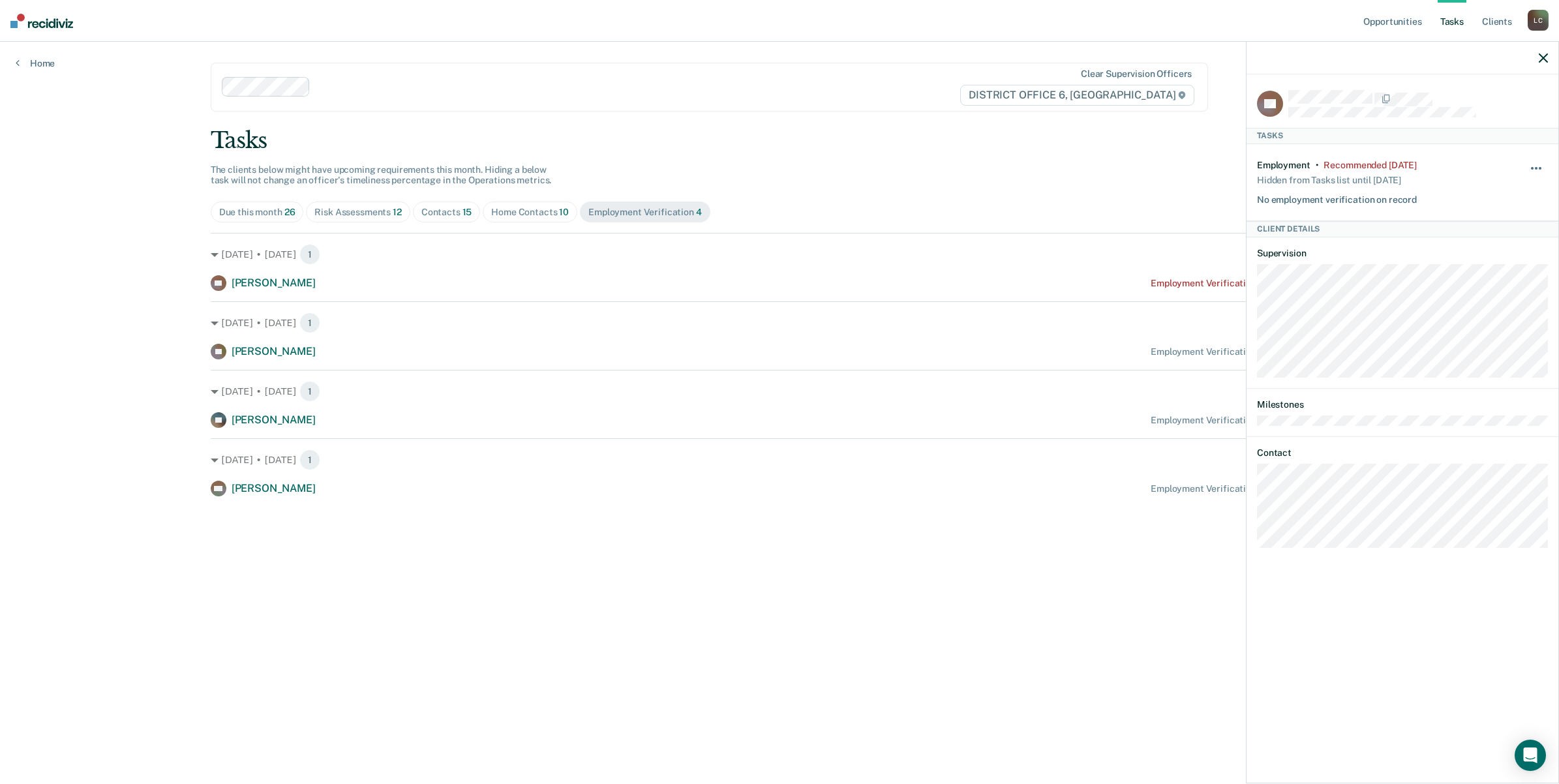
click at [1538, 168] on button "button" at bounding box center [1536, 175] width 22 height 21
click at [1486, 226] on button "7 days" at bounding box center [1500, 230] width 94 height 21
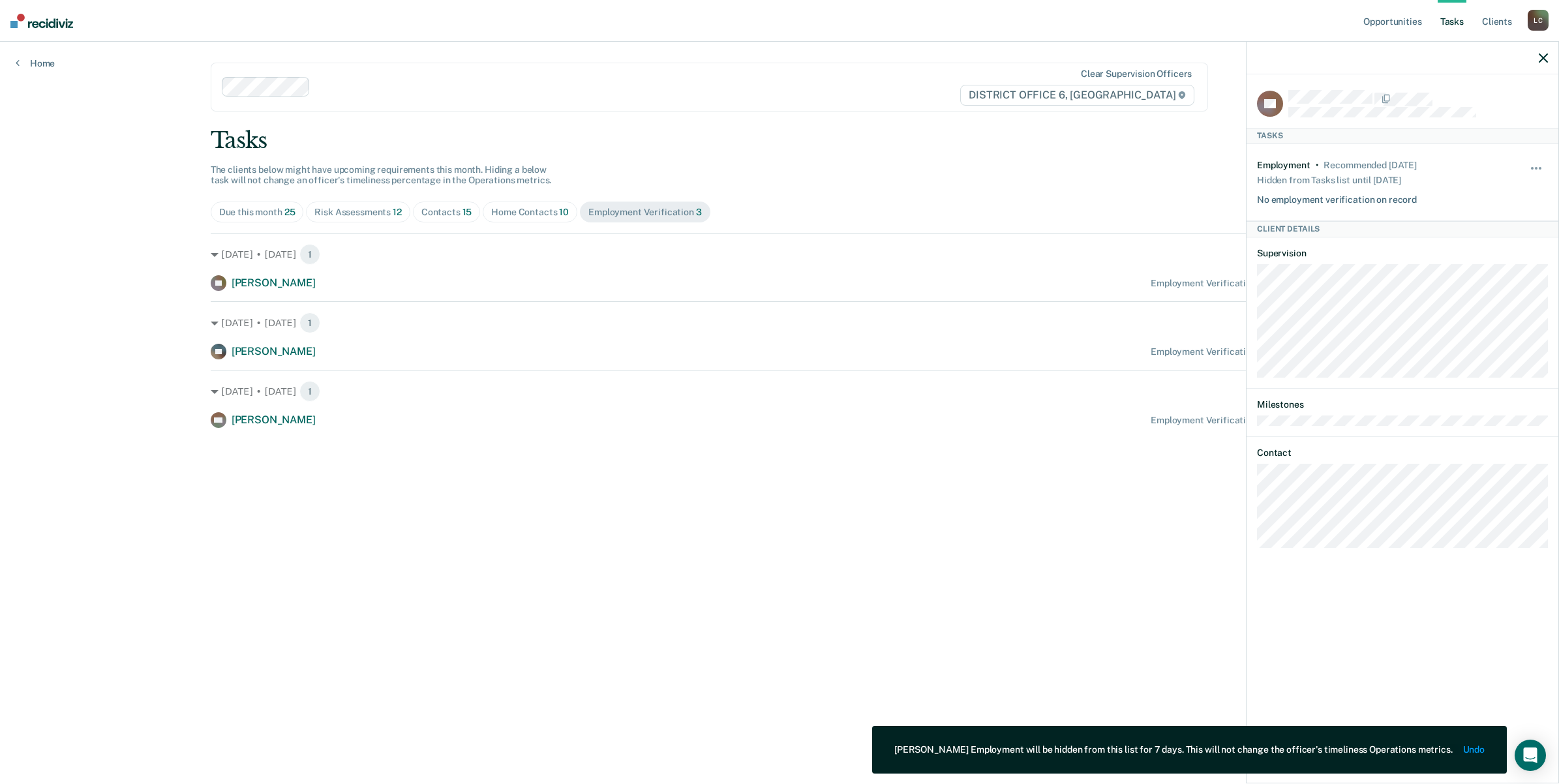
click at [1138, 533] on main "Clear supervision officers DISTRICT OFFICE 6, POCATELLO Tasks The clients below…" at bounding box center [780, 397] width 1170 height 711
click at [1541, 56] on icon "button" at bounding box center [1544, 59] width 9 height 9
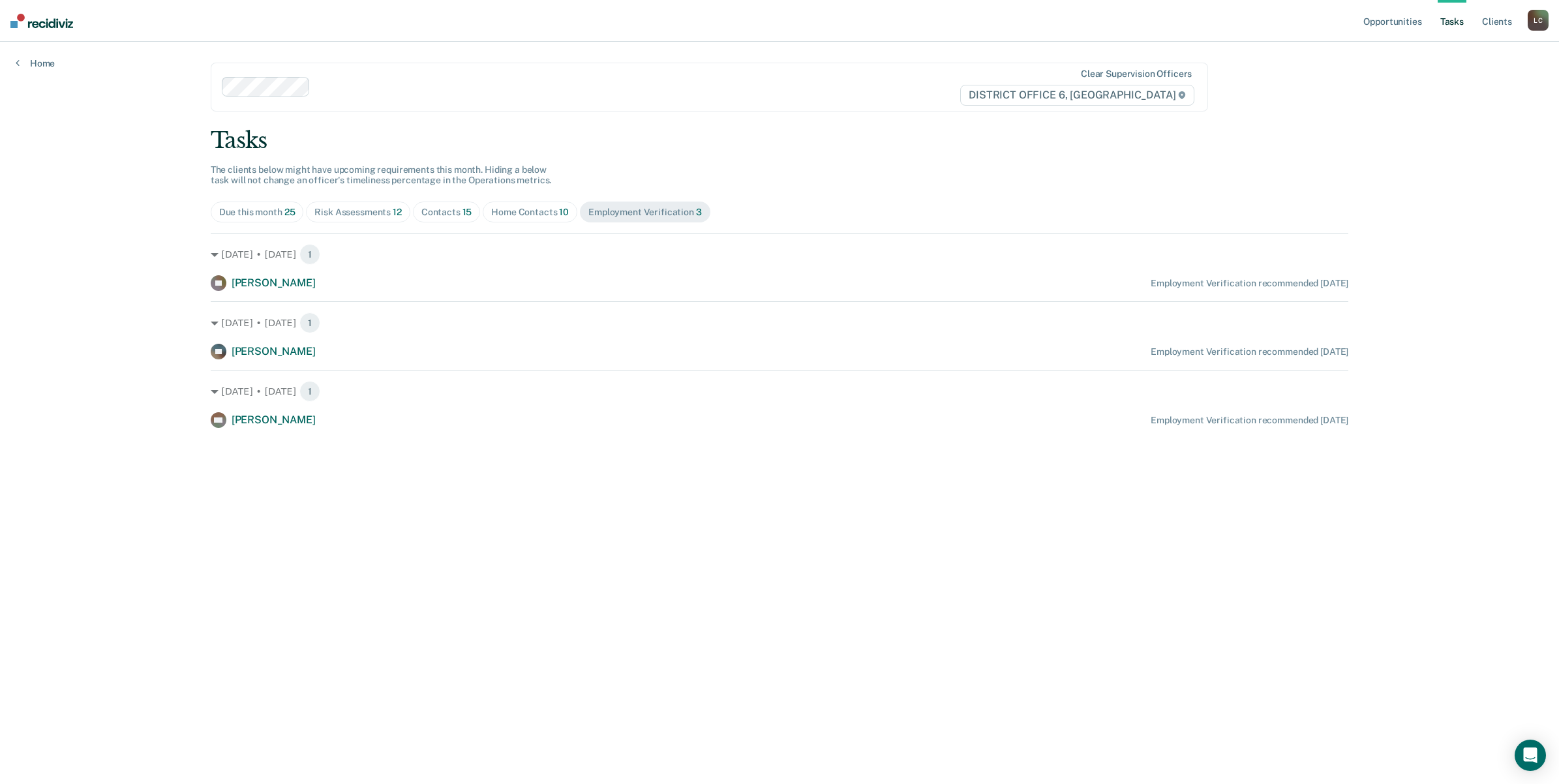
click at [508, 210] on div "Home Contacts 10" at bounding box center [530, 213] width 78 height 11
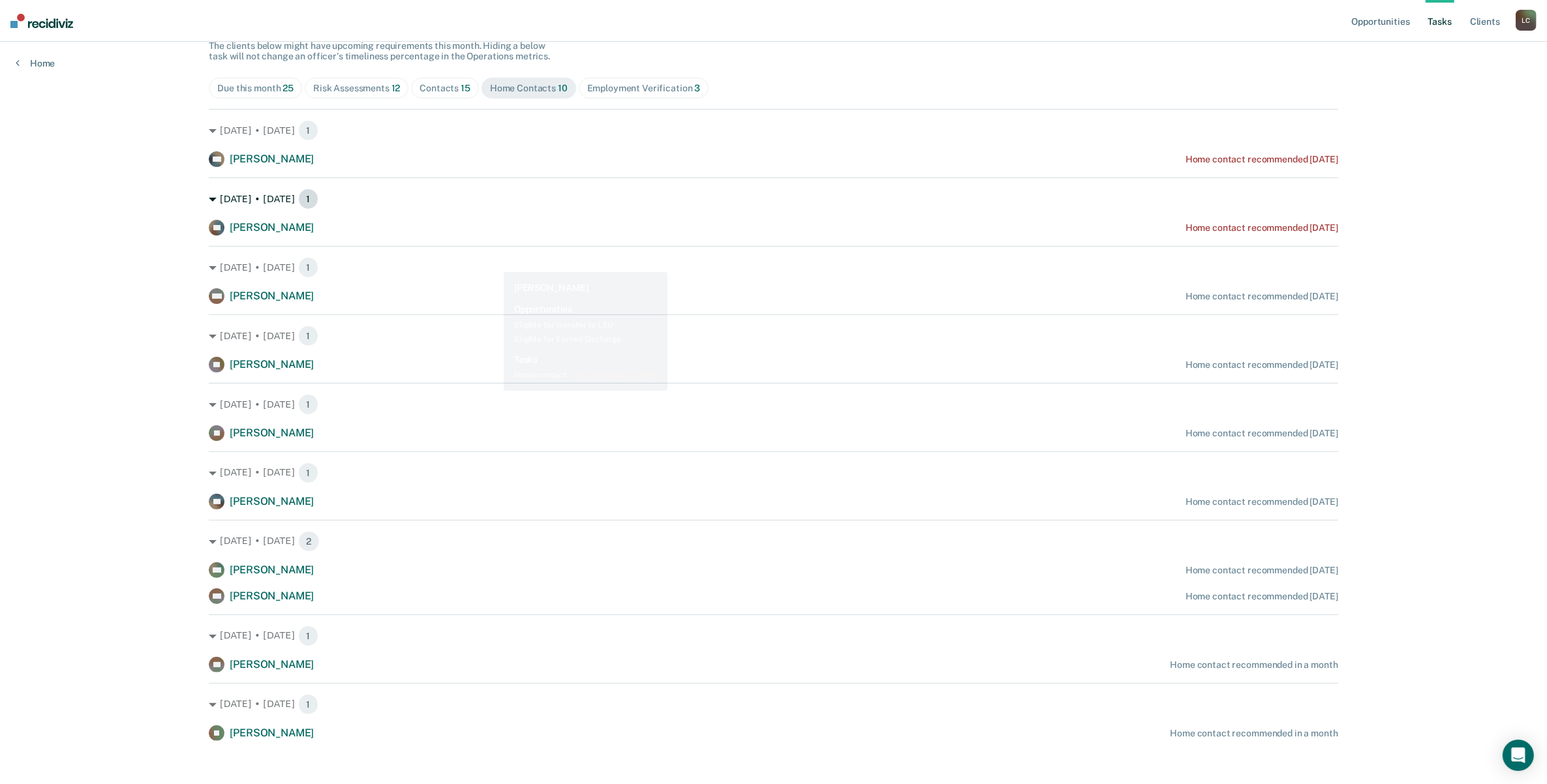
scroll to position [132, 0]
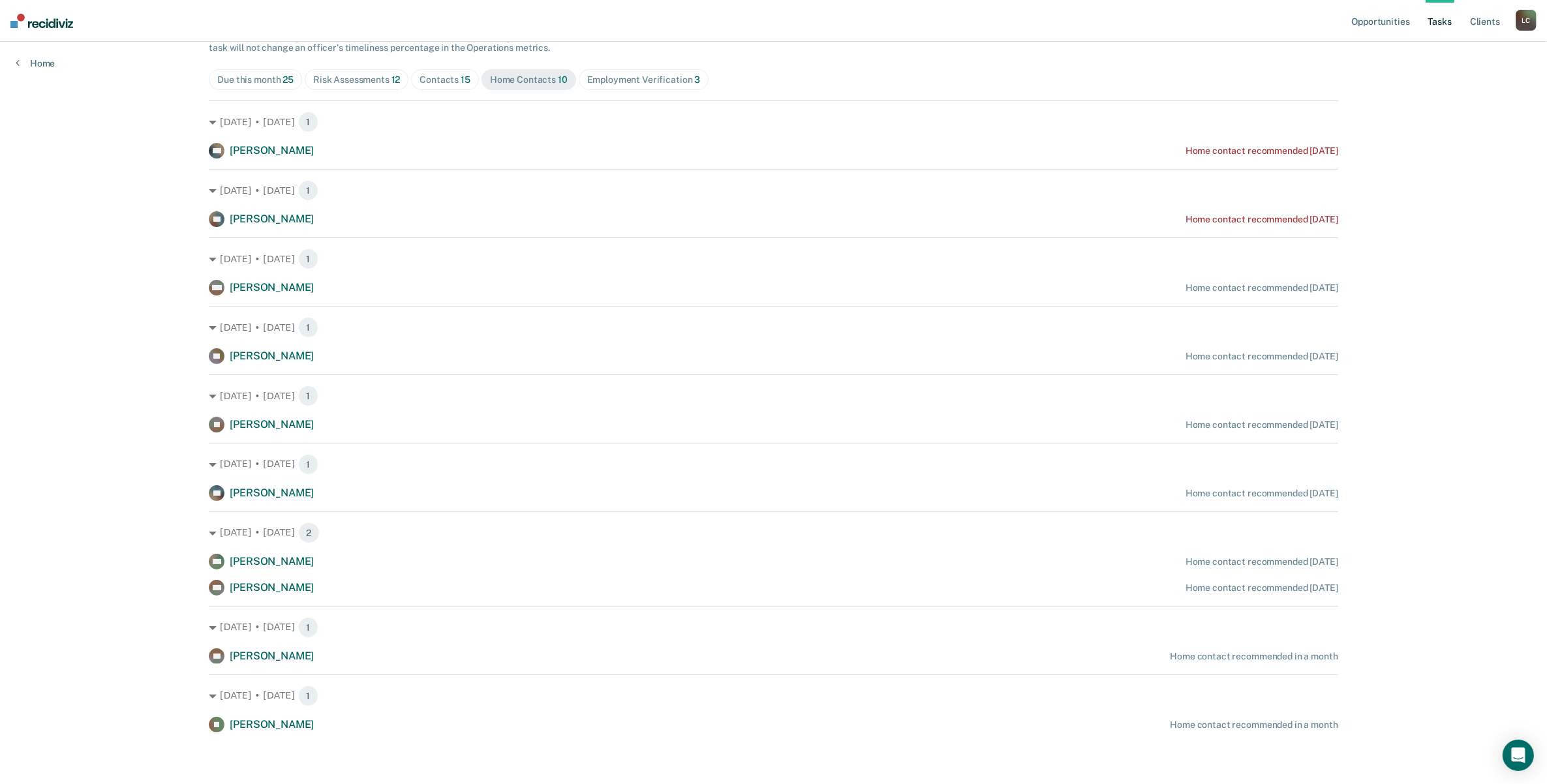
click at [359, 77] on div "Risk Assessments 12" at bounding box center [357, 80] width 87 height 11
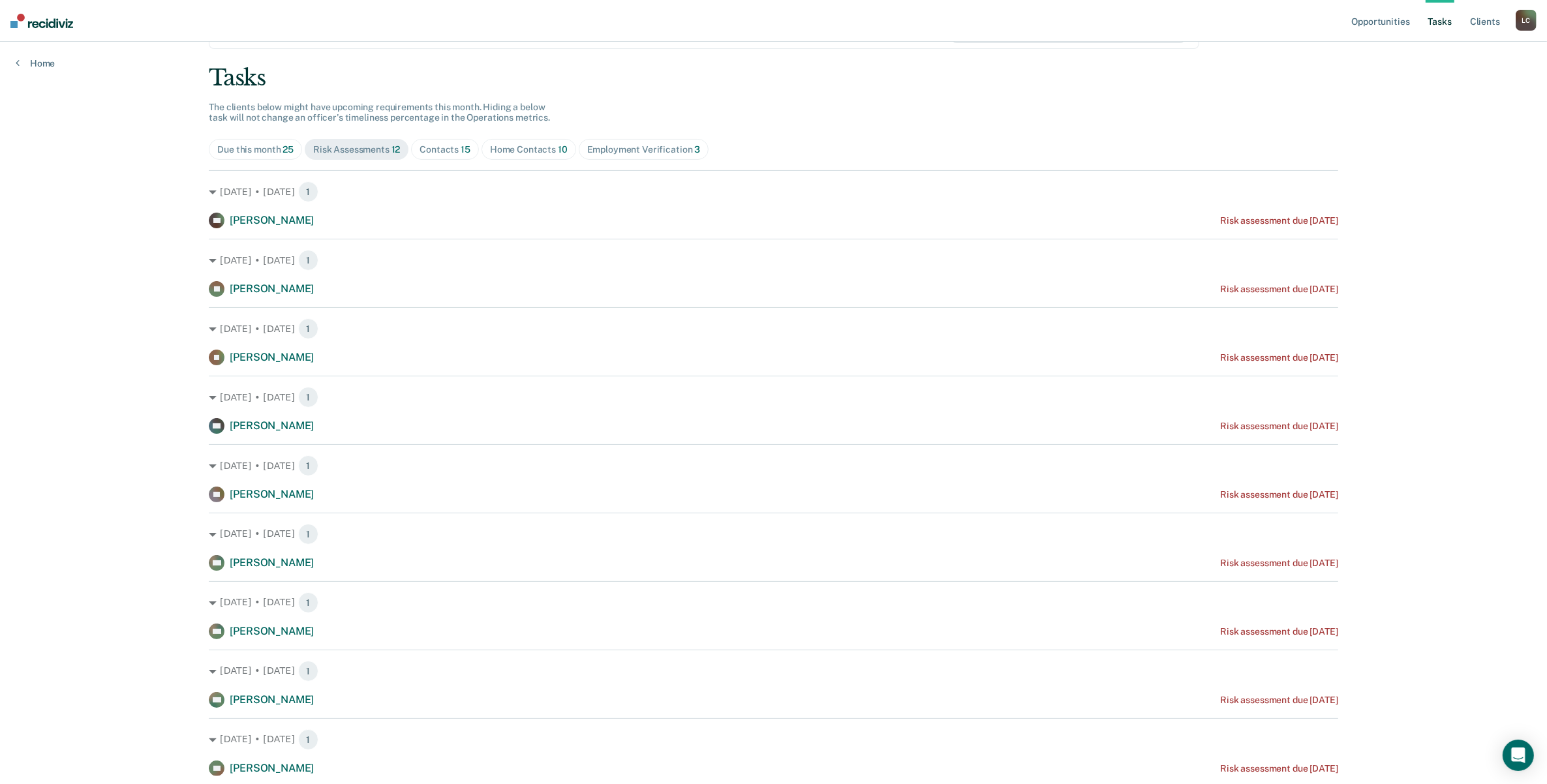
scroll to position [0, 0]
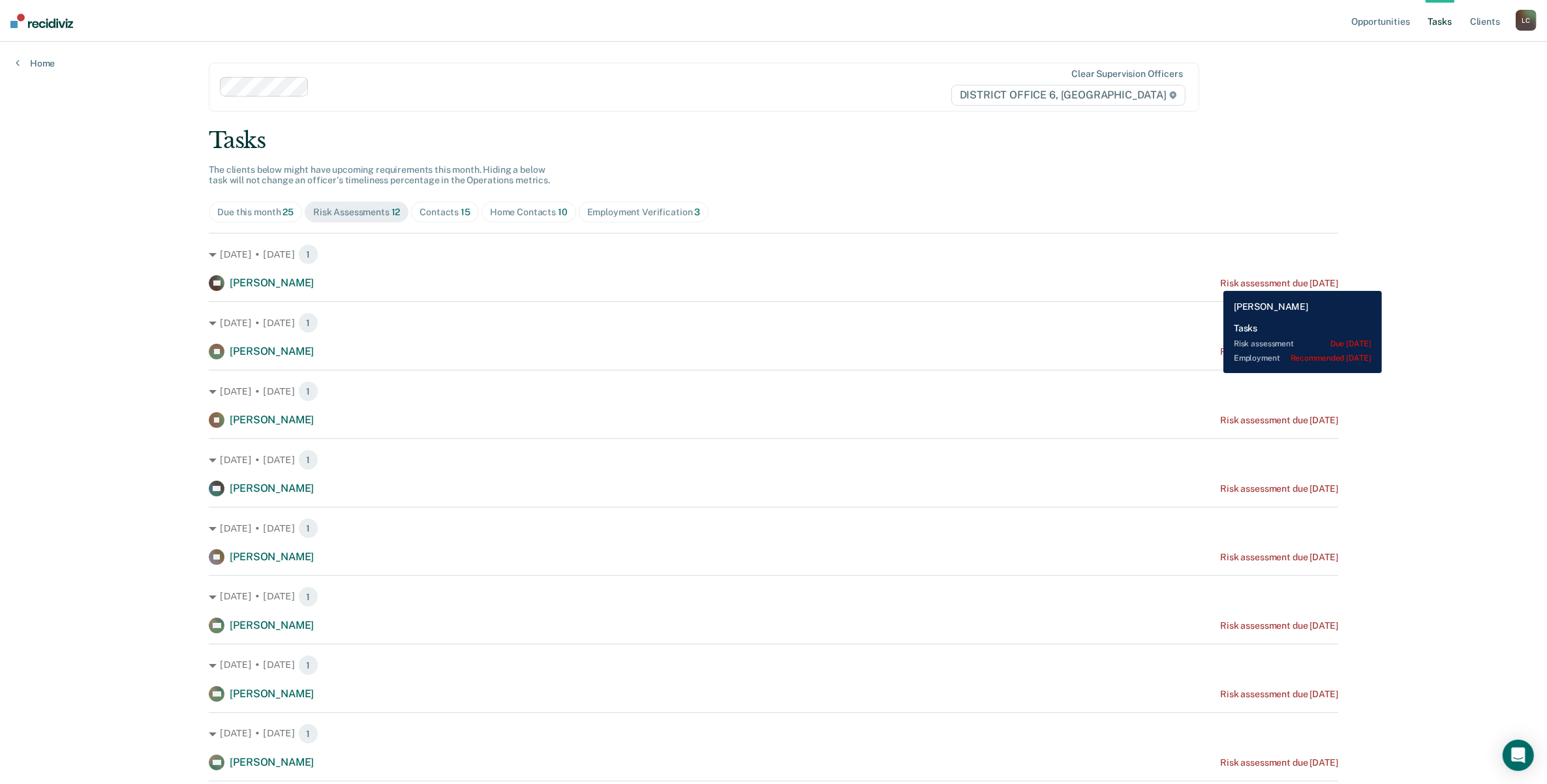
click at [1221, 278] on div "Risk assessment due [DATE]" at bounding box center [1279, 284] width 117 height 11
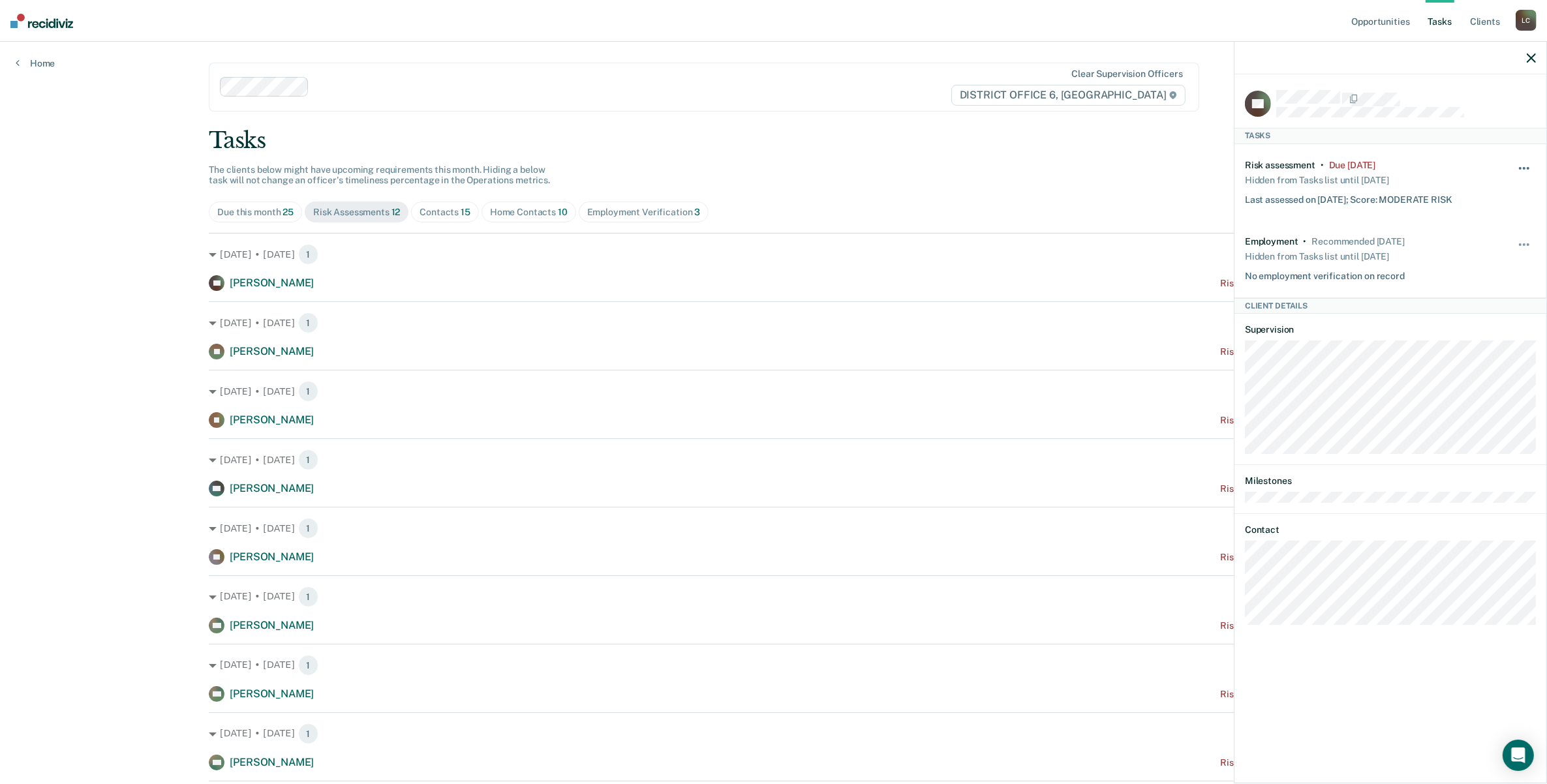
click at [1527, 167] on span "button" at bounding box center [1528, 168] width 3 height 3
click at [1480, 230] on button "7 days" at bounding box center [1488, 230] width 94 height 21
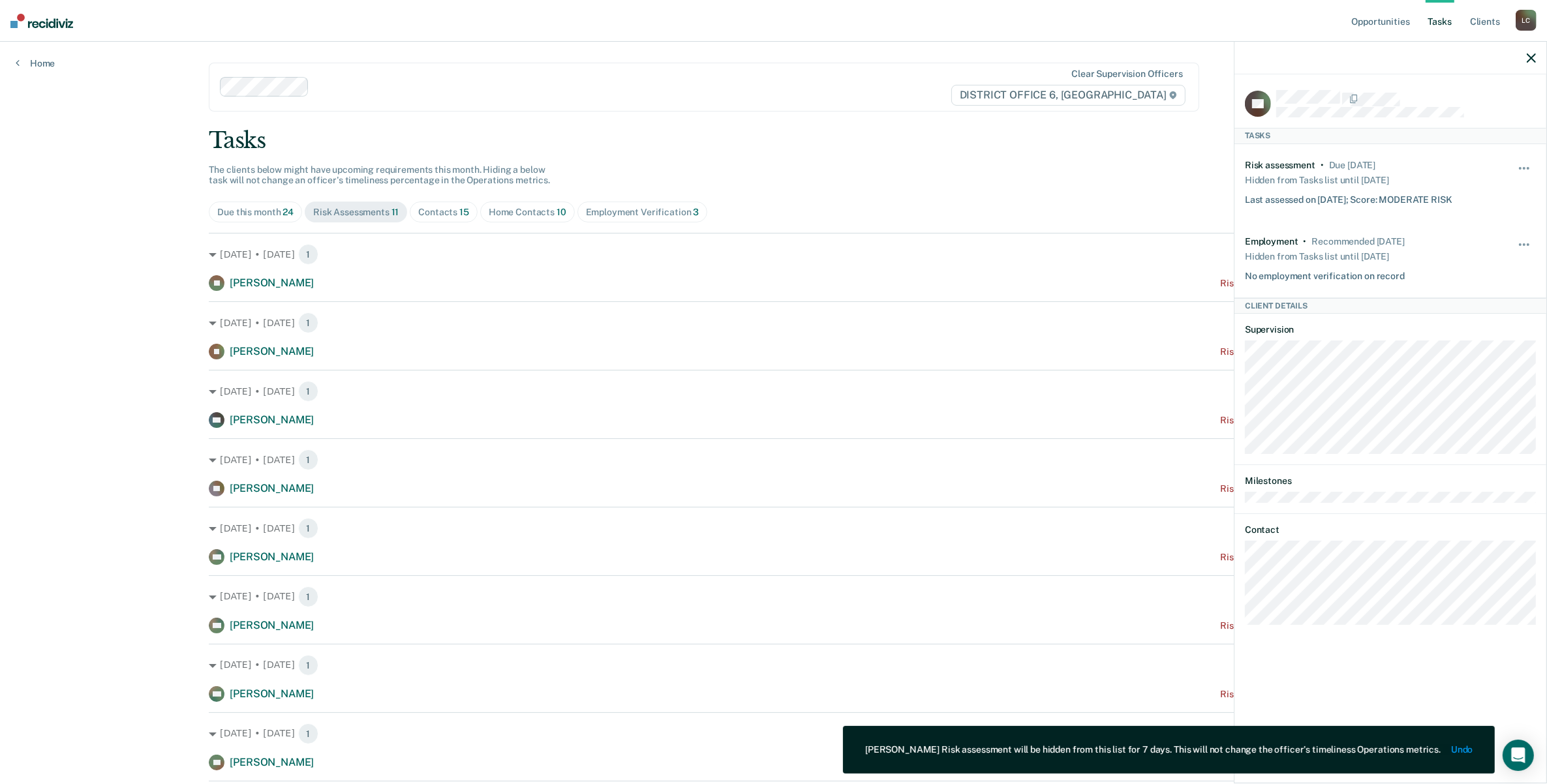
click at [1534, 54] on icon "button" at bounding box center [1532, 59] width 9 height 9
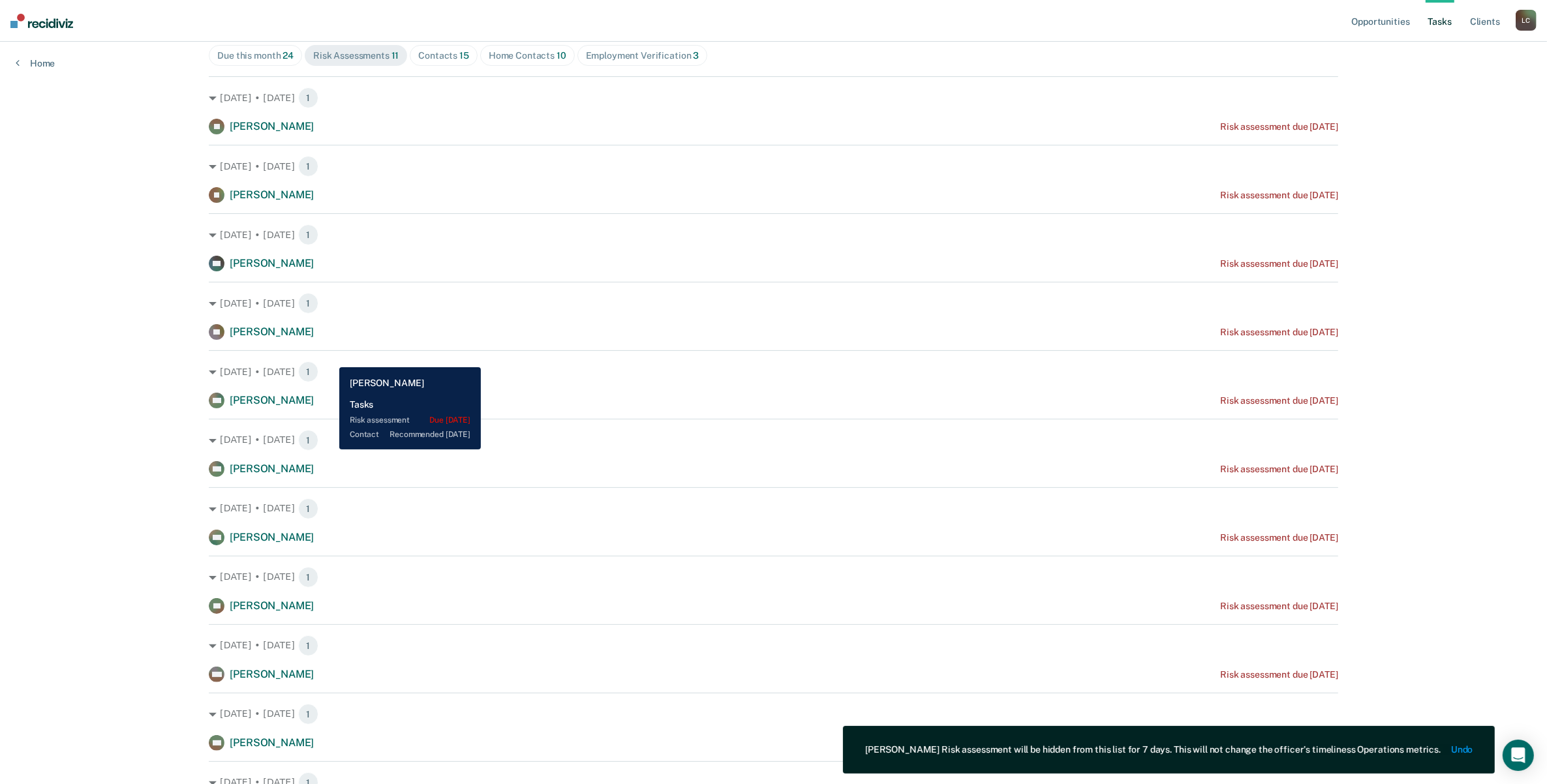
scroll to position [163, 0]
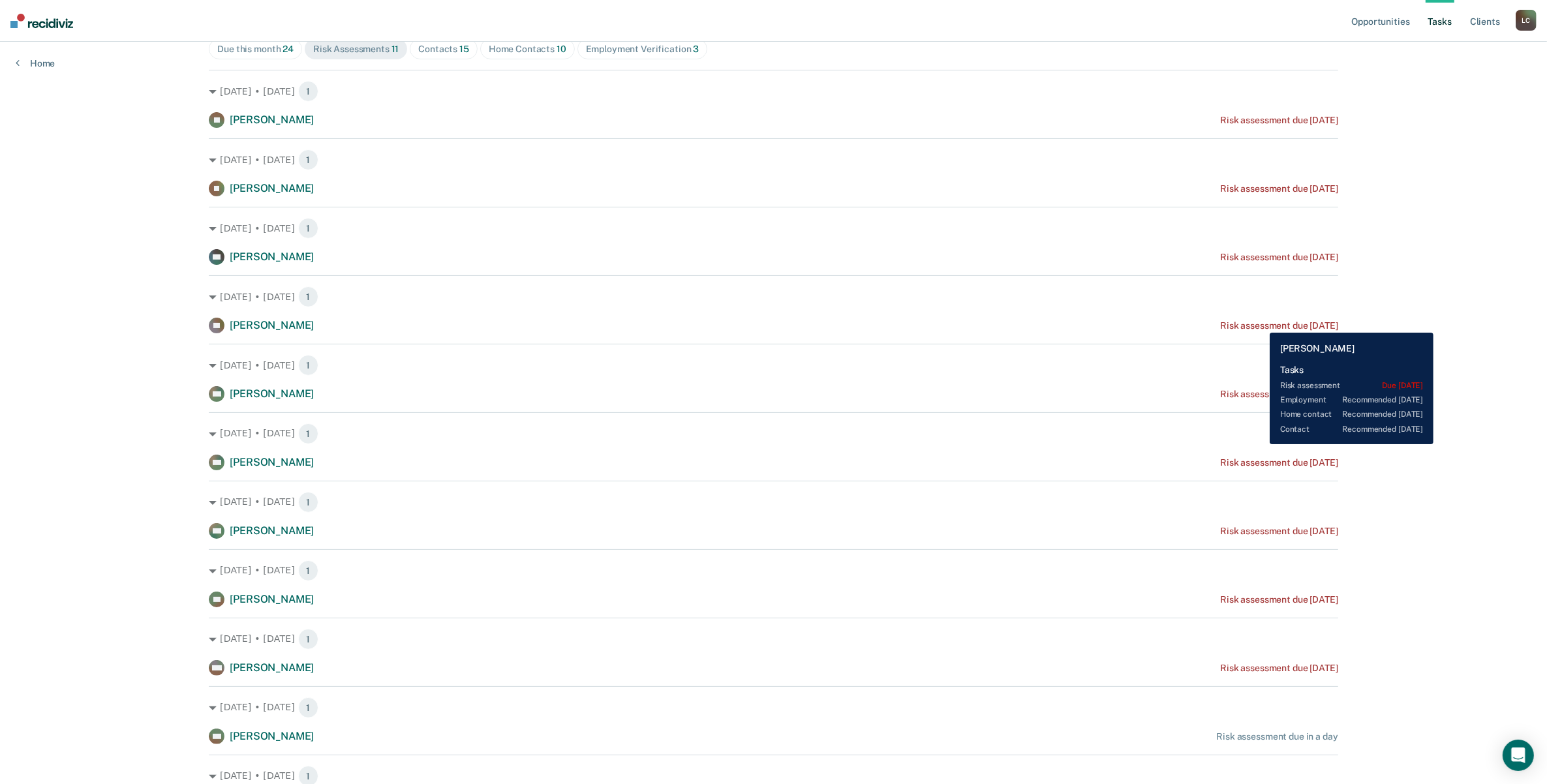
click at [1260, 324] on div "Risk assessment due [DATE]" at bounding box center [1279, 326] width 117 height 11
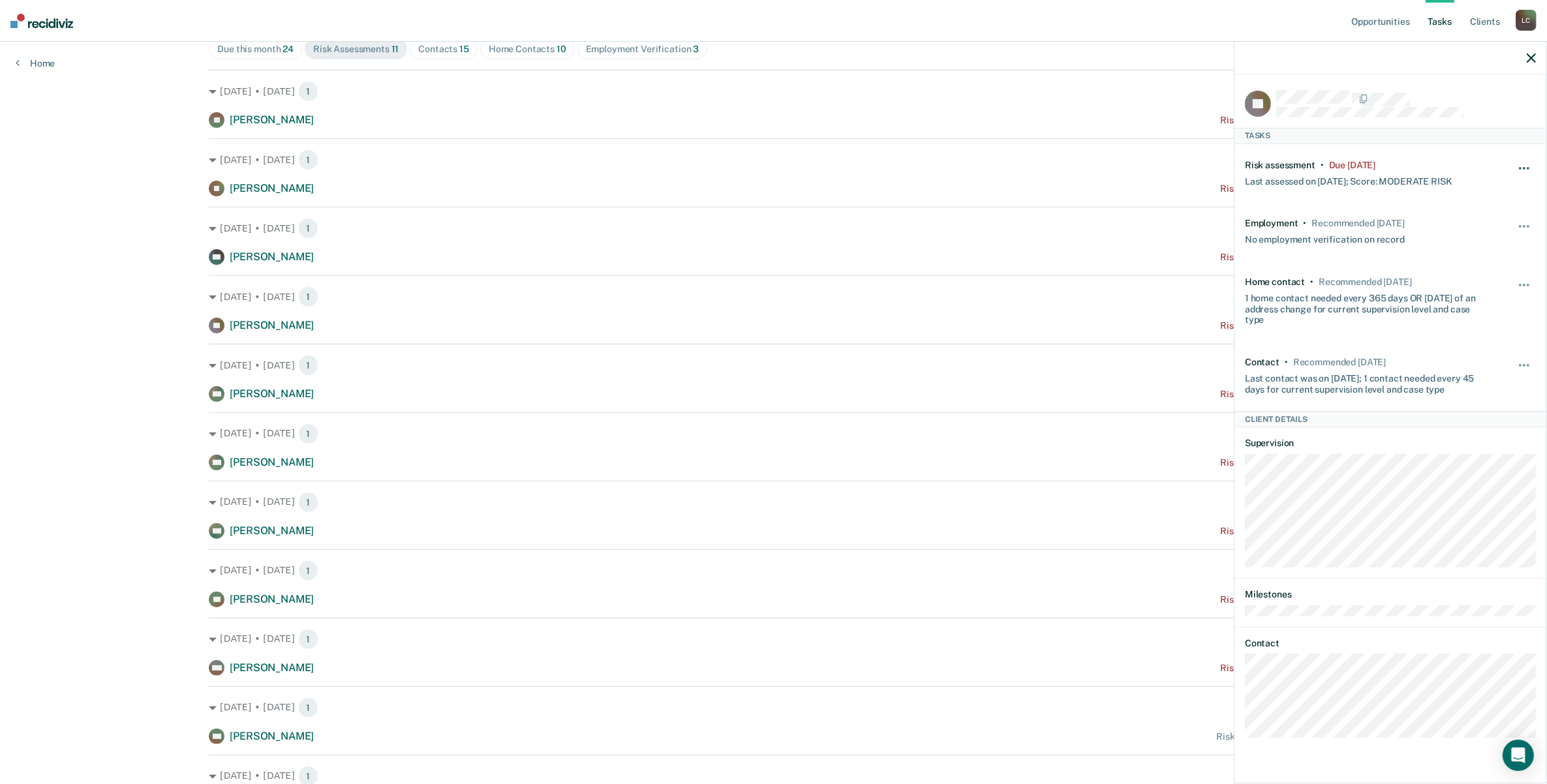
click at [1525, 165] on button "button" at bounding box center [1524, 175] width 22 height 21
click at [1459, 252] on button "30 days" at bounding box center [1488, 251] width 94 height 21
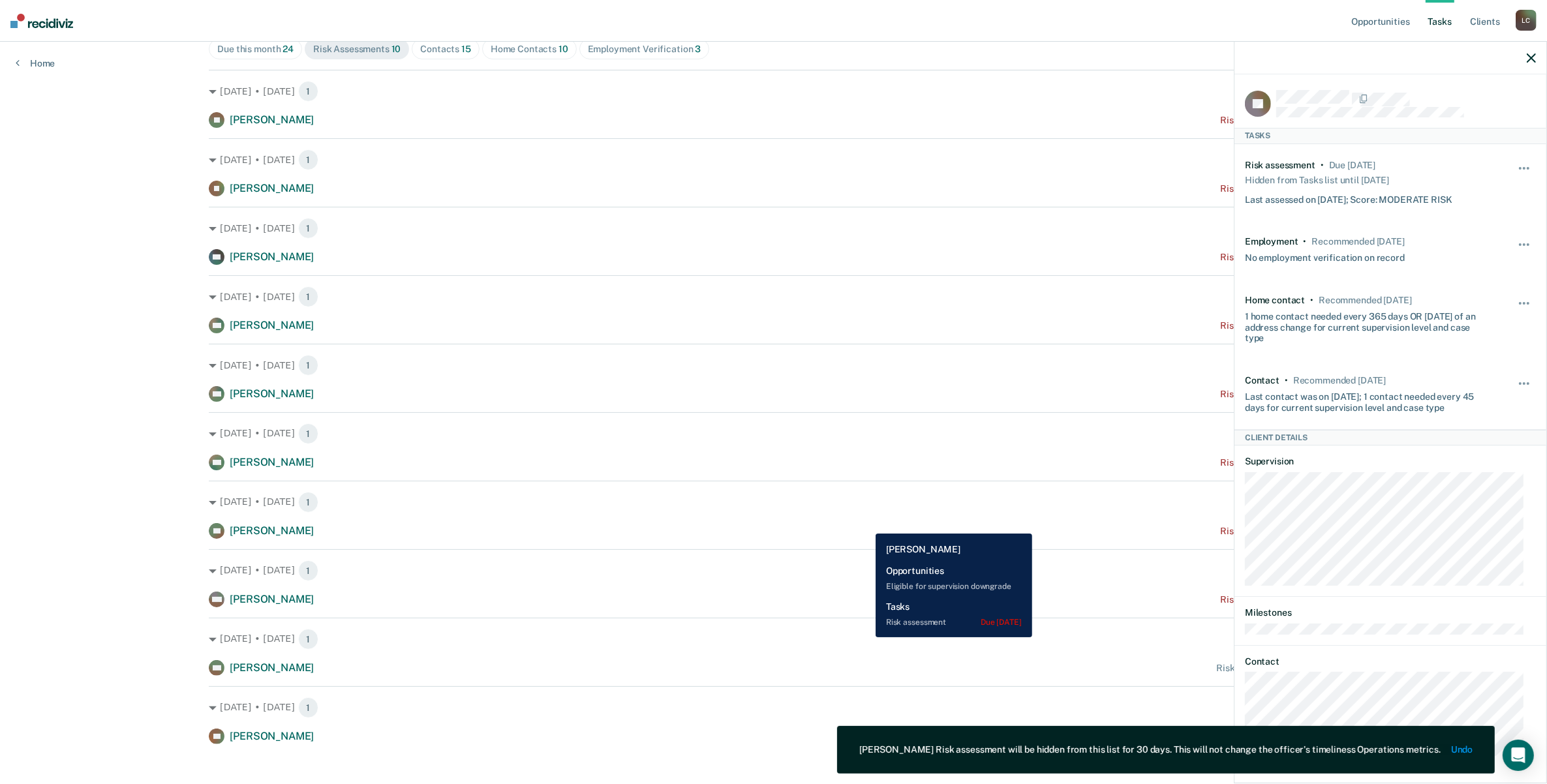
click at [866, 523] on div "TB Theodore Bullock Risk assessment due 19 days ago" at bounding box center [773, 531] width 1129 height 16
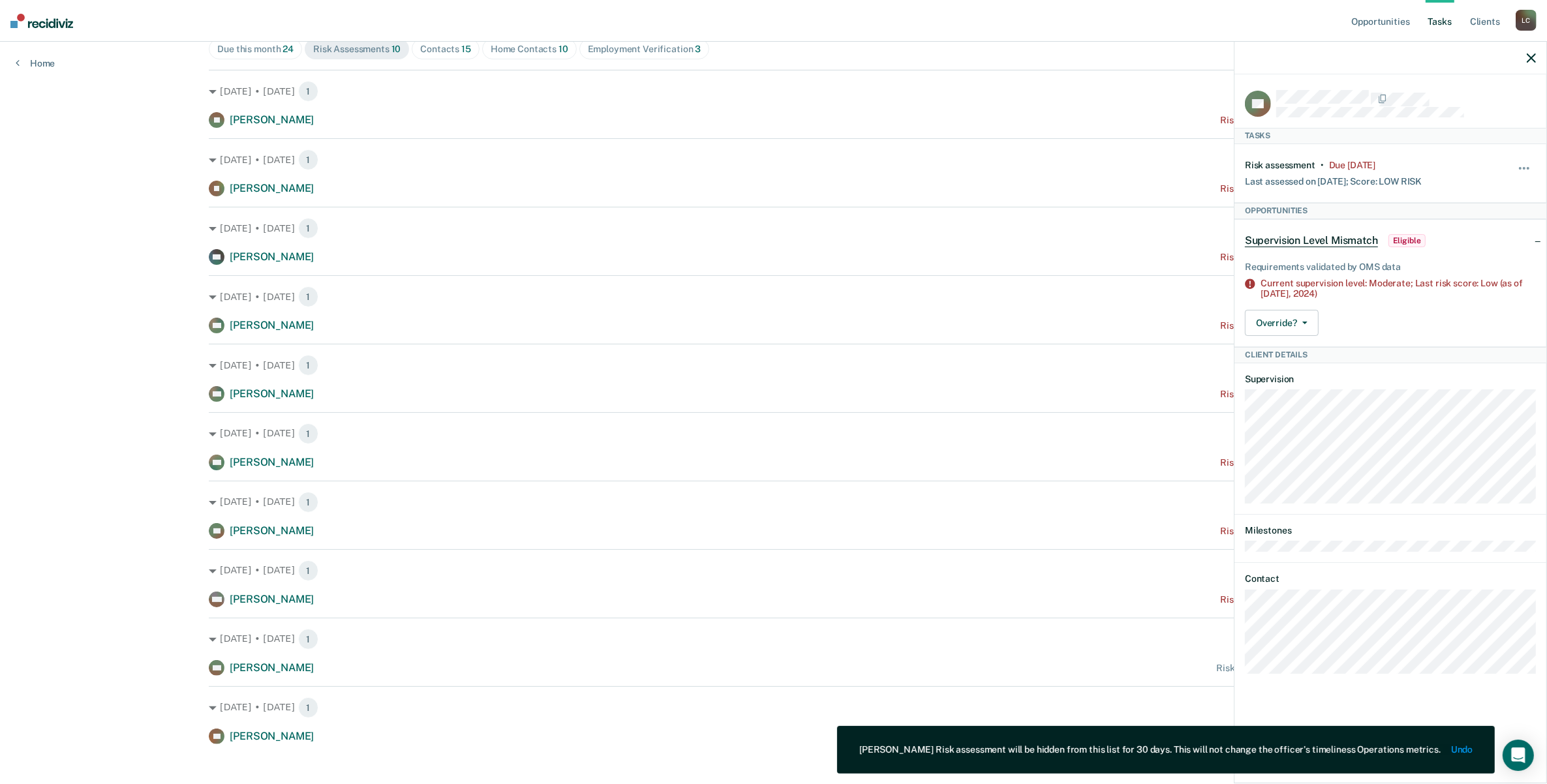
click at [1532, 54] on icon "button" at bounding box center [1532, 59] width 9 height 9
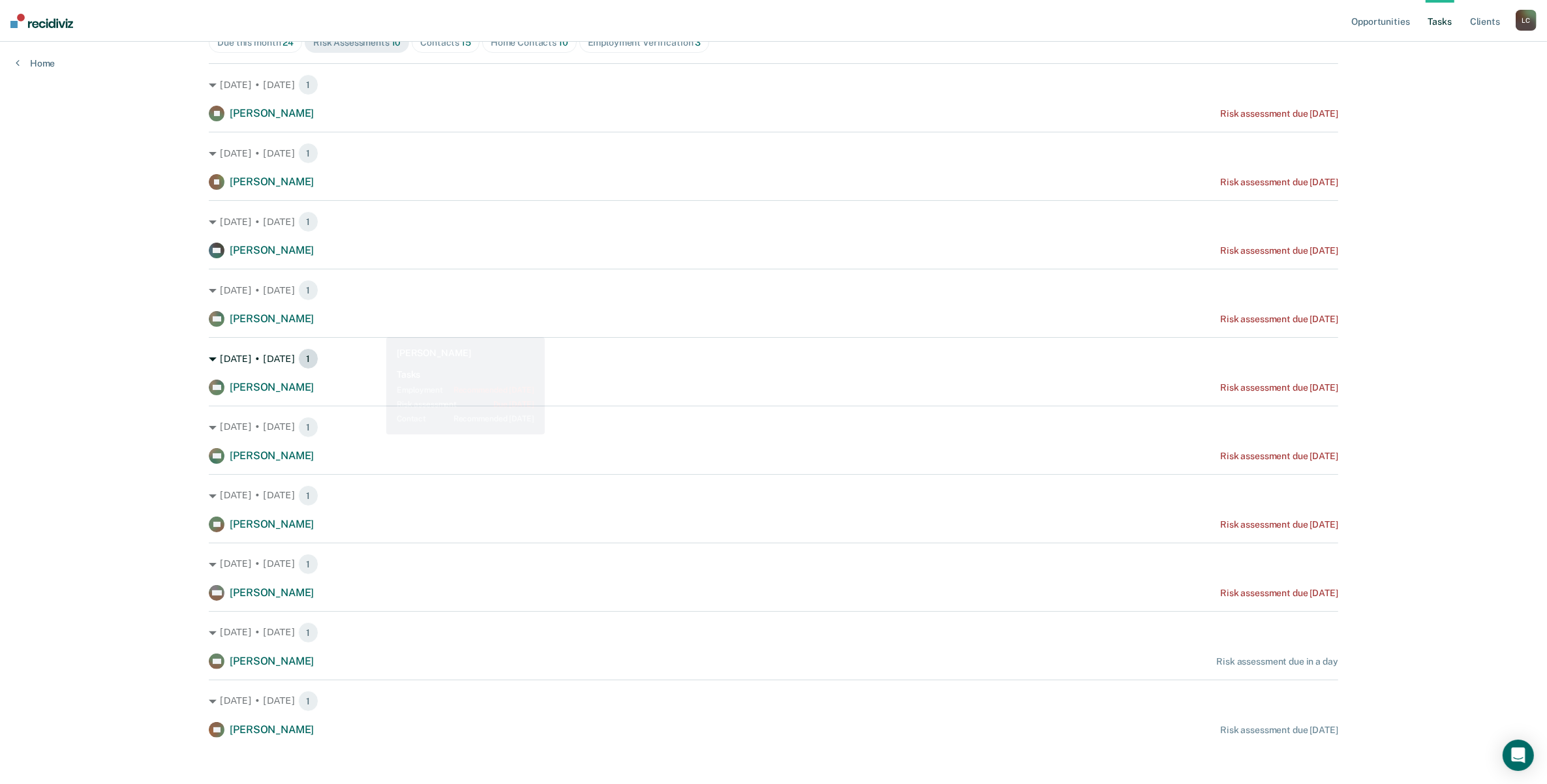
scroll to position [175, 0]
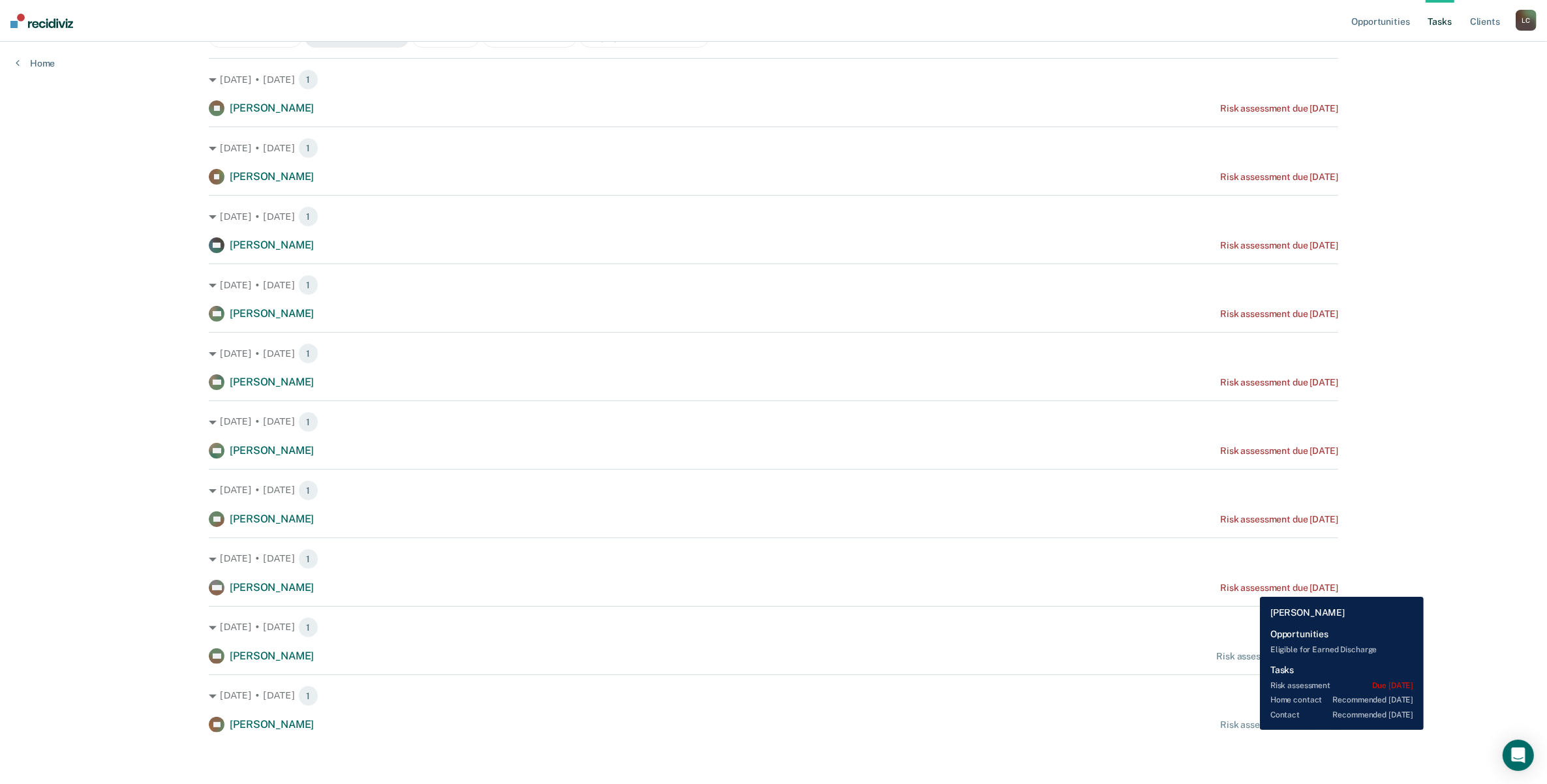
click at [1250, 587] on div "Risk assessment due [DATE]" at bounding box center [1279, 588] width 117 height 11
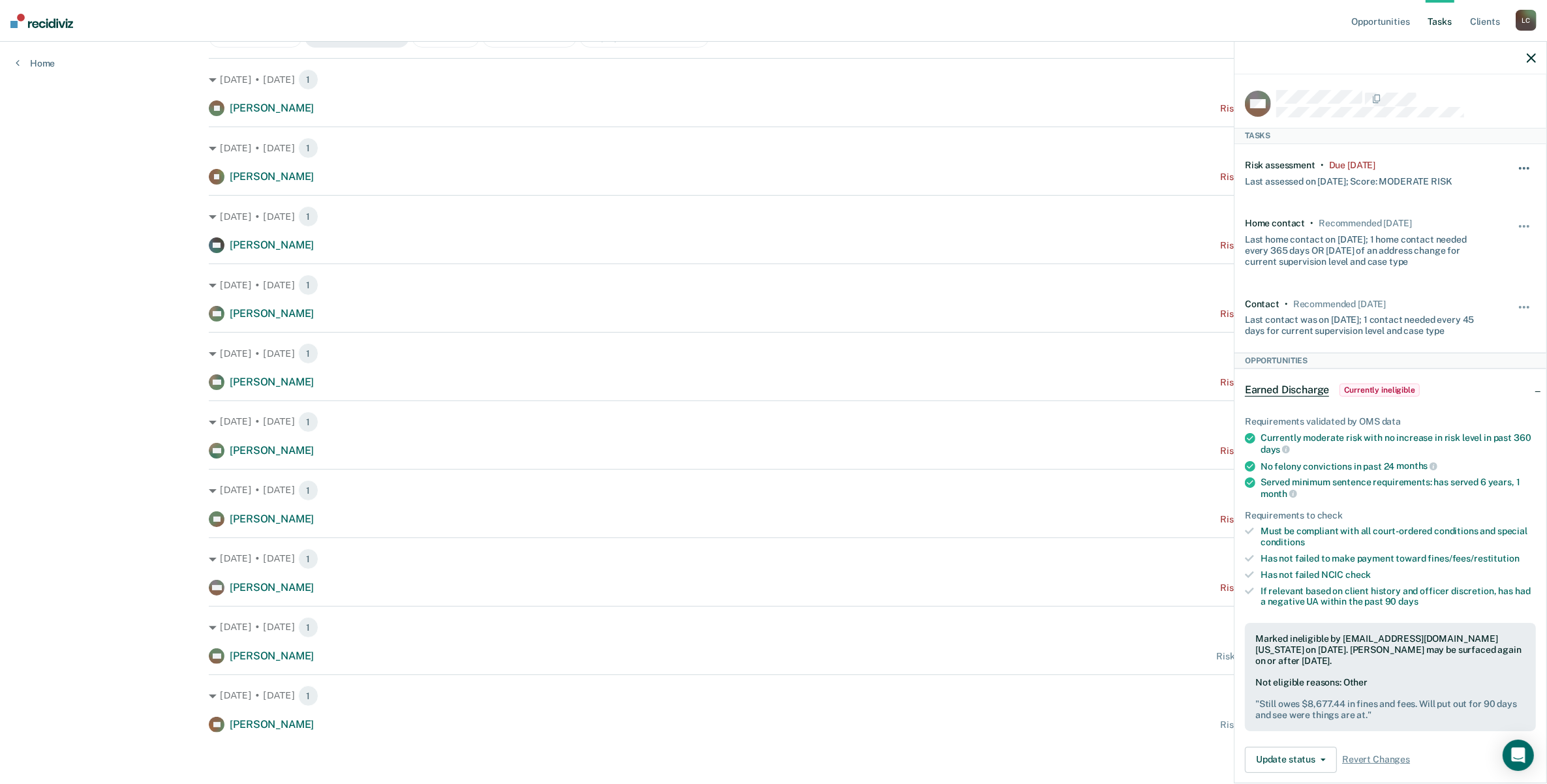
click at [1523, 167] on span "button" at bounding box center [1524, 168] width 3 height 3
click at [1460, 229] on button "7 days" at bounding box center [1488, 230] width 94 height 21
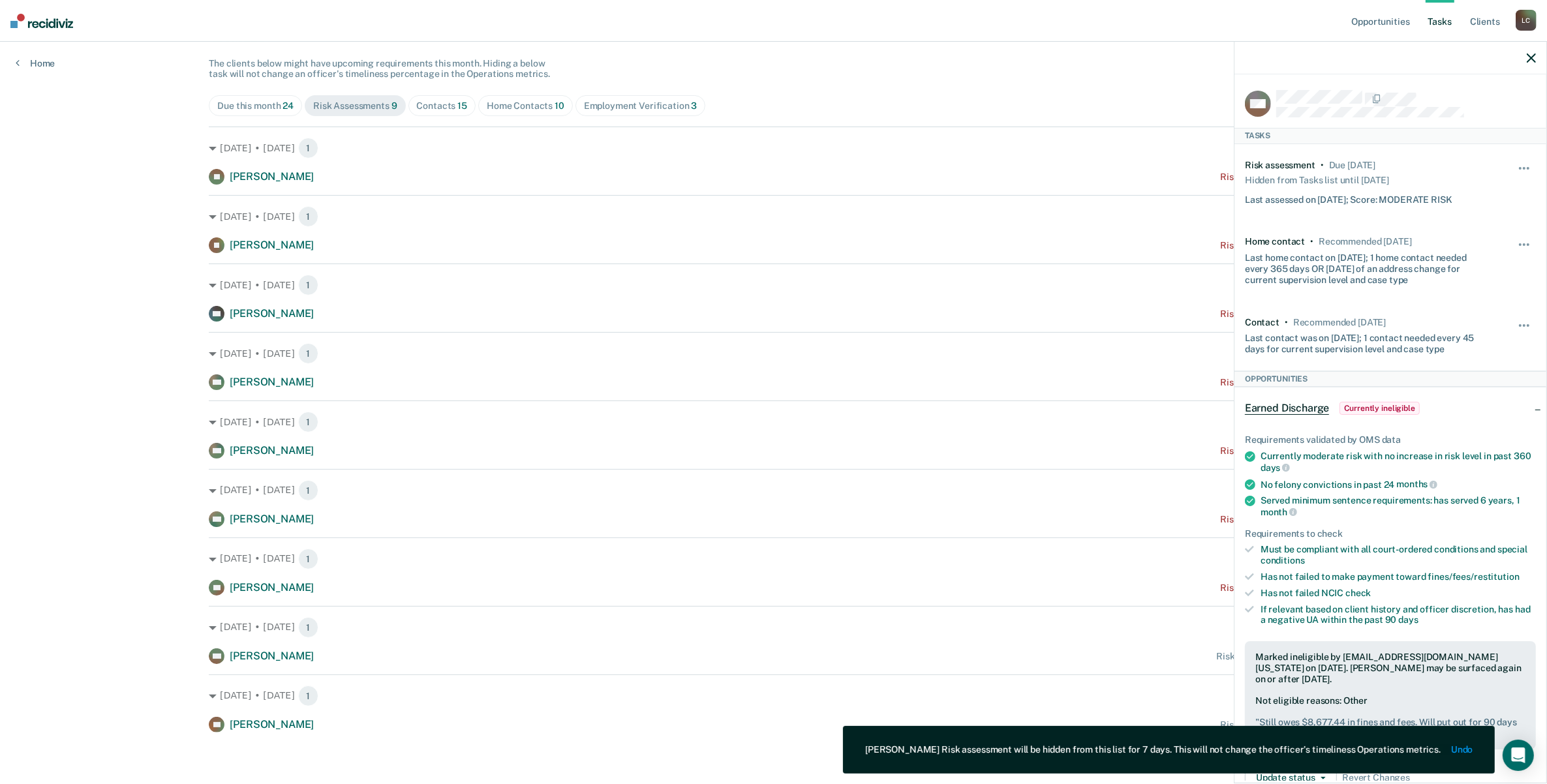
click at [1527, 60] on icon "button" at bounding box center [1532, 59] width 9 height 9
